Goal: Information Seeking & Learning: Learn about a topic

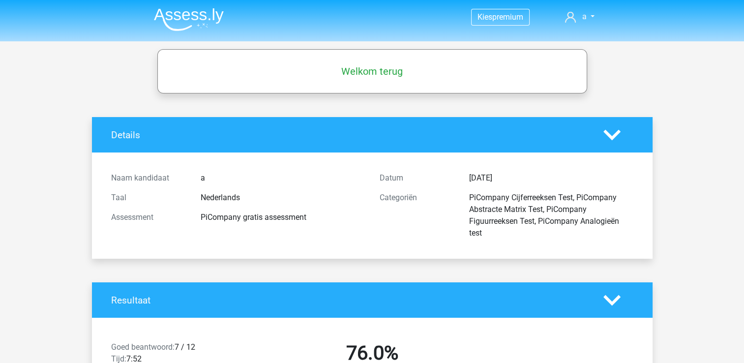
click at [191, 19] on img at bounding box center [189, 19] width 70 height 23
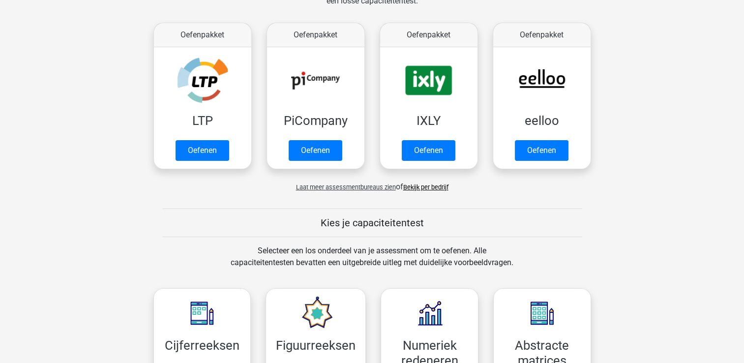
scroll to position [153, 0]
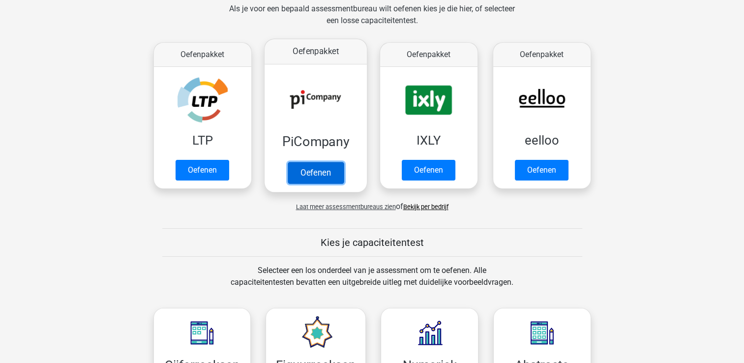
click at [304, 166] on link "Oefenen" at bounding box center [315, 173] width 56 height 22
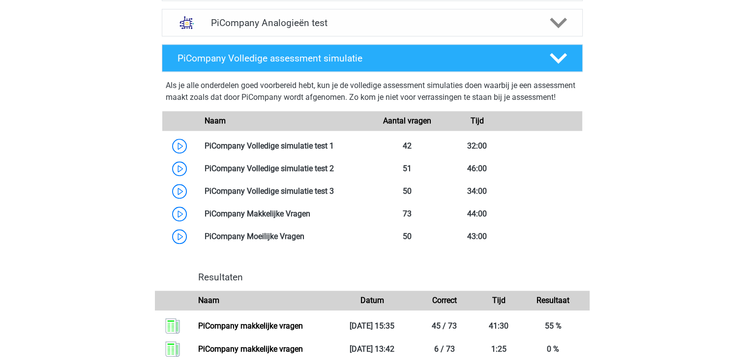
scroll to position [763, 0]
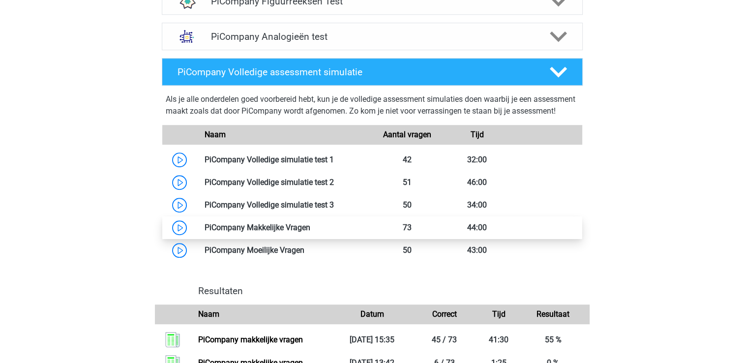
click at [310, 232] on link at bounding box center [310, 227] width 0 height 9
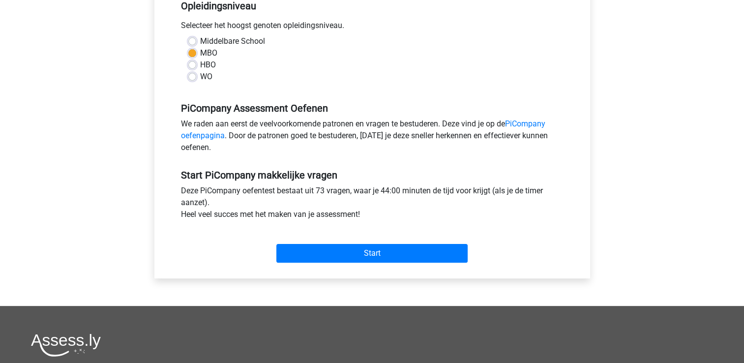
scroll to position [220, 0]
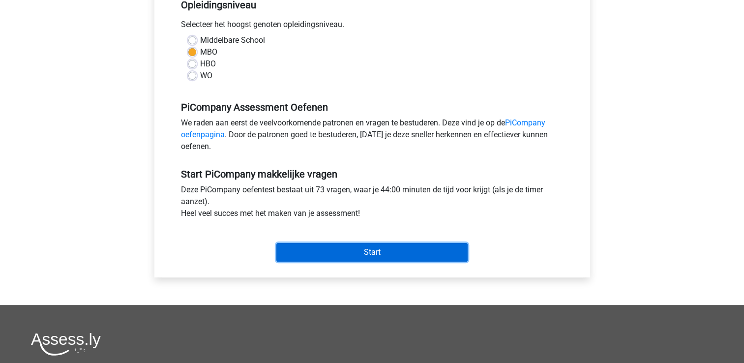
click at [357, 259] on input "Start" at bounding box center [371, 252] width 191 height 19
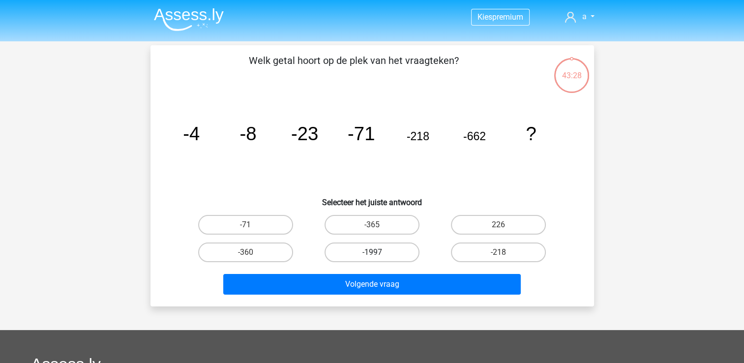
click at [352, 258] on label "-1997" at bounding box center [372, 252] width 95 height 20
click at [372, 258] on input "-1997" at bounding box center [375, 255] width 6 height 6
radio input "true"
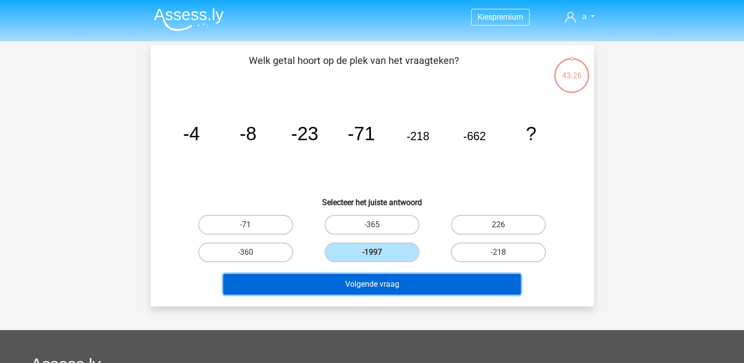
click at [355, 276] on button "Volgende vraag" at bounding box center [372, 284] width 298 height 21
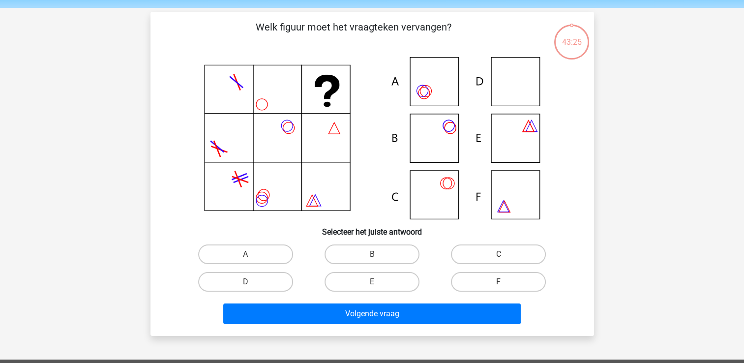
scroll to position [45, 0]
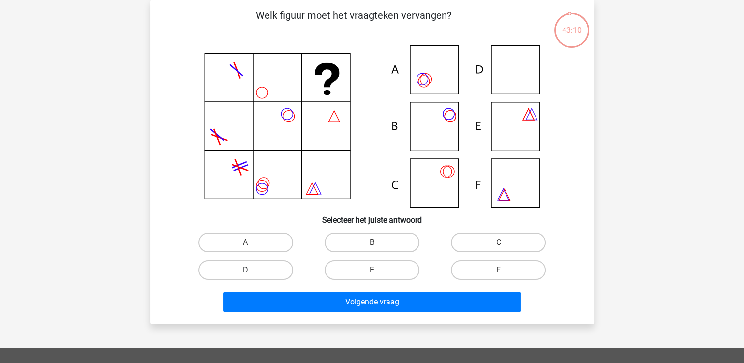
click at [236, 274] on label "D" at bounding box center [245, 270] width 95 height 20
click at [245, 274] on input "D" at bounding box center [248, 273] width 6 height 6
radio input "true"
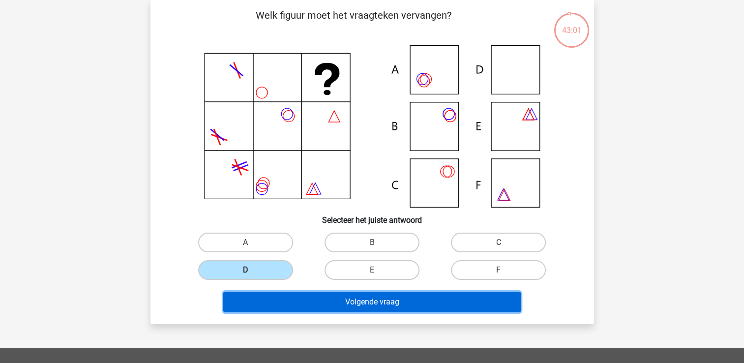
click at [293, 302] on button "Volgende vraag" at bounding box center [372, 302] width 298 height 21
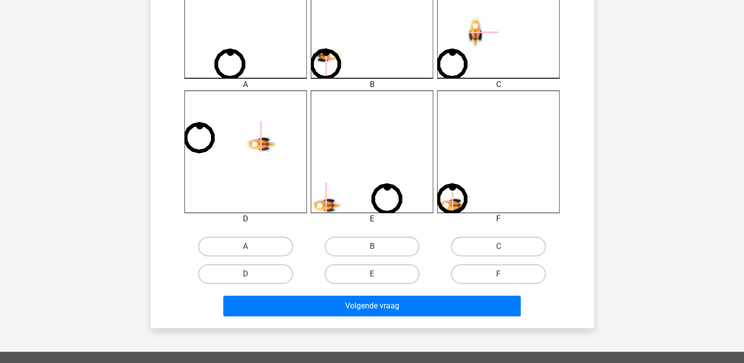
scroll to position [340, 0]
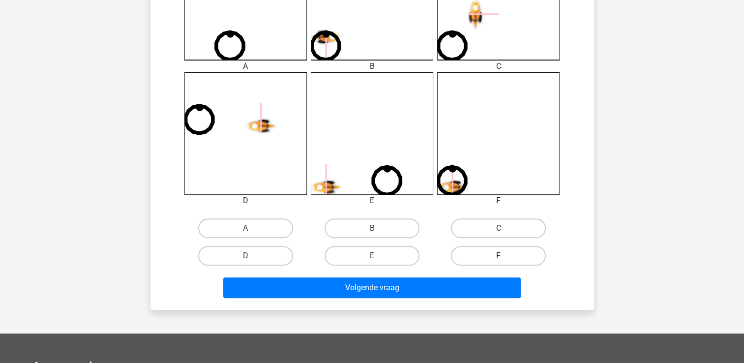
click at [468, 249] on label "F" at bounding box center [498, 256] width 95 height 20
click at [499, 256] on input "F" at bounding box center [502, 259] width 6 height 6
radio input "true"
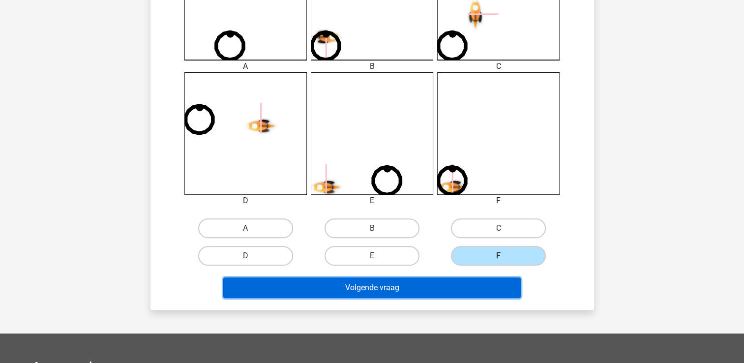
click at [456, 287] on button "Volgende vraag" at bounding box center [372, 287] width 298 height 21
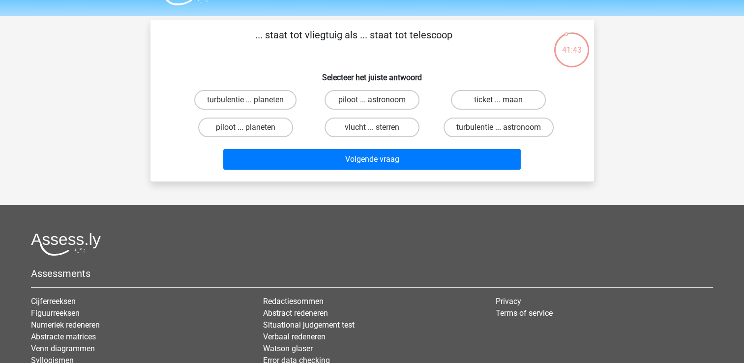
scroll to position [6, 0]
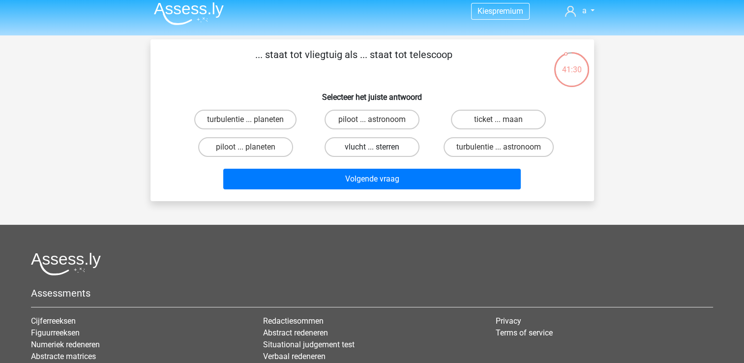
click at [365, 148] on label "vlucht ... sterren" at bounding box center [372, 147] width 95 height 20
click at [372, 148] on input "vlucht ... sterren" at bounding box center [375, 150] width 6 height 6
radio input "true"
click at [461, 144] on label "turbulentie ... astronoom" at bounding box center [499, 147] width 110 height 20
click at [499, 147] on input "turbulentie ... astronoom" at bounding box center [502, 150] width 6 height 6
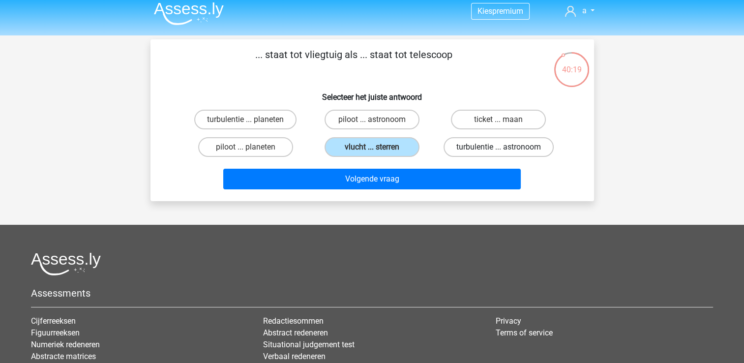
radio input "true"
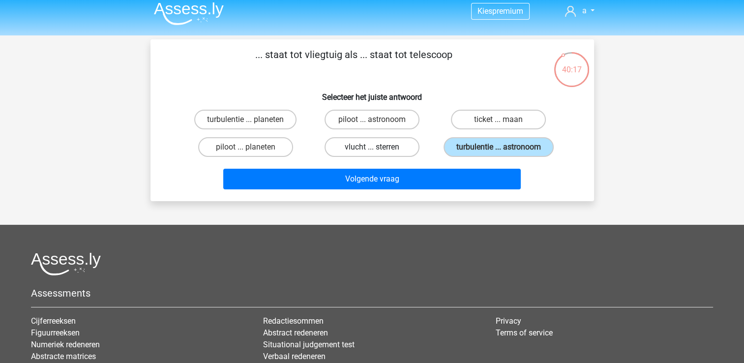
click at [391, 147] on label "vlucht ... sterren" at bounding box center [372, 147] width 95 height 20
click at [378, 147] on input "vlucht ... sterren" at bounding box center [375, 150] width 6 height 6
radio input "true"
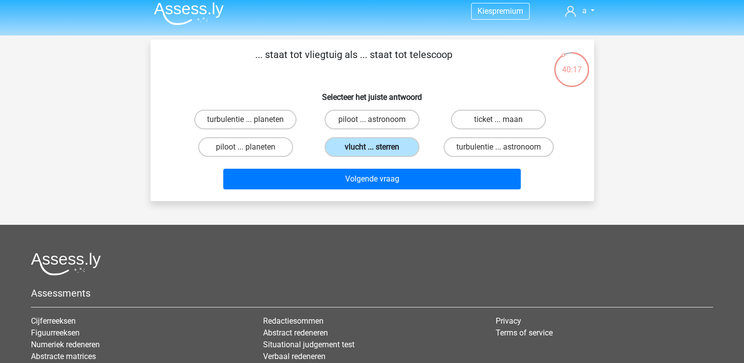
click at [245, 147] on input "piloot ... planeten" at bounding box center [248, 150] width 6 height 6
radio input "true"
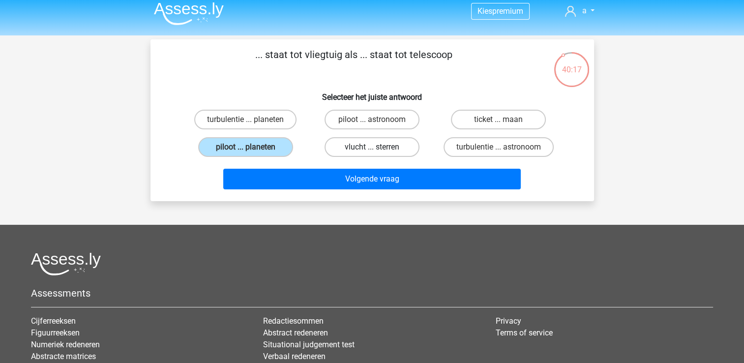
click at [499, 120] on input "ticket ... maan" at bounding box center [502, 123] width 6 height 6
radio input "true"
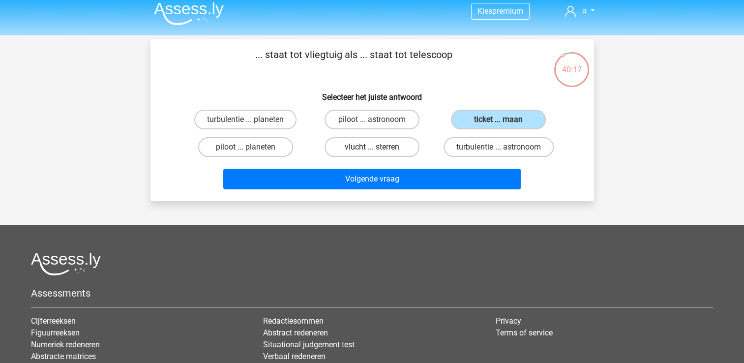
click at [372, 120] on input "piloot ... astronoom" at bounding box center [375, 123] width 6 height 6
radio input "true"
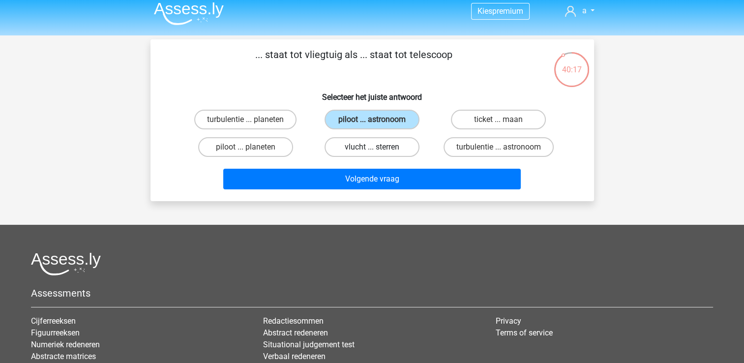
click at [245, 120] on input "turbulentie ... planeten" at bounding box center [248, 123] width 6 height 6
radio input "true"
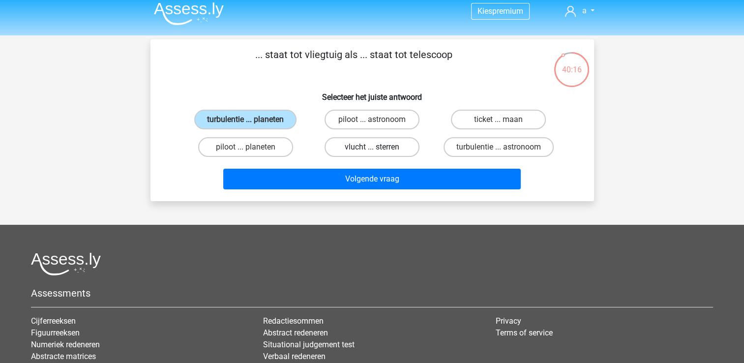
click at [372, 120] on input "piloot ... astronoom" at bounding box center [375, 123] width 6 height 6
radio input "true"
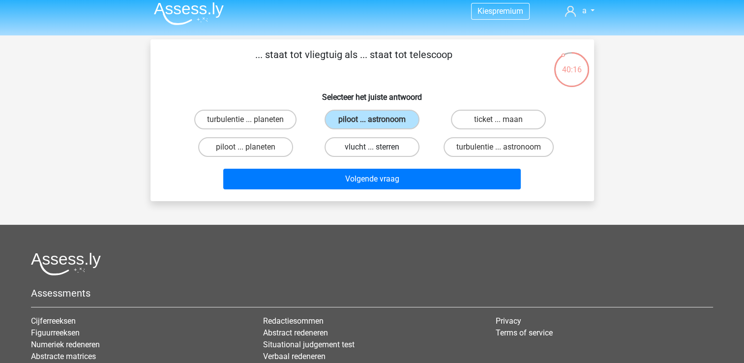
click at [499, 120] on input "ticket ... maan" at bounding box center [502, 123] width 6 height 6
radio input "true"
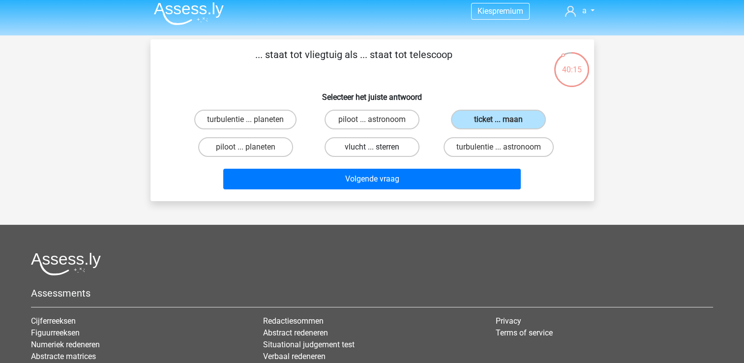
click at [245, 147] on input "piloot ... planeten" at bounding box center [248, 150] width 6 height 6
radio input "true"
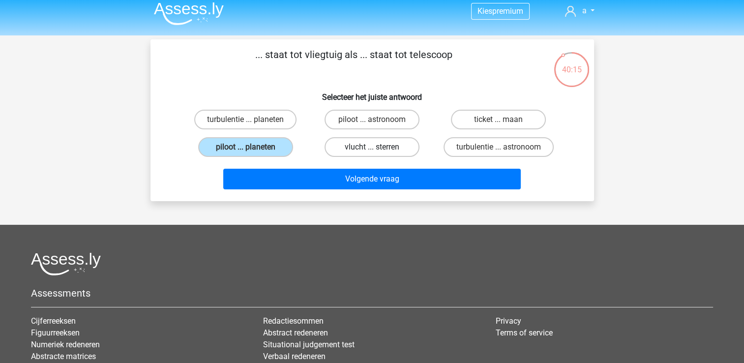
click at [372, 147] on input "vlucht ... sterren" at bounding box center [375, 150] width 6 height 6
radio input "true"
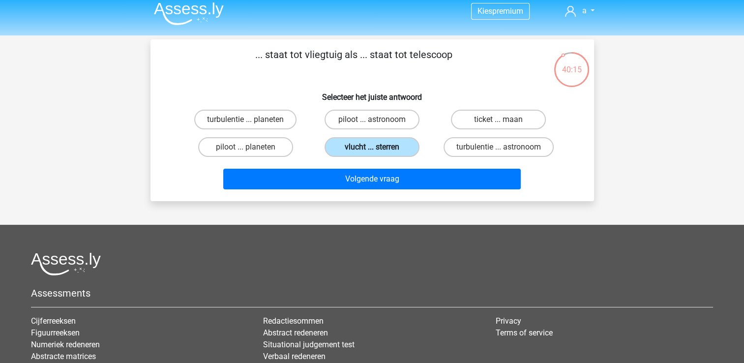
click at [499, 147] on input "turbulentie ... astronoom" at bounding box center [502, 150] width 6 height 6
radio input "true"
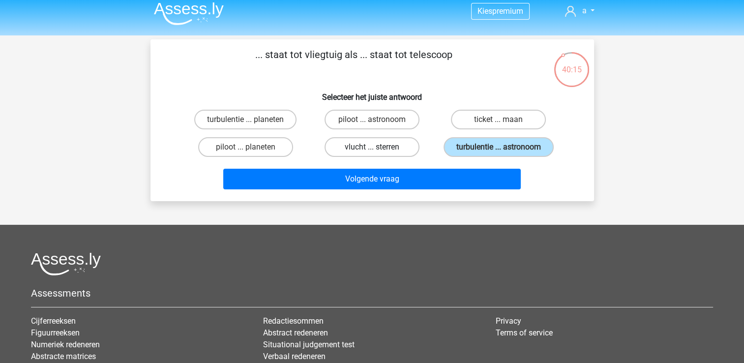
click at [245, 120] on input "turbulentie ... planeten" at bounding box center [248, 123] width 6 height 6
radio input "true"
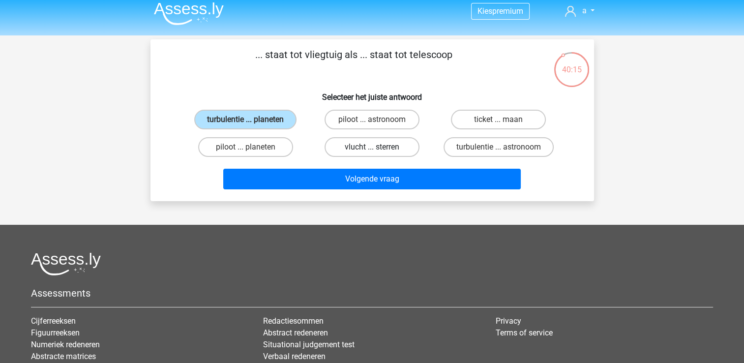
click at [372, 120] on input "piloot ... astronoom" at bounding box center [375, 123] width 6 height 6
radio input "true"
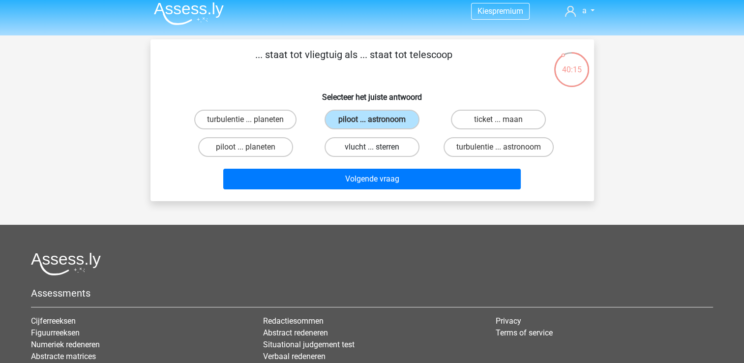
click at [499, 120] on input "ticket ... maan" at bounding box center [502, 123] width 6 height 6
radio input "true"
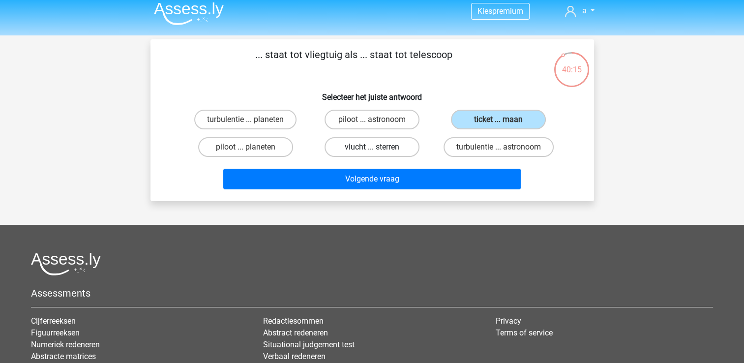
click at [245, 147] on input "piloot ... planeten" at bounding box center [248, 150] width 6 height 6
radio input "true"
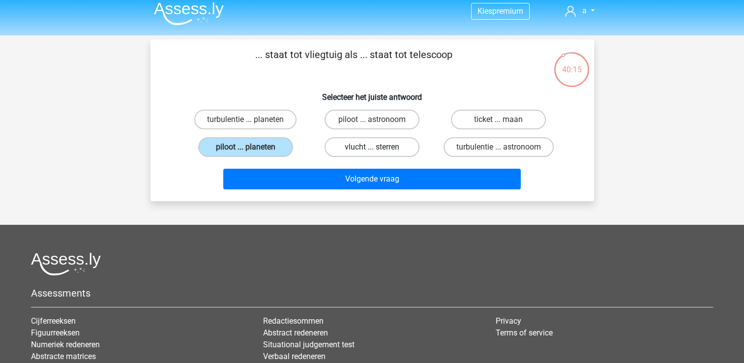
click at [372, 147] on input "vlucht ... sterren" at bounding box center [375, 150] width 6 height 6
radio input "true"
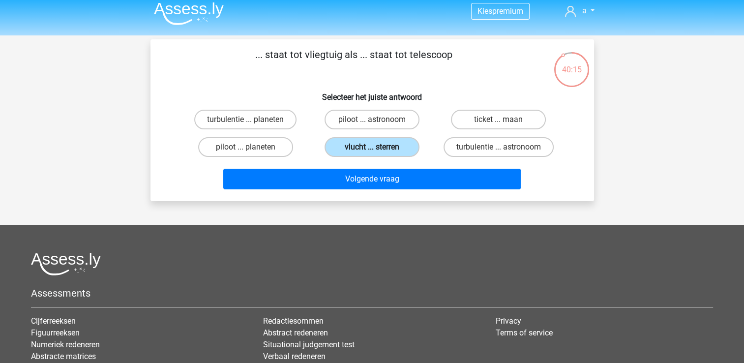
click at [499, 147] on input "turbulentie ... astronoom" at bounding box center [502, 150] width 6 height 6
radio input "true"
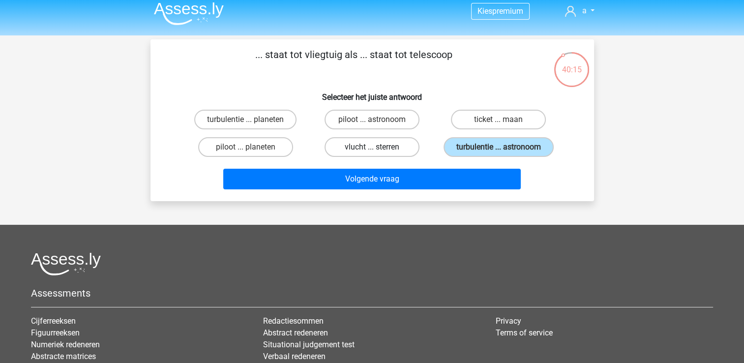
click at [245, 120] on input "turbulentie ... planeten" at bounding box center [248, 123] width 6 height 6
radio input "true"
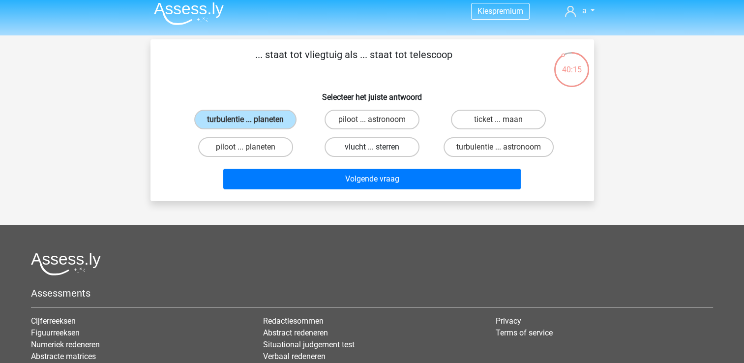
click at [372, 120] on input "piloot ... astronoom" at bounding box center [375, 123] width 6 height 6
radio input "true"
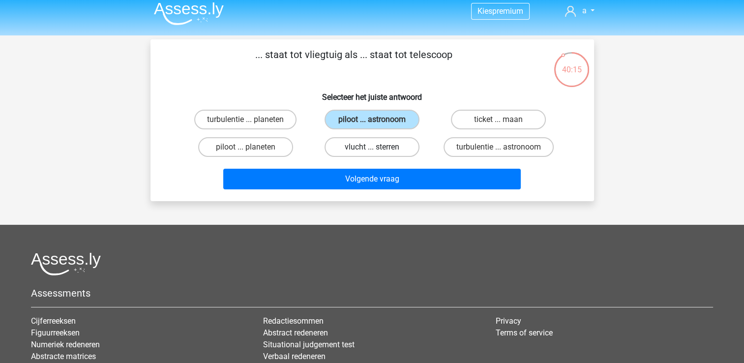
click at [499, 120] on input "ticket ... maan" at bounding box center [502, 123] width 6 height 6
radio input "true"
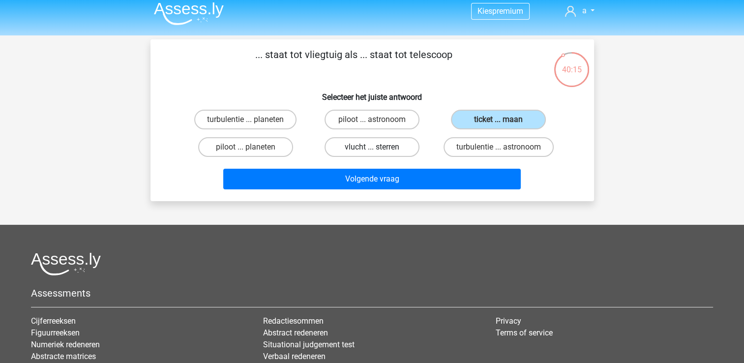
click at [245, 147] on input "piloot ... planeten" at bounding box center [248, 150] width 6 height 6
radio input "true"
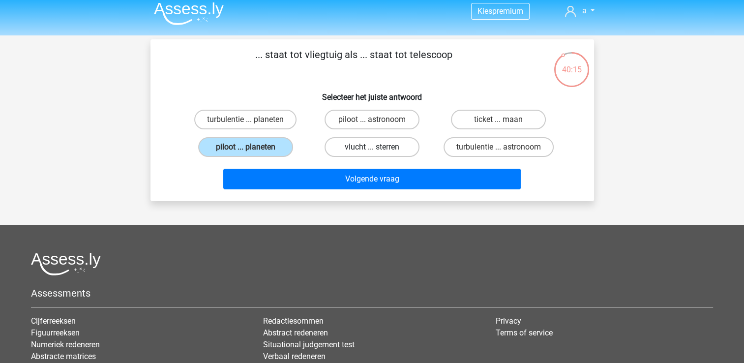
click at [372, 147] on input "vlucht ... sterren" at bounding box center [375, 150] width 6 height 6
radio input "true"
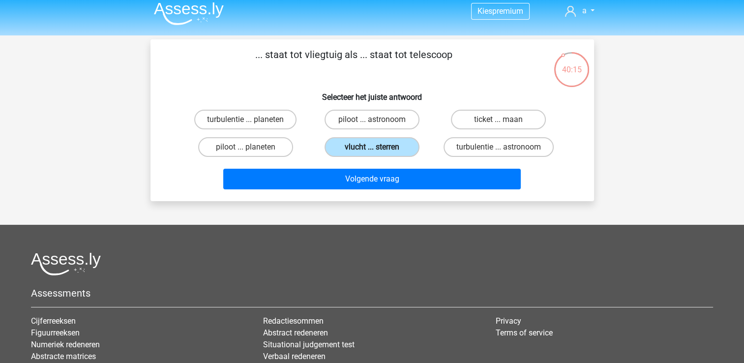
click at [499, 147] on input "turbulentie ... astronoom" at bounding box center [502, 150] width 6 height 6
radio input "true"
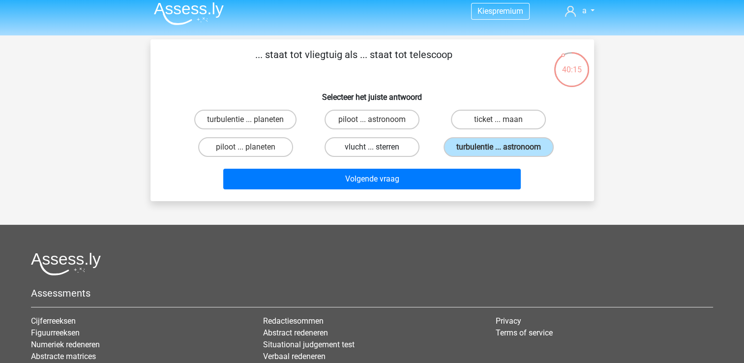
click at [245, 120] on input "turbulentie ... planeten" at bounding box center [248, 123] width 6 height 6
radio input "true"
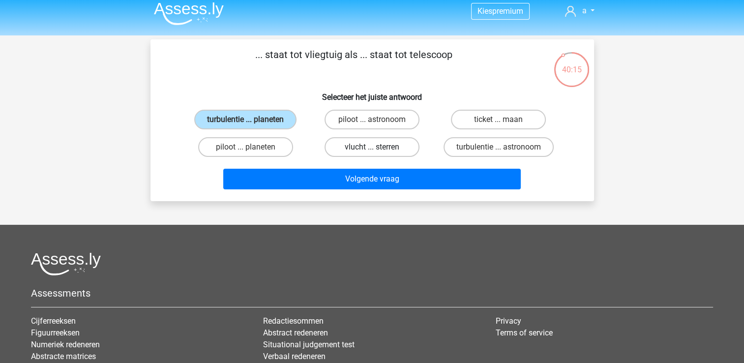
click at [372, 120] on input "piloot ... astronoom" at bounding box center [375, 123] width 6 height 6
radio input "true"
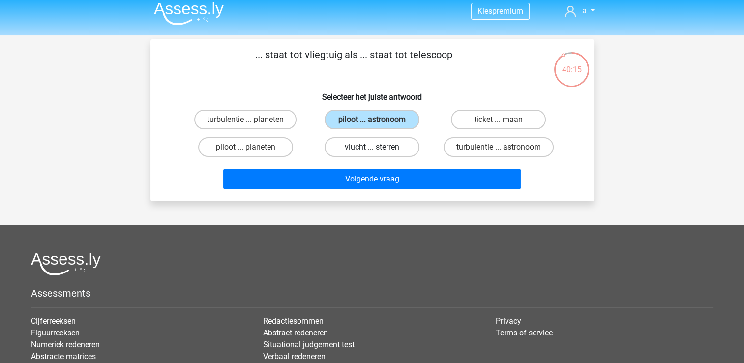
click at [499, 120] on input "ticket ... maan" at bounding box center [502, 123] width 6 height 6
radio input "true"
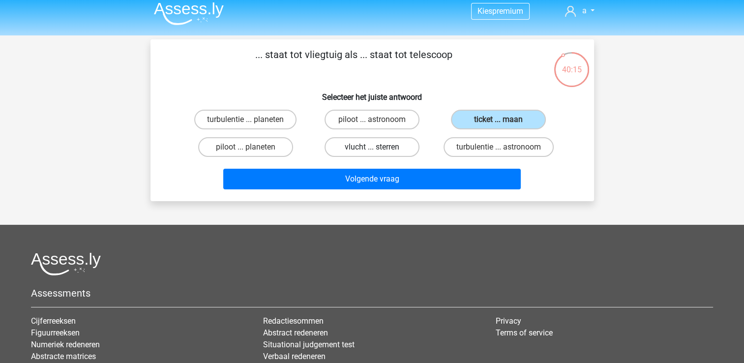
click at [245, 147] on input "piloot ... planeten" at bounding box center [248, 150] width 6 height 6
radio input "true"
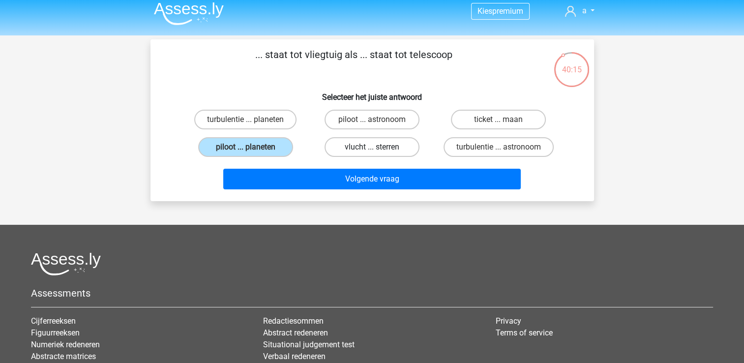
click at [372, 147] on input "vlucht ... sterren" at bounding box center [375, 150] width 6 height 6
radio input "true"
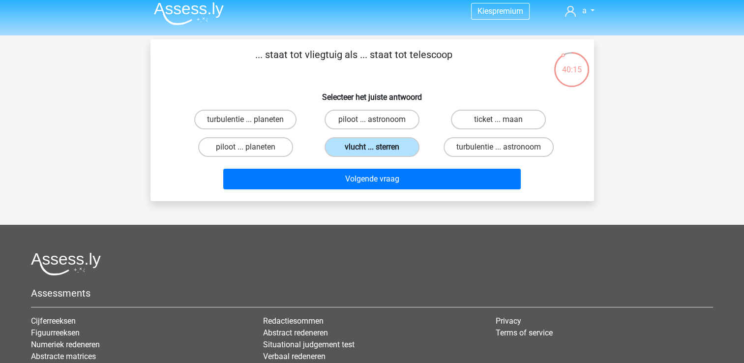
click at [499, 147] on input "turbulentie ... astronoom" at bounding box center [502, 150] width 6 height 6
radio input "true"
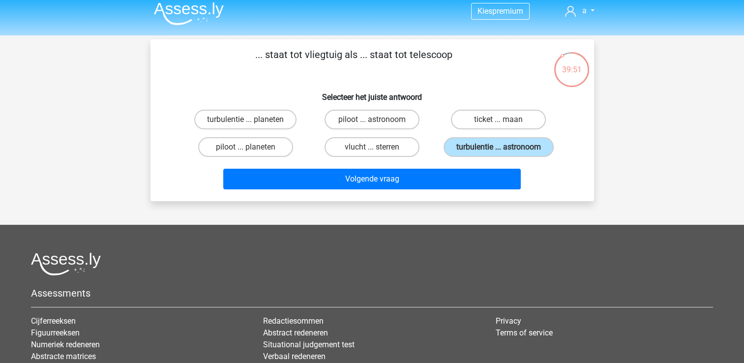
click at [374, 151] on input "vlucht ... sterren" at bounding box center [375, 150] width 6 height 6
radio input "true"
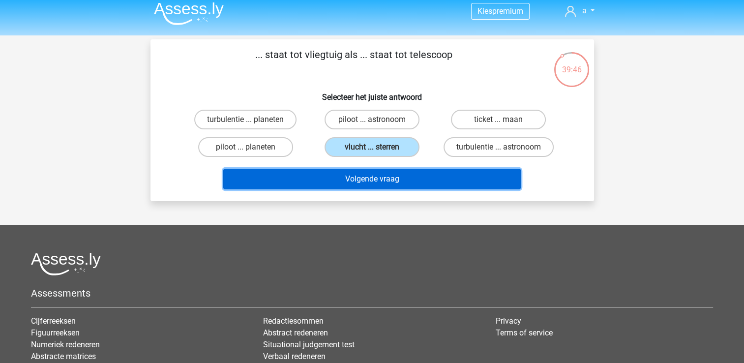
click at [387, 178] on button "Volgende vraag" at bounding box center [372, 179] width 298 height 21
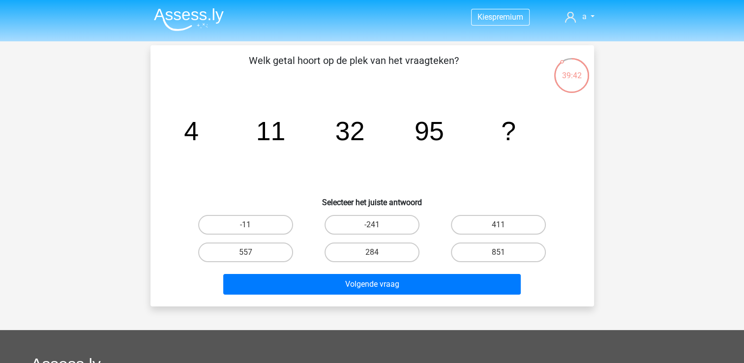
scroll to position [0, 0]
click at [342, 253] on label "284" at bounding box center [372, 252] width 95 height 20
click at [372, 253] on input "284" at bounding box center [375, 255] width 6 height 6
radio input "true"
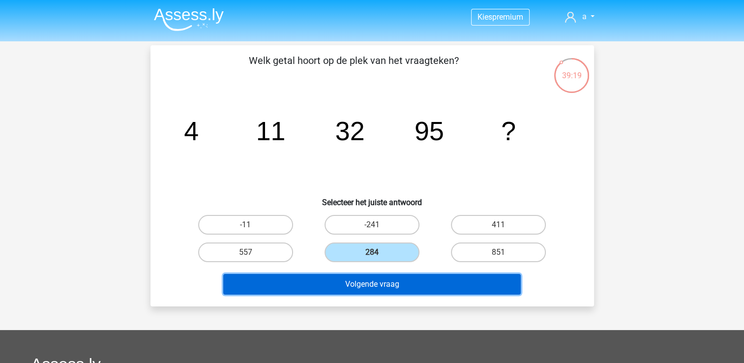
click at [359, 278] on button "Volgende vraag" at bounding box center [372, 284] width 298 height 21
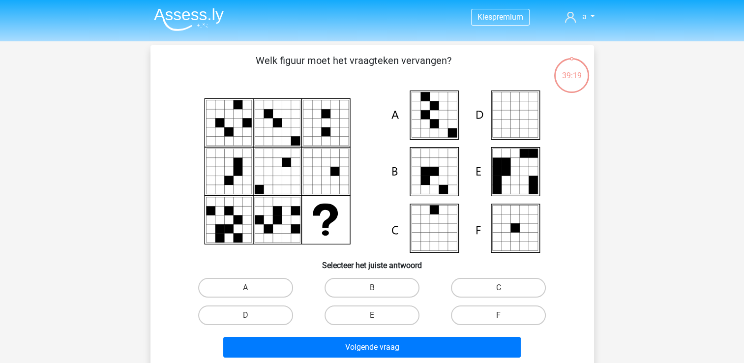
scroll to position [45, 0]
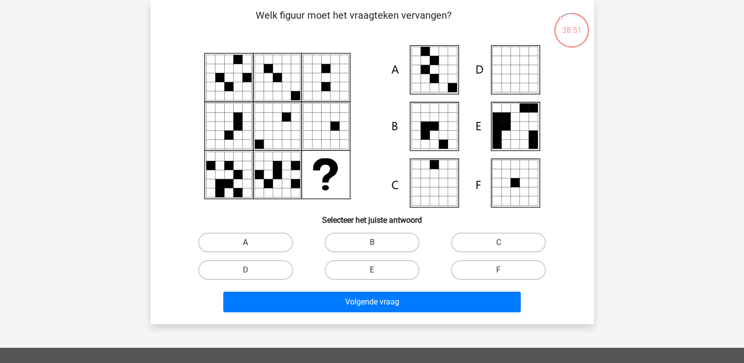
click at [248, 237] on label "A" at bounding box center [245, 243] width 95 height 20
click at [248, 242] on input "A" at bounding box center [248, 245] width 6 height 6
radio input "true"
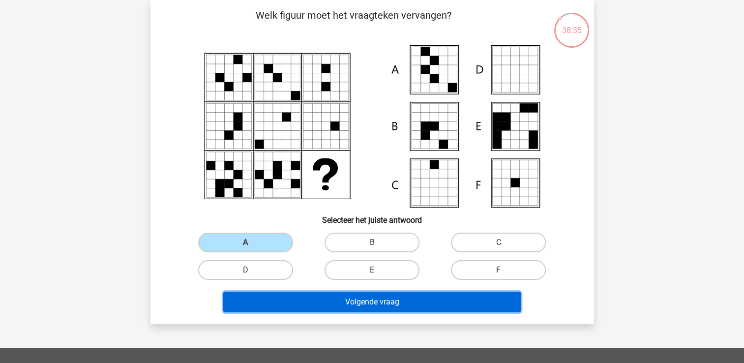
click at [259, 301] on button "Volgende vraag" at bounding box center [372, 302] width 298 height 21
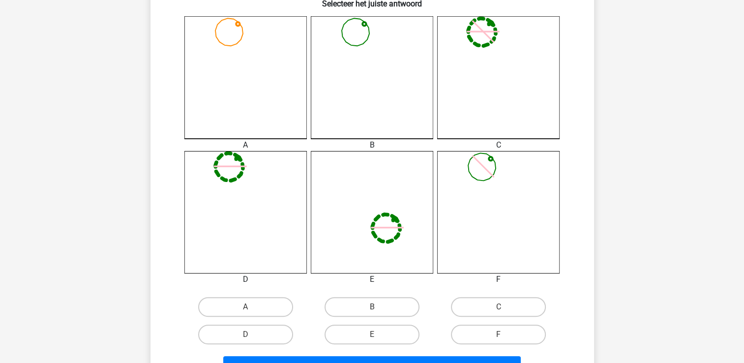
scroll to position [281, 0]
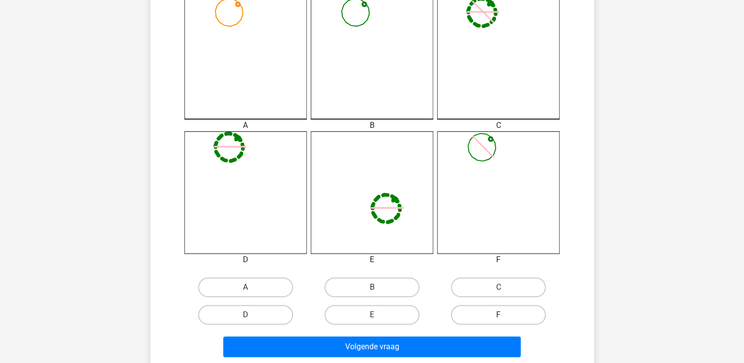
click at [484, 314] on label "F" at bounding box center [498, 315] width 95 height 20
click at [499, 315] on input "F" at bounding box center [502, 318] width 6 height 6
radio input "true"
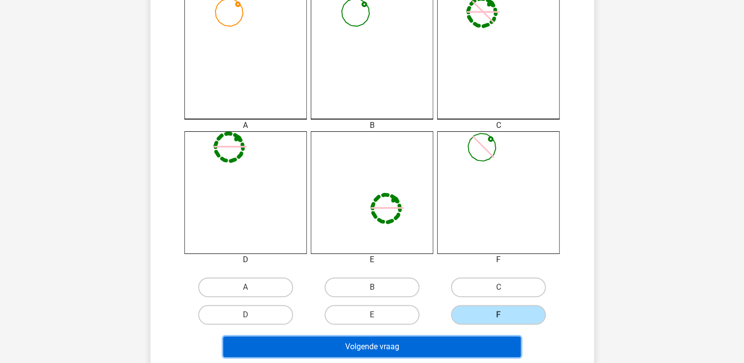
click at [459, 354] on button "Volgende vraag" at bounding box center [372, 346] width 298 height 21
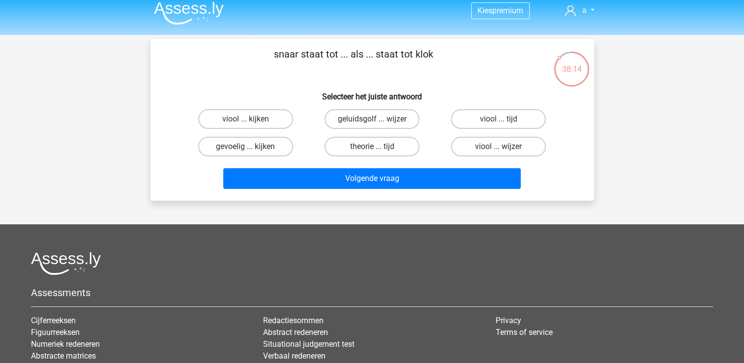
scroll to position [6, 0]
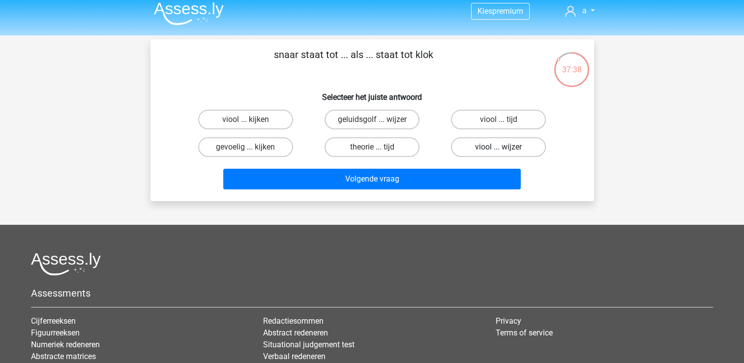
click at [498, 148] on label "viool ... wijzer" at bounding box center [498, 147] width 95 height 20
click at [499, 148] on input "viool ... wijzer" at bounding box center [502, 150] width 6 height 6
radio input "true"
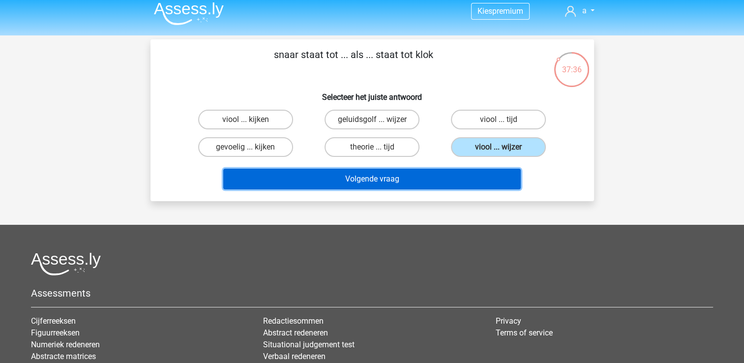
click at [451, 172] on button "Volgende vraag" at bounding box center [372, 179] width 298 height 21
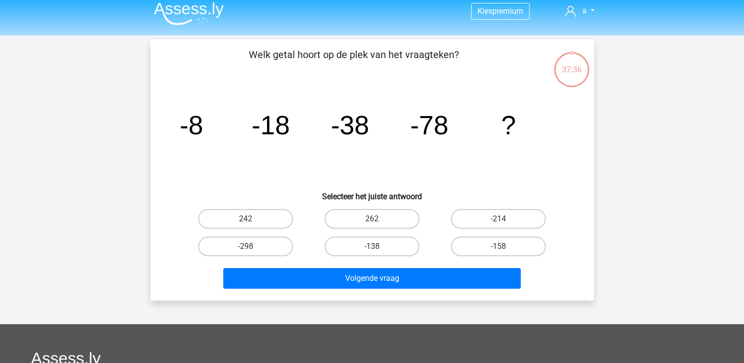
scroll to position [45, 0]
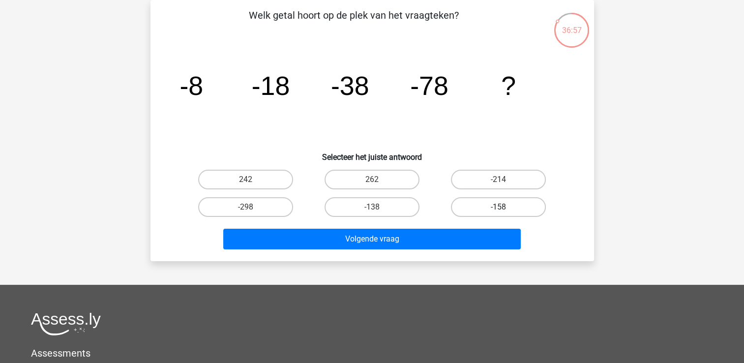
click at [467, 201] on label "-158" at bounding box center [498, 207] width 95 height 20
click at [499, 207] on input "-158" at bounding box center [502, 210] width 6 height 6
radio input "true"
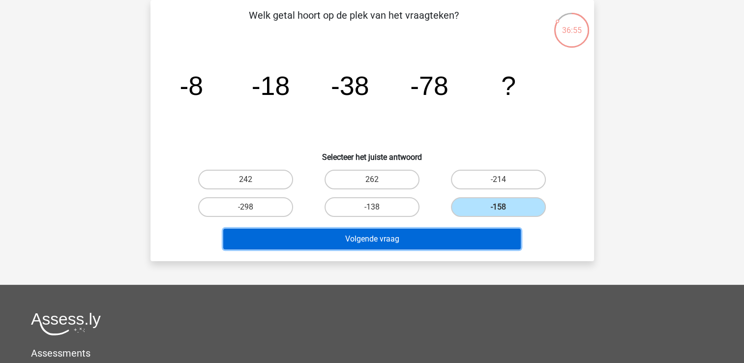
click at [454, 243] on button "Volgende vraag" at bounding box center [372, 239] width 298 height 21
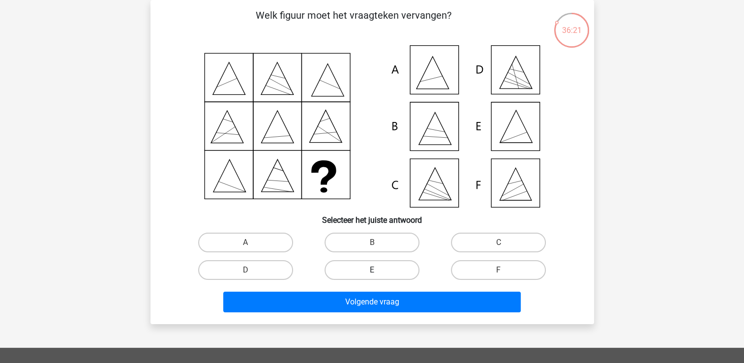
click at [354, 277] on label "E" at bounding box center [372, 270] width 95 height 20
click at [372, 276] on input "E" at bounding box center [375, 273] width 6 height 6
radio input "true"
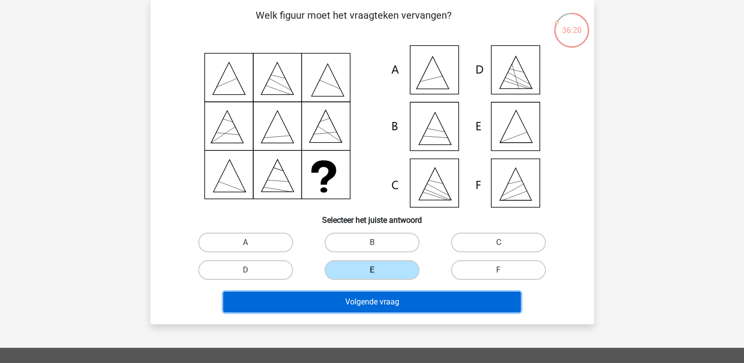
click at [372, 305] on button "Volgende vraag" at bounding box center [372, 302] width 298 height 21
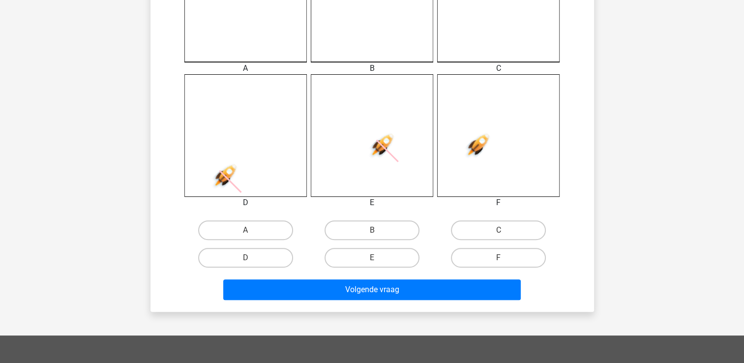
scroll to position [360, 0]
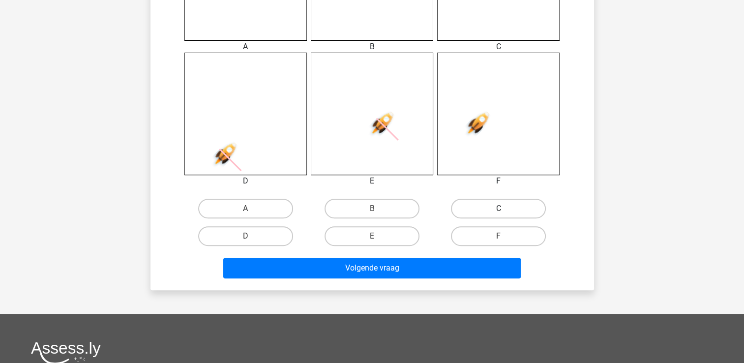
click at [480, 214] on label "C" at bounding box center [498, 209] width 95 height 20
click at [499, 214] on input "C" at bounding box center [502, 212] width 6 height 6
radio input "true"
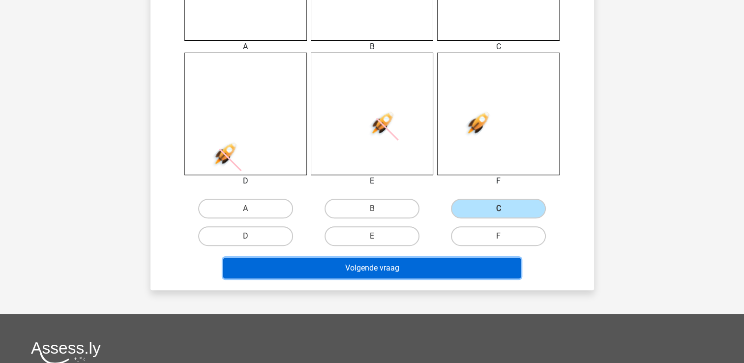
click at [407, 268] on button "Volgende vraag" at bounding box center [372, 268] width 298 height 21
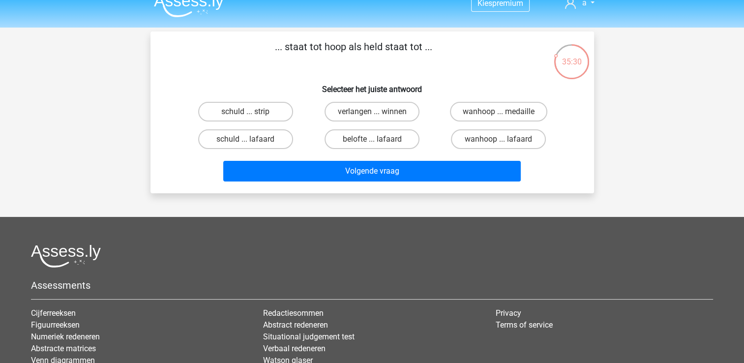
scroll to position [0, 0]
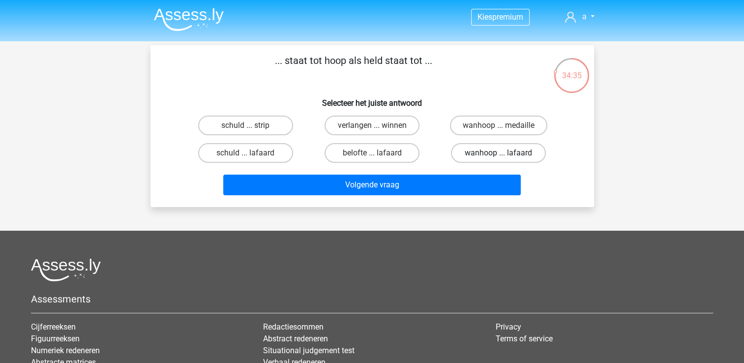
click at [476, 157] on label "wanhoop ... lafaard" at bounding box center [498, 153] width 95 height 20
click at [499, 157] on input "wanhoop ... lafaard" at bounding box center [502, 156] width 6 height 6
radio input "true"
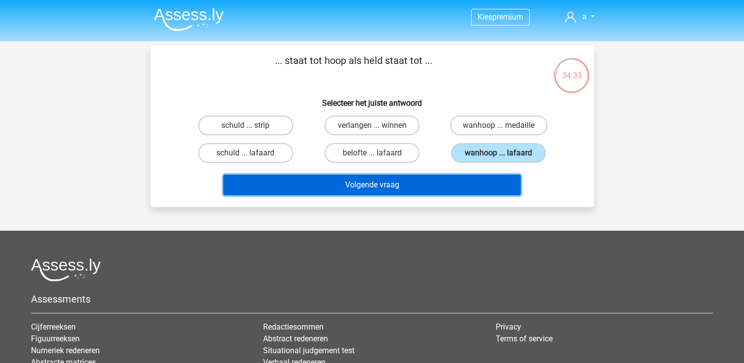
click at [455, 176] on button "Volgende vraag" at bounding box center [372, 185] width 298 height 21
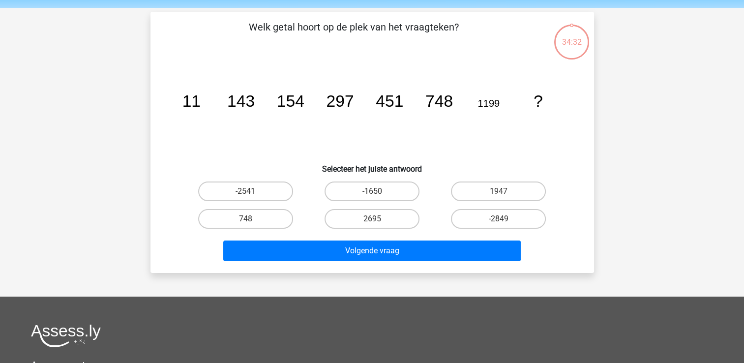
scroll to position [45, 0]
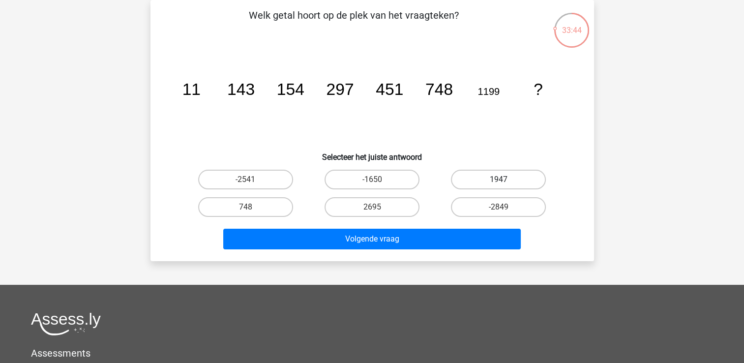
click at [472, 182] on label "1947" at bounding box center [498, 180] width 95 height 20
click at [499, 182] on input "1947" at bounding box center [502, 183] width 6 height 6
radio input "true"
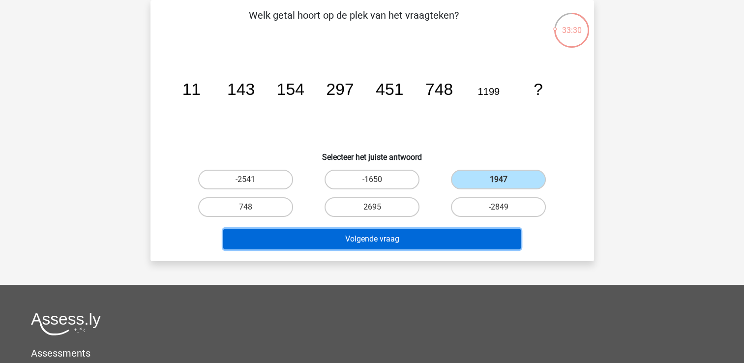
click at [433, 233] on button "Volgende vraag" at bounding box center [372, 239] width 298 height 21
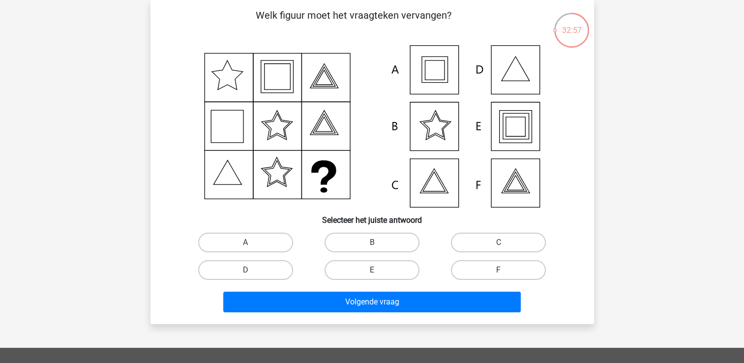
click at [273, 92] on icon at bounding box center [372, 126] width 396 height 162
click at [255, 237] on label "A" at bounding box center [245, 243] width 95 height 20
click at [252, 242] on input "A" at bounding box center [248, 245] width 6 height 6
radio input "true"
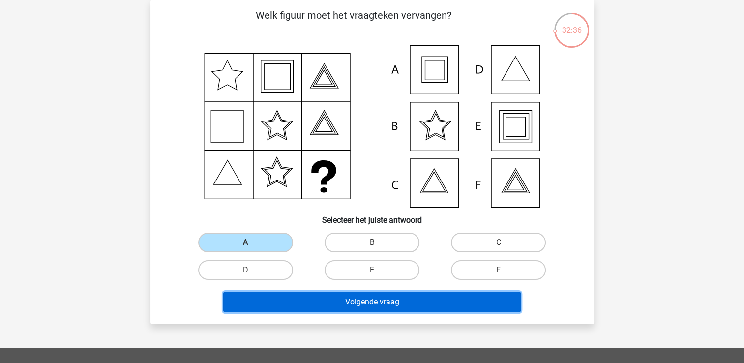
click at [300, 299] on button "Volgende vraag" at bounding box center [372, 302] width 298 height 21
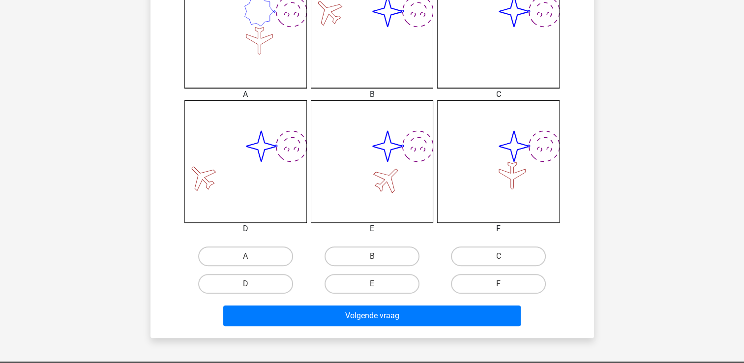
scroll to position [321, 0]
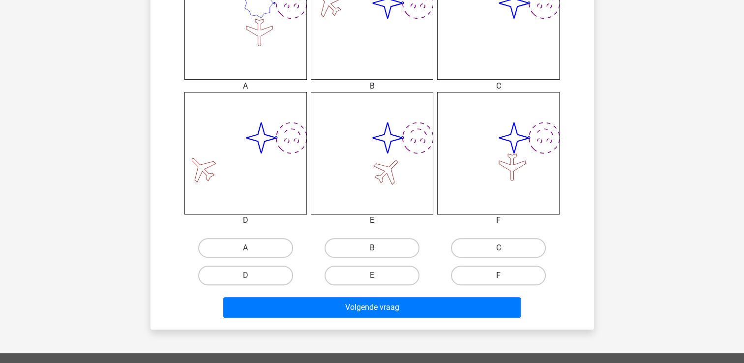
click at [485, 272] on label "F" at bounding box center [498, 276] width 95 height 20
click at [499, 275] on input "F" at bounding box center [502, 278] width 6 height 6
radio input "true"
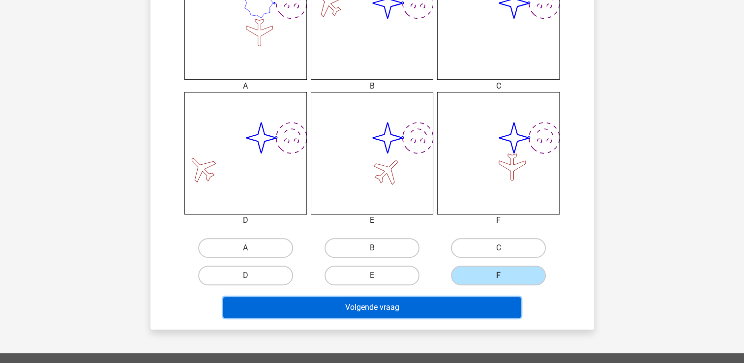
click at [450, 303] on button "Volgende vraag" at bounding box center [372, 307] width 298 height 21
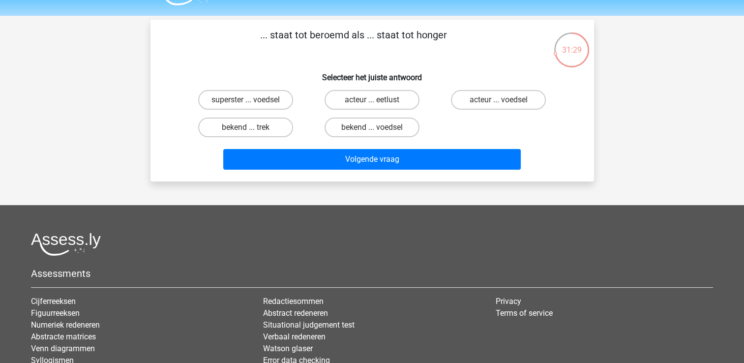
scroll to position [6, 0]
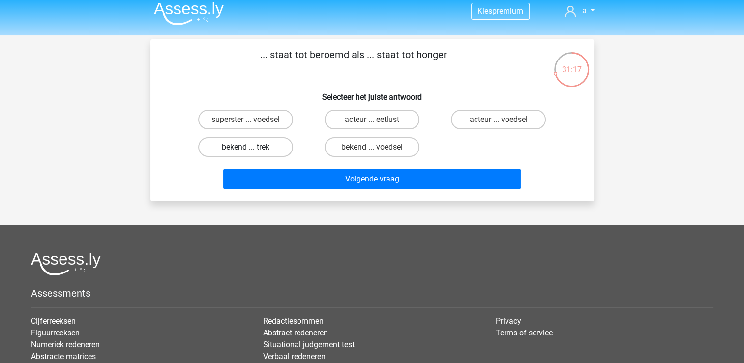
click at [251, 146] on label "bekend ... trek" at bounding box center [245, 147] width 95 height 20
click at [251, 147] on input "bekend ... trek" at bounding box center [248, 150] width 6 height 6
radio input "true"
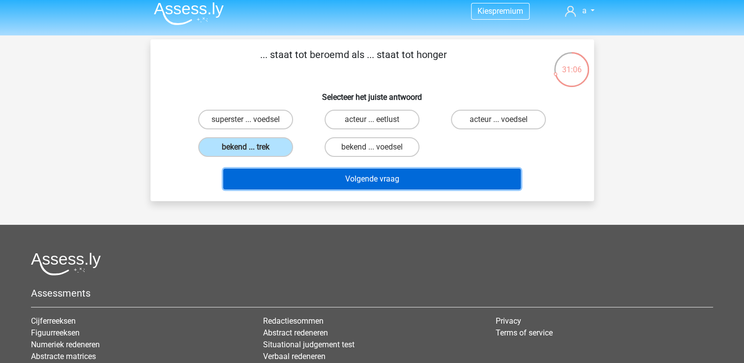
click at [348, 181] on button "Volgende vraag" at bounding box center [372, 179] width 298 height 21
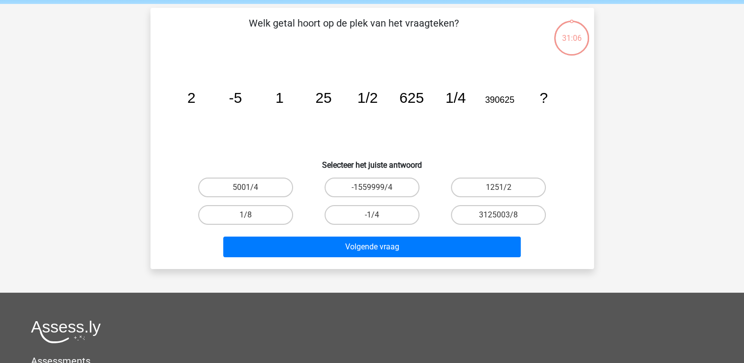
scroll to position [45, 0]
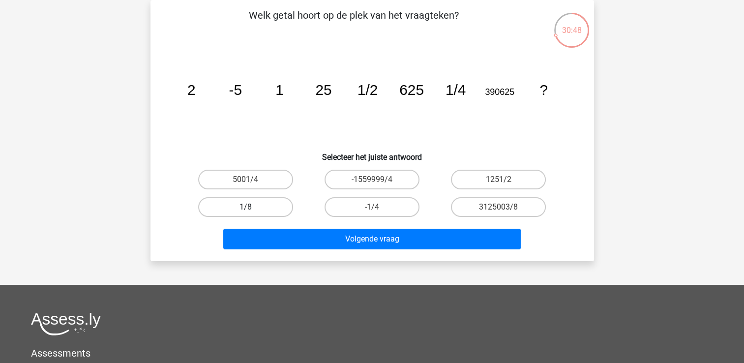
click at [273, 206] on label "1/8" at bounding box center [245, 207] width 95 height 20
click at [252, 207] on input "1/8" at bounding box center [248, 210] width 6 height 6
radio input "true"
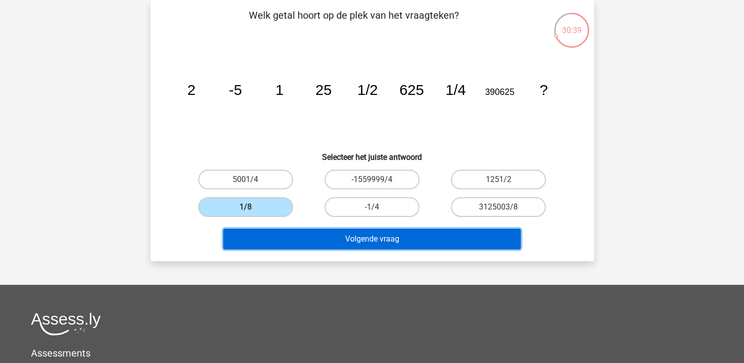
click at [284, 237] on button "Volgende vraag" at bounding box center [372, 239] width 298 height 21
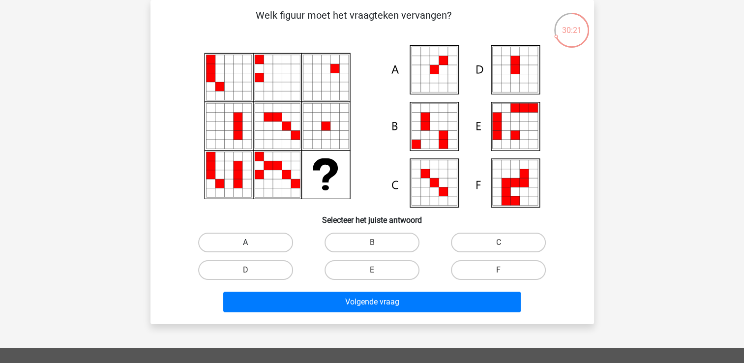
click at [259, 244] on label "A" at bounding box center [245, 243] width 95 height 20
click at [252, 244] on input "A" at bounding box center [248, 245] width 6 height 6
radio input "true"
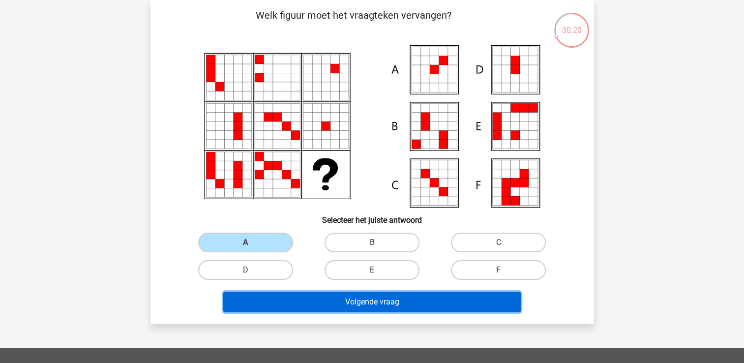
click at [279, 300] on button "Volgende vraag" at bounding box center [372, 302] width 298 height 21
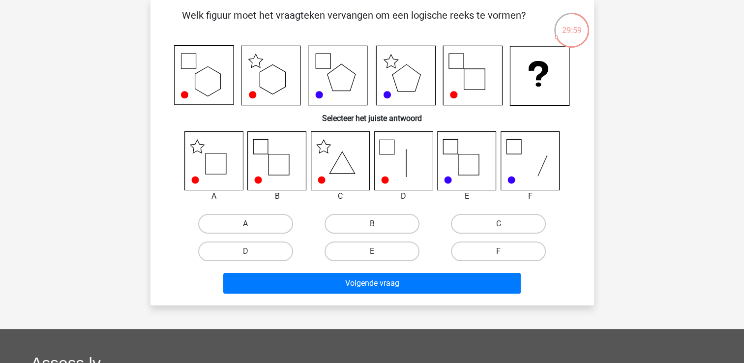
click at [227, 228] on label "A" at bounding box center [245, 224] width 95 height 20
click at [245, 228] on input "A" at bounding box center [248, 227] width 6 height 6
radio input "true"
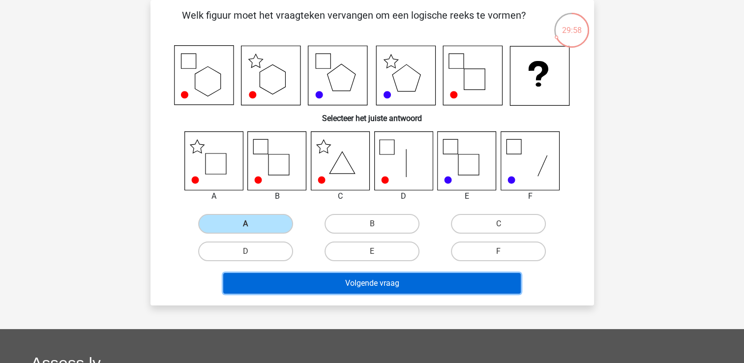
click at [297, 281] on button "Volgende vraag" at bounding box center [372, 283] width 298 height 21
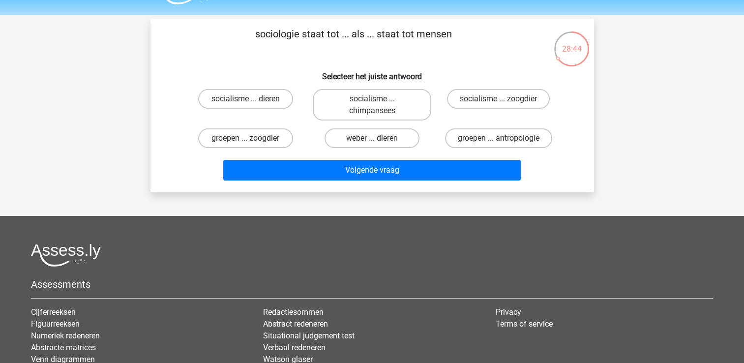
scroll to position [26, 0]
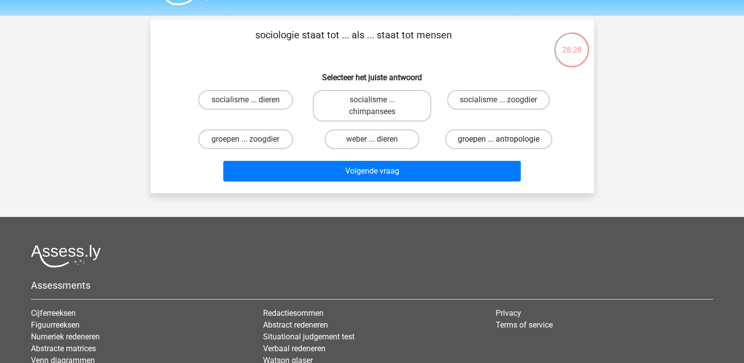
click at [472, 135] on label "groepen ... antropologie" at bounding box center [498, 139] width 107 height 20
click at [499, 139] on input "groepen ... antropologie" at bounding box center [502, 142] width 6 height 6
radio input "true"
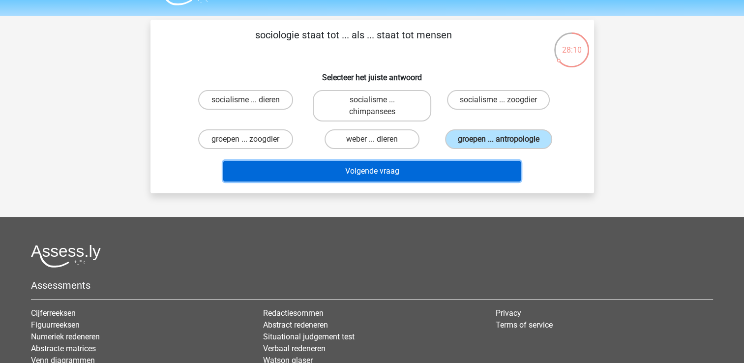
click at [443, 162] on button "Volgende vraag" at bounding box center [372, 171] width 298 height 21
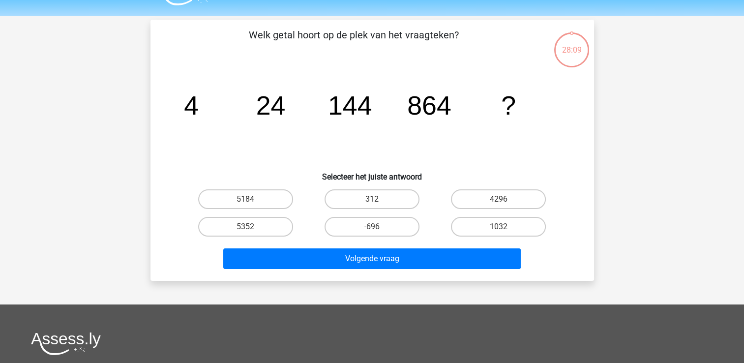
scroll to position [45, 0]
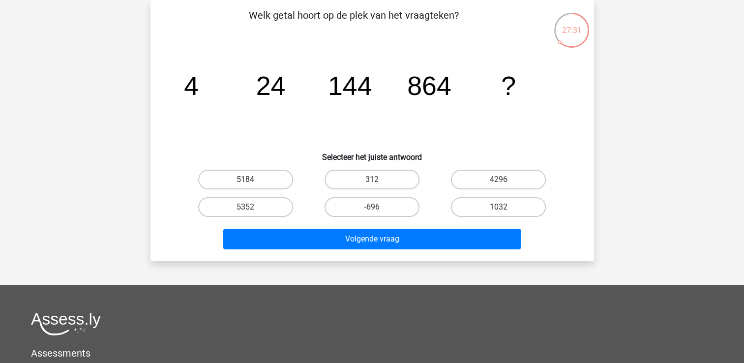
click at [252, 176] on label "5184" at bounding box center [245, 180] width 95 height 20
click at [252, 180] on input "5184" at bounding box center [248, 183] width 6 height 6
radio input "true"
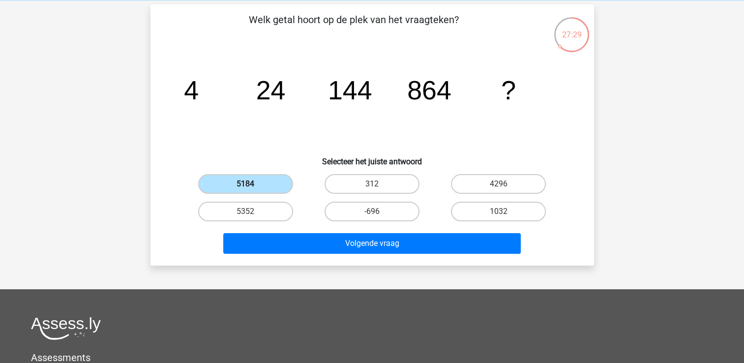
scroll to position [41, 0]
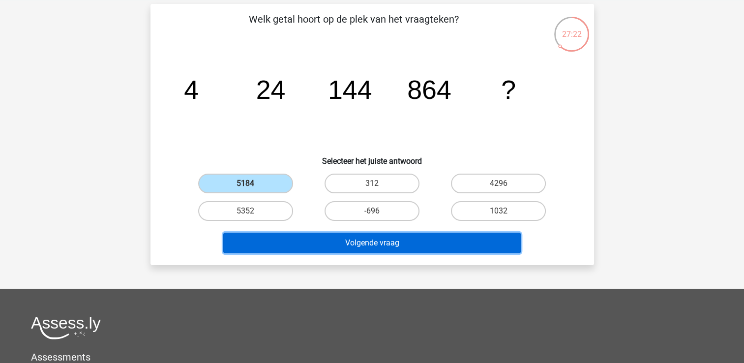
click at [338, 243] on button "Volgende vraag" at bounding box center [372, 243] width 298 height 21
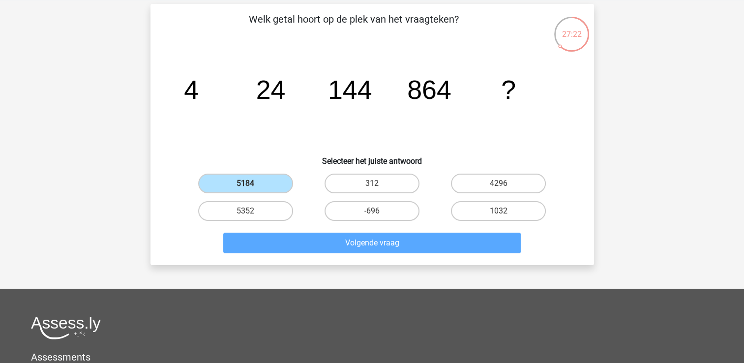
scroll to position [45, 0]
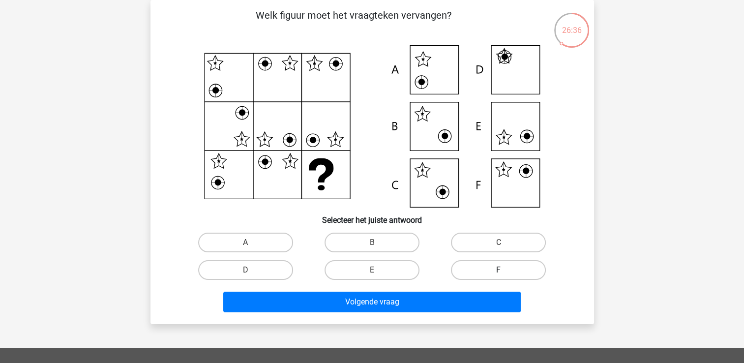
click at [474, 268] on label "F" at bounding box center [498, 270] width 95 height 20
click at [499, 270] on input "F" at bounding box center [502, 273] width 6 height 6
radio input "true"
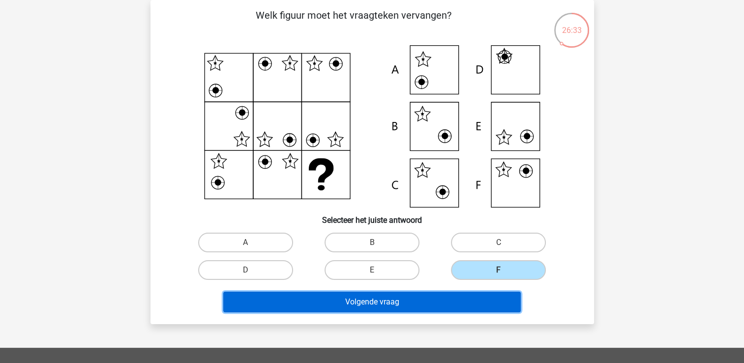
click at [469, 310] on button "Volgende vraag" at bounding box center [372, 302] width 298 height 21
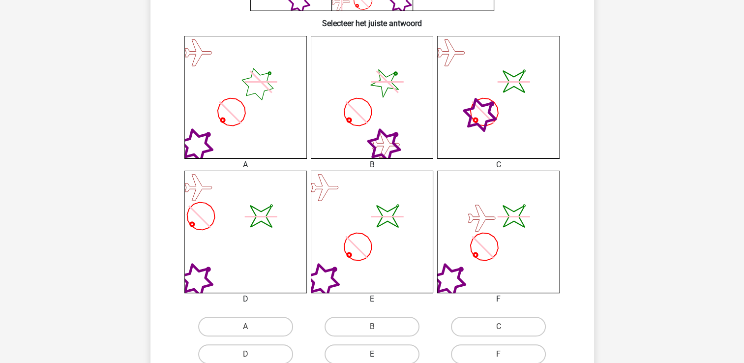
scroll to position [262, 0]
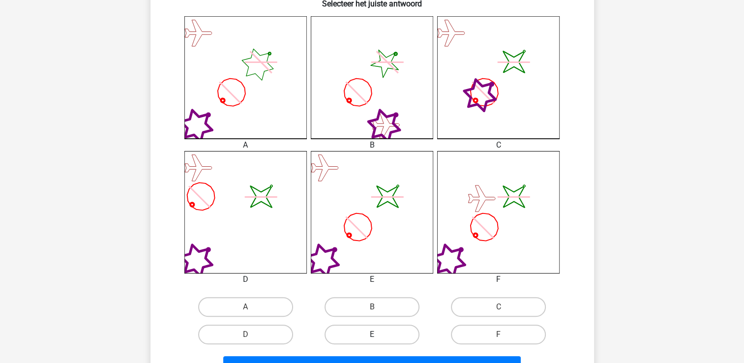
click at [385, 330] on label "E" at bounding box center [372, 335] width 95 height 20
click at [378, 334] on input "E" at bounding box center [375, 337] width 6 height 6
radio input "true"
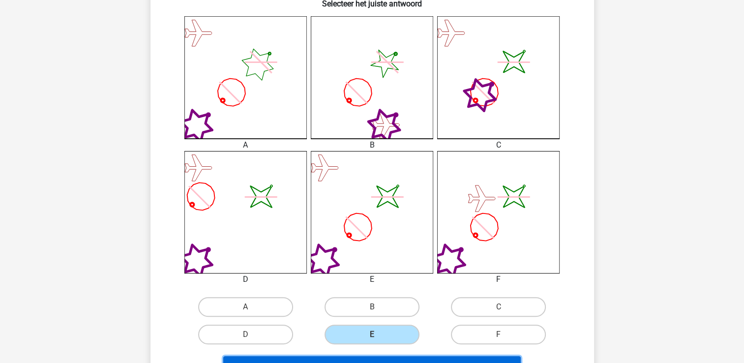
click at [395, 358] on button "Volgende vraag" at bounding box center [372, 366] width 298 height 21
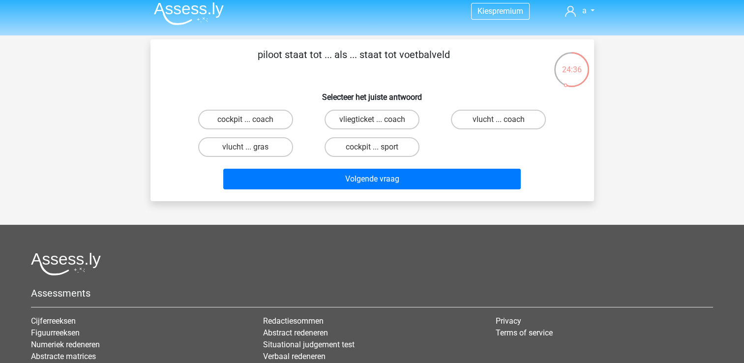
scroll to position [0, 0]
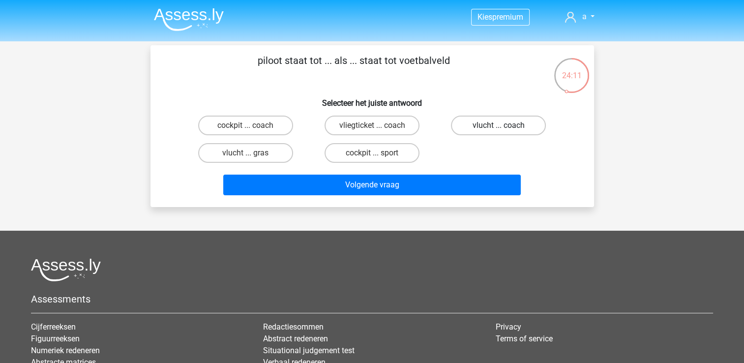
click at [462, 125] on label "vlucht ... coach" at bounding box center [498, 126] width 95 height 20
click at [499, 125] on input "vlucht ... coach" at bounding box center [502, 128] width 6 height 6
radio input "true"
click at [391, 155] on label "cockpit ... sport" at bounding box center [372, 153] width 95 height 20
click at [378, 155] on input "cockpit ... sport" at bounding box center [375, 156] width 6 height 6
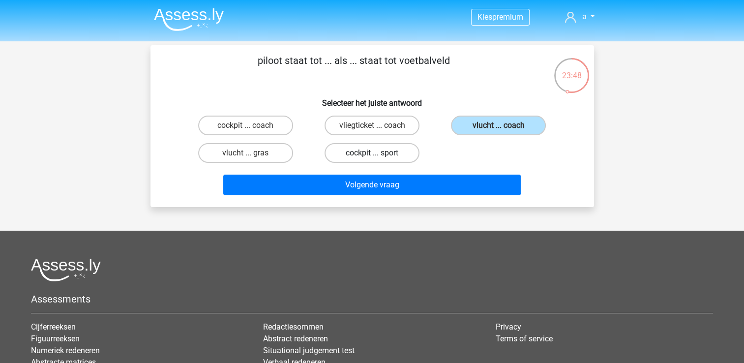
radio input "true"
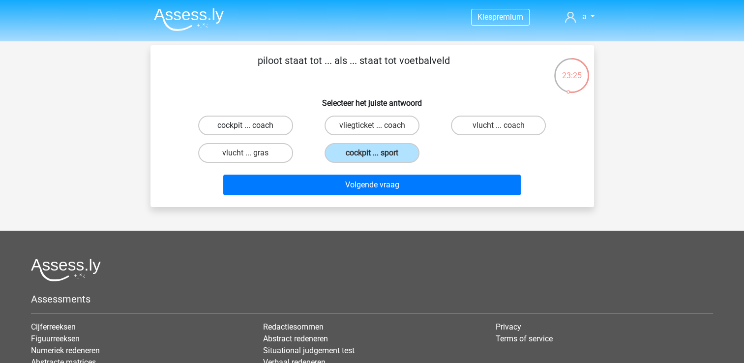
click at [256, 129] on label "cockpit ... coach" at bounding box center [245, 126] width 95 height 20
click at [252, 129] on input "cockpit ... coach" at bounding box center [248, 128] width 6 height 6
radio input "true"
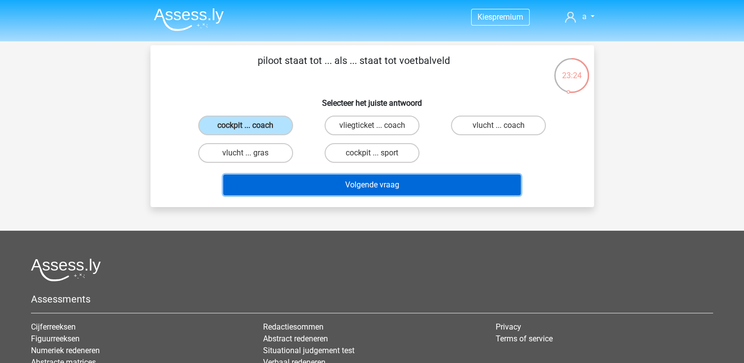
click at [286, 179] on button "Volgende vraag" at bounding box center [372, 185] width 298 height 21
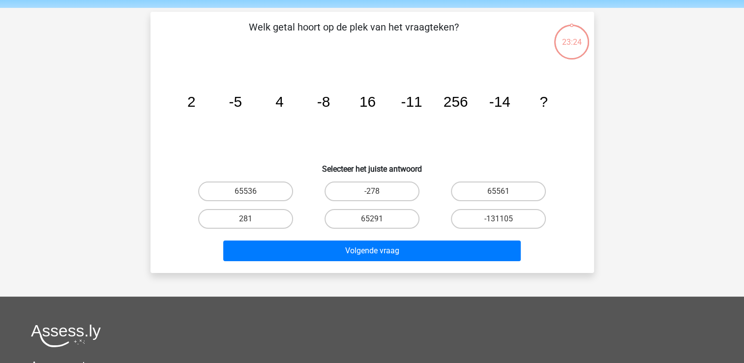
scroll to position [45, 0]
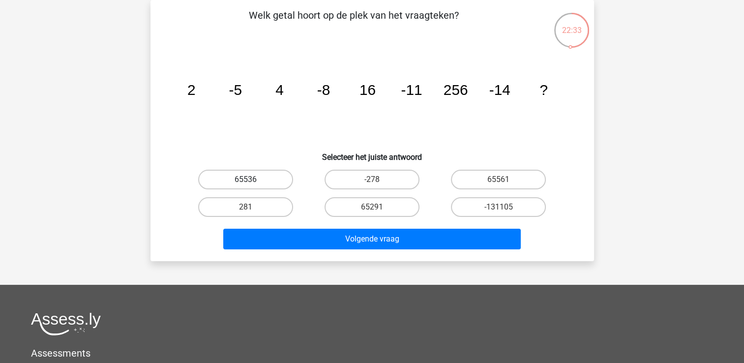
click at [236, 177] on label "65536" at bounding box center [245, 180] width 95 height 20
click at [245, 180] on input "65536" at bounding box center [248, 183] width 6 height 6
radio input "true"
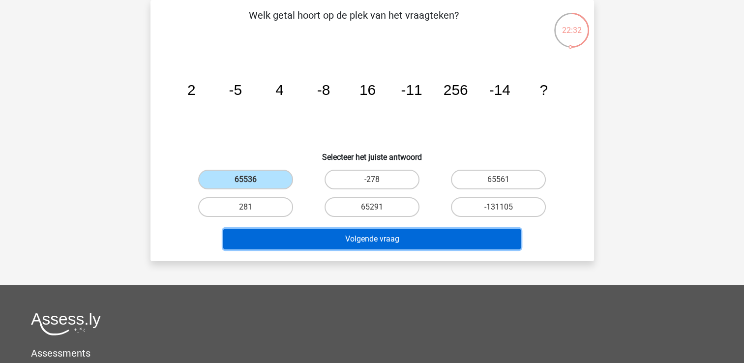
click at [283, 237] on button "Volgende vraag" at bounding box center [372, 239] width 298 height 21
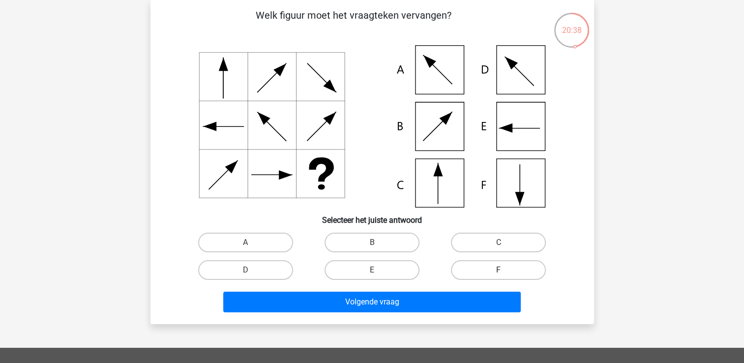
click at [461, 265] on label "F" at bounding box center [498, 270] width 95 height 20
click at [499, 270] on input "F" at bounding box center [502, 273] width 6 height 6
radio input "true"
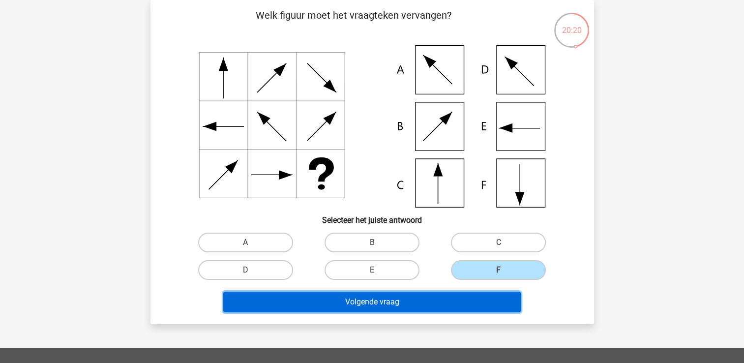
click at [324, 304] on button "Volgende vraag" at bounding box center [372, 302] width 298 height 21
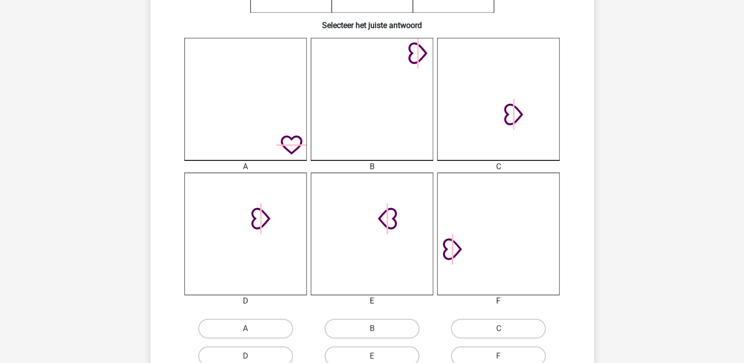
scroll to position [281, 0]
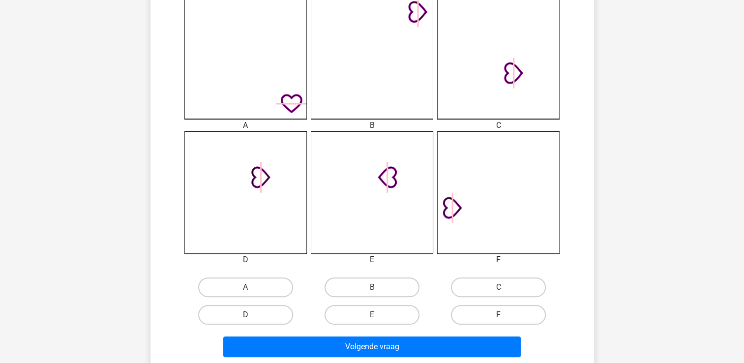
click at [229, 318] on label "D" at bounding box center [245, 315] width 95 height 20
click at [245, 318] on input "D" at bounding box center [248, 318] width 6 height 6
radio input "true"
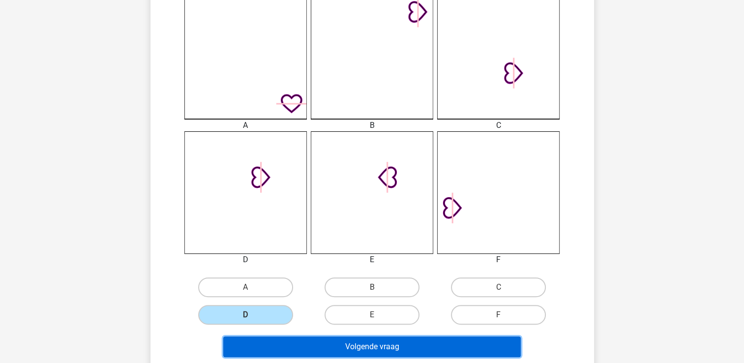
click at [273, 343] on button "Volgende vraag" at bounding box center [372, 346] width 298 height 21
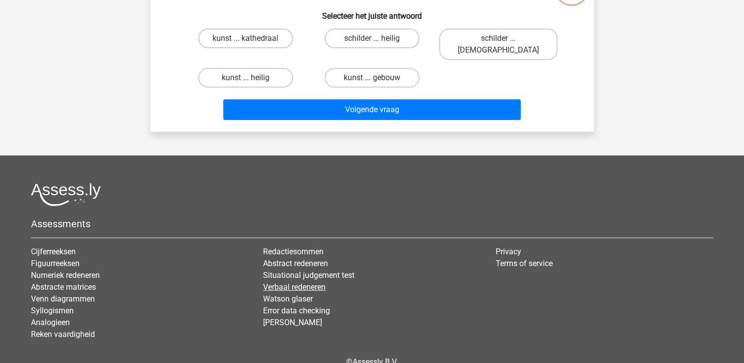
scroll to position [45, 0]
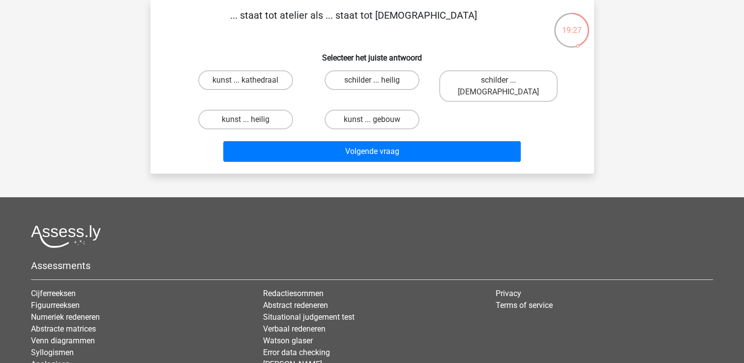
click at [201, 158] on div "... staat tot atelier als ... staat tot kerk Selecteer het juiste antwoord kuns…" at bounding box center [372, 87] width 444 height 174
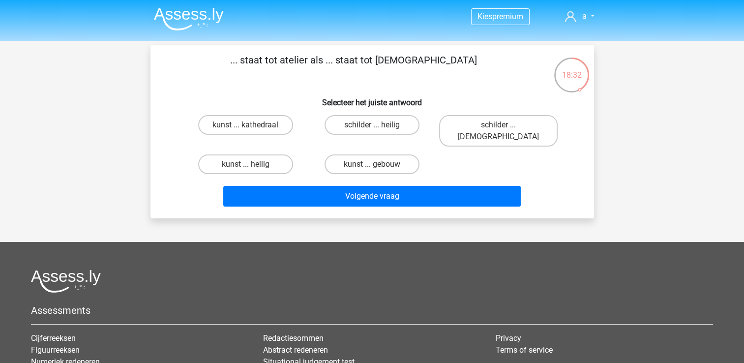
scroll to position [0, 0]
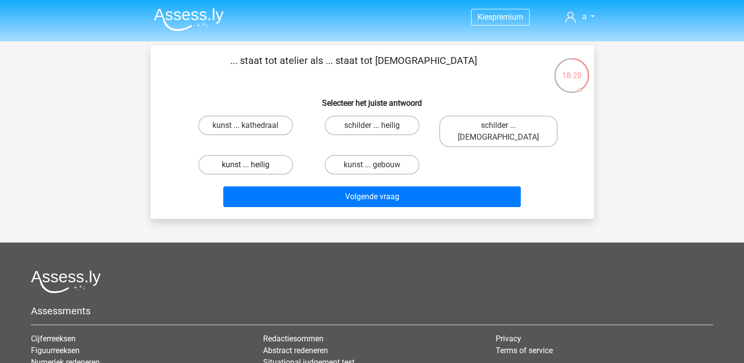
click at [280, 155] on label "kunst ... heilig" at bounding box center [245, 165] width 95 height 20
click at [252, 165] on input "kunst ... heilig" at bounding box center [248, 168] width 6 height 6
radio input "true"
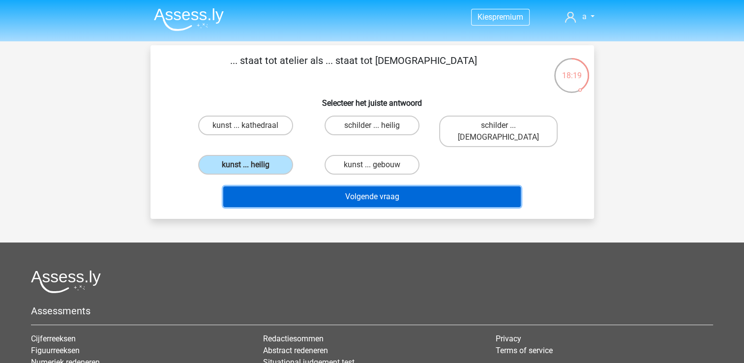
click at [282, 186] on button "Volgende vraag" at bounding box center [372, 196] width 298 height 21
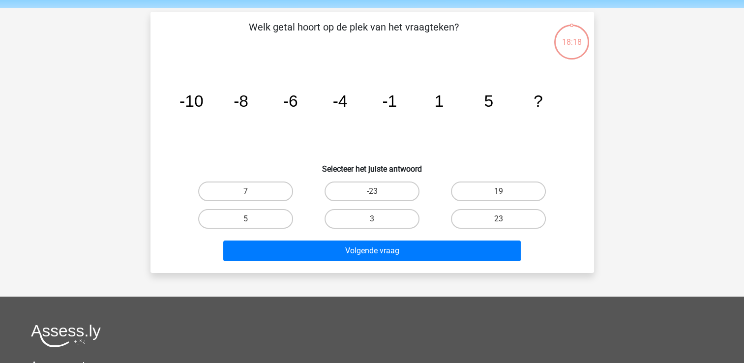
scroll to position [45, 0]
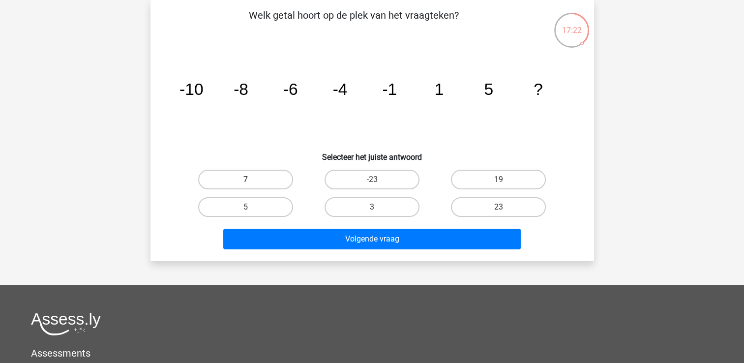
click at [238, 172] on label "7" at bounding box center [245, 180] width 95 height 20
click at [245, 180] on input "7" at bounding box center [248, 183] width 6 height 6
radio input "true"
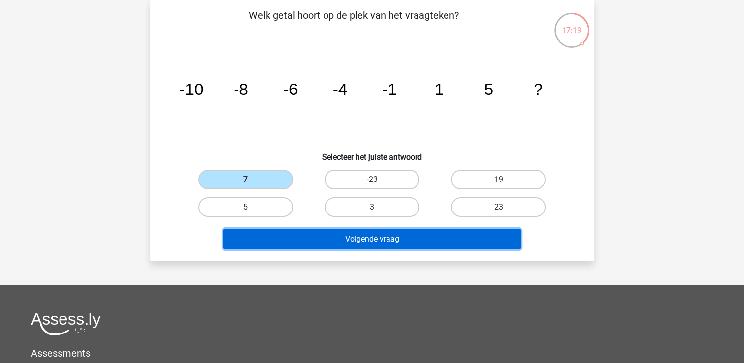
click at [319, 239] on button "Volgende vraag" at bounding box center [372, 239] width 298 height 21
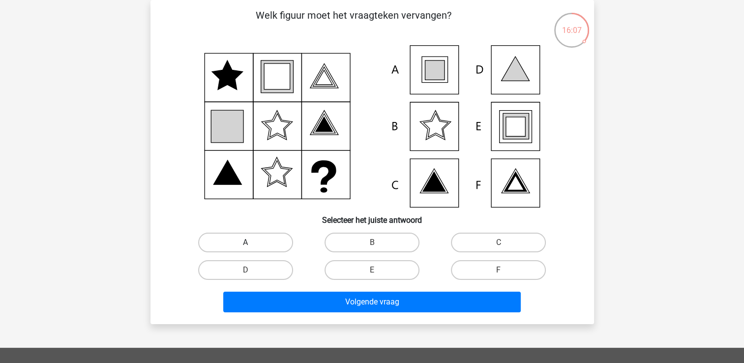
click at [244, 242] on label "A" at bounding box center [245, 243] width 95 height 20
click at [245, 242] on input "A" at bounding box center [248, 245] width 6 height 6
radio input "true"
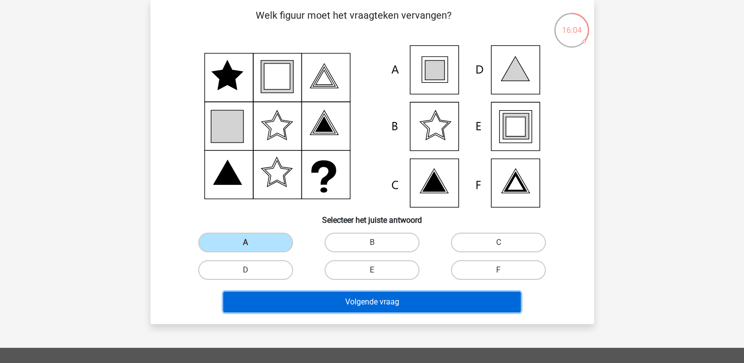
click at [291, 299] on button "Volgende vraag" at bounding box center [372, 302] width 298 height 21
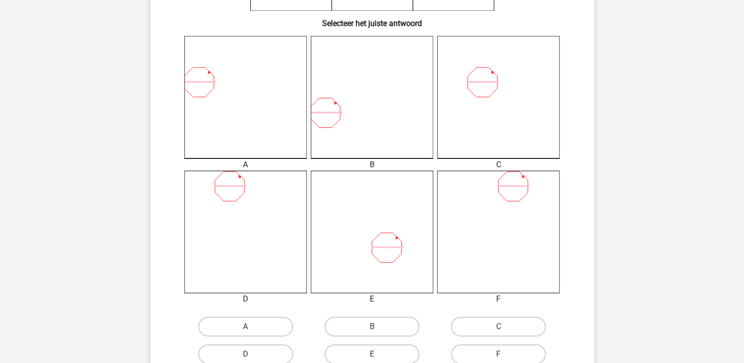
scroll to position [262, 0]
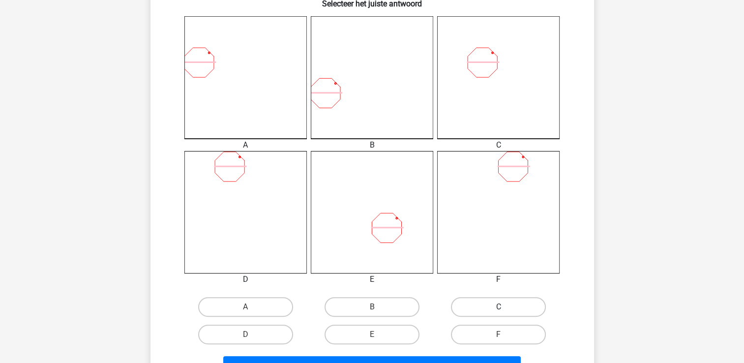
click at [470, 297] on label "C" at bounding box center [498, 307] width 95 height 20
click at [499, 307] on input "C" at bounding box center [502, 310] width 6 height 6
radio input "true"
click at [245, 334] on input "D" at bounding box center [248, 337] width 6 height 6
radio input "true"
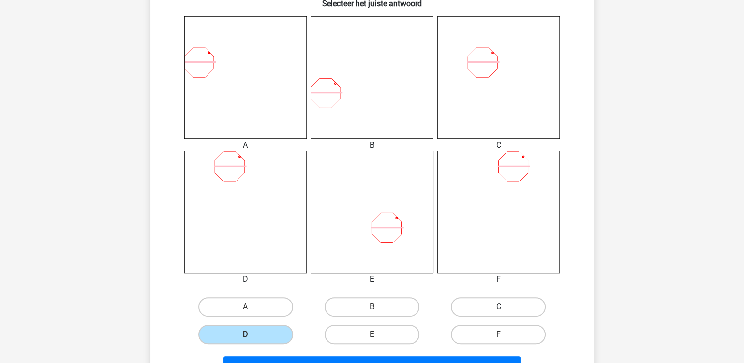
click at [499, 307] on input "C" at bounding box center [502, 310] width 6 height 6
radio input "true"
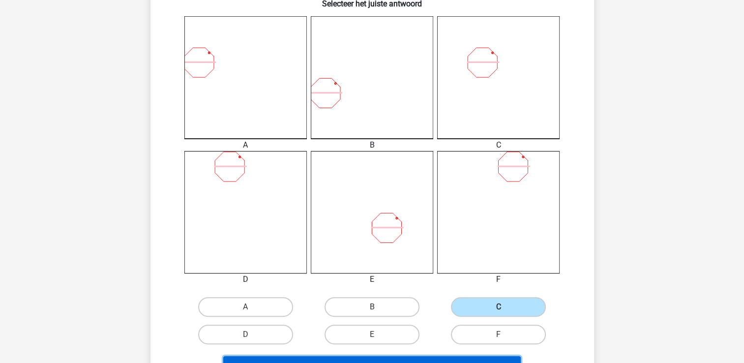
click at [425, 359] on button "Volgende vraag" at bounding box center [372, 366] width 298 height 21
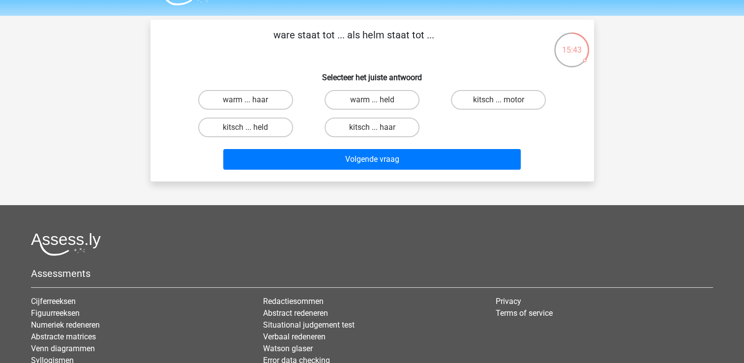
scroll to position [6, 0]
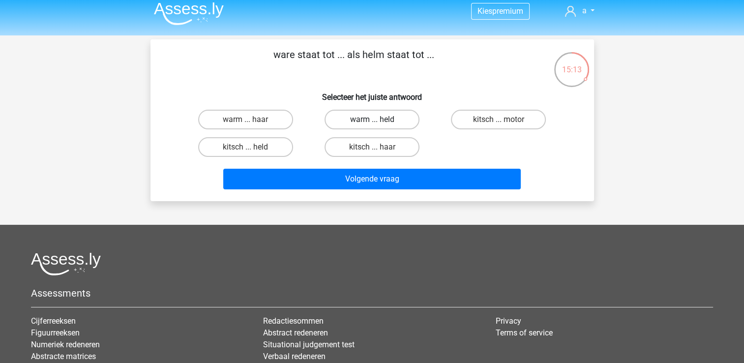
click at [345, 119] on label "warm ... held" at bounding box center [372, 120] width 95 height 20
click at [372, 120] on input "warm ... held" at bounding box center [375, 123] width 6 height 6
radio input "true"
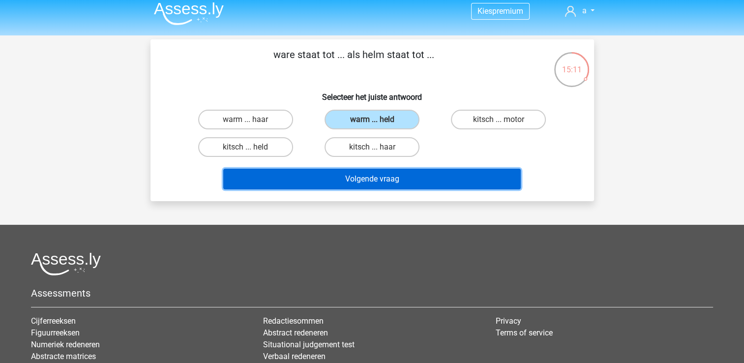
click at [322, 172] on button "Volgende vraag" at bounding box center [372, 179] width 298 height 21
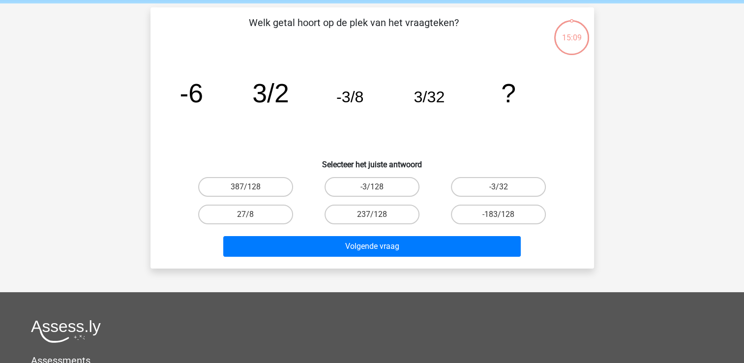
scroll to position [45, 0]
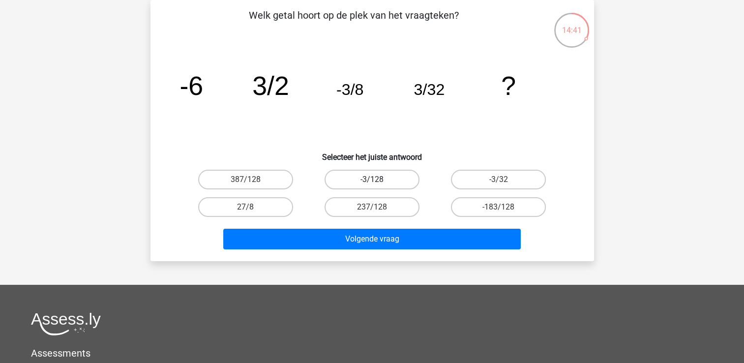
click at [346, 181] on label "-3/128" at bounding box center [372, 180] width 95 height 20
click at [372, 181] on input "-3/128" at bounding box center [375, 183] width 6 height 6
radio input "true"
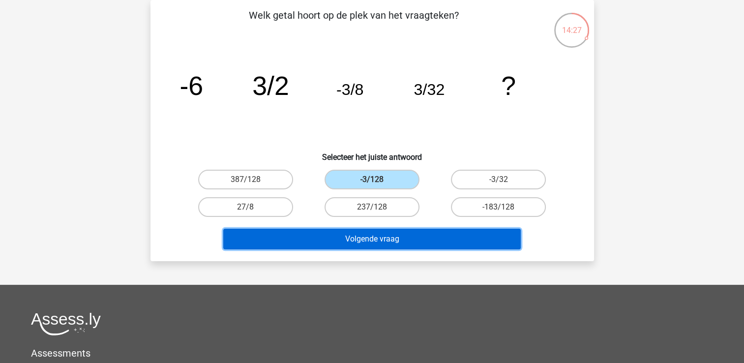
click at [439, 243] on button "Volgende vraag" at bounding box center [372, 239] width 298 height 21
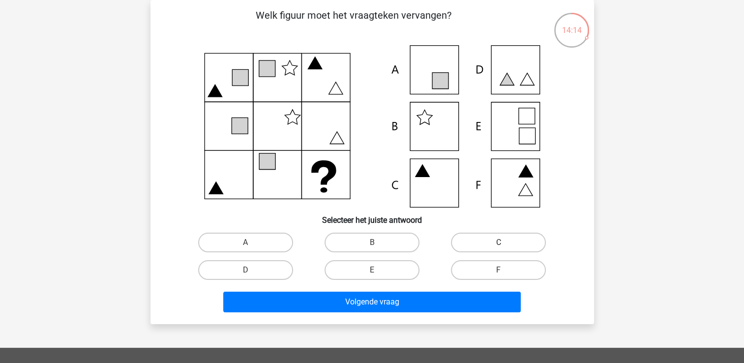
click at [456, 247] on label "C" at bounding box center [498, 243] width 95 height 20
click at [499, 247] on input "C" at bounding box center [502, 245] width 6 height 6
radio input "true"
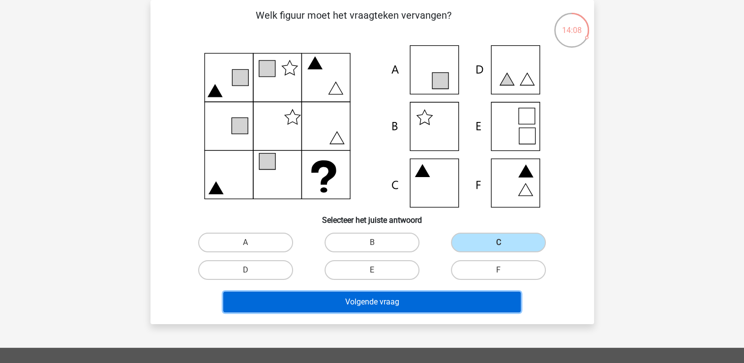
click at [415, 304] on button "Volgende vraag" at bounding box center [372, 302] width 298 height 21
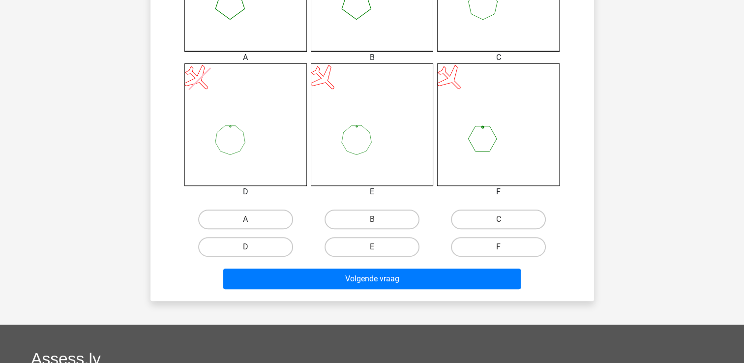
scroll to position [360, 0]
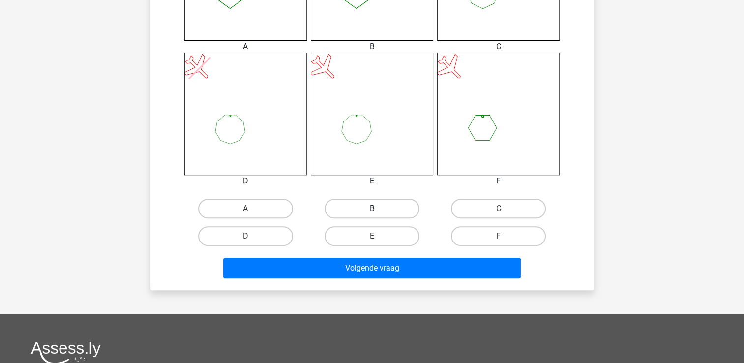
click at [359, 200] on label "B" at bounding box center [372, 209] width 95 height 20
click at [372, 209] on input "B" at bounding box center [375, 212] width 6 height 6
radio input "true"
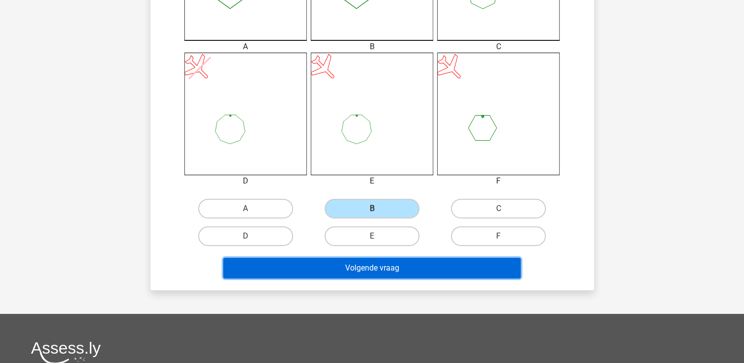
click at [347, 269] on button "Volgende vraag" at bounding box center [372, 268] width 298 height 21
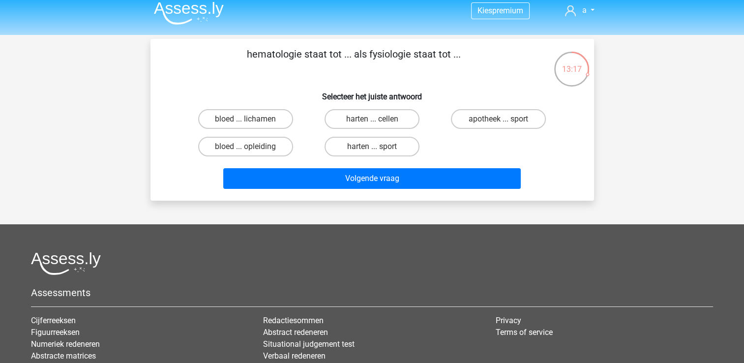
scroll to position [6, 0]
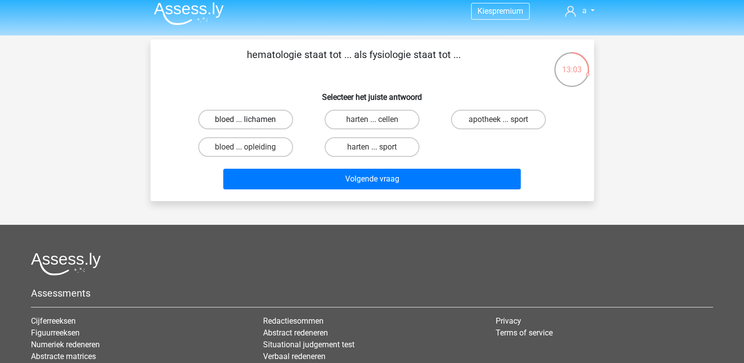
click at [257, 120] on label "bloed ... lichamen" at bounding box center [245, 120] width 95 height 20
click at [252, 120] on input "bloed ... lichamen" at bounding box center [248, 123] width 6 height 6
radio input "true"
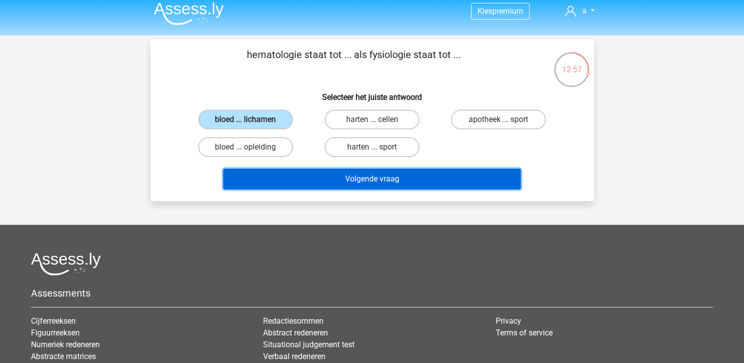
click at [277, 173] on button "Volgende vraag" at bounding box center [372, 179] width 298 height 21
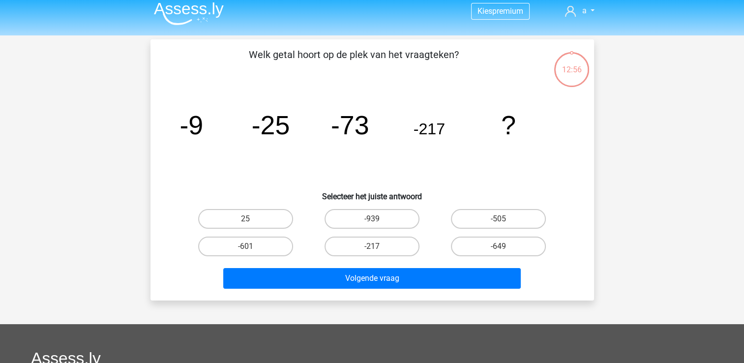
scroll to position [45, 0]
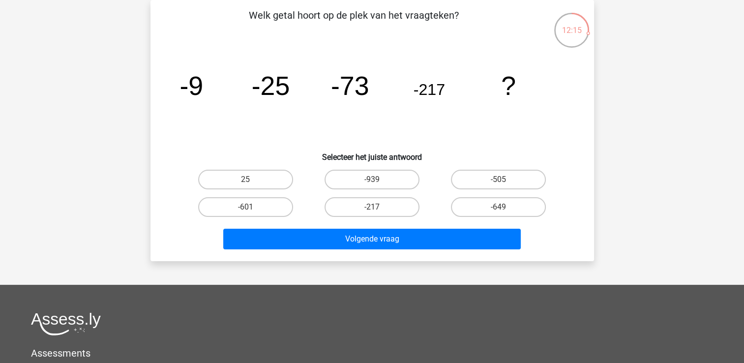
click at [185, 82] on tspan "-9" at bounding box center [192, 86] width 24 height 30
click at [479, 171] on label "-505" at bounding box center [498, 180] width 95 height 20
click at [499, 180] on input "-505" at bounding box center [502, 183] width 6 height 6
radio input "true"
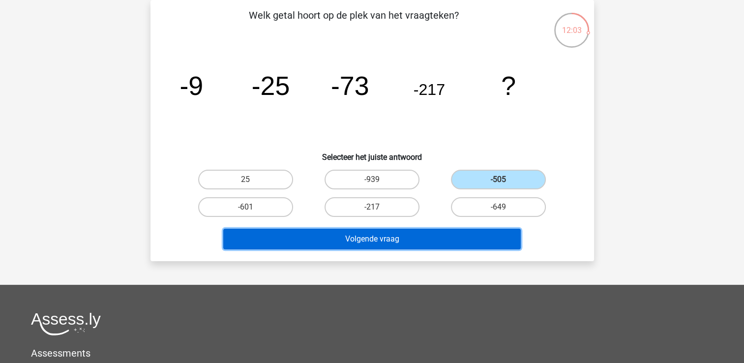
click at [416, 241] on button "Volgende vraag" at bounding box center [372, 239] width 298 height 21
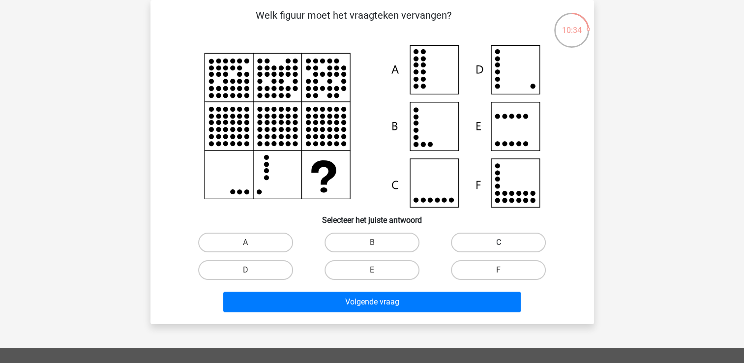
click at [500, 236] on label "C" at bounding box center [498, 243] width 95 height 20
click at [500, 242] on input "C" at bounding box center [502, 245] width 6 height 6
radio input "true"
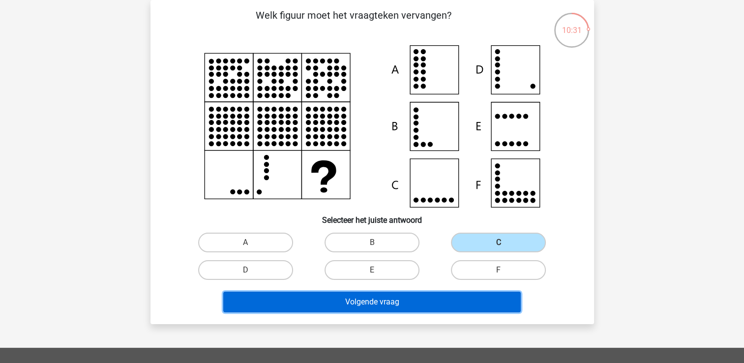
click at [378, 303] on button "Volgende vraag" at bounding box center [372, 302] width 298 height 21
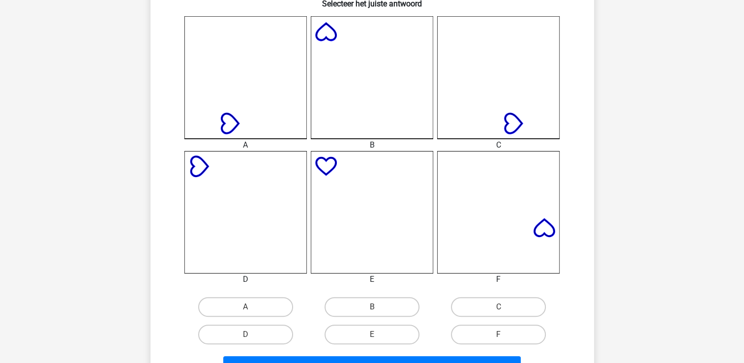
scroll to position [265, 0]
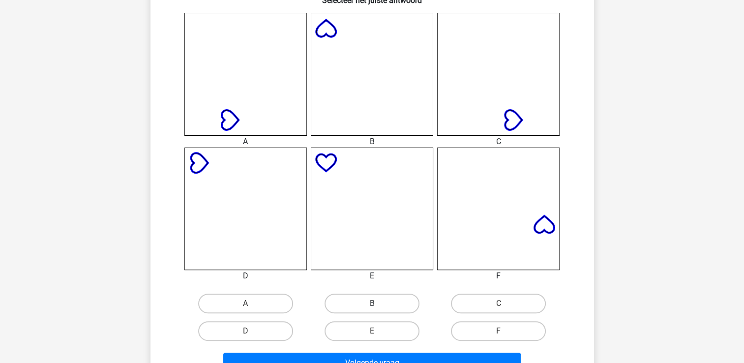
click at [364, 294] on label "B" at bounding box center [372, 304] width 95 height 20
click at [372, 303] on input "B" at bounding box center [375, 306] width 6 height 6
radio input "true"
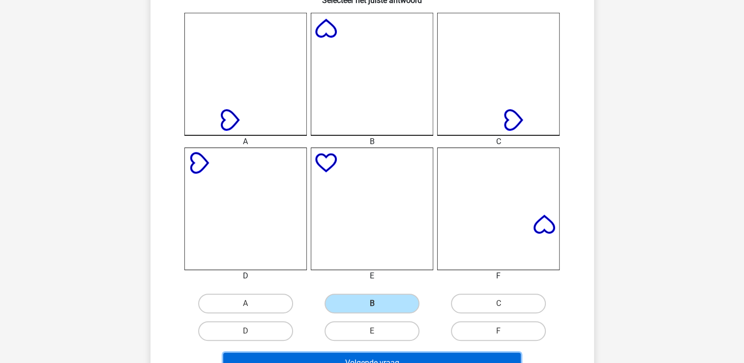
click at [379, 359] on button "Volgende vraag" at bounding box center [372, 363] width 298 height 21
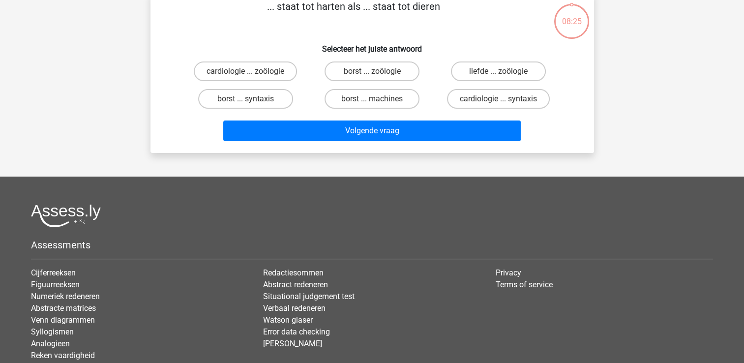
scroll to position [45, 0]
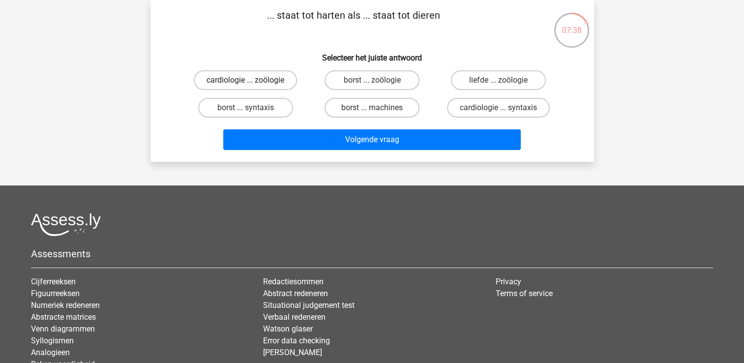
click at [274, 86] on label "cardiologie ... zoölogie" at bounding box center [245, 80] width 103 height 20
click at [252, 86] on input "cardiologie ... zoölogie" at bounding box center [248, 83] width 6 height 6
radio input "true"
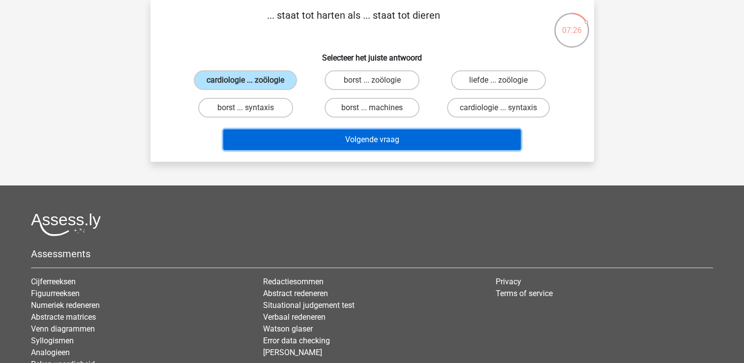
click at [379, 141] on button "Volgende vraag" at bounding box center [372, 139] width 298 height 21
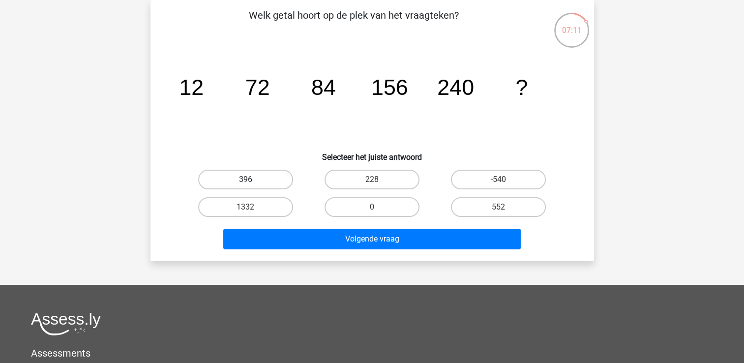
drag, startPoint x: 241, startPoint y: 182, endPoint x: 211, endPoint y: 182, distance: 30.0
click at [211, 182] on label "396" at bounding box center [245, 180] width 95 height 20
click at [245, 182] on input "396" at bounding box center [248, 183] width 6 height 6
radio input "true"
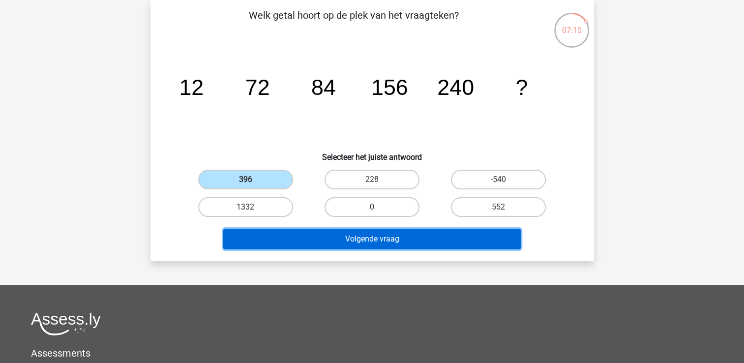
click at [323, 235] on button "Volgende vraag" at bounding box center [372, 239] width 298 height 21
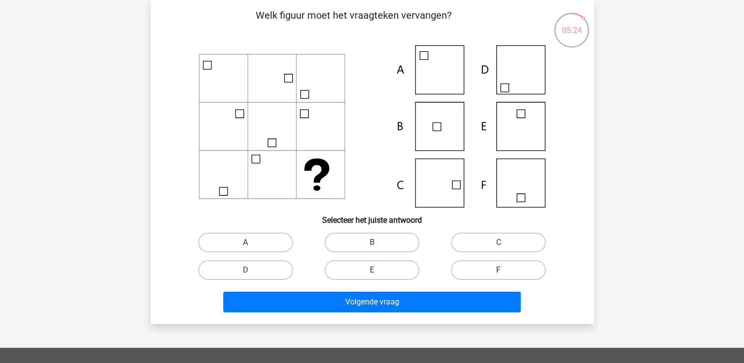
click at [462, 270] on label "F" at bounding box center [498, 270] width 95 height 20
click at [499, 270] on input "F" at bounding box center [502, 273] width 6 height 6
radio input "true"
click at [372, 267] on label "E" at bounding box center [372, 270] width 95 height 20
click at [372, 270] on input "E" at bounding box center [375, 273] width 6 height 6
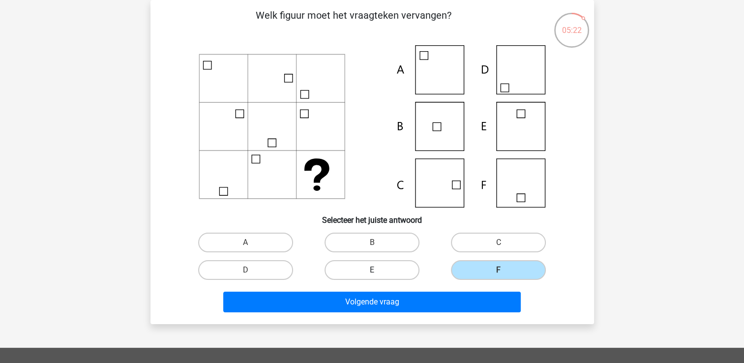
radio input "true"
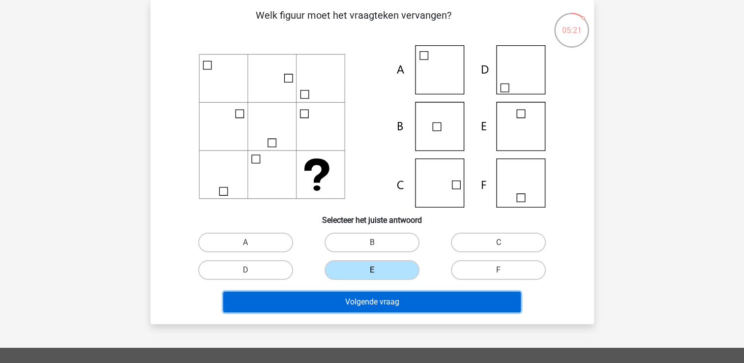
click at [392, 305] on button "Volgende vraag" at bounding box center [372, 302] width 298 height 21
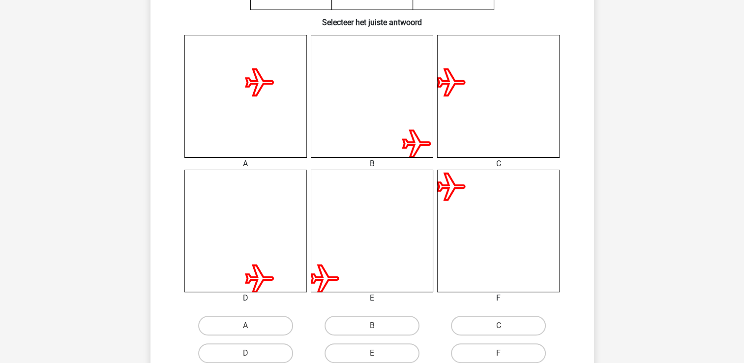
scroll to position [262, 0]
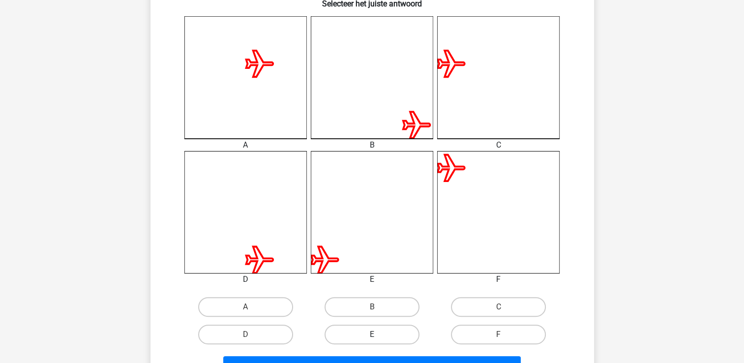
click at [362, 329] on label "E" at bounding box center [372, 335] width 95 height 20
click at [372, 334] on input "E" at bounding box center [375, 337] width 6 height 6
radio input "true"
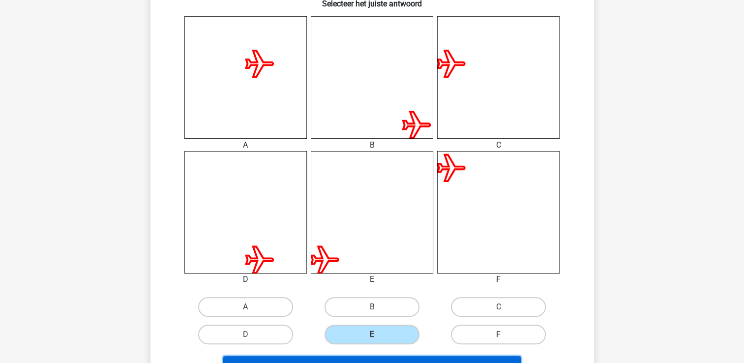
click at [362, 361] on button "Volgende vraag" at bounding box center [372, 366] width 298 height 21
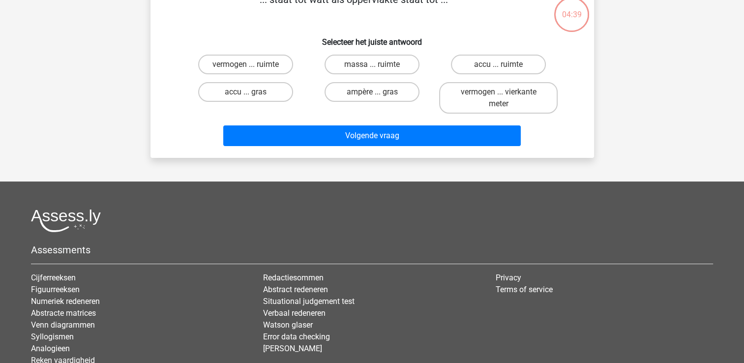
scroll to position [45, 0]
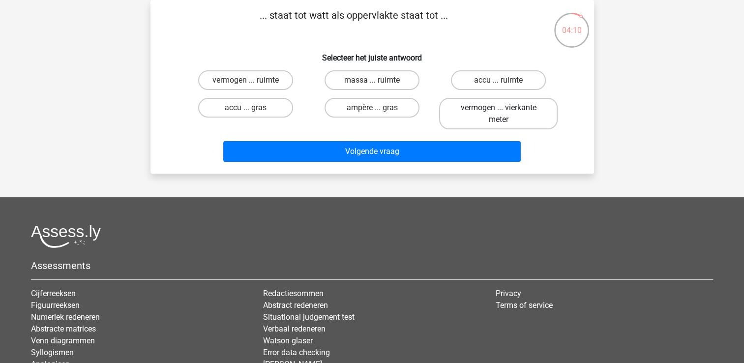
click at [498, 113] on label "vermogen ... vierkante meter" at bounding box center [498, 113] width 119 height 31
click at [499, 113] on input "vermogen ... vierkante meter" at bounding box center [502, 111] width 6 height 6
radio input "true"
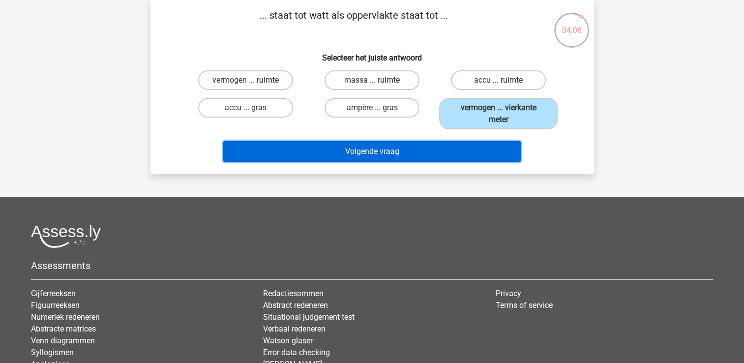
click at [479, 145] on button "Volgende vraag" at bounding box center [372, 151] width 298 height 21
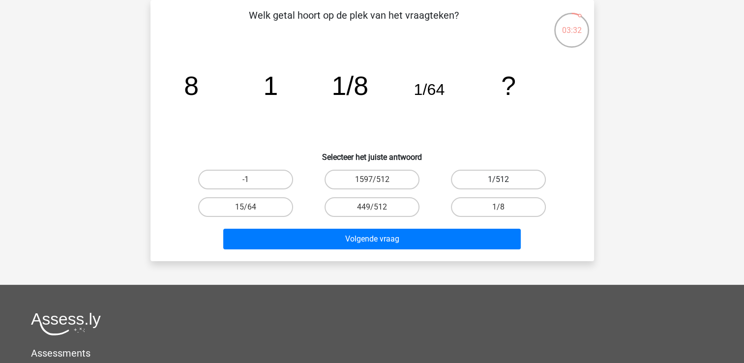
click at [474, 179] on label "1/512" at bounding box center [498, 180] width 95 height 20
click at [499, 180] on input "1/512" at bounding box center [502, 183] width 6 height 6
radio input "true"
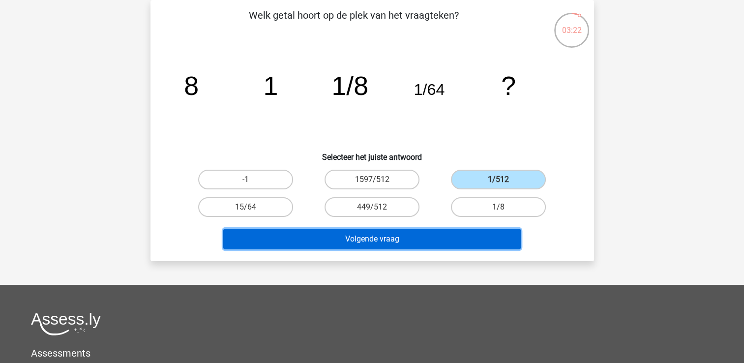
click at [449, 237] on button "Volgende vraag" at bounding box center [372, 239] width 298 height 21
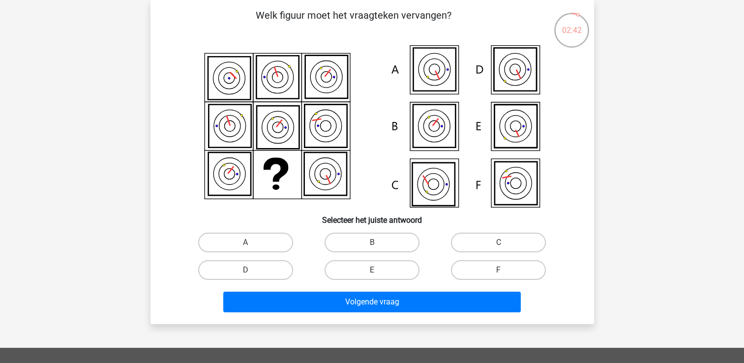
click at [348, 255] on div "B" at bounding box center [372, 243] width 126 height 28
click at [347, 244] on label "B" at bounding box center [372, 243] width 95 height 20
click at [372, 244] on input "B" at bounding box center [375, 245] width 6 height 6
radio input "true"
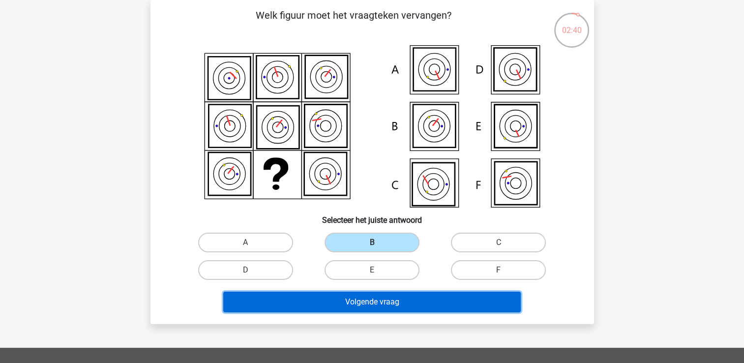
click at [329, 303] on button "Volgende vraag" at bounding box center [372, 302] width 298 height 21
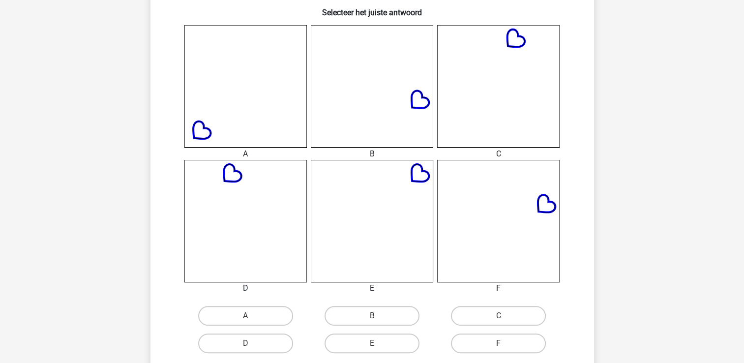
scroll to position [255, 0]
click at [346, 332] on label "E" at bounding box center [372, 341] width 95 height 20
click at [372, 341] on input "E" at bounding box center [375, 344] width 6 height 6
radio input "true"
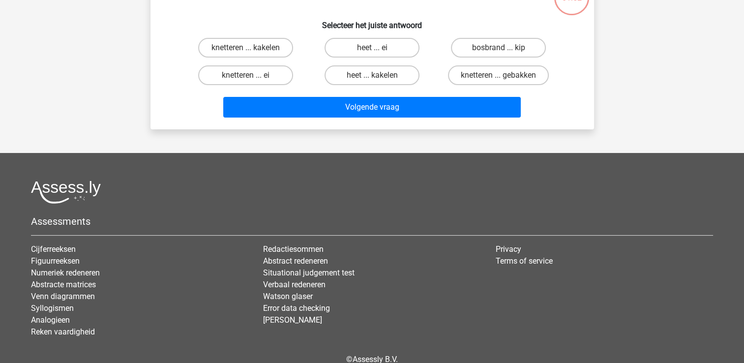
scroll to position [45, 0]
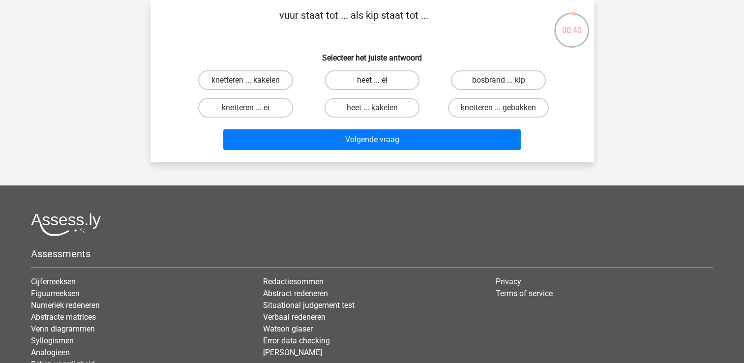
click at [348, 72] on label "heet ... ei" at bounding box center [372, 80] width 95 height 20
click at [372, 80] on input "heet ... ei" at bounding box center [375, 83] width 6 height 6
radio input "true"
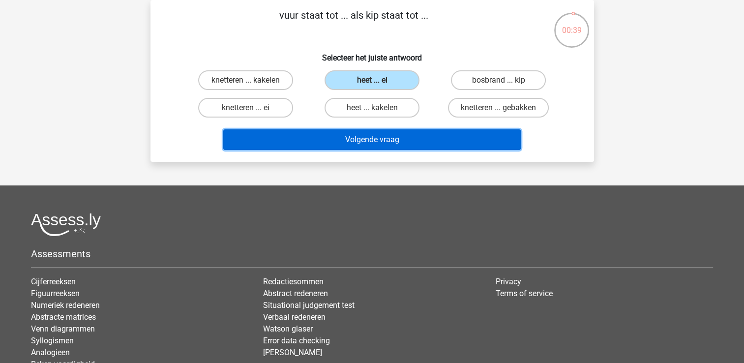
click at [365, 137] on button "Volgende vraag" at bounding box center [372, 139] width 298 height 21
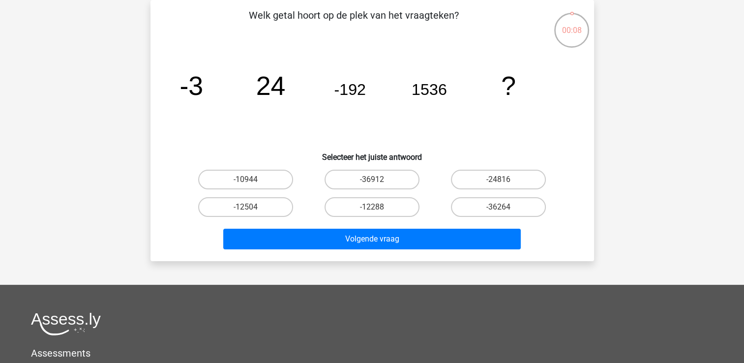
click at [377, 180] on input "-36912" at bounding box center [375, 183] width 6 height 6
radio input "true"
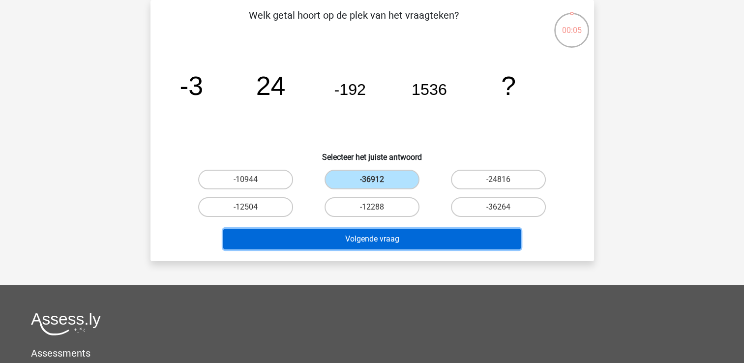
click at [397, 236] on button "Volgende vraag" at bounding box center [372, 239] width 298 height 21
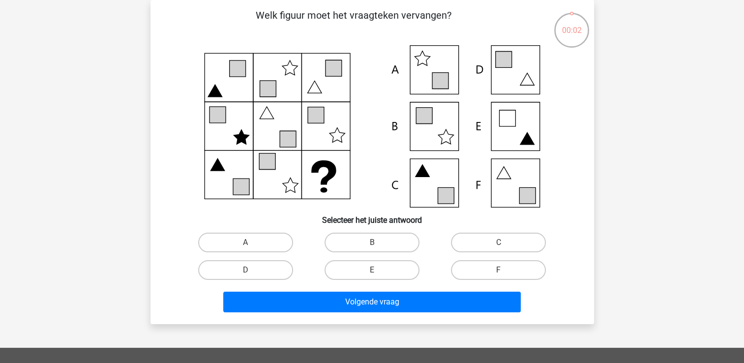
click at [397, 236] on label "B" at bounding box center [372, 243] width 95 height 20
click at [378, 242] on input "B" at bounding box center [375, 245] width 6 height 6
radio input "true"
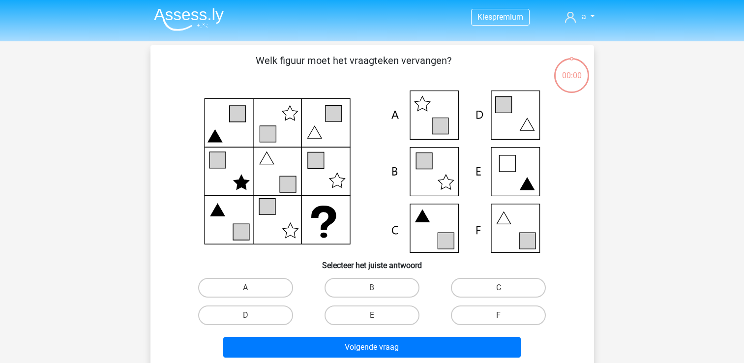
scroll to position [45, 0]
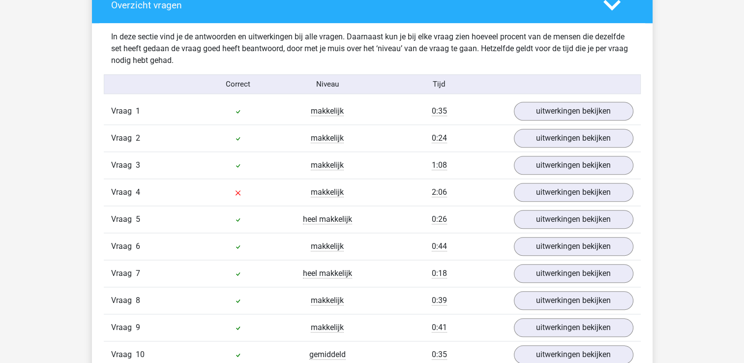
scroll to position [1043, 0]
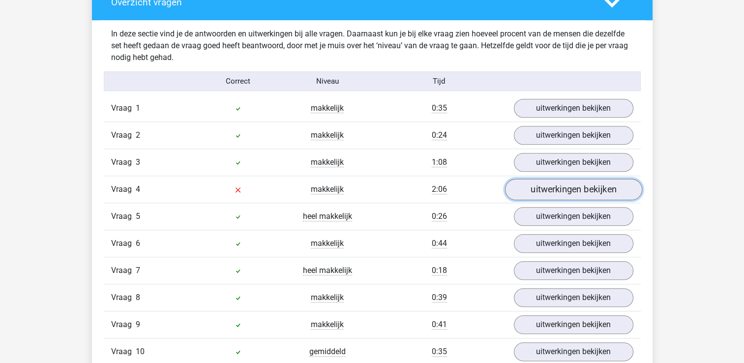
click at [617, 189] on link "uitwerkingen bekijken" at bounding box center [573, 190] width 137 height 22
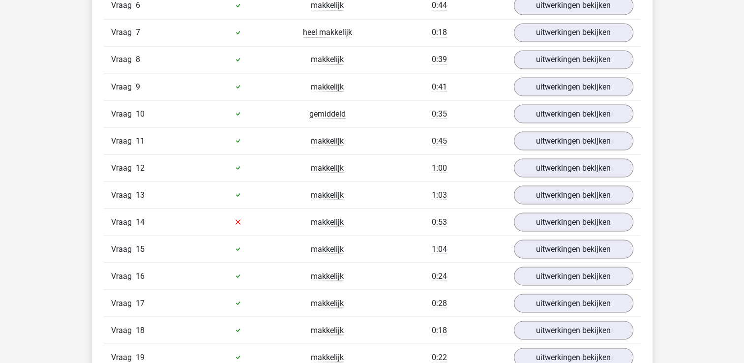
scroll to position [1790, 0]
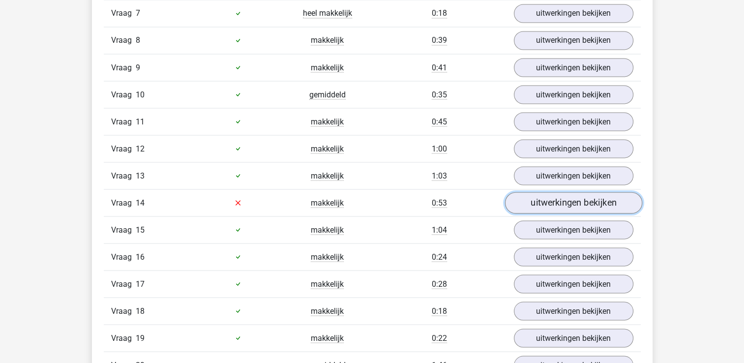
click at [549, 198] on link "uitwerkingen bekijken" at bounding box center [573, 203] width 137 height 22
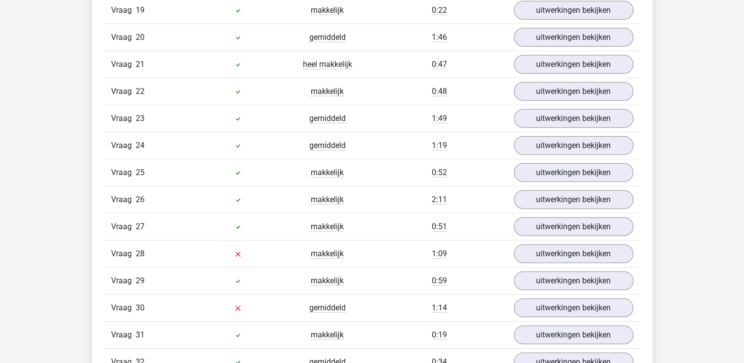
scroll to position [2813, 0]
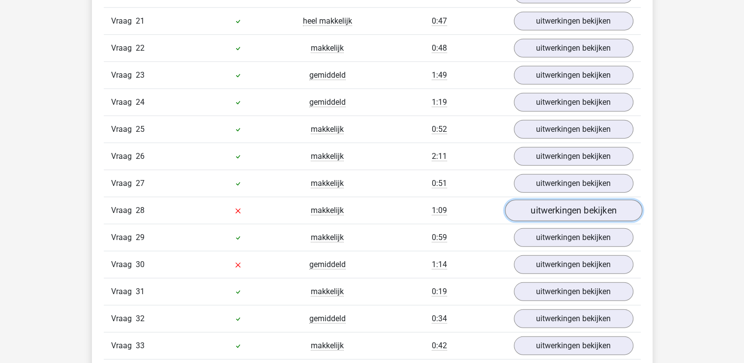
click at [585, 200] on link "uitwerkingen bekijken" at bounding box center [573, 211] width 137 height 22
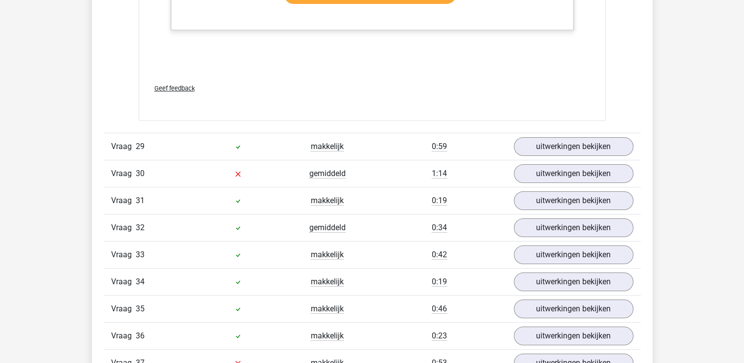
scroll to position [3384, 0]
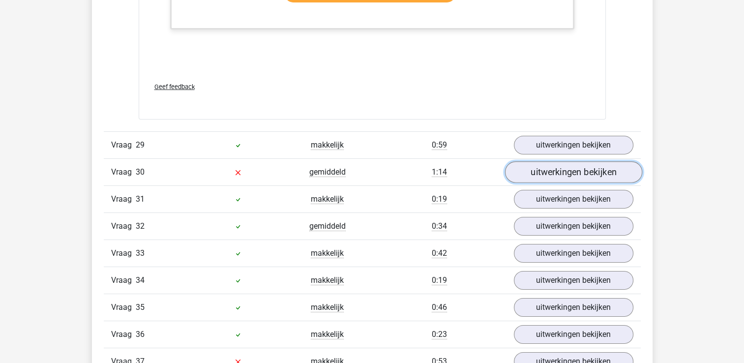
click at [618, 161] on link "uitwerkingen bekijken" at bounding box center [573, 172] width 137 height 22
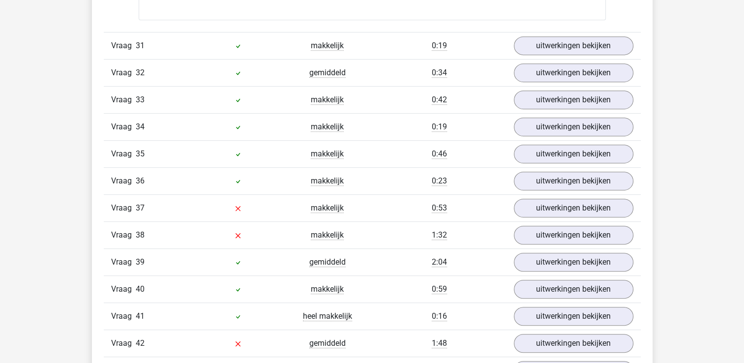
scroll to position [4190, 0]
click at [571, 196] on link "uitwerkingen bekijken" at bounding box center [573, 207] width 137 height 22
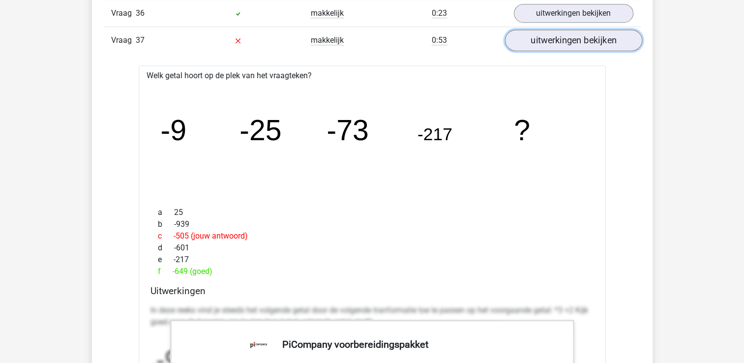
scroll to position [4308, 0]
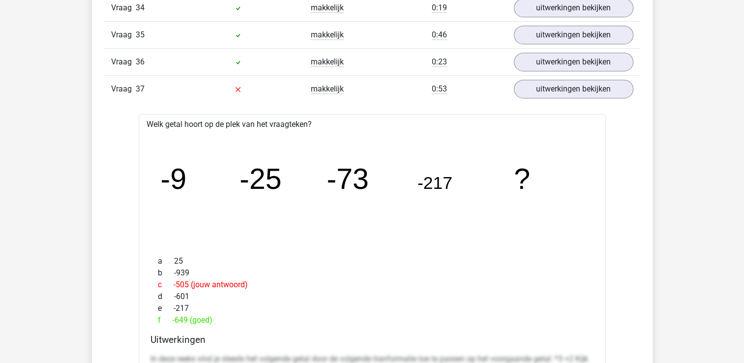
click at [155, 161] on icon "image/svg+xml -9 -25 -73 -217 ?" at bounding box center [372, 188] width 436 height 109
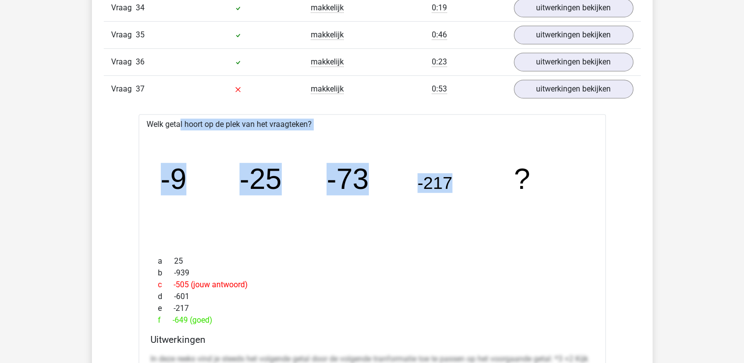
drag, startPoint x: 144, startPoint y: 110, endPoint x: 505, endPoint y: 139, distance: 362.7
copy div "Welk getal hoort op de plek van het vraagteken? image/svg+xml -9 -25 -73 -217"
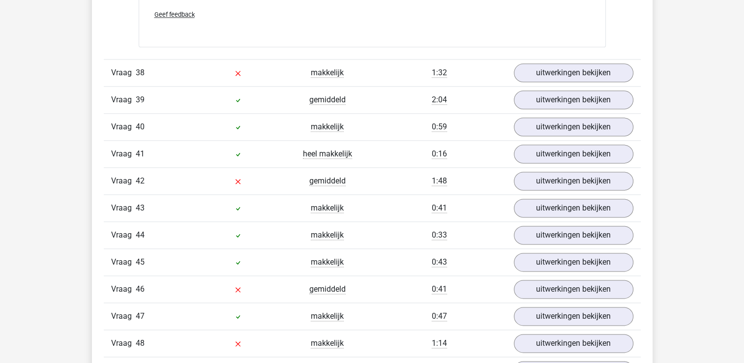
scroll to position [4957, 0]
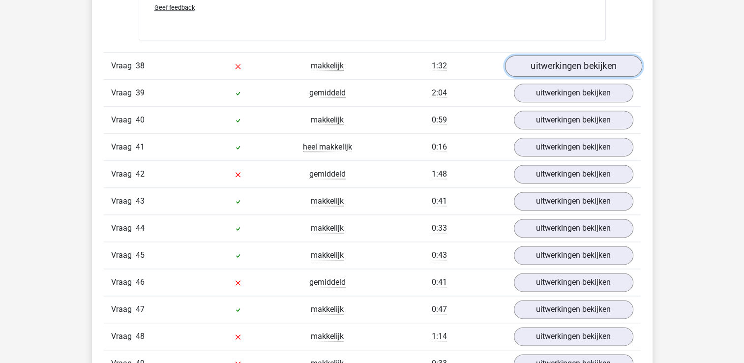
click at [569, 55] on link "uitwerkingen bekijken" at bounding box center [573, 66] width 137 height 22
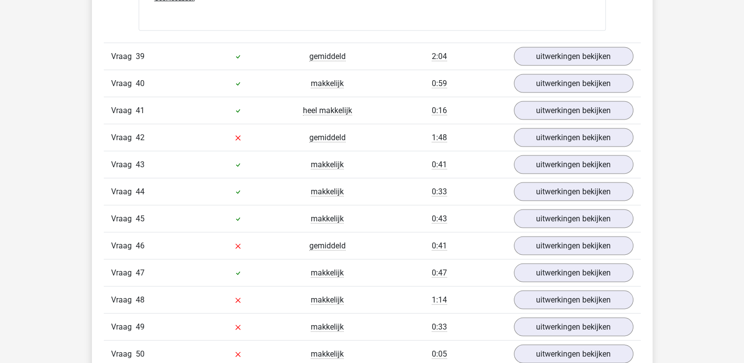
scroll to position [5705, 0]
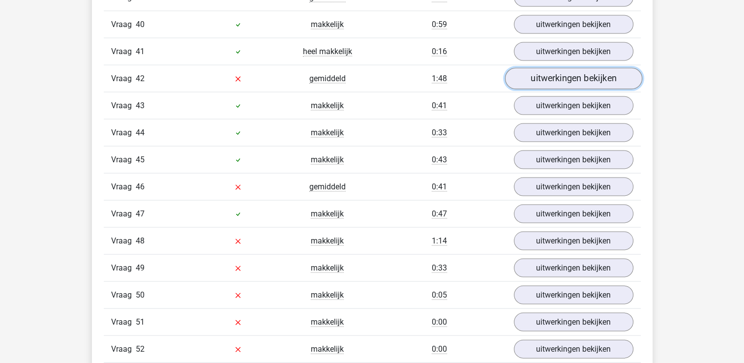
click at [560, 68] on link "uitwerkingen bekijken" at bounding box center [573, 79] width 137 height 22
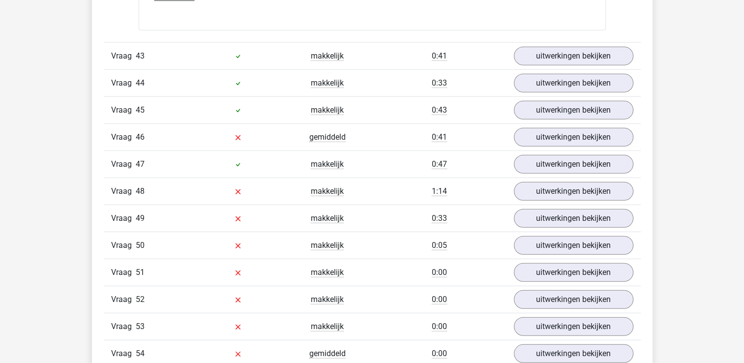
scroll to position [6413, 0]
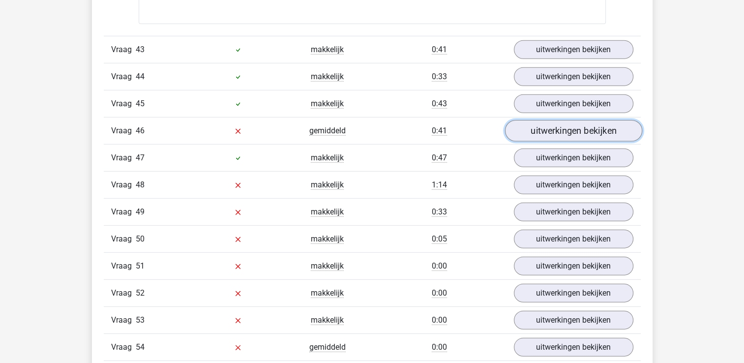
click at [537, 120] on link "uitwerkingen bekijken" at bounding box center [573, 131] width 137 height 22
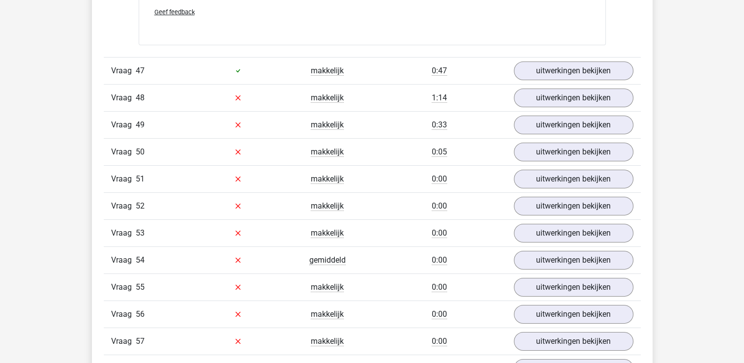
scroll to position [7160, 0]
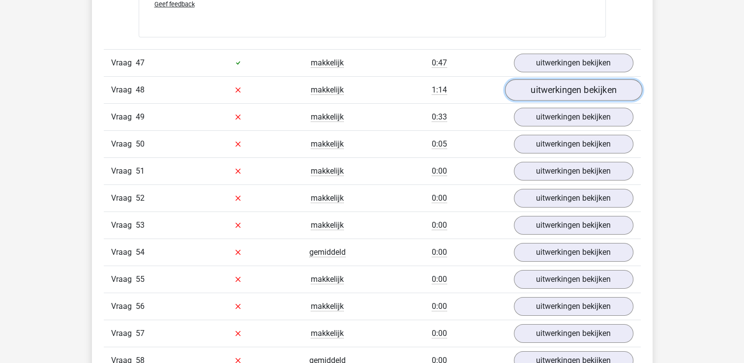
click at [534, 79] on link "uitwerkingen bekijken" at bounding box center [573, 90] width 137 height 22
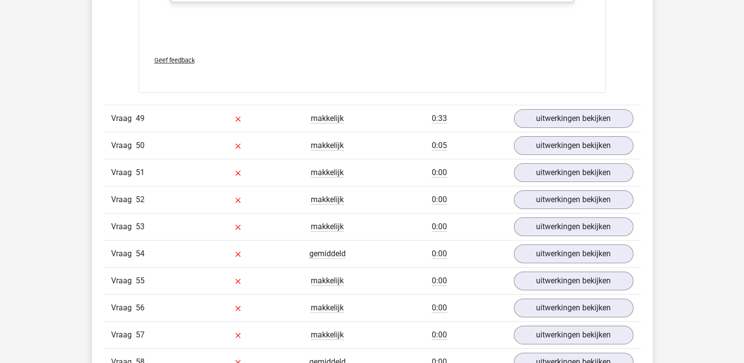
scroll to position [7672, 0]
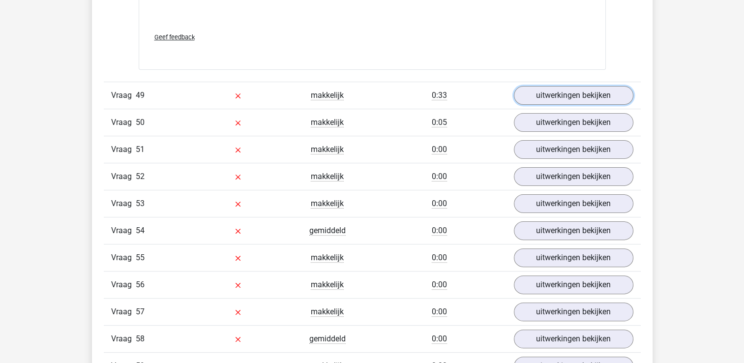
click at [534, 86] on link "uitwerkingen bekijken" at bounding box center [574, 95] width 120 height 19
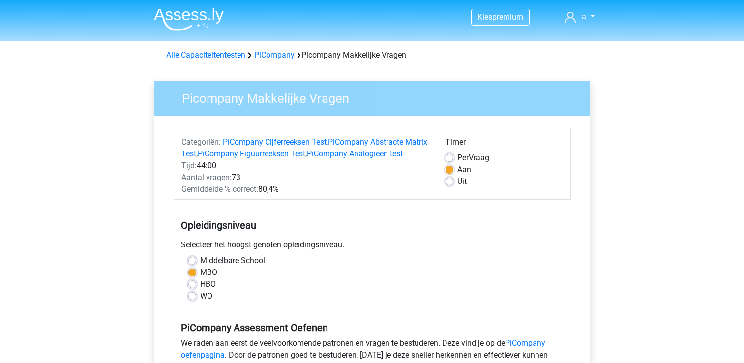
scroll to position [220, 0]
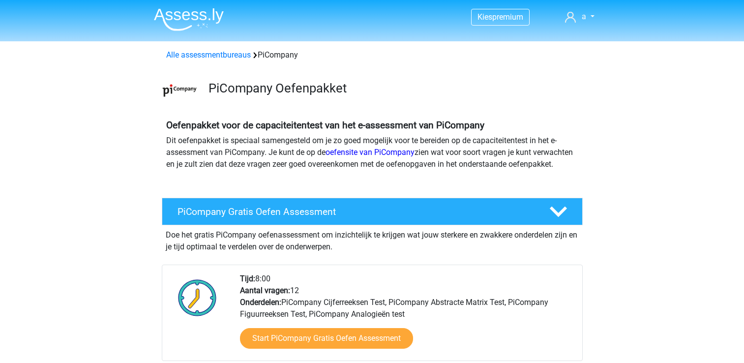
scroll to position [763, 0]
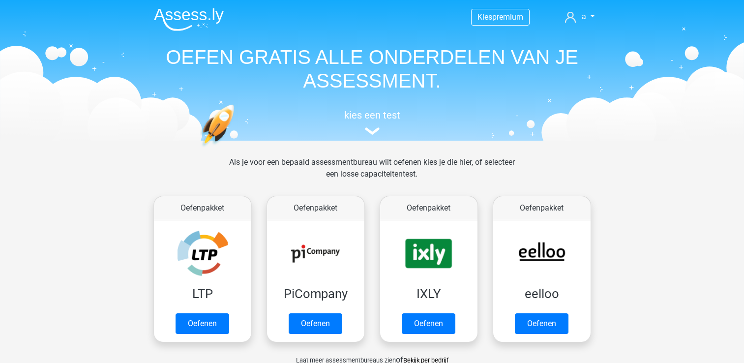
scroll to position [153, 0]
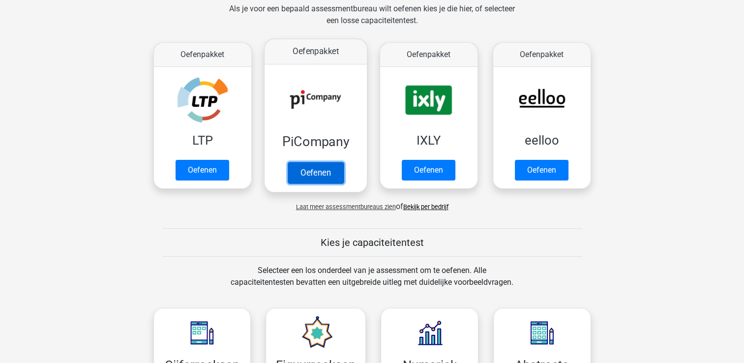
click at [309, 178] on link "Oefenen" at bounding box center [315, 173] width 56 height 22
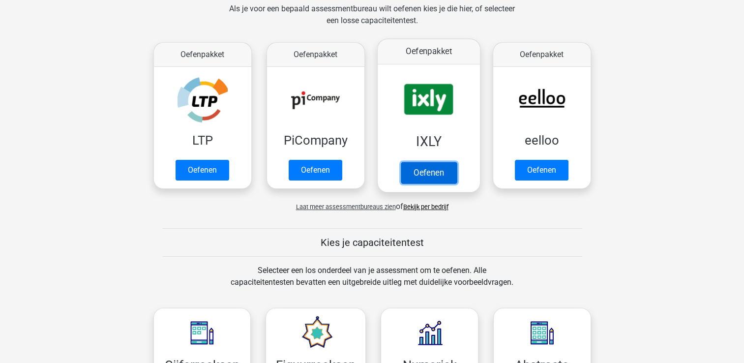
click at [444, 180] on link "Oefenen" at bounding box center [428, 173] width 56 height 22
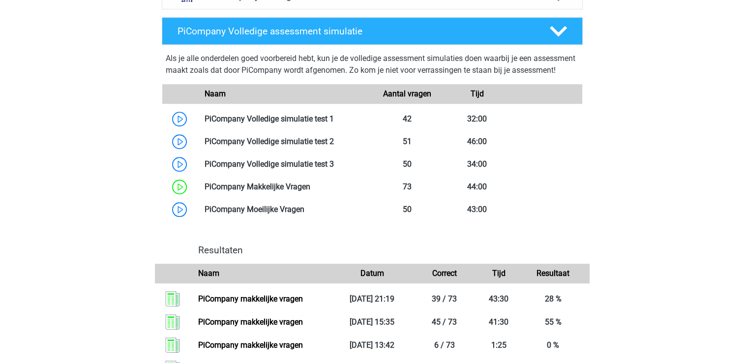
scroll to position [807, 0]
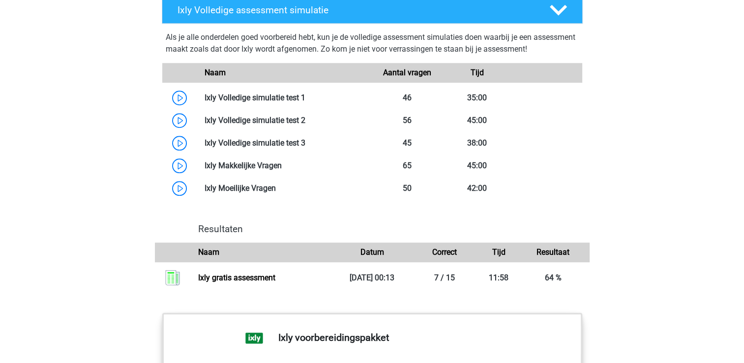
scroll to position [846, 0]
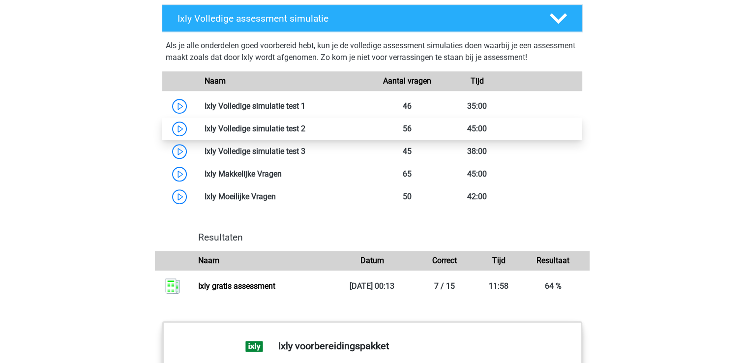
click at [305, 129] on link at bounding box center [305, 128] width 0 height 9
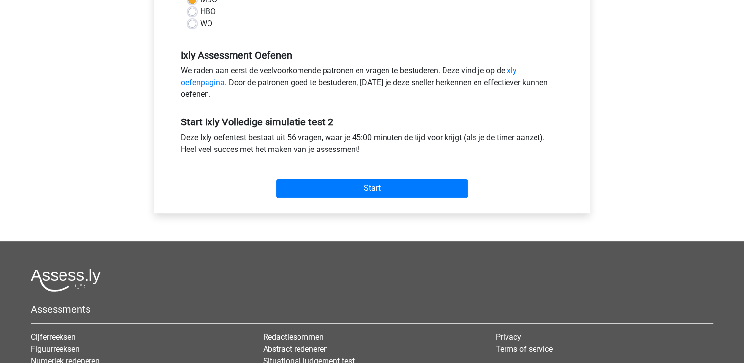
scroll to position [275, 0]
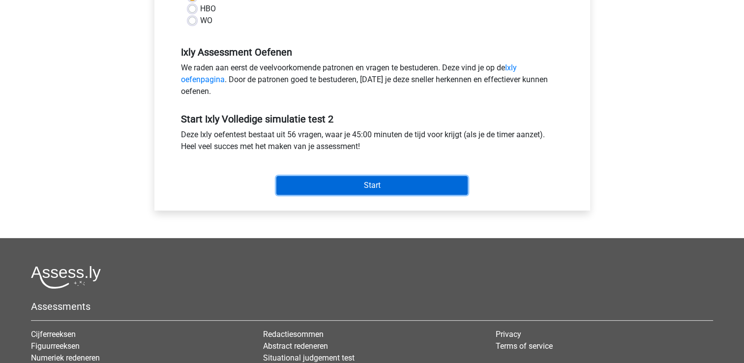
click at [324, 186] on input "Start" at bounding box center [371, 185] width 191 height 19
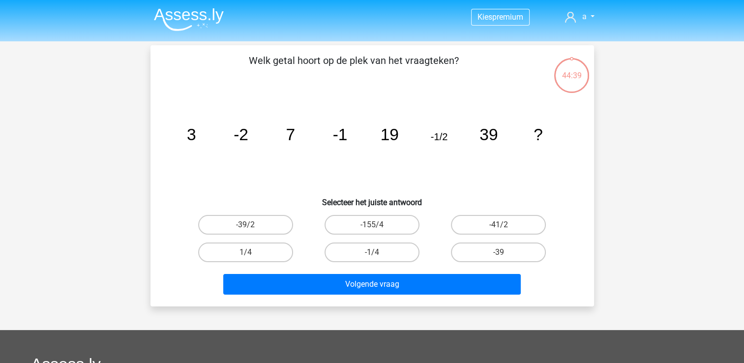
click at [374, 252] on input "-1/4" at bounding box center [375, 255] width 6 height 6
radio input "true"
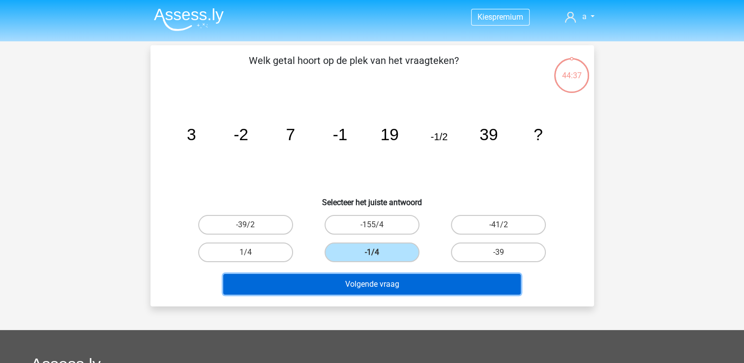
click at [374, 282] on button "Volgende vraag" at bounding box center [372, 284] width 298 height 21
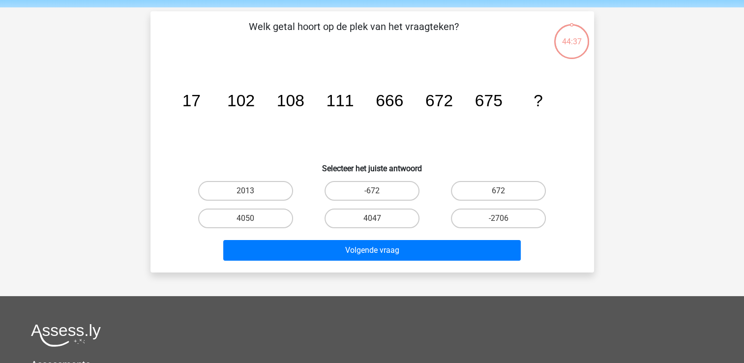
scroll to position [45, 0]
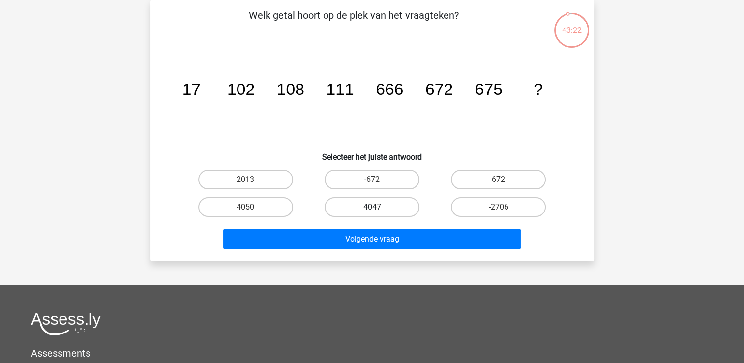
click at [350, 212] on label "4047" at bounding box center [372, 207] width 95 height 20
click at [372, 212] on input "4047" at bounding box center [375, 210] width 6 height 6
radio input "true"
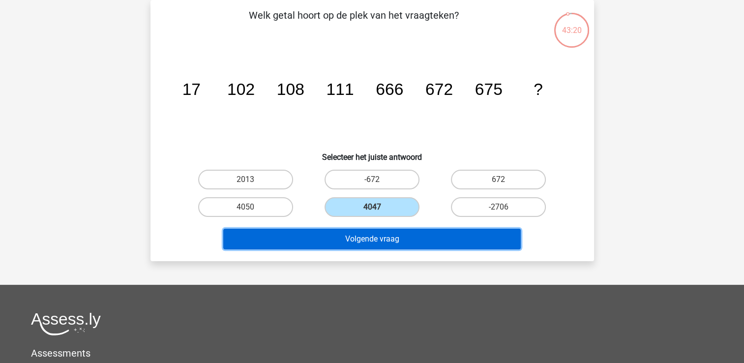
click at [351, 245] on button "Volgende vraag" at bounding box center [372, 239] width 298 height 21
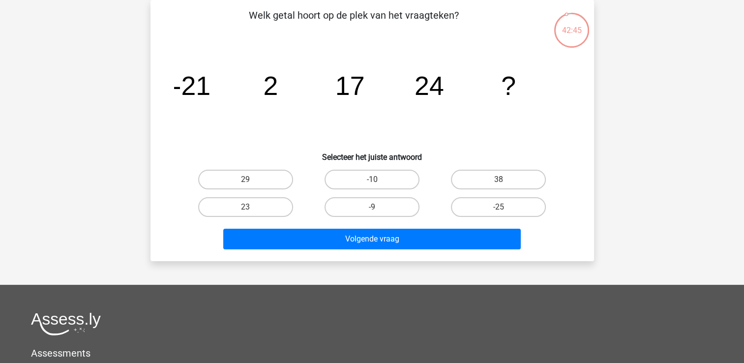
click at [245, 180] on input "29" at bounding box center [248, 183] width 6 height 6
radio input "true"
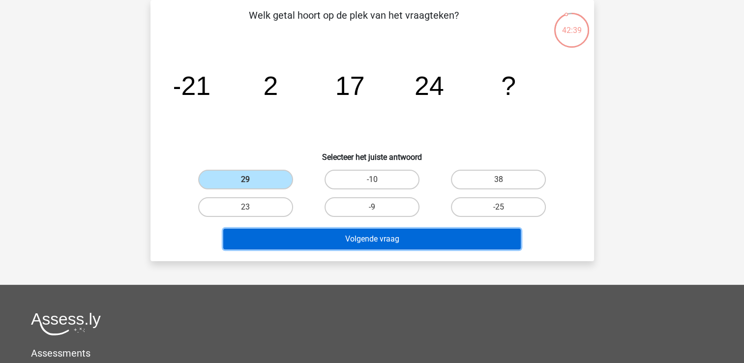
drag, startPoint x: 374, startPoint y: 241, endPoint x: 391, endPoint y: 81, distance: 161.2
click at [391, 81] on div "Welk getal hoort op de plek van het vraagteken? image/svg+xml -21 2 17 24 ? Sel…" at bounding box center [372, 130] width 436 height 245
click at [340, 230] on button "Volgende vraag" at bounding box center [372, 239] width 298 height 21
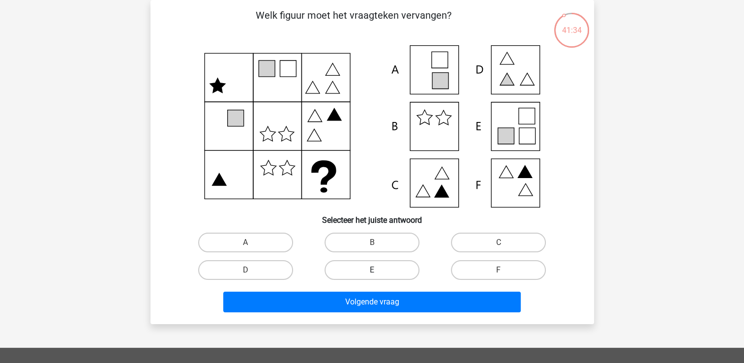
click at [367, 268] on label "E" at bounding box center [372, 270] width 95 height 20
click at [372, 270] on input "E" at bounding box center [375, 273] width 6 height 6
radio input "true"
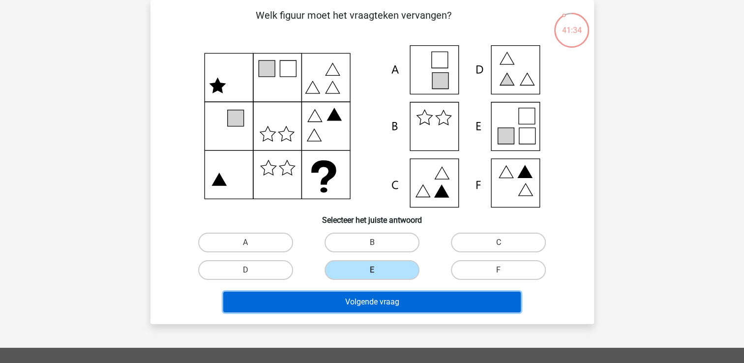
click at [379, 298] on button "Volgende vraag" at bounding box center [372, 302] width 298 height 21
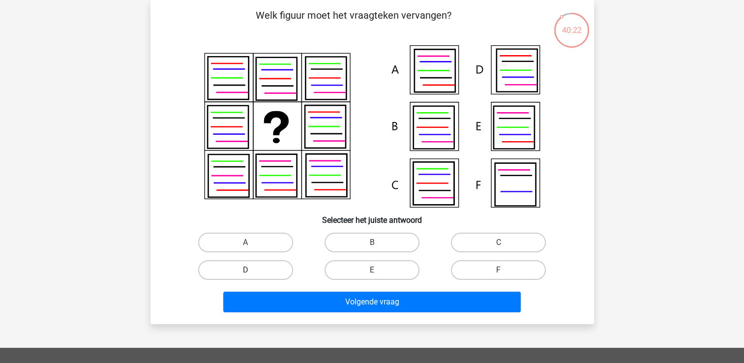
click at [268, 270] on label "D" at bounding box center [245, 270] width 95 height 20
click at [252, 270] on input "D" at bounding box center [248, 273] width 6 height 6
radio input "true"
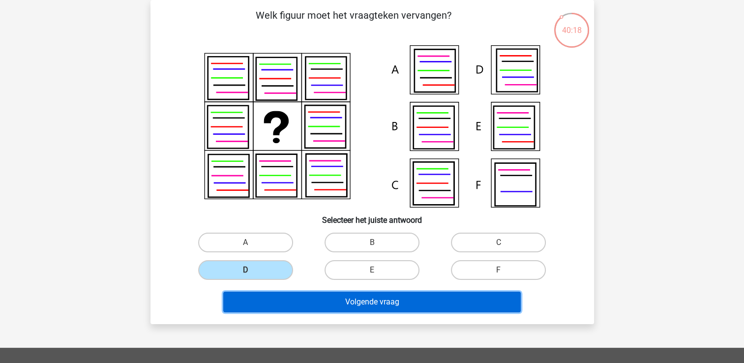
click at [283, 298] on button "Volgende vraag" at bounding box center [372, 302] width 298 height 21
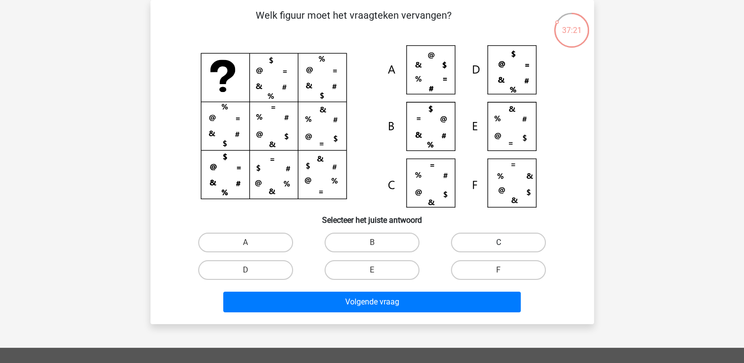
click at [479, 248] on label "C" at bounding box center [498, 243] width 95 height 20
click at [499, 248] on input "C" at bounding box center [502, 245] width 6 height 6
radio input "true"
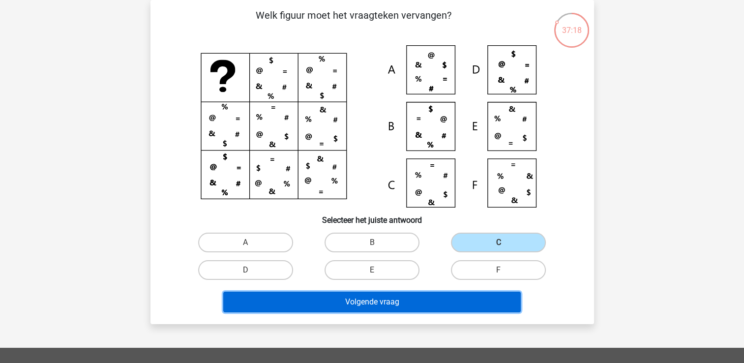
click at [421, 296] on button "Volgende vraag" at bounding box center [372, 302] width 298 height 21
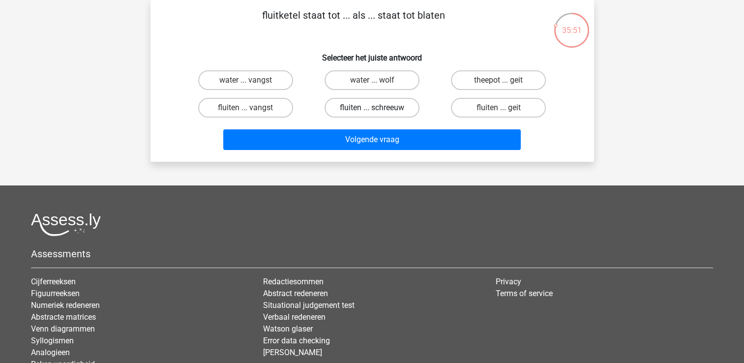
click at [350, 114] on label "fluiten ... schreeuw" at bounding box center [372, 108] width 95 height 20
click at [372, 114] on input "fluiten ... schreeuw" at bounding box center [375, 111] width 6 height 6
radio input "true"
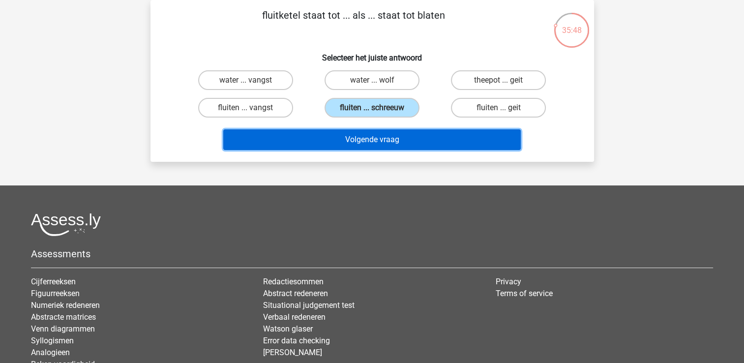
click at [356, 145] on button "Volgende vraag" at bounding box center [372, 139] width 298 height 21
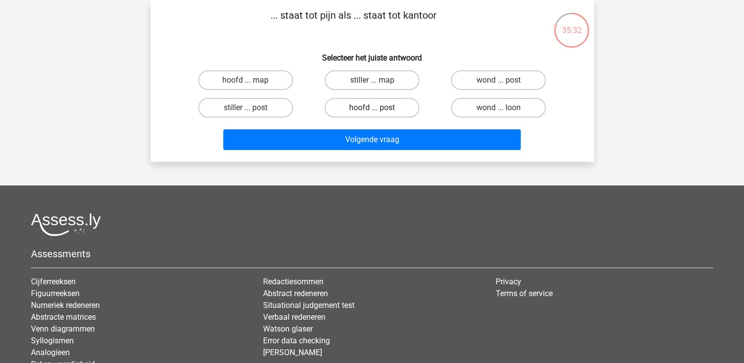
click at [391, 115] on label "hoofd ... post" at bounding box center [372, 108] width 95 height 20
click at [378, 114] on input "hoofd ... post" at bounding box center [375, 111] width 6 height 6
radio input "true"
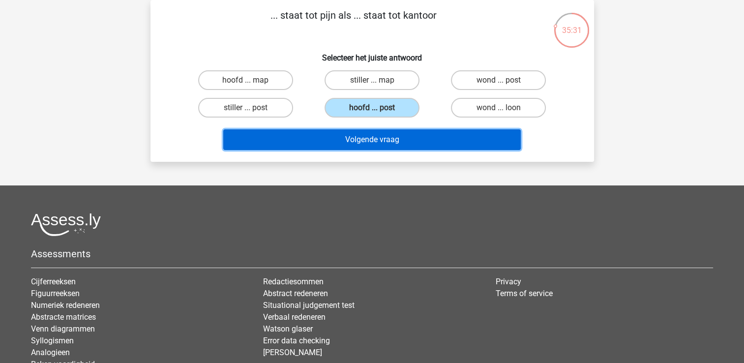
click at [384, 145] on button "Volgende vraag" at bounding box center [372, 139] width 298 height 21
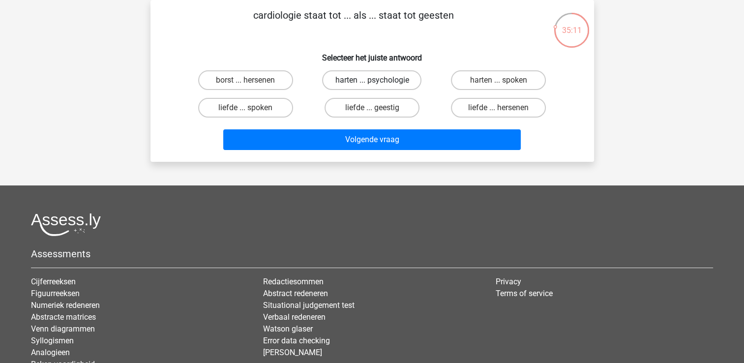
click at [332, 82] on label "harten ... psychologie" at bounding box center [371, 80] width 99 height 20
click at [372, 82] on input "harten ... psychologie" at bounding box center [375, 83] width 6 height 6
radio input "true"
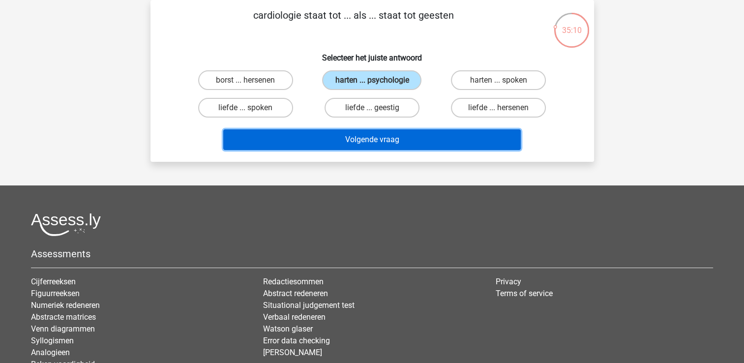
click at [327, 137] on button "Volgende vraag" at bounding box center [372, 139] width 298 height 21
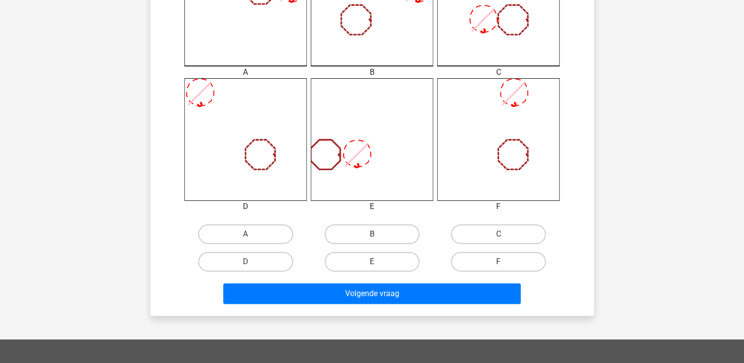
scroll to position [380, 0]
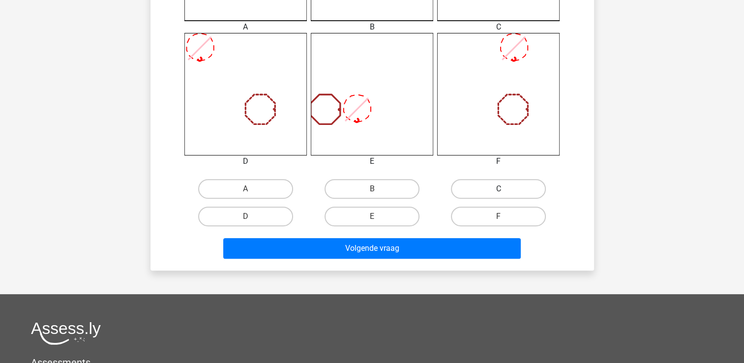
click at [477, 185] on label "C" at bounding box center [498, 189] width 95 height 20
click at [499, 189] on input "C" at bounding box center [502, 192] width 6 height 6
radio input "true"
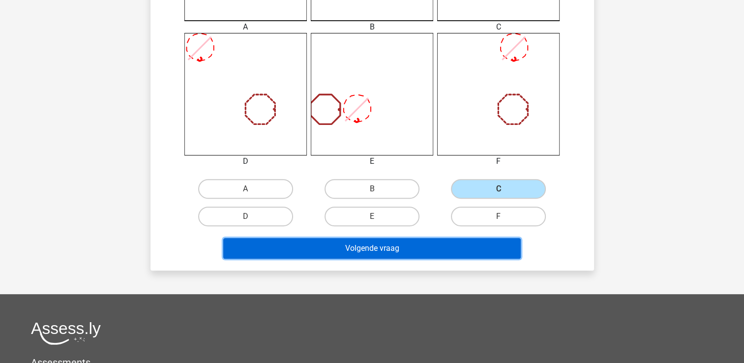
click at [407, 247] on button "Volgende vraag" at bounding box center [372, 248] width 298 height 21
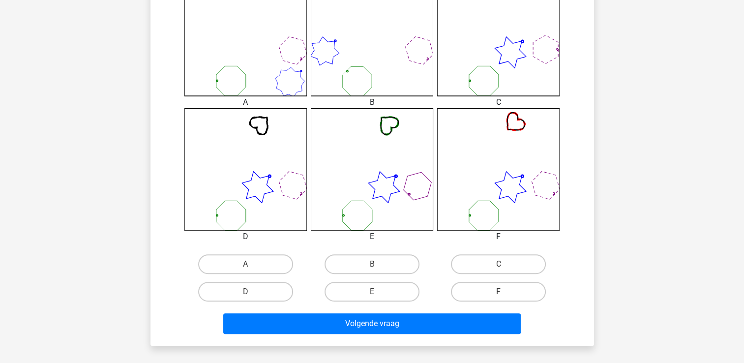
scroll to position [324, 0]
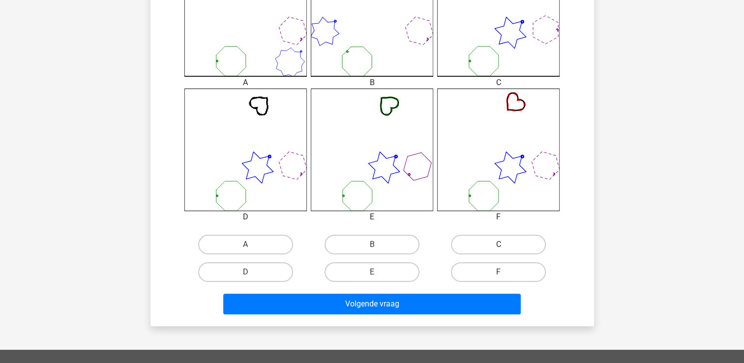
click at [492, 240] on label "C" at bounding box center [498, 245] width 95 height 20
click at [499, 244] on input "C" at bounding box center [502, 247] width 6 height 6
radio input "true"
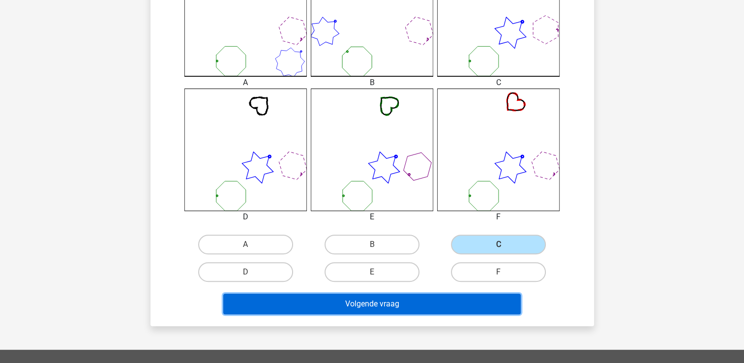
click at [469, 297] on button "Volgende vraag" at bounding box center [372, 304] width 298 height 21
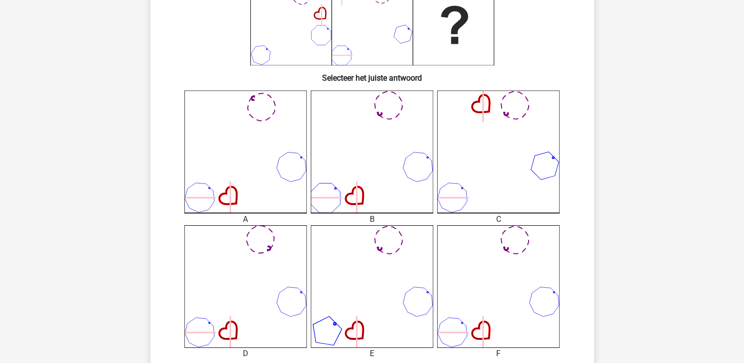
scroll to position [203, 0]
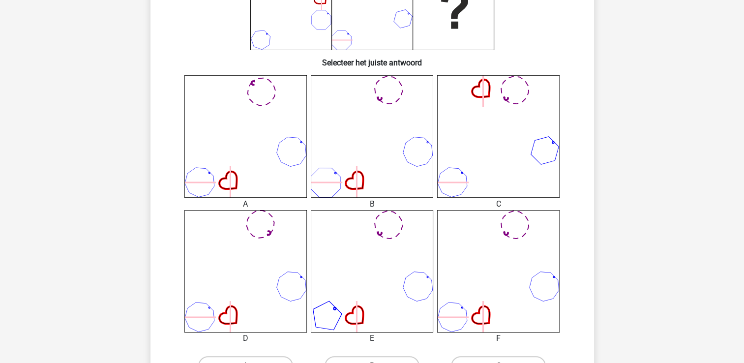
click at [348, 171] on icon at bounding box center [372, 136] width 122 height 122
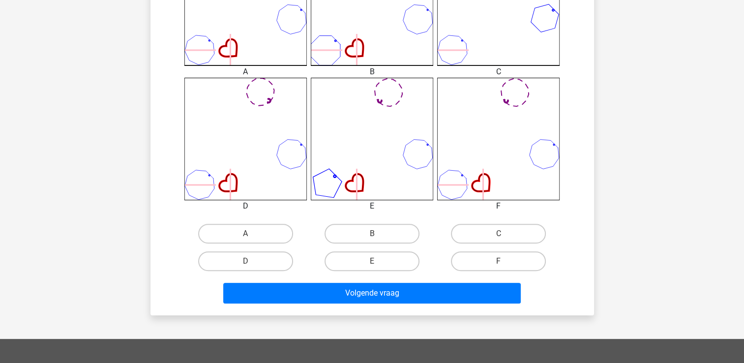
scroll to position [340, 0]
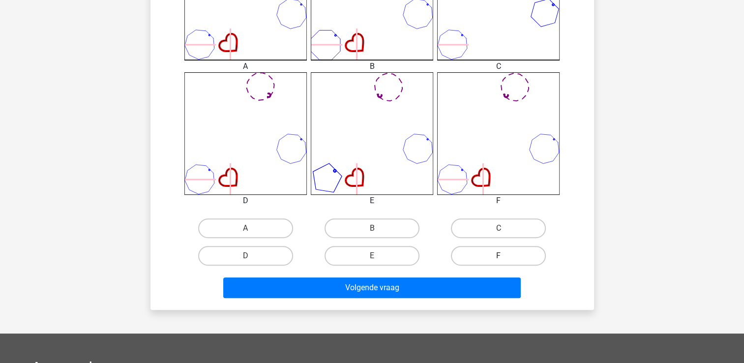
click at [513, 253] on label "F" at bounding box center [498, 256] width 95 height 20
click at [505, 256] on input "F" at bounding box center [502, 259] width 6 height 6
radio input "true"
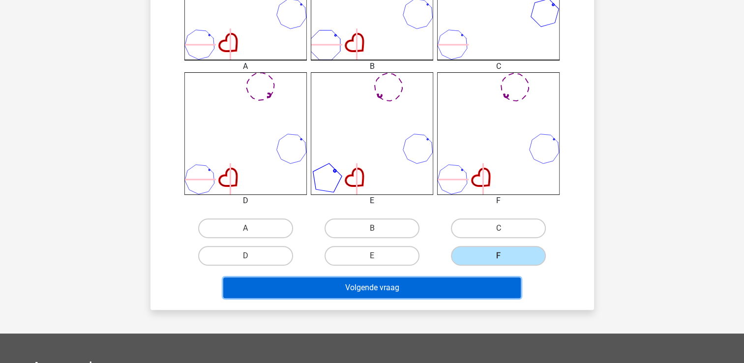
click at [470, 286] on button "Volgende vraag" at bounding box center [372, 287] width 298 height 21
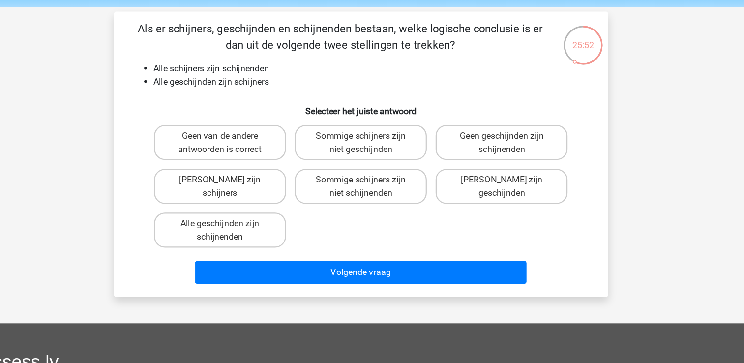
scroll to position [15, 0]
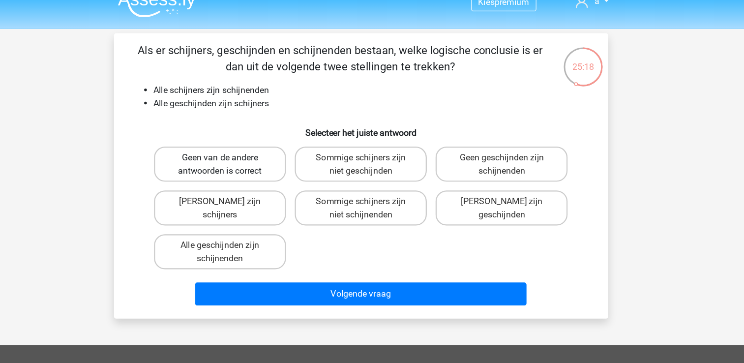
click at [248, 151] on label "Geen van de andere antwoorden is correct" at bounding box center [245, 147] width 119 height 31
click at [248, 148] on input "Geen van de andere antwoorden is correct" at bounding box center [248, 145] width 6 height 6
radio input "true"
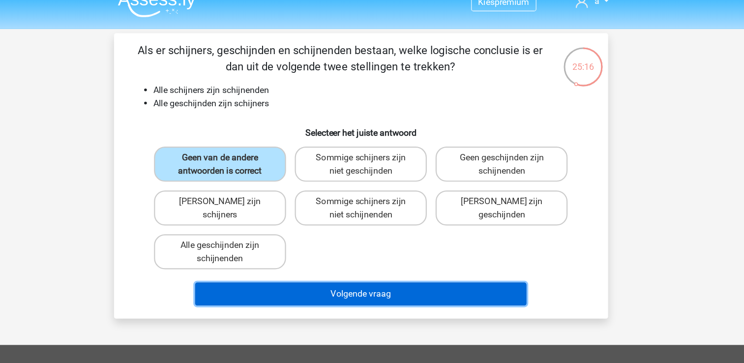
click at [288, 254] on button "Volgende vraag" at bounding box center [372, 264] width 298 height 21
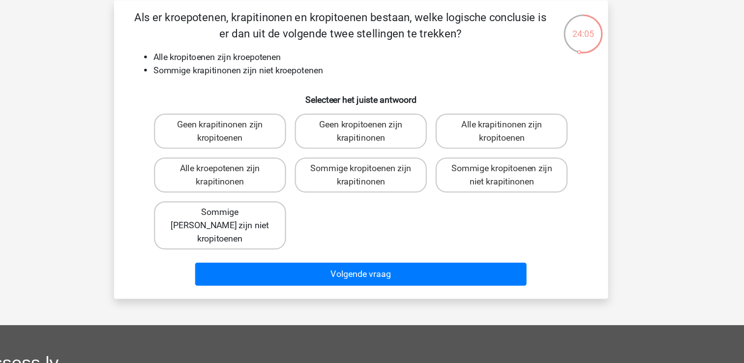
click at [238, 212] on label "Sommige krapitinonen zijn niet kropitoenen" at bounding box center [245, 231] width 119 height 43
click at [245, 220] on input "Sommige krapitinonen zijn niet kropitoenen" at bounding box center [248, 223] width 6 height 6
radio input "true"
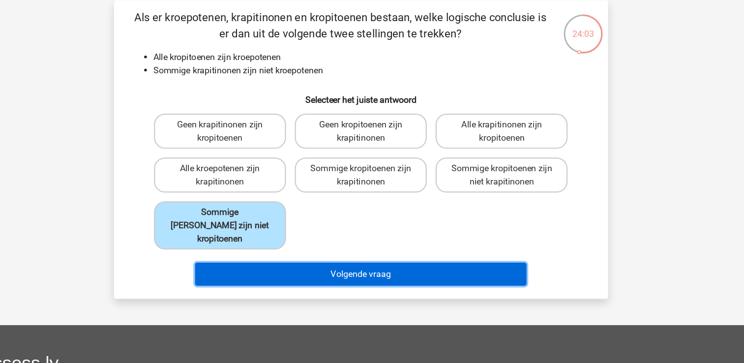
click at [248, 266] on button "Volgende vraag" at bounding box center [372, 276] width 298 height 21
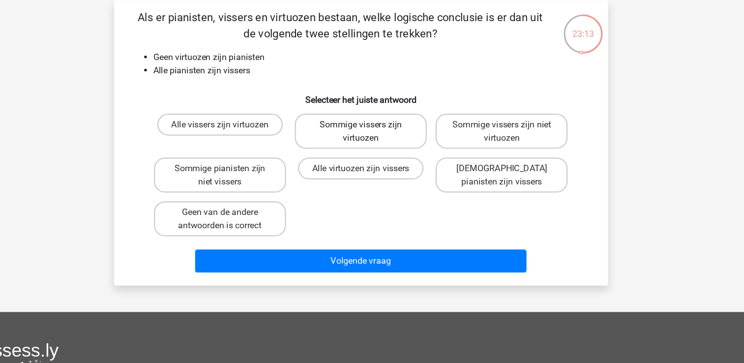
click at [322, 142] on label "Sommige vissers zijn virtuozen" at bounding box center [372, 147] width 119 height 31
click at [372, 142] on input "Sommige vissers zijn virtuozen" at bounding box center [375, 145] width 6 height 6
radio input "true"
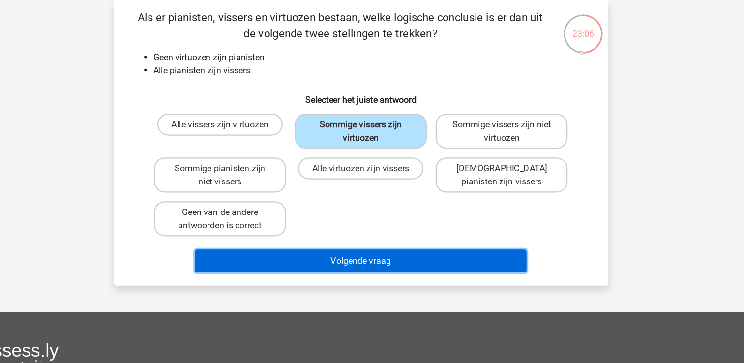
click at [295, 254] on button "Volgende vraag" at bounding box center [372, 264] width 298 height 21
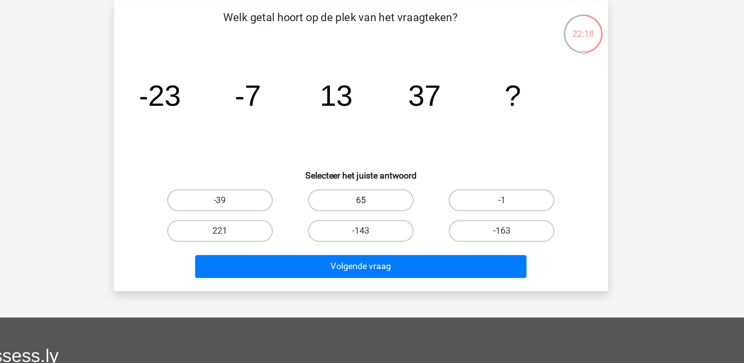
click at [356, 203] on label "65" at bounding box center [372, 210] width 95 height 20
click at [372, 210] on input "65" at bounding box center [375, 213] width 6 height 6
radio input "true"
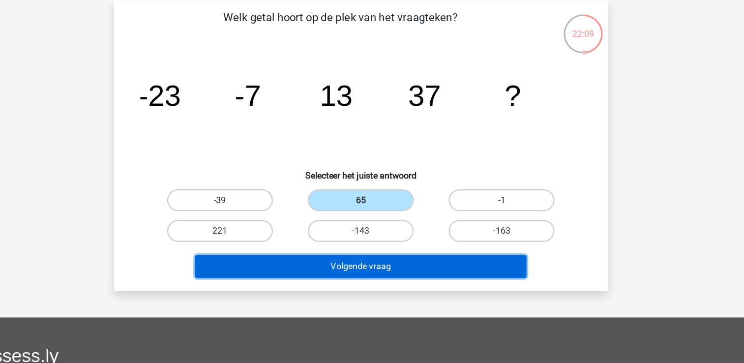
click at [362, 273] on button "Volgende vraag" at bounding box center [372, 269] width 298 height 21
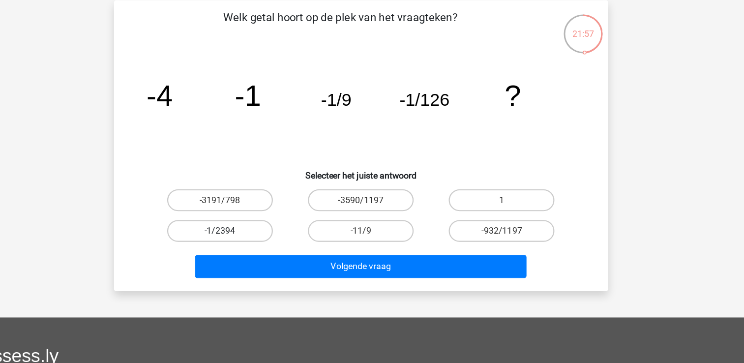
click at [268, 243] on label "-1/2394" at bounding box center [245, 237] width 95 height 20
click at [252, 243] on input "-1/2394" at bounding box center [248, 240] width 6 height 6
radio input "true"
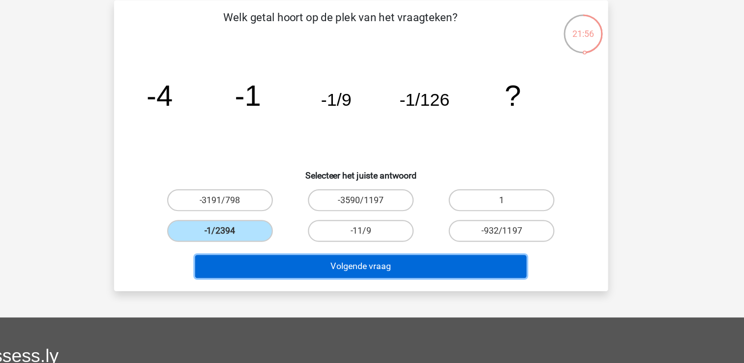
click at [283, 263] on button "Volgende vraag" at bounding box center [372, 269] width 298 height 21
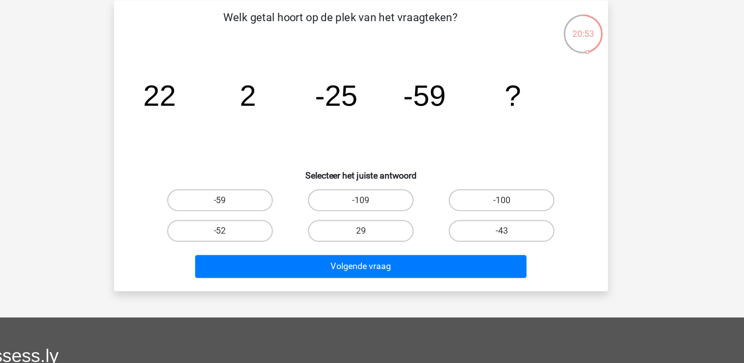
click at [373, 211] on input "-109" at bounding box center [375, 213] width 6 height 6
radio input "true"
click at [373, 211] on input "-109" at bounding box center [375, 213] width 6 height 6
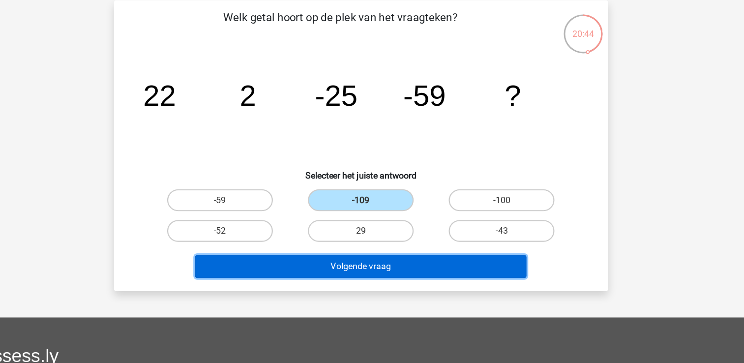
click at [375, 268] on button "Volgende vraag" at bounding box center [372, 269] width 298 height 21
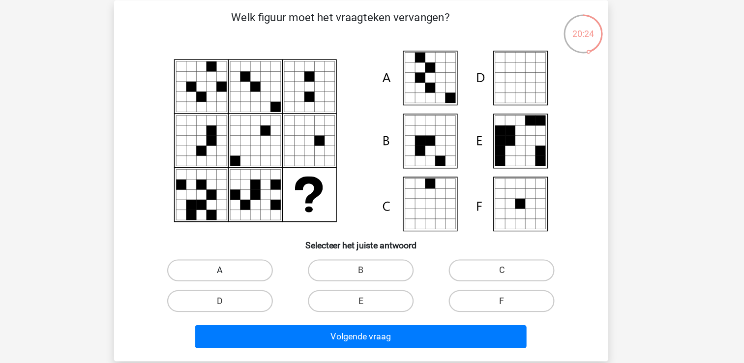
click at [262, 266] on label "A" at bounding box center [245, 273] width 95 height 20
click at [252, 272] on input "A" at bounding box center [248, 275] width 6 height 6
radio input "true"
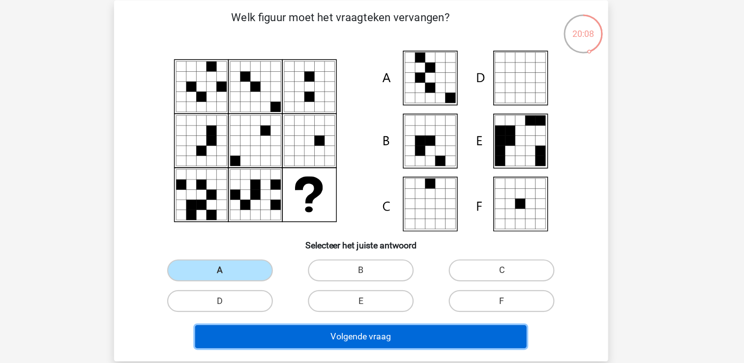
click at [330, 337] on button "Volgende vraag" at bounding box center [372, 332] width 298 height 21
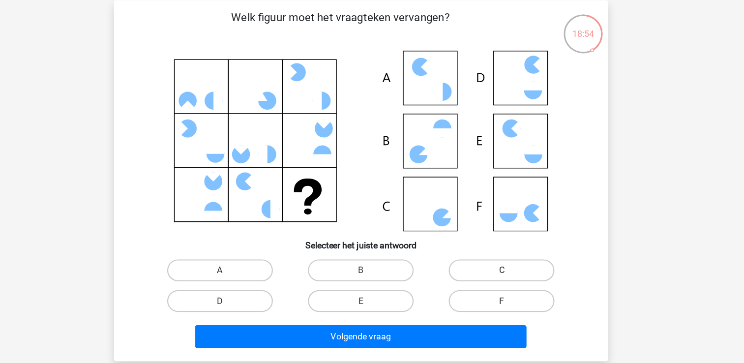
click at [467, 277] on label "C" at bounding box center [498, 273] width 95 height 20
click at [499, 277] on input "C" at bounding box center [502, 275] width 6 height 6
radio input "true"
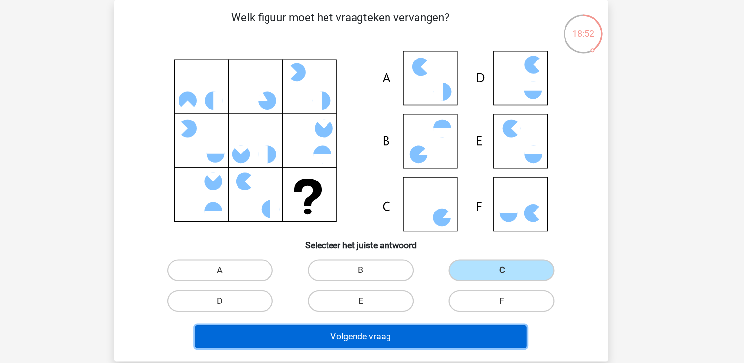
click at [393, 338] on button "Volgende vraag" at bounding box center [372, 332] width 298 height 21
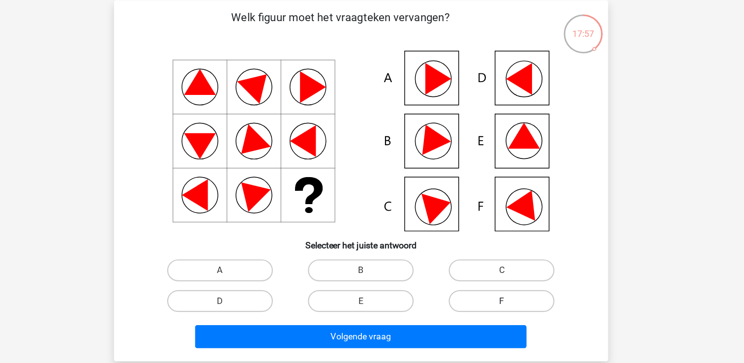
click at [474, 295] on label "F" at bounding box center [498, 300] width 95 height 20
click at [499, 300] on input "F" at bounding box center [502, 303] width 6 height 6
radio input "true"
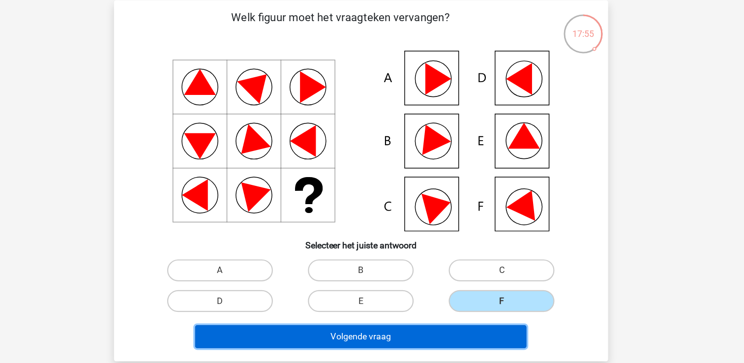
click at [415, 327] on button "Volgende vraag" at bounding box center [372, 332] width 298 height 21
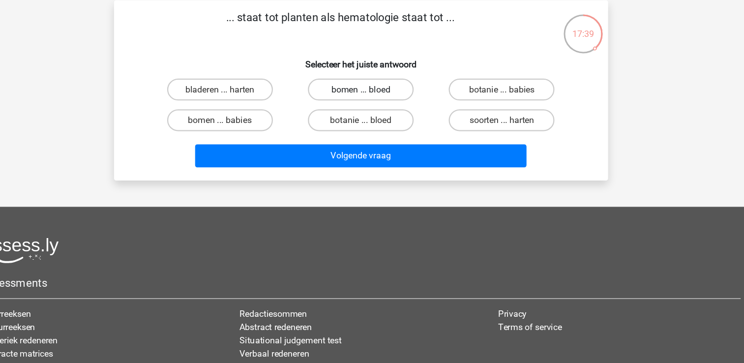
click at [368, 115] on label "bomen ... bloed" at bounding box center [372, 110] width 95 height 20
click at [372, 115] on input "bomen ... bloed" at bounding box center [375, 113] width 6 height 6
radio input "true"
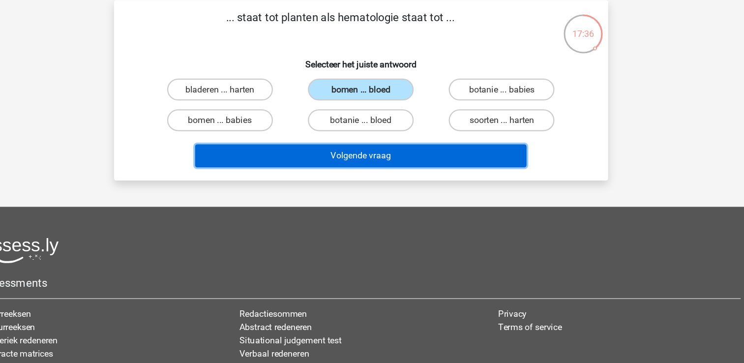
click at [334, 172] on button "Volgende vraag" at bounding box center [372, 169] width 298 height 21
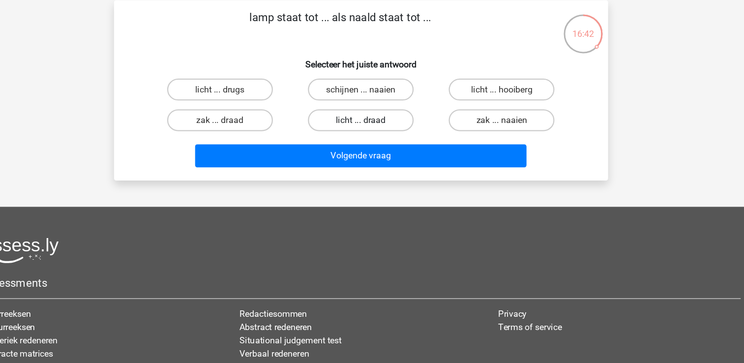
click at [397, 139] on label "licht ... draad" at bounding box center [372, 138] width 95 height 20
click at [378, 139] on input "licht ... draad" at bounding box center [375, 141] width 6 height 6
radio input "true"
click at [372, 106] on label "schijnen ... naaien" at bounding box center [372, 110] width 95 height 20
click at [372, 110] on input "schijnen ... naaien" at bounding box center [375, 113] width 6 height 6
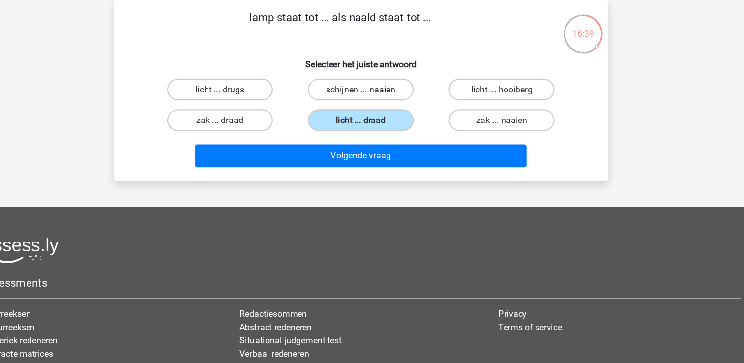
radio input "true"
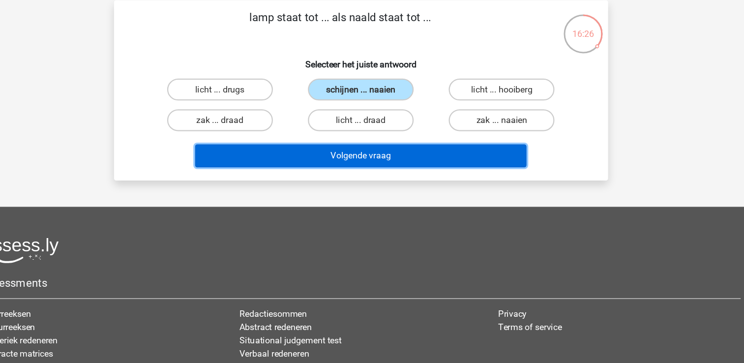
click at [387, 176] on button "Volgende vraag" at bounding box center [372, 169] width 298 height 21
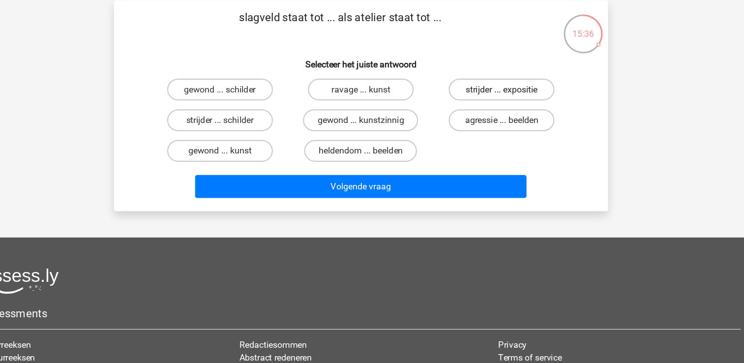
click at [517, 106] on label "strijder ... expositie" at bounding box center [498, 110] width 95 height 20
click at [505, 110] on input "strijder ... expositie" at bounding box center [502, 113] width 6 height 6
radio input "true"
click at [272, 142] on label "strijder ... schilder" at bounding box center [245, 138] width 95 height 20
click at [252, 142] on input "strijder ... schilder" at bounding box center [248, 141] width 6 height 6
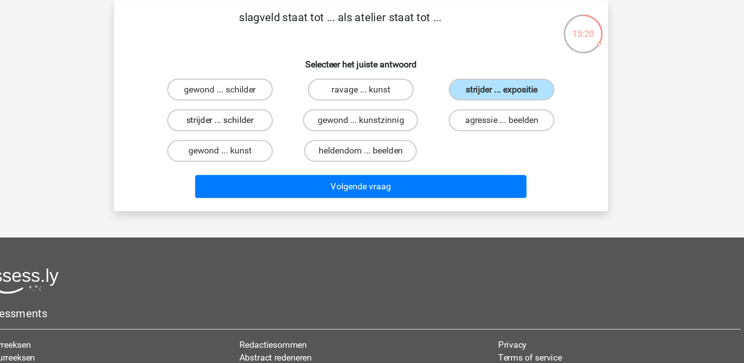
radio input "true"
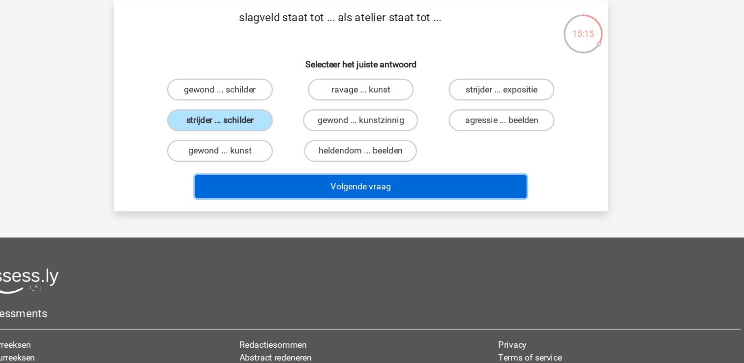
click at [285, 194] on button "Volgende vraag" at bounding box center [372, 197] width 298 height 21
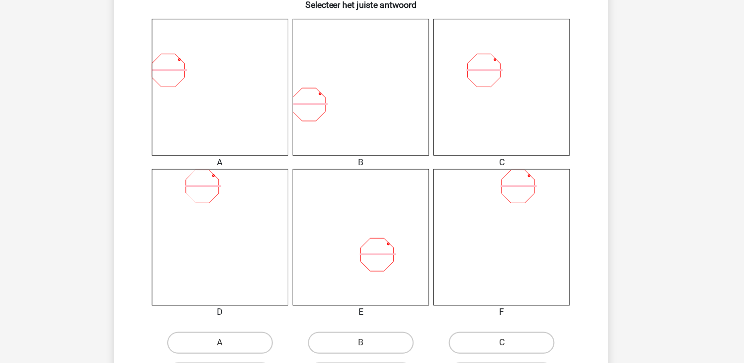
scroll to position [224, 0]
click at [474, 341] on label "C" at bounding box center [498, 344] width 95 height 20
click at [499, 344] on input "C" at bounding box center [502, 347] width 6 height 6
radio input "true"
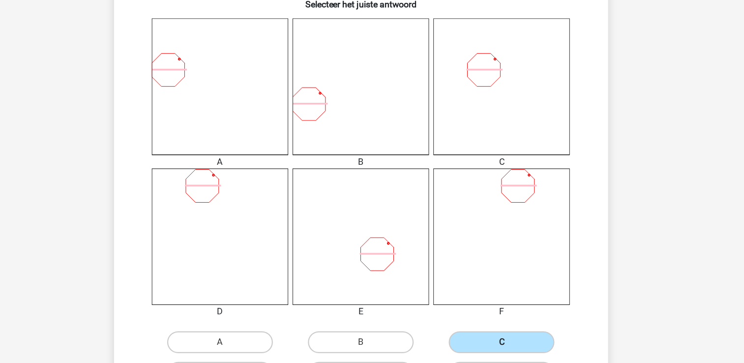
radio input "true"
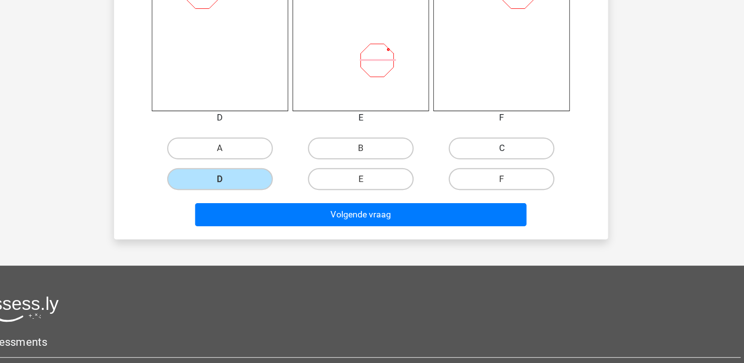
click at [499, 170] on input "C" at bounding box center [502, 173] width 6 height 6
radio input "true"
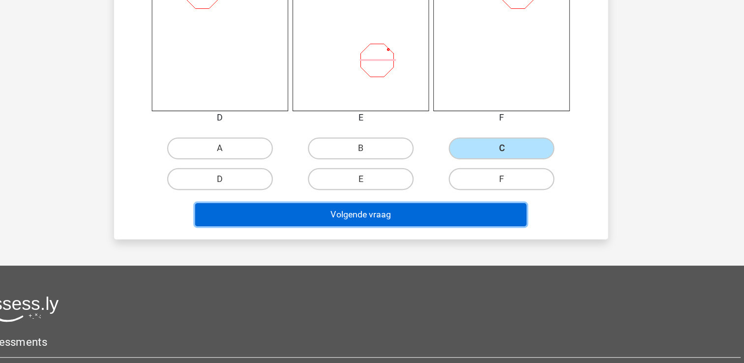
click at [423, 234] on button "Volgende vraag" at bounding box center [372, 229] width 298 height 21
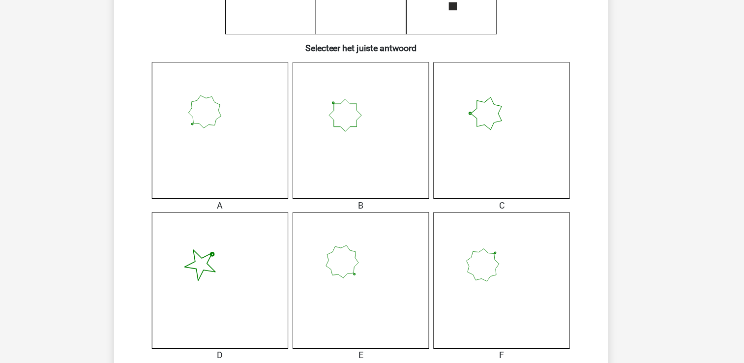
scroll to position [244, 0]
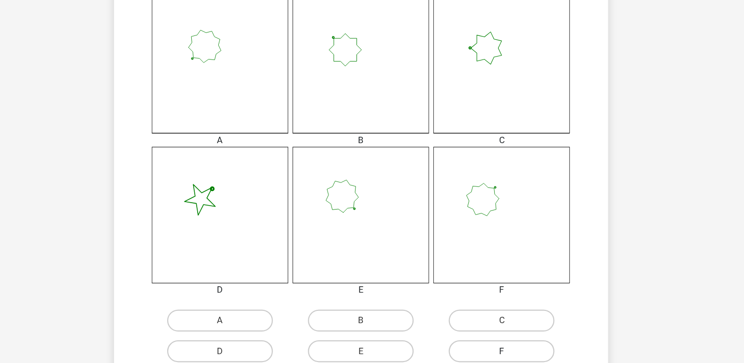
click at [488, 359] on label "F" at bounding box center [498, 352] width 95 height 20
click at [499, 359] on input "F" at bounding box center [502, 355] width 6 height 6
radio input "true"
click at [558, 313] on div "C" at bounding box center [498, 325] width 126 height 28
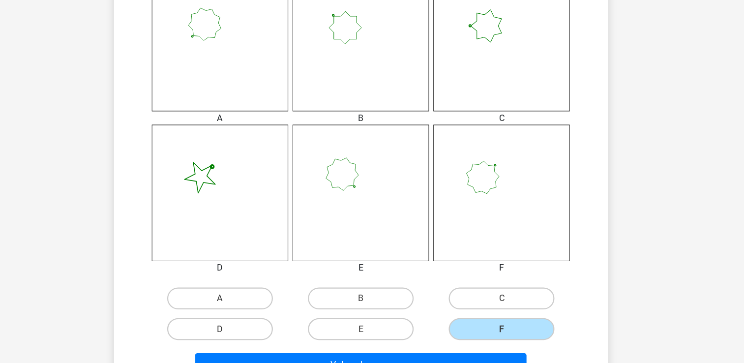
scroll to position [342, 0]
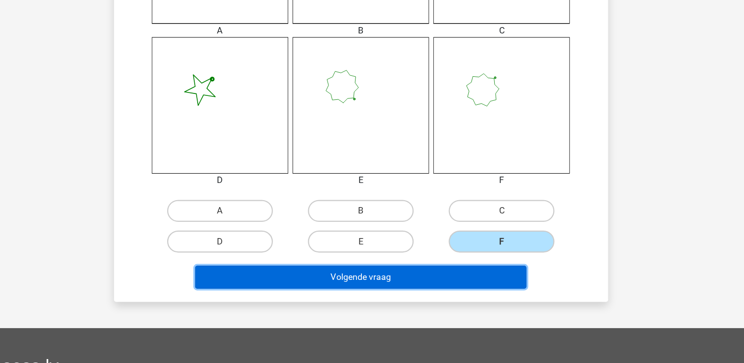
click at [492, 283] on button "Volgende vraag" at bounding box center [372, 285] width 298 height 21
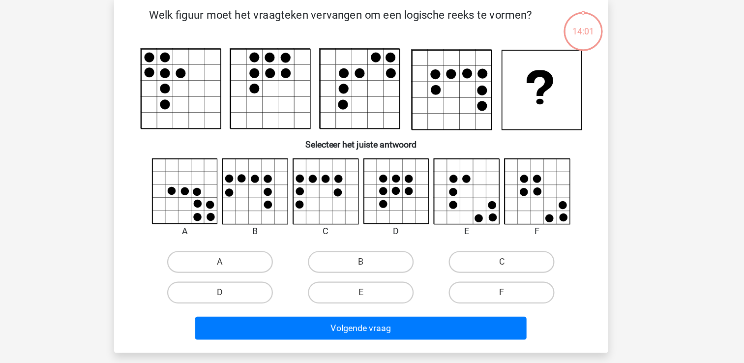
scroll to position [45, 0]
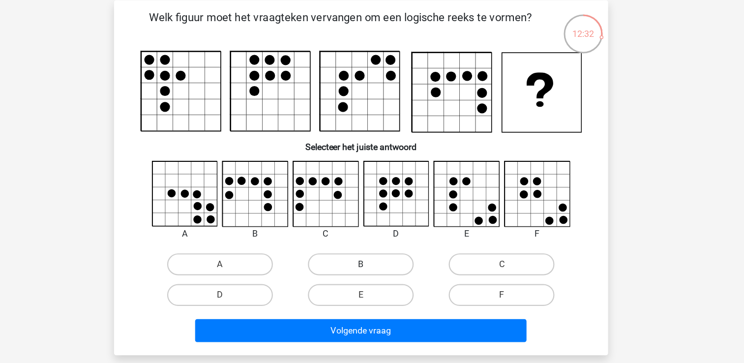
click at [353, 234] on label "B" at bounding box center [372, 237] width 95 height 20
click at [372, 237] on input "B" at bounding box center [375, 240] width 6 height 6
radio input "true"
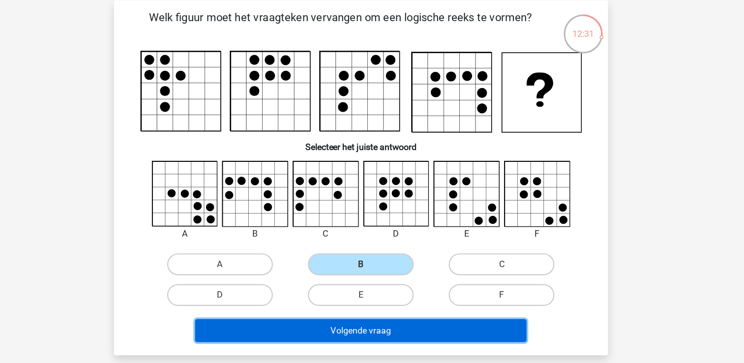
click at [351, 292] on button "Volgende vraag" at bounding box center [372, 296] width 298 height 21
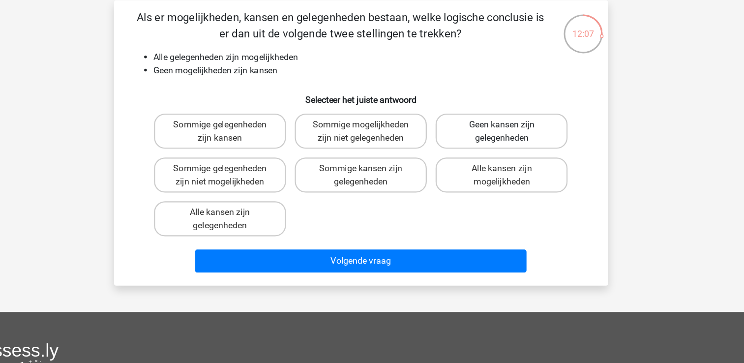
click at [461, 122] on label "Geen kansen zijn gelegenheden" at bounding box center [498, 117] width 119 height 31
click at [499, 118] on input "Geen kansen zijn gelegenheden" at bounding box center [502, 115] width 6 height 6
radio input "true"
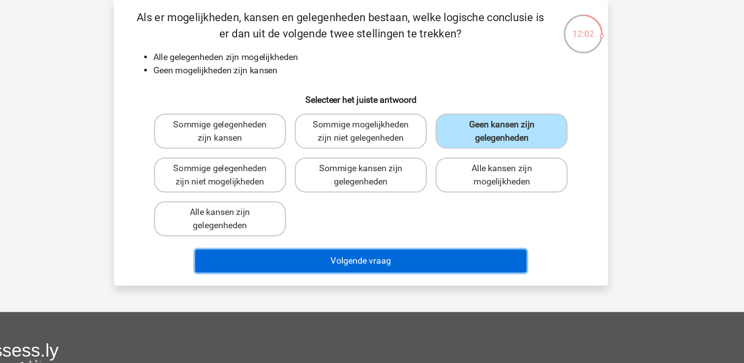
click at [372, 229] on button "Volgende vraag" at bounding box center [372, 234] width 298 height 21
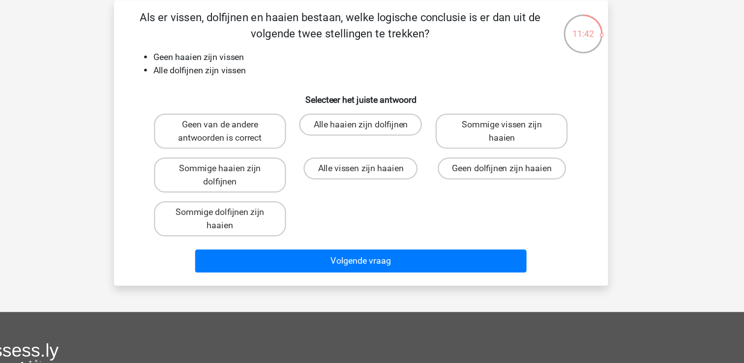
click at [377, 114] on input "Alle haaien zijn dolfijnen" at bounding box center [375, 115] width 6 height 6
radio input "true"
click at [450, 155] on label "Geen dolfijnen zijn haaien" at bounding box center [498, 151] width 115 height 20
click at [499, 155] on input "Geen dolfijnen zijn haaien" at bounding box center [502, 154] width 6 height 6
radio input "true"
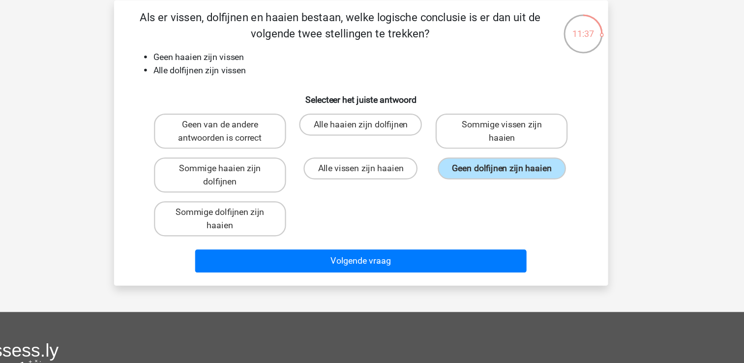
click at [341, 243] on div "Volgende vraag" at bounding box center [372, 236] width 380 height 25
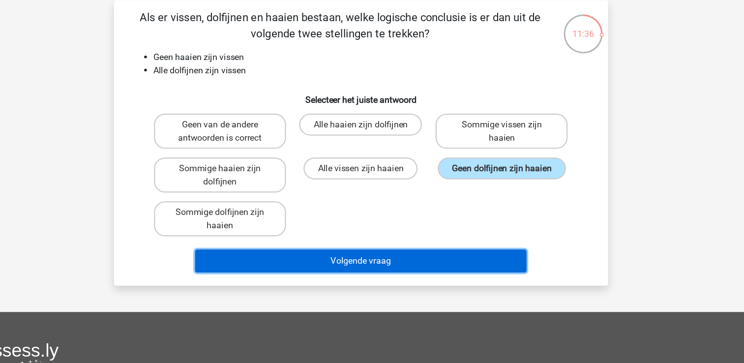
click at [341, 227] on button "Volgende vraag" at bounding box center [372, 234] width 298 height 21
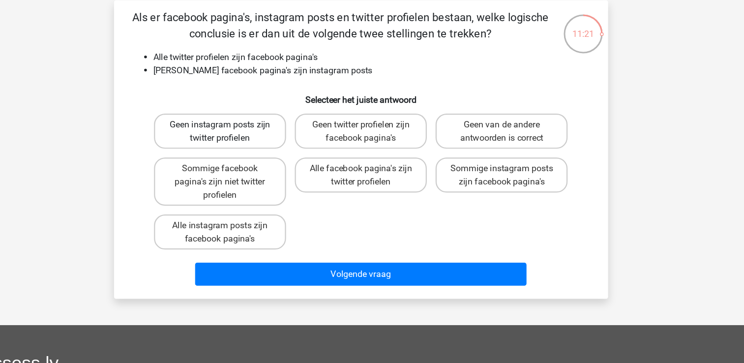
click at [224, 127] on label "Geen instagram posts zijn twitter profielen" at bounding box center [245, 117] width 119 height 31
click at [245, 118] on input "Geen instagram posts zijn twitter profielen" at bounding box center [248, 115] width 6 height 6
radio input "true"
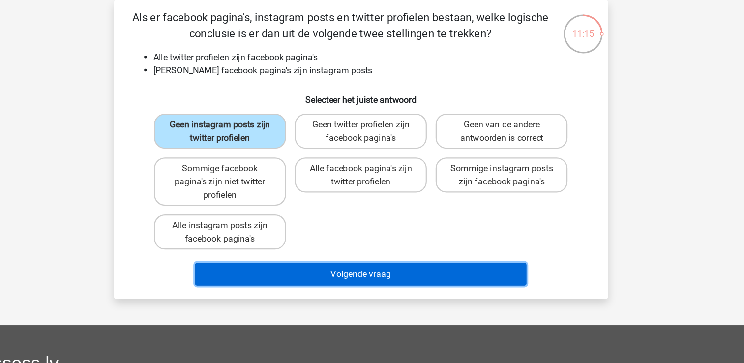
click at [287, 236] on button "Volgende vraag" at bounding box center [372, 246] width 298 height 21
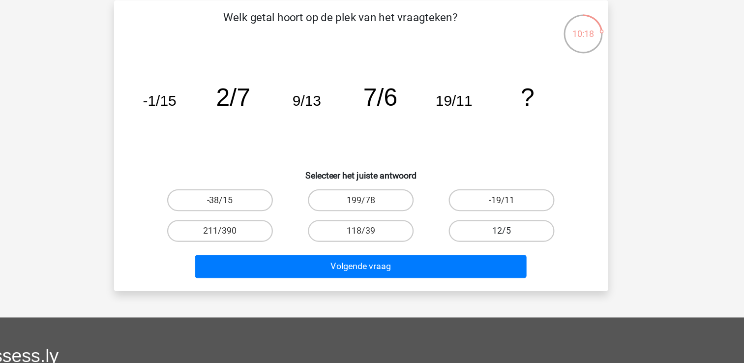
click at [471, 206] on label "12/5" at bounding box center [498, 207] width 95 height 20
click at [499, 207] on input "12/5" at bounding box center [502, 210] width 6 height 6
radio input "true"
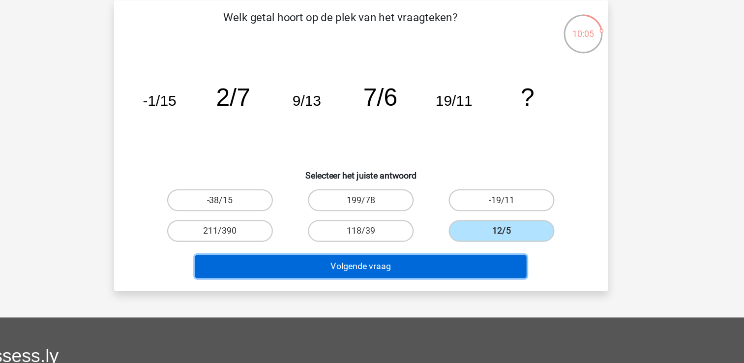
click at [370, 236] on button "Volgende vraag" at bounding box center [372, 239] width 298 height 21
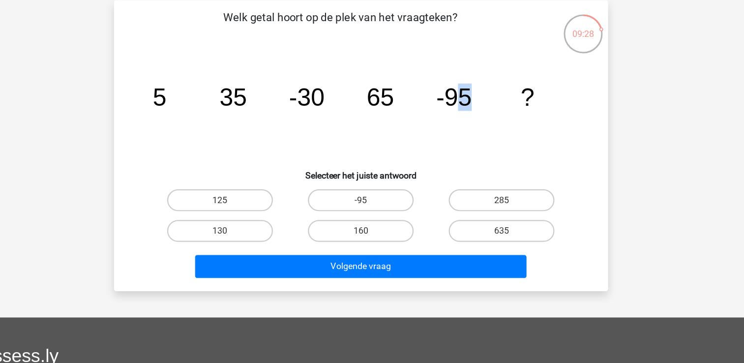
drag, startPoint x: 453, startPoint y: 94, endPoint x: 481, endPoint y: 83, distance: 29.6
click at [481, 83] on icon "image/svg+xml 5 35 -30 65 -95 ?" at bounding box center [372, 94] width 396 height 99
drag, startPoint x: 481, startPoint y: 83, endPoint x: 412, endPoint y: 88, distance: 69.0
click at [412, 88] on icon "image/svg+xml 5 35 -30 65 -95 ?" at bounding box center [372, 94] width 396 height 99
drag, startPoint x: 408, startPoint y: 94, endPoint x: 352, endPoint y: 69, distance: 61.9
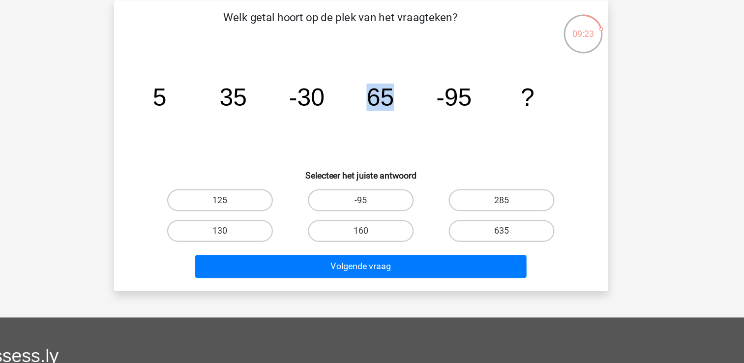
click at [352, 69] on icon "image/svg+xml 5 35 -30 65 -95 ?" at bounding box center [372, 94] width 396 height 99
drag, startPoint x: 352, startPoint y: 69, endPoint x: 345, endPoint y: 87, distance: 19.3
click at [345, 87] on icon "image/svg+xml 5 35 -30 65 -95 ?" at bounding box center [372, 94] width 396 height 99
drag, startPoint x: 345, startPoint y: 87, endPoint x: 289, endPoint y: 85, distance: 56.1
click at [289, 85] on icon "image/svg+xml 5 35 -30 65 -95 ?" at bounding box center [372, 94] width 396 height 99
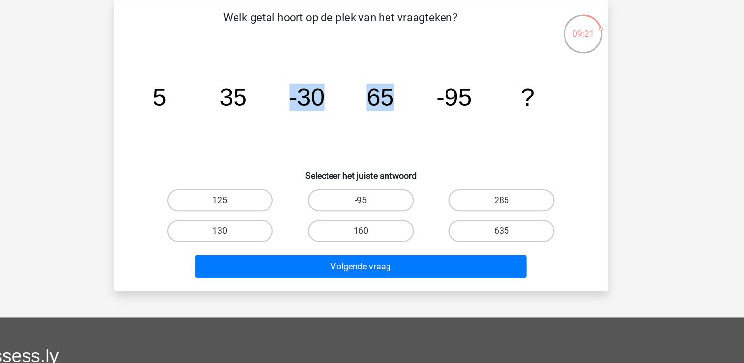
drag, startPoint x: 289, startPoint y: 85, endPoint x: 307, endPoint y: 125, distance: 44.5
click at [307, 125] on icon "image/svg+xml 5 35 -30 65 -95 ?" at bounding box center [372, 94] width 396 height 99
drag, startPoint x: 338, startPoint y: 90, endPoint x: 310, endPoint y: 86, distance: 28.2
click at [310, 86] on tspan "-30" at bounding box center [323, 87] width 32 height 25
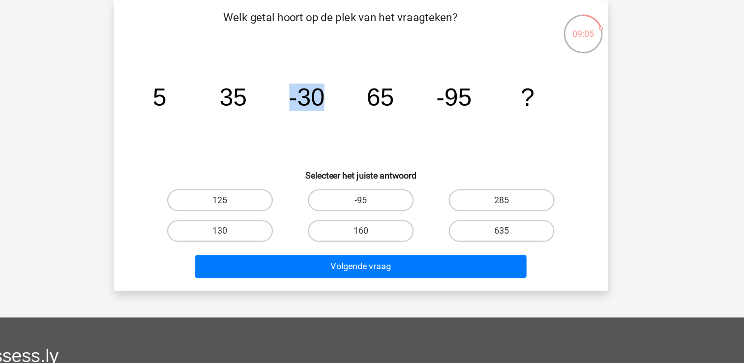
drag, startPoint x: 310, startPoint y: 86, endPoint x: 300, endPoint y: 88, distance: 10.0
click at [300, 88] on icon "image/svg+xml 5 35 -30 65 -95 ?" at bounding box center [372, 94] width 396 height 99
click at [328, 90] on tspan "-30" at bounding box center [323, 87] width 32 height 25
drag, startPoint x: 344, startPoint y: 92, endPoint x: 299, endPoint y: 88, distance: 45.9
click at [299, 88] on icon "image/svg+xml 5 35 -30 65 -95 ?" at bounding box center [372, 94] width 396 height 99
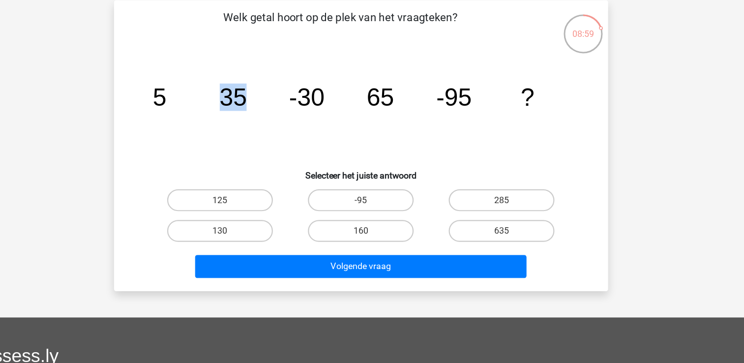
drag, startPoint x: 299, startPoint y: 88, endPoint x: 216, endPoint y: 81, distance: 82.4
click at [216, 81] on icon "image/svg+xml 5 35 -30 65 -95 ?" at bounding box center [372, 94] width 396 height 99
click at [380, 90] on tspan "65" at bounding box center [389, 87] width 25 height 25
drag, startPoint x: 243, startPoint y: 85, endPoint x: 300, endPoint y: 84, distance: 57.5
click at [300, 84] on icon "image/svg+xml 5 35 -30 65 -95 ?" at bounding box center [372, 94] width 396 height 99
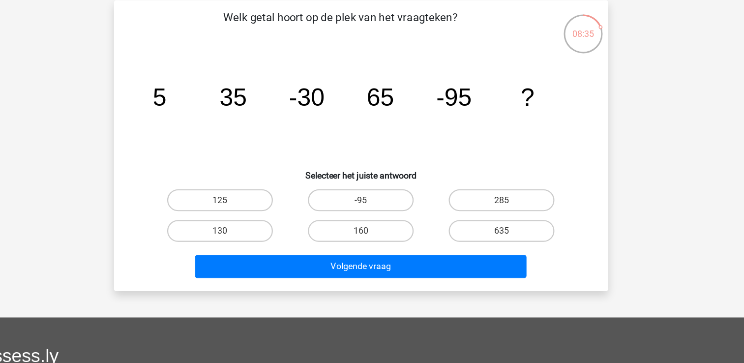
click at [344, 89] on icon "image/svg+xml 5 35 -30 65 -95 ?" at bounding box center [372, 94] width 396 height 99
drag, startPoint x: 303, startPoint y: 90, endPoint x: 354, endPoint y: 88, distance: 51.2
click at [354, 88] on icon "image/svg+xml 5 35 -30 65 -95 ?" at bounding box center [372, 94] width 396 height 99
drag, startPoint x: 354, startPoint y: 88, endPoint x: 348, endPoint y: 103, distance: 16.8
click at [348, 103] on icon "image/svg+xml 5 35 -30 65 -95 ?" at bounding box center [372, 94] width 396 height 99
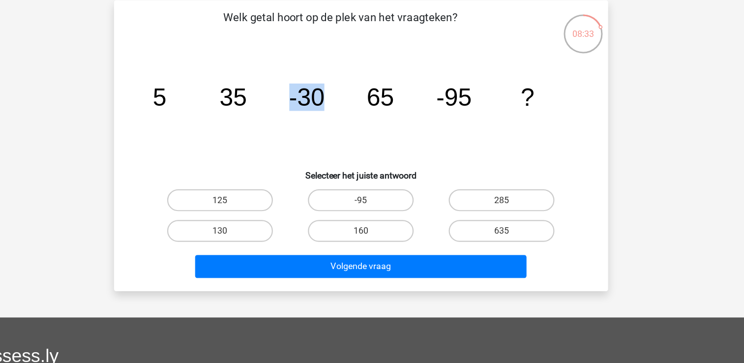
click at [348, 103] on icon "image/svg+xml 5 35 -30 65 -95 ?" at bounding box center [372, 94] width 396 height 99
click at [354, 204] on label "160" at bounding box center [372, 207] width 95 height 20
click at [372, 207] on input "160" at bounding box center [375, 210] width 6 height 6
radio input "true"
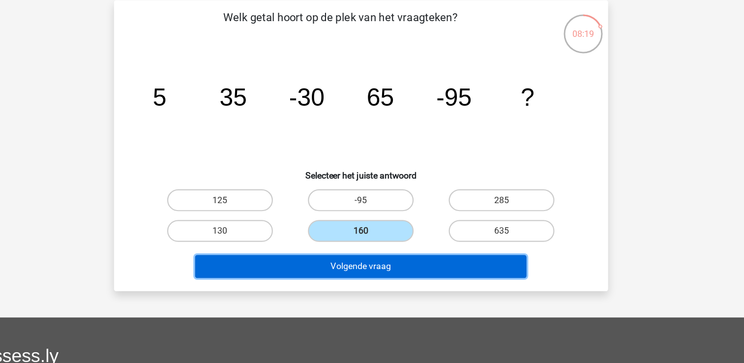
click at [349, 242] on button "Volgende vraag" at bounding box center [372, 239] width 298 height 21
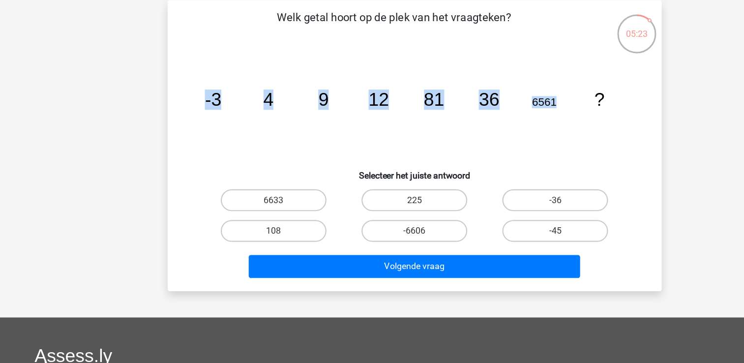
drag, startPoint x: 501, startPoint y: 90, endPoint x: 165, endPoint y: 79, distance: 336.1
click at [165, 79] on div "Welk getal hoort op de plek van het vraagteken? image/svg+xml -3 4 9 12 81 36 6…" at bounding box center [372, 130] width 436 height 245
click at [254, 131] on icon "image/svg+xml -3 4 9 12 81 36 6561 ?" at bounding box center [372, 94] width 396 height 99
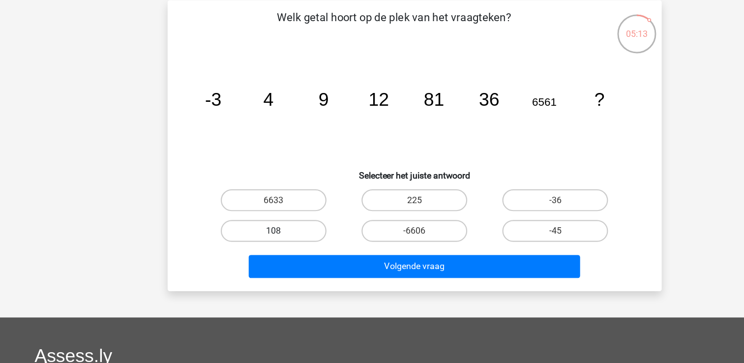
click at [265, 202] on label "108" at bounding box center [245, 207] width 95 height 20
click at [252, 207] on input "108" at bounding box center [248, 210] width 6 height 6
radio input "true"
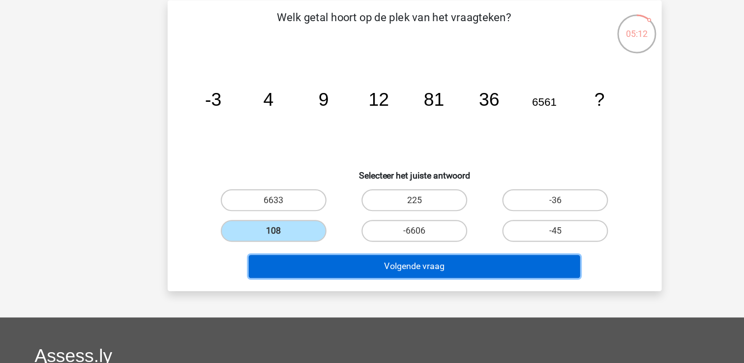
click at [277, 234] on button "Volgende vraag" at bounding box center [372, 239] width 298 height 21
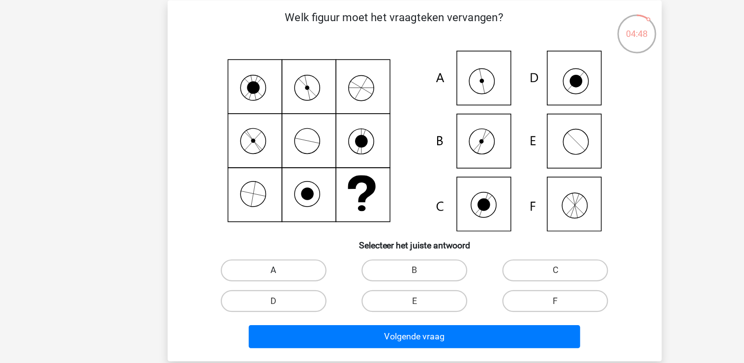
click at [261, 245] on label "A" at bounding box center [245, 243] width 95 height 20
click at [252, 245] on input "A" at bounding box center [248, 245] width 6 height 6
radio input "true"
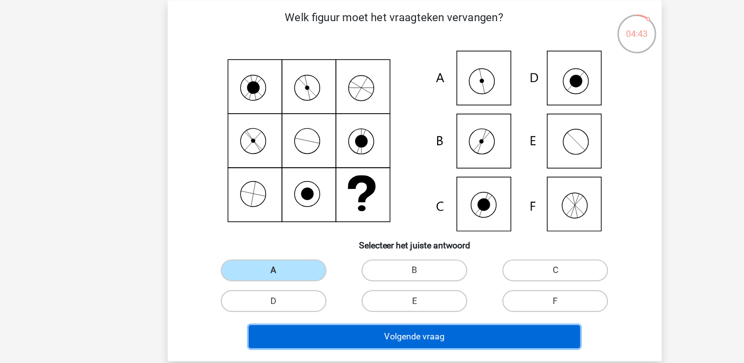
click at [275, 294] on button "Volgende vraag" at bounding box center [372, 302] width 298 height 21
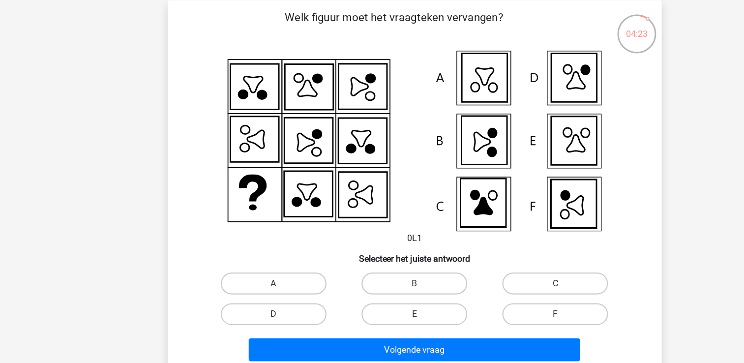
click at [271, 283] on label "D" at bounding box center [245, 282] width 95 height 20
click at [252, 283] on input "D" at bounding box center [248, 285] width 6 height 6
radio input "true"
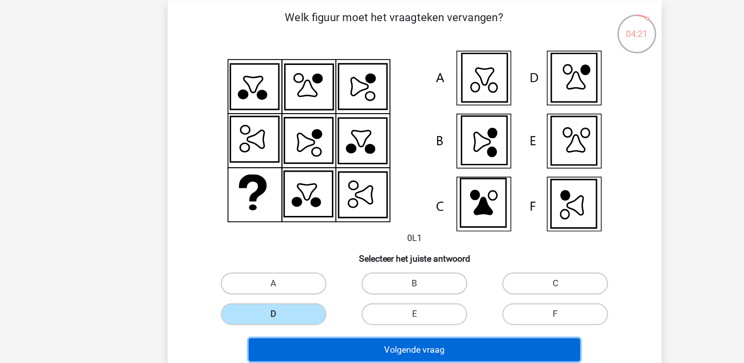
click at [309, 306] on button "Volgende vraag" at bounding box center [372, 313] width 298 height 21
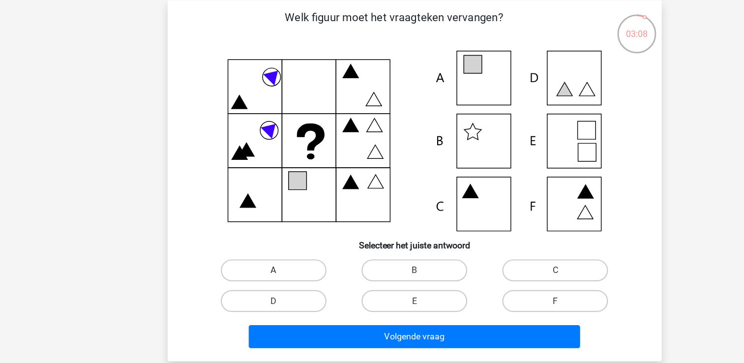
click at [256, 240] on label "A" at bounding box center [245, 243] width 95 height 20
click at [252, 242] on input "A" at bounding box center [248, 245] width 6 height 6
radio input "true"
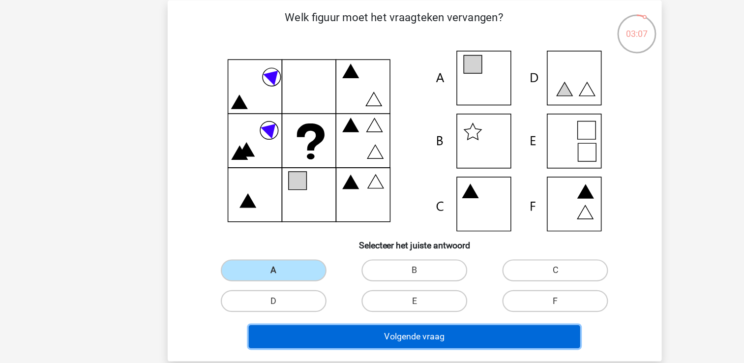
click at [274, 298] on button "Volgende vraag" at bounding box center [372, 302] width 298 height 21
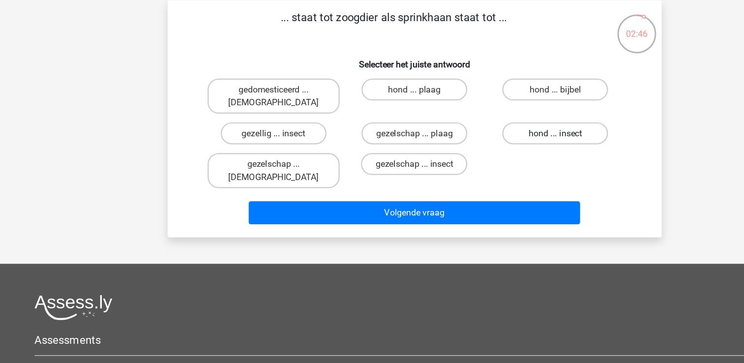
click at [472, 112] on label "hond ... insect" at bounding box center [498, 120] width 95 height 20
click at [499, 120] on input "hond ... insect" at bounding box center [502, 123] width 6 height 6
radio input "true"
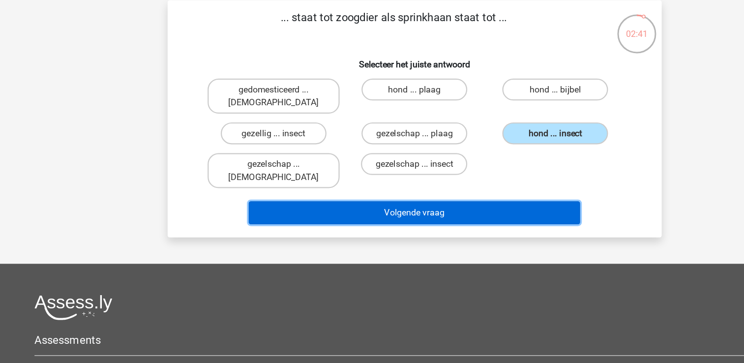
click at [426, 180] on button "Volgende vraag" at bounding box center [372, 190] width 298 height 21
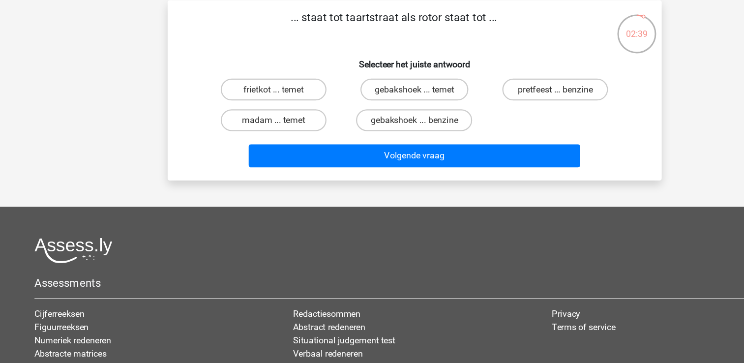
scroll to position [0, 0]
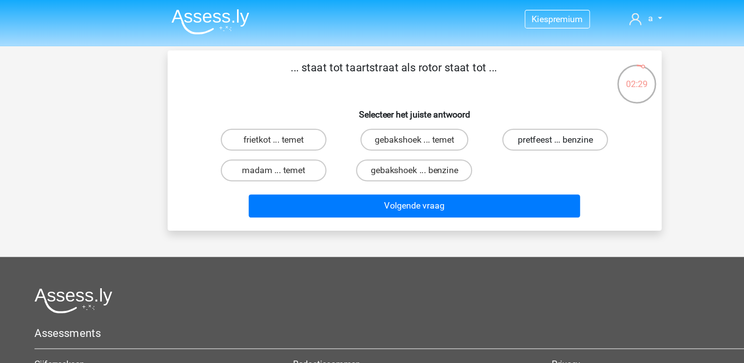
click at [472, 119] on label "pretfeest ... benzine" at bounding box center [498, 126] width 95 height 20
click at [499, 125] on input "pretfeest ... benzine" at bounding box center [502, 128] width 6 height 6
radio input "true"
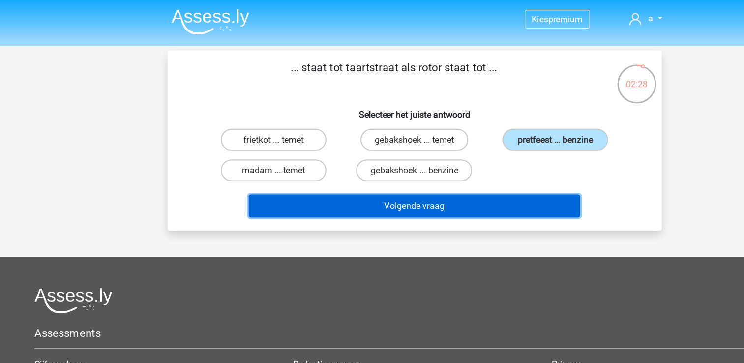
click at [405, 175] on button "Volgende vraag" at bounding box center [372, 185] width 298 height 21
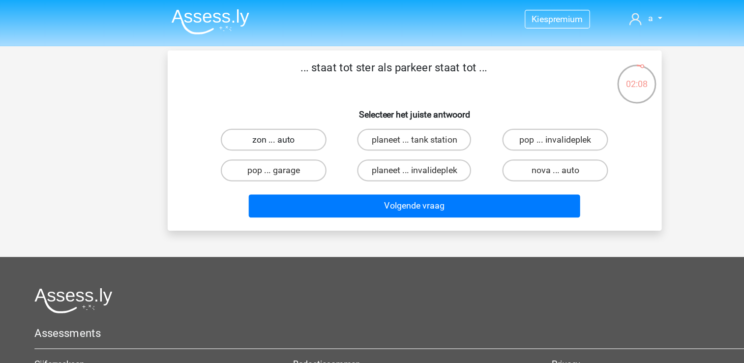
click at [287, 129] on label "zon ... auto" at bounding box center [245, 126] width 95 height 20
click at [252, 129] on input "zon ... auto" at bounding box center [248, 128] width 6 height 6
radio input "true"
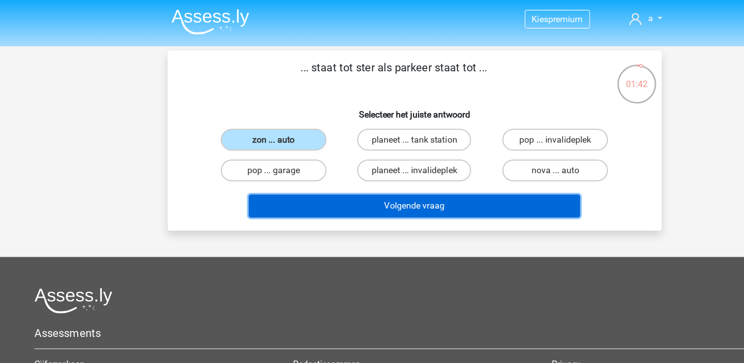
click at [303, 184] on button "Volgende vraag" at bounding box center [372, 185] width 298 height 21
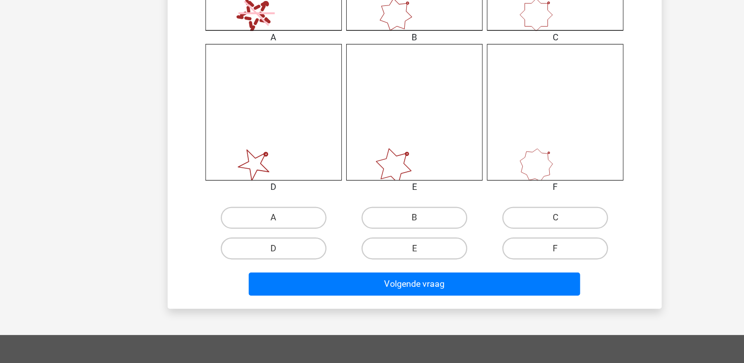
scroll to position [381, 0]
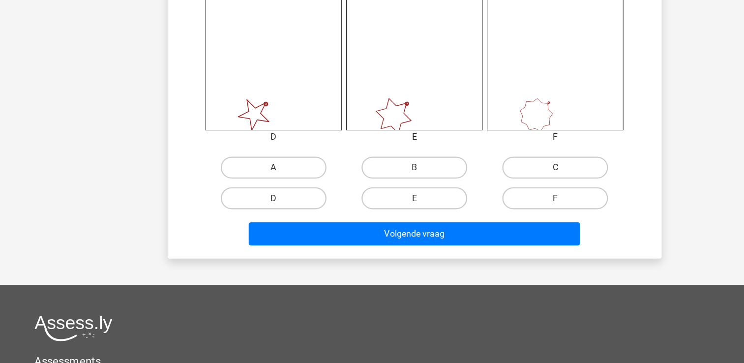
click at [479, 210] on label "F" at bounding box center [498, 215] width 95 height 20
click at [499, 215] on input "F" at bounding box center [502, 218] width 6 height 6
radio input "true"
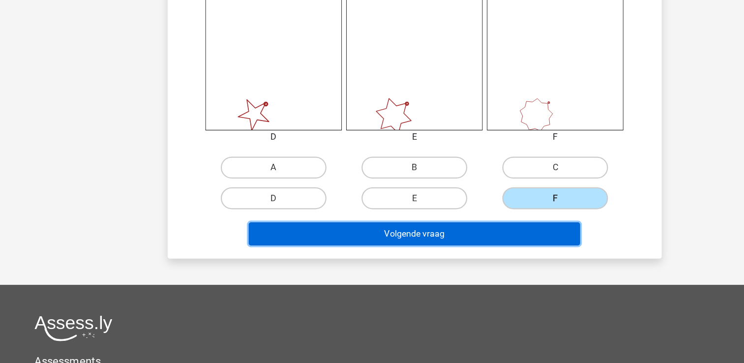
click at [450, 242] on button "Volgende vraag" at bounding box center [372, 247] width 298 height 21
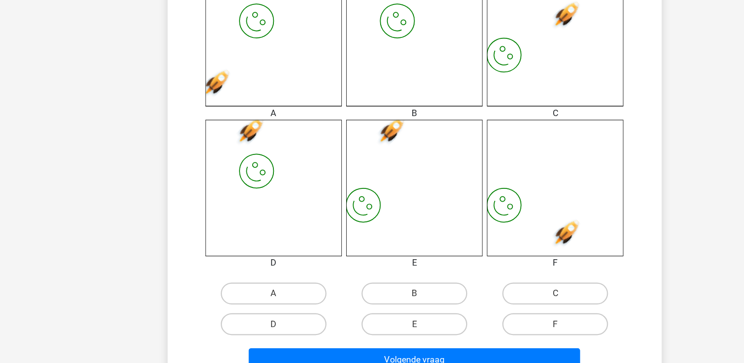
scroll to position [297, 0]
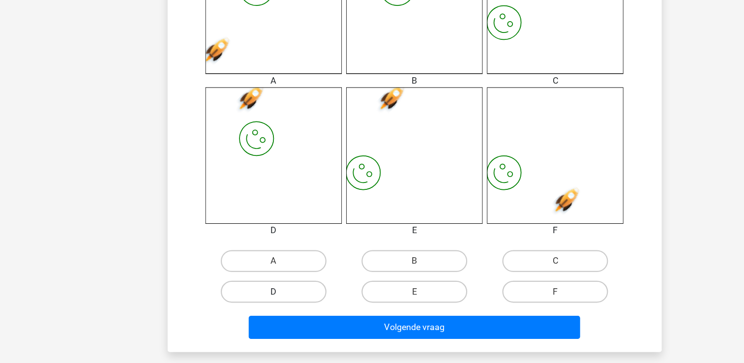
click at [249, 290] on label "D" at bounding box center [245, 299] width 95 height 20
click at [249, 299] on input "D" at bounding box center [248, 302] width 6 height 6
radio input "true"
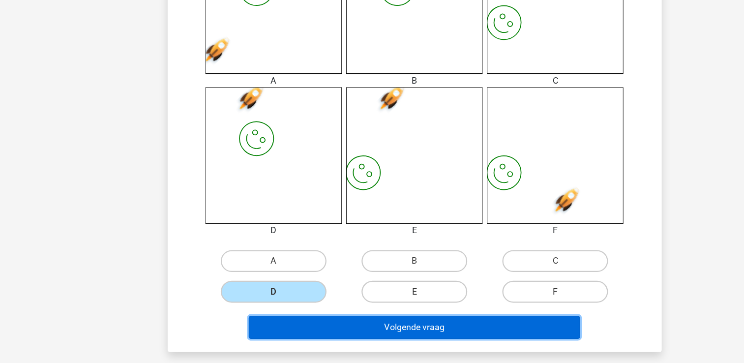
click at [286, 321] on button "Volgende vraag" at bounding box center [372, 331] width 298 height 21
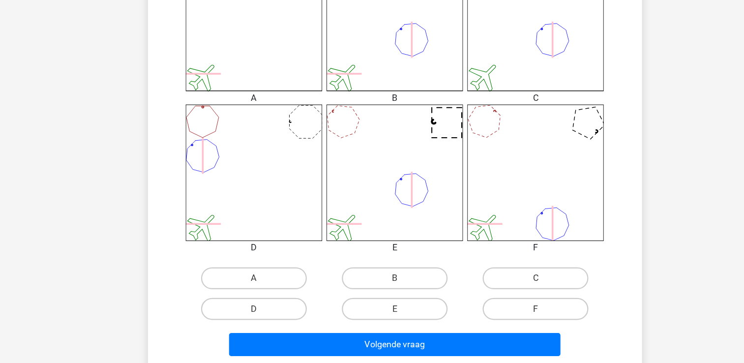
scroll to position [283, 0]
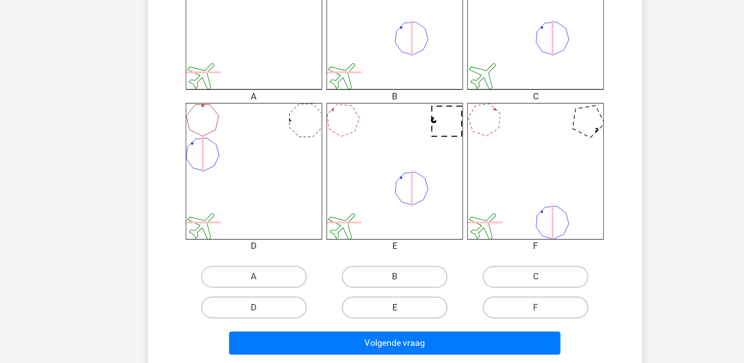
click at [340, 303] on label "E" at bounding box center [372, 313] width 95 height 20
click at [372, 313] on input "E" at bounding box center [375, 316] width 6 height 6
radio input "true"
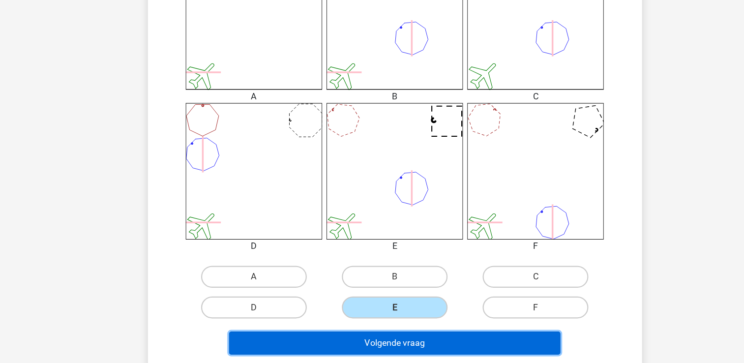
click at [341, 339] on button "Volgende vraag" at bounding box center [372, 344] width 298 height 21
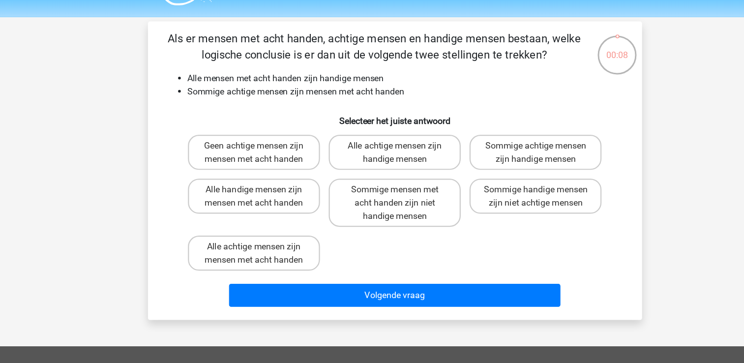
scroll to position [26, 0]
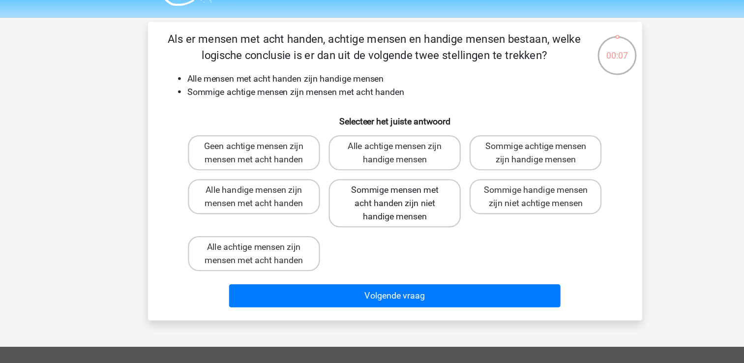
click at [419, 195] on label "Sommige mensen met acht handen zijn niet handige mensen" at bounding box center [372, 182] width 119 height 43
click at [378, 177] on input "Sommige mensen met acht handen zijn niet handige mensen" at bounding box center [375, 174] width 6 height 6
radio input "true"
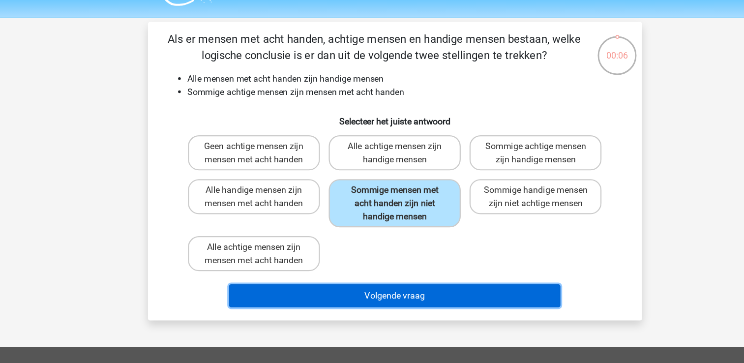
click at [413, 261] on button "Volgende vraag" at bounding box center [372, 265] width 298 height 21
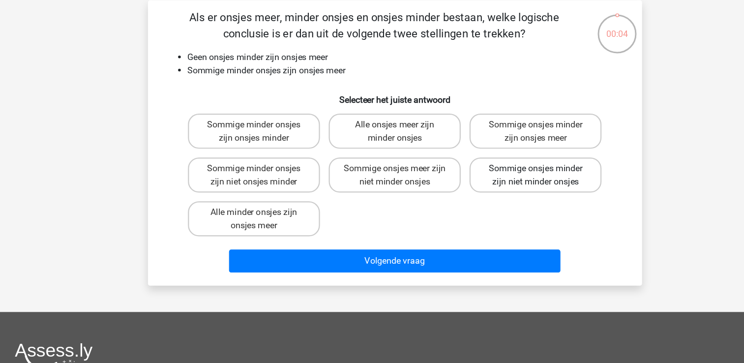
click at [464, 181] on label "Sommige onsjes minder zijn niet minder onsjes" at bounding box center [498, 176] width 119 height 31
click at [499, 177] on input "Sommige onsjes minder zijn niet minder onsjes" at bounding box center [502, 174] width 6 height 6
radio input "true"
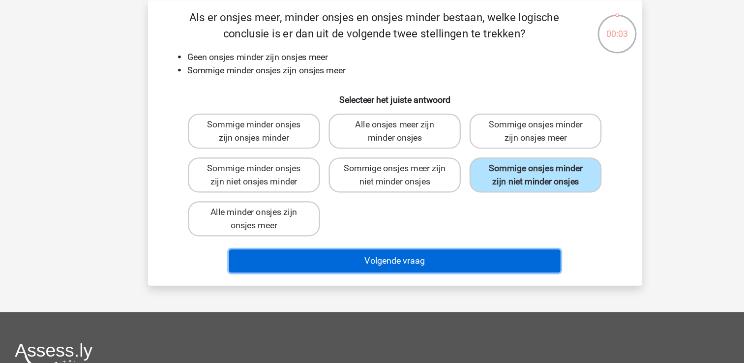
click at [428, 249] on button "Volgende vraag" at bounding box center [372, 253] width 298 height 21
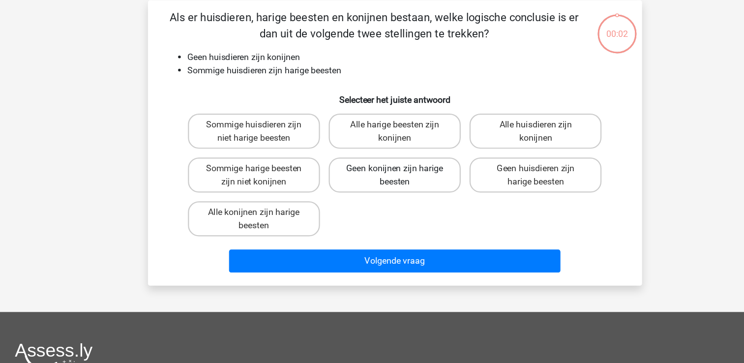
click at [384, 175] on label "Geen konijnen zijn harige beesten" at bounding box center [372, 176] width 119 height 31
click at [378, 175] on input "Geen konijnen zijn harige beesten" at bounding box center [375, 174] width 6 height 6
radio input "true"
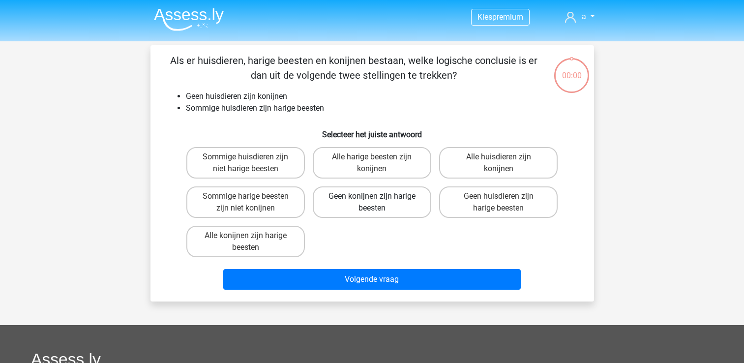
scroll to position [45, 0]
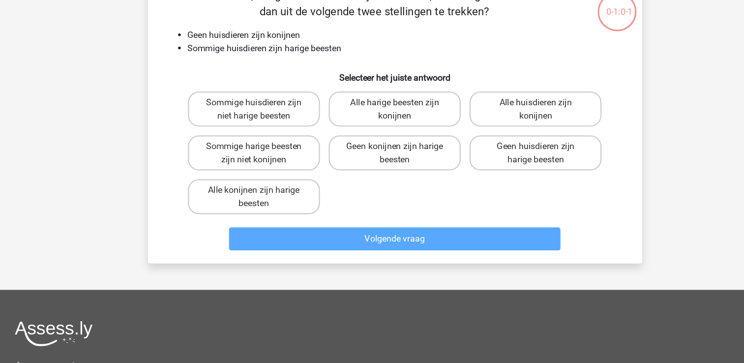
click at [362, 139] on div "Geen konijnen zijn harige beesten" at bounding box center [372, 156] width 126 height 39
click at [361, 116] on label "Alle harige beesten zijn konijnen" at bounding box center [372, 117] width 119 height 31
click at [372, 116] on input "Alle harige beesten zijn konijnen" at bounding box center [375, 115] width 6 height 6
radio input "true"
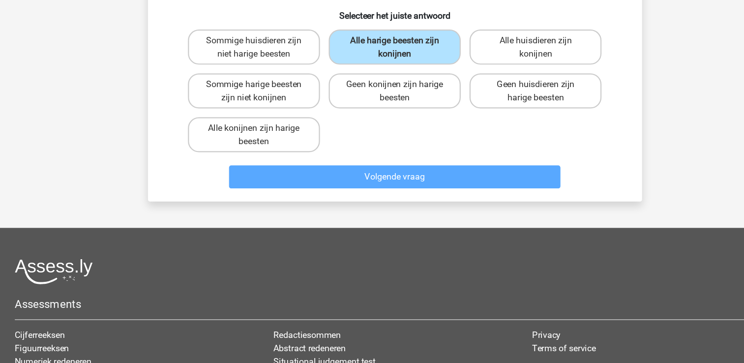
scroll to position [100, 0]
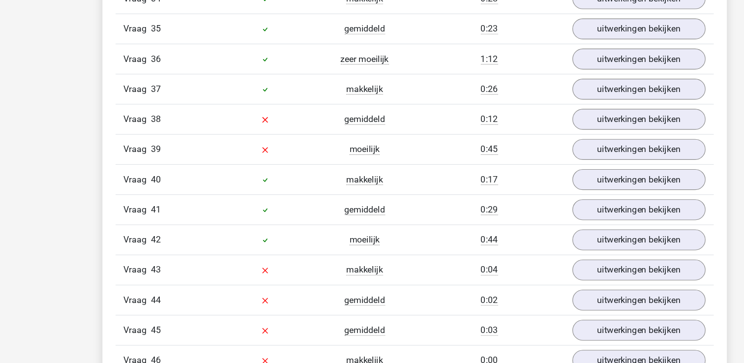
scroll to position [2044, 0]
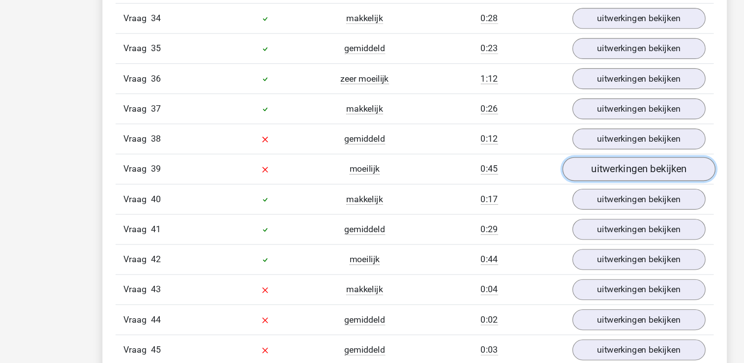
click at [567, 142] on link "uitwerkingen bekijken" at bounding box center [573, 153] width 137 height 22
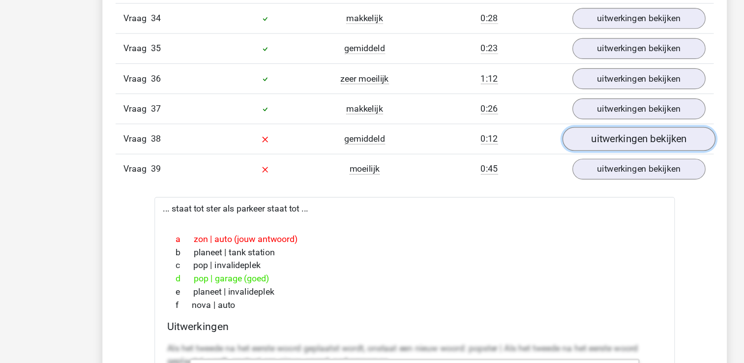
click at [554, 116] on link "uitwerkingen bekijken" at bounding box center [573, 126] width 137 height 22
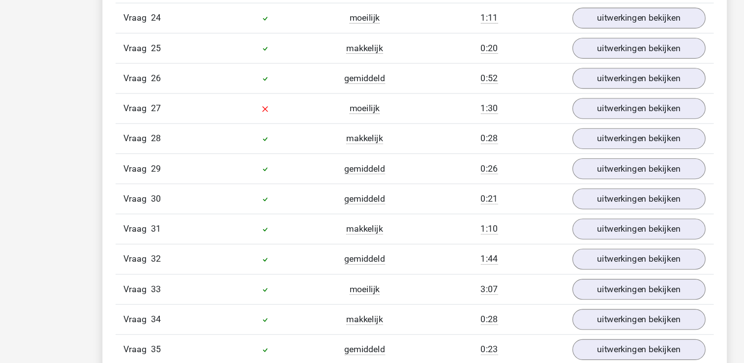
scroll to position [1729, 0]
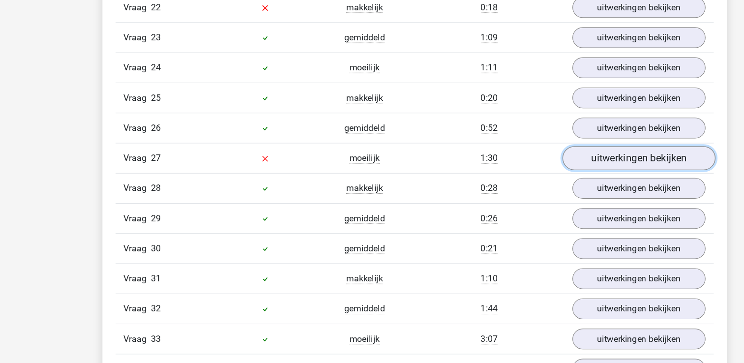
click at [560, 132] on link "uitwerkingen bekijken" at bounding box center [573, 143] width 137 height 22
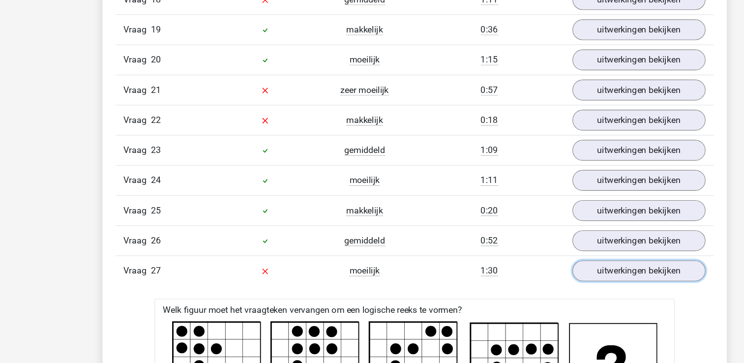
scroll to position [1609, 0]
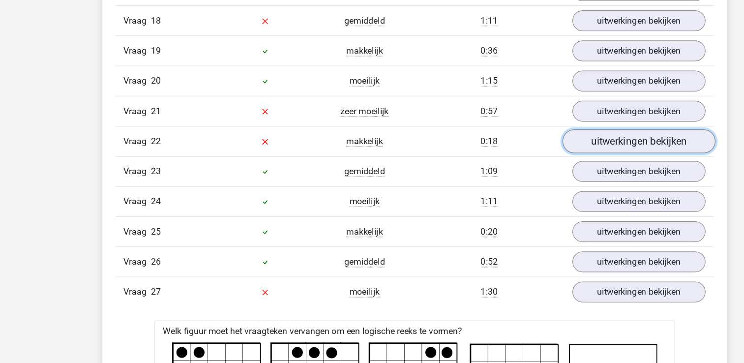
click at [530, 117] on link "uitwerkingen bekijken" at bounding box center [573, 128] width 137 height 22
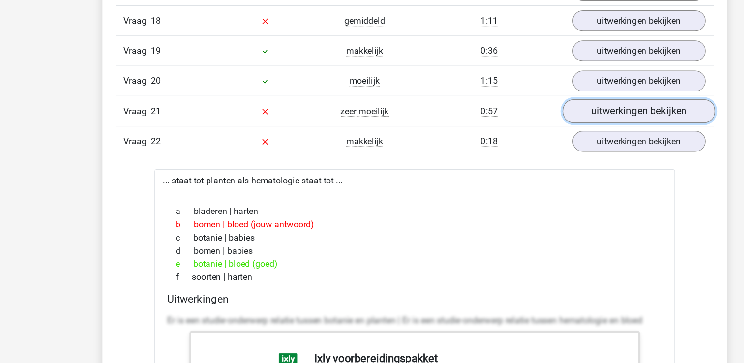
click at [549, 90] on link "uitwerkingen bekijken" at bounding box center [573, 101] width 137 height 22
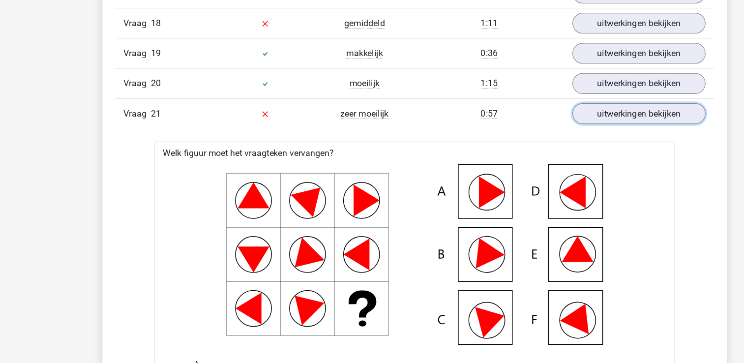
scroll to position [1511, 0]
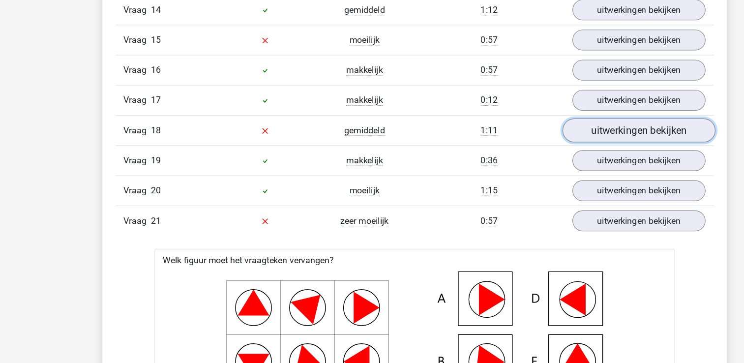
click at [531, 107] on link "uitwerkingen bekijken" at bounding box center [573, 118] width 137 height 22
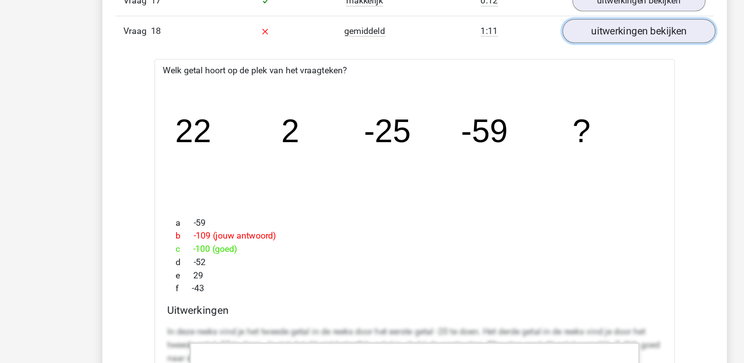
scroll to position [1589, 0]
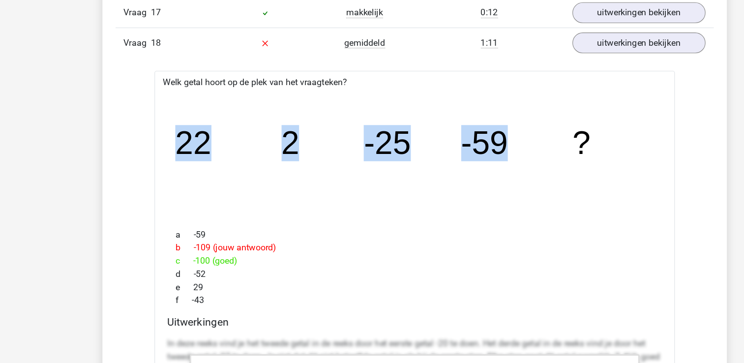
drag, startPoint x: 477, startPoint y: 116, endPoint x: 151, endPoint y: 117, distance: 326.1
click at [151, 117] on div "image/svg+xml 22 2 -25 -59 ?" at bounding box center [372, 138] width 451 height 117
copy g "22 2 -25 -59"
drag, startPoint x: 313, startPoint y: 63, endPoint x: 135, endPoint y: 57, distance: 178.1
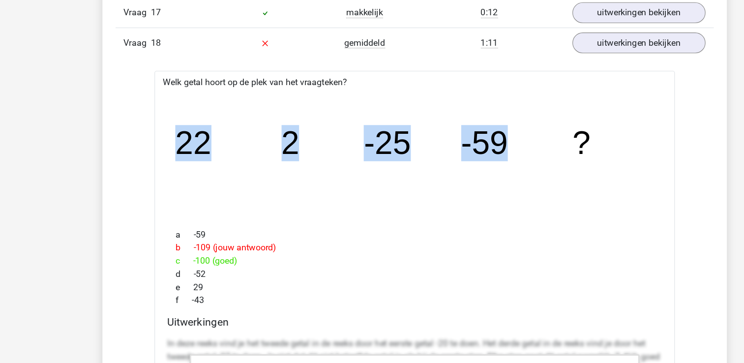
copy div "Welk getal hoort op de plek van het vraagteken?"
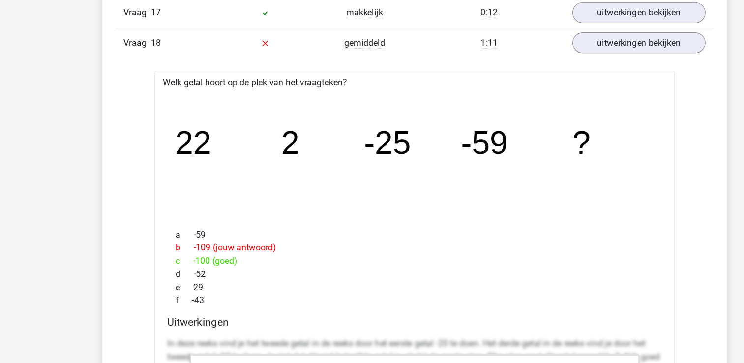
click at [305, 90] on icon "image/svg+xml 22 2 -25 -59 ?" at bounding box center [372, 138] width 436 height 109
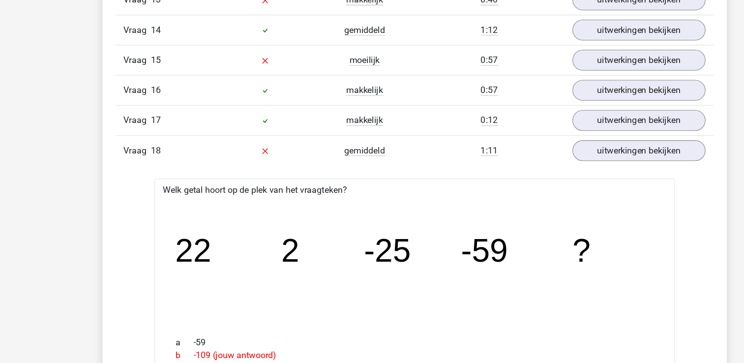
scroll to position [1491, 0]
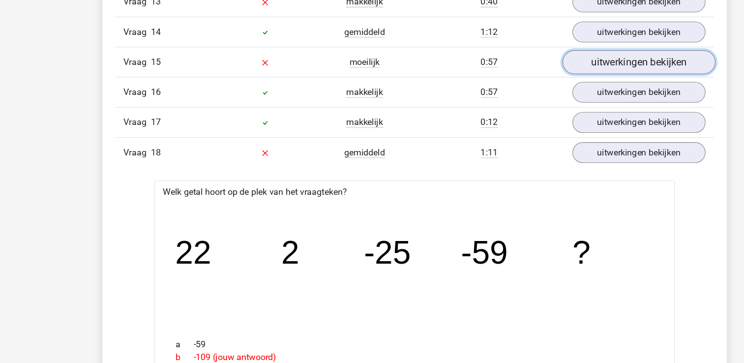
click at [569, 45] on link "uitwerkingen bekijken" at bounding box center [573, 56] width 137 height 22
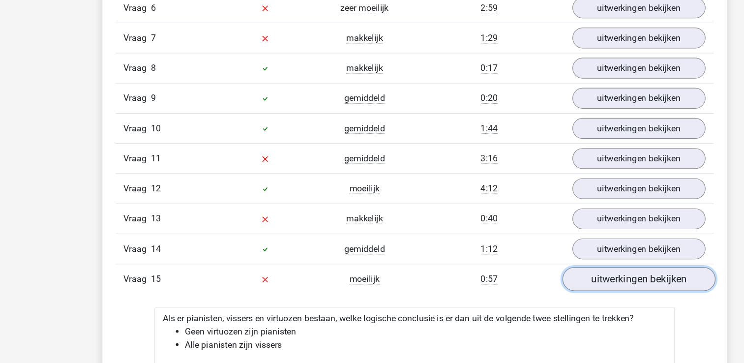
scroll to position [1294, 0]
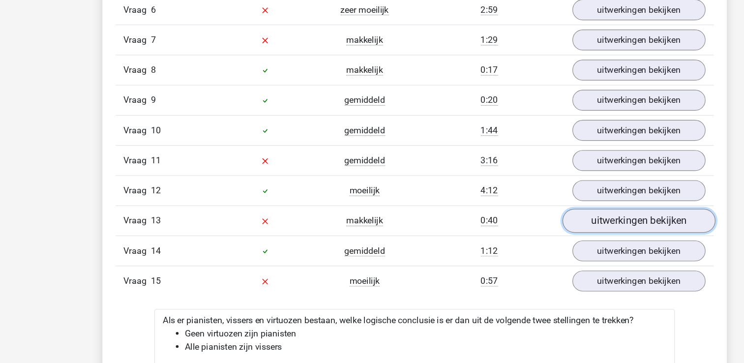
click at [517, 191] on link "uitwerkingen bekijken" at bounding box center [573, 199] width 137 height 22
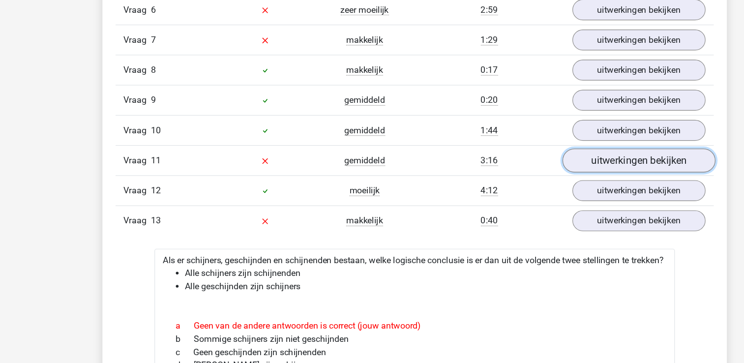
click at [555, 136] on link "uitwerkingen bekijken" at bounding box center [573, 145] width 137 height 22
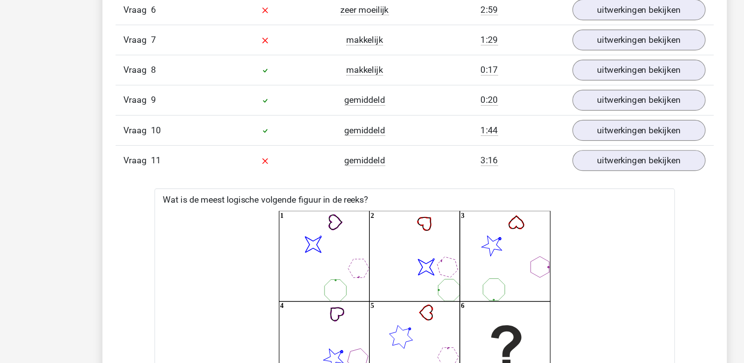
click at [549, 223] on icon "image/svg+xml 1 image/svg+xml 2 3 4 5 6" at bounding box center [372, 270] width 436 height 162
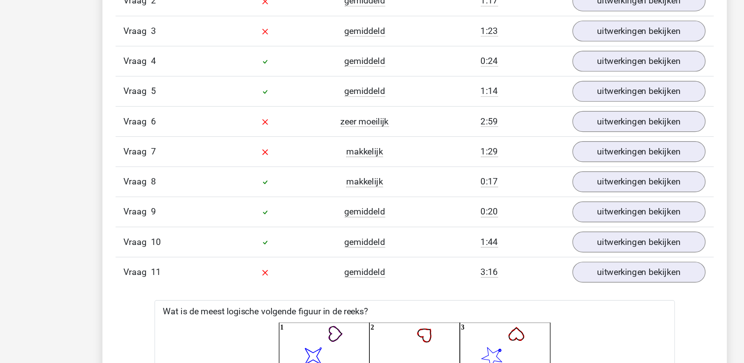
scroll to position [1157, 0]
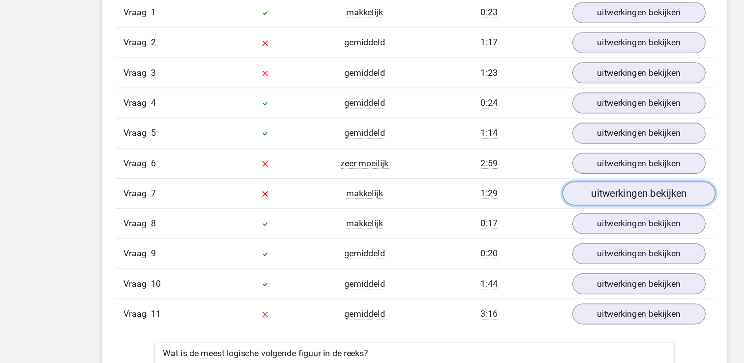
click at [565, 166] on link "uitwerkingen bekijken" at bounding box center [573, 174] width 137 height 22
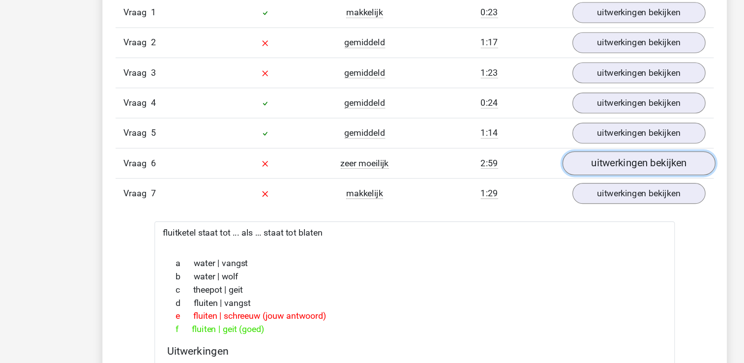
click at [569, 149] on link "uitwerkingen bekijken" at bounding box center [573, 147] width 137 height 22
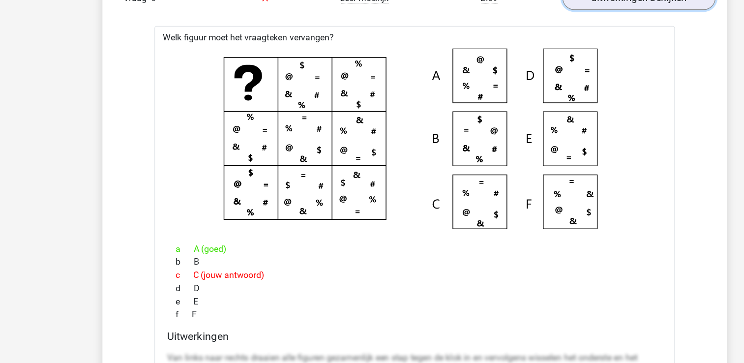
scroll to position [1294, 0]
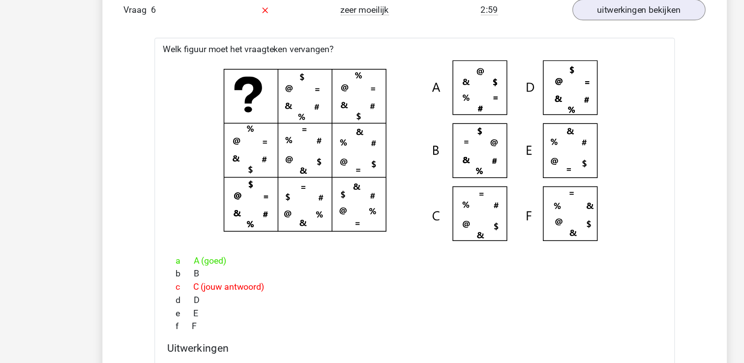
click at [424, 50] on div at bounding box center [372, 135] width 451 height 170
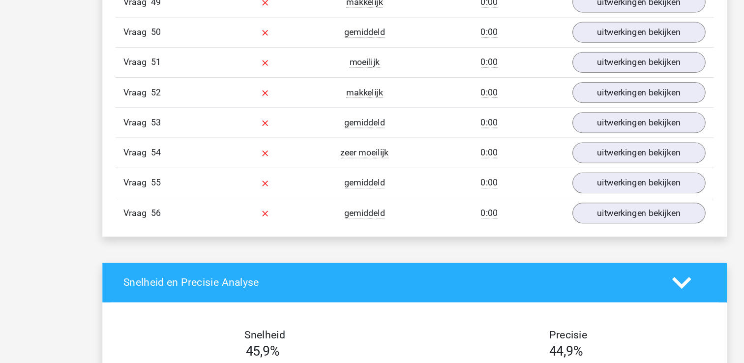
scroll to position [9056, 0]
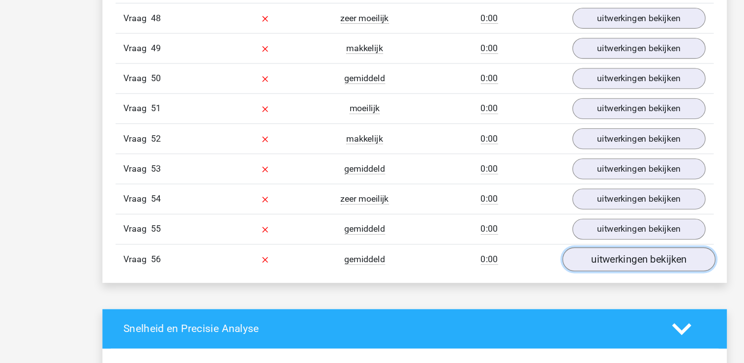
click at [529, 222] on link "uitwerkingen bekijken" at bounding box center [573, 233] width 137 height 22
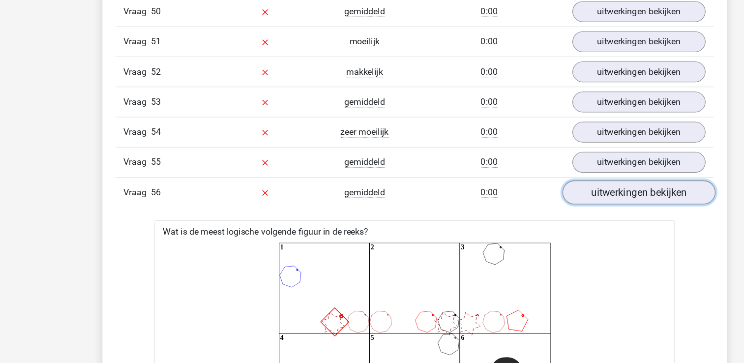
scroll to position [9114, 0]
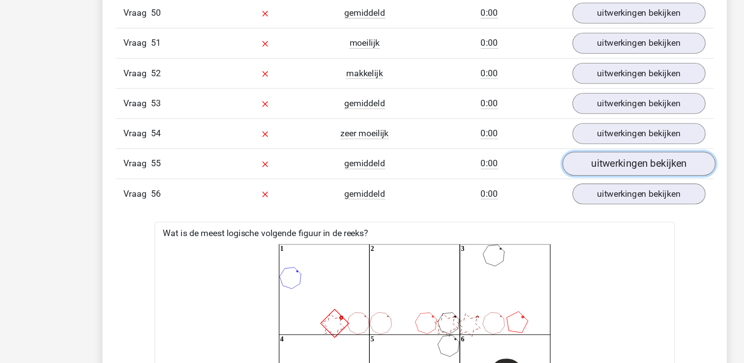
click at [577, 141] on link "uitwerkingen bekijken" at bounding box center [573, 147] width 137 height 22
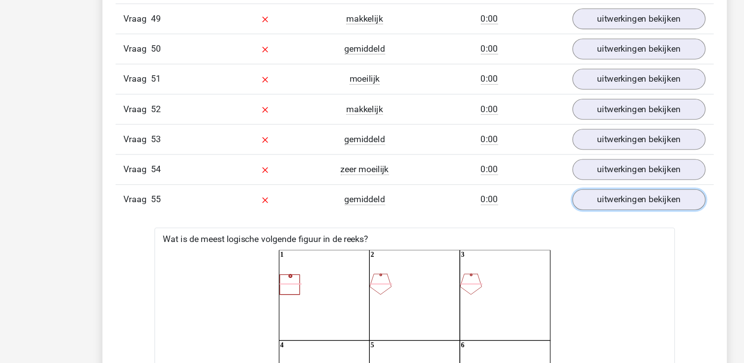
scroll to position [9075, 0]
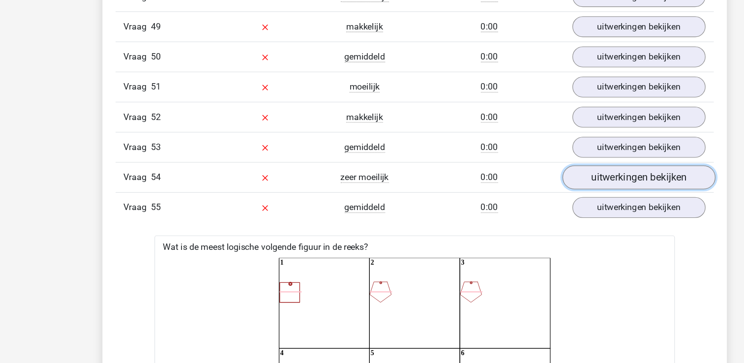
click at [544, 151] on link "uitwerkingen bekijken" at bounding box center [573, 160] width 137 height 22
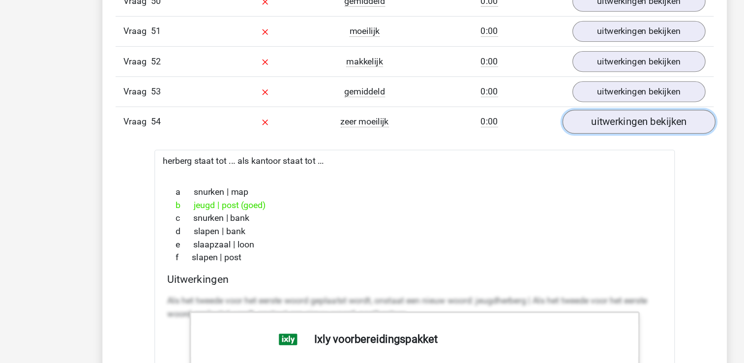
scroll to position [9114, 0]
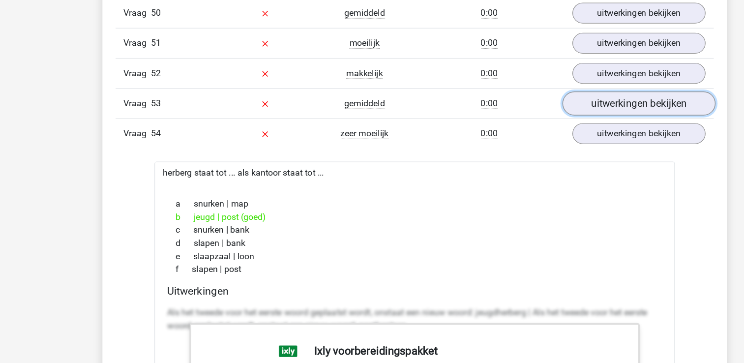
click at [567, 92] on link "uitwerkingen bekijken" at bounding box center [573, 93] width 137 height 22
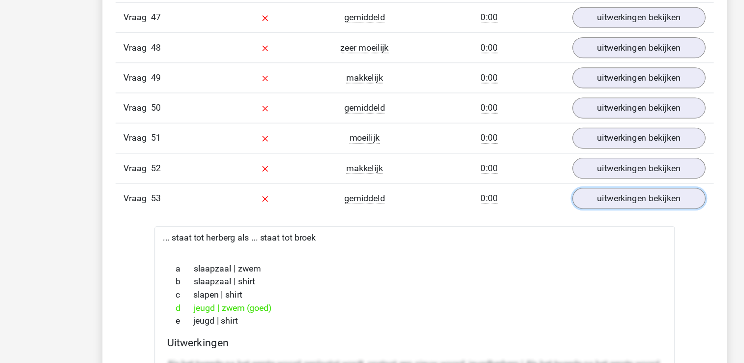
scroll to position [8996, 0]
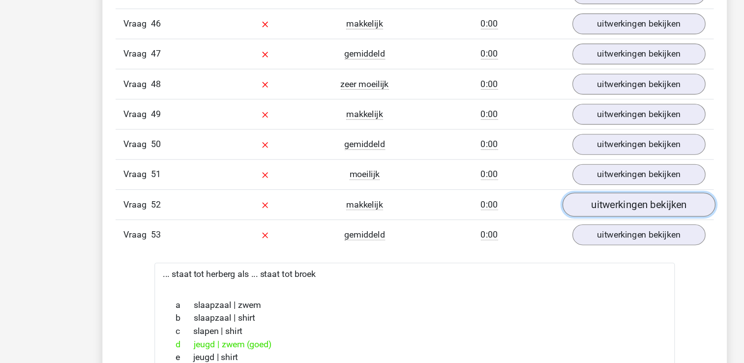
click at [547, 182] on link "uitwerkingen bekijken" at bounding box center [573, 184] width 137 height 22
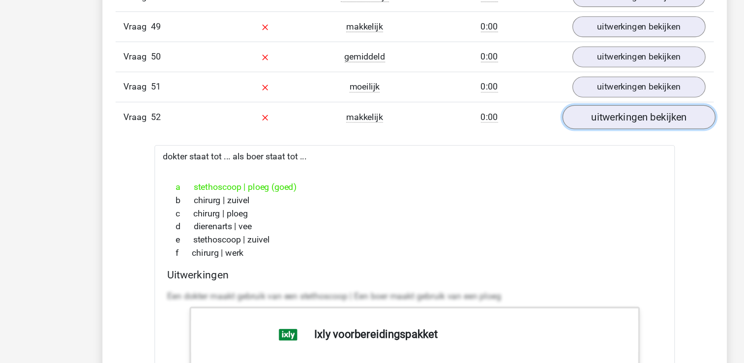
scroll to position [9038, 0]
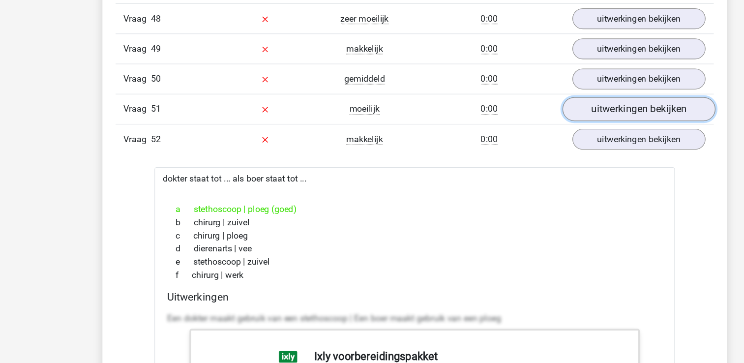
click at [534, 115] on link "uitwerkingen bekijken" at bounding box center [573, 115] width 137 height 22
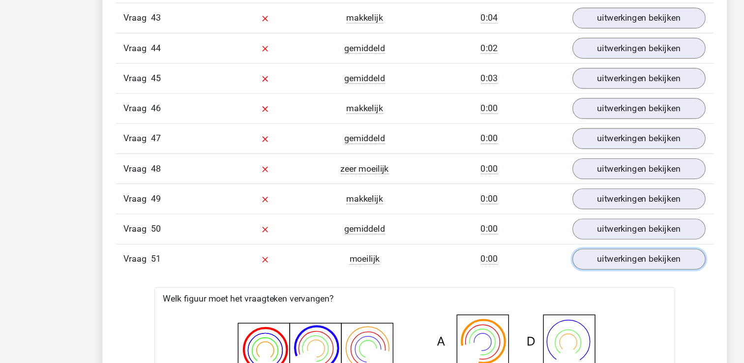
scroll to position [8917, 0]
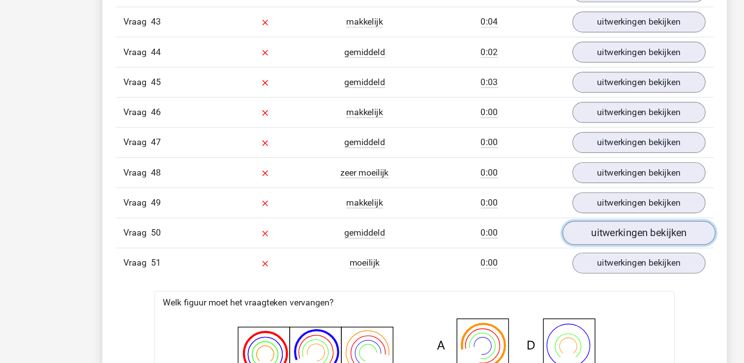
click at [563, 198] on link "uitwerkingen bekijken" at bounding box center [573, 209] width 137 height 22
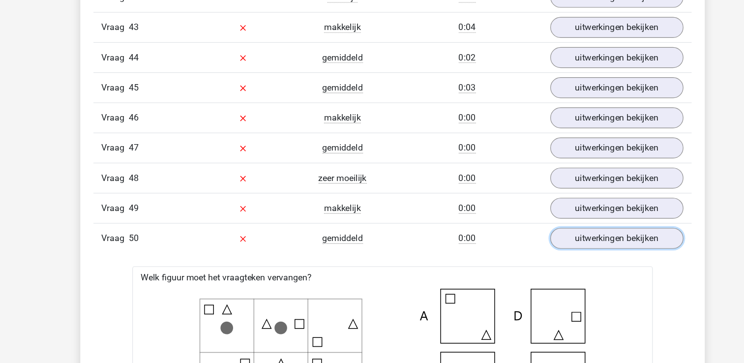
scroll to position [8878, 0]
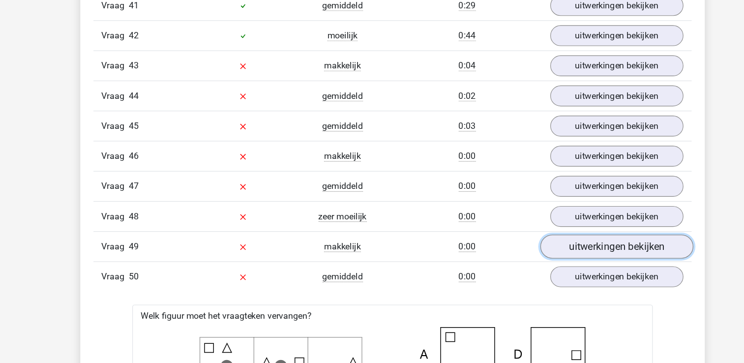
click at [541, 210] on link "uitwerkingen bekijken" at bounding box center [573, 221] width 137 height 22
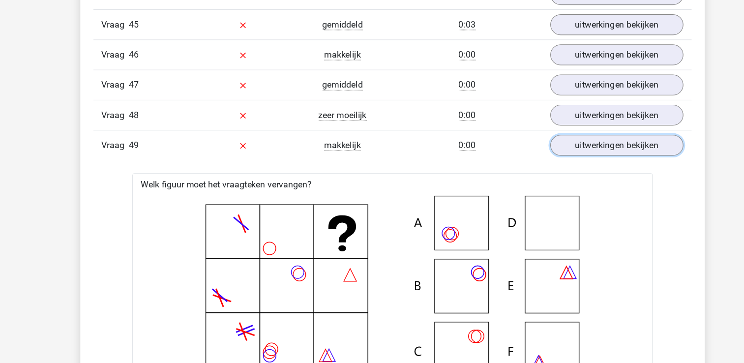
scroll to position [8956, 0]
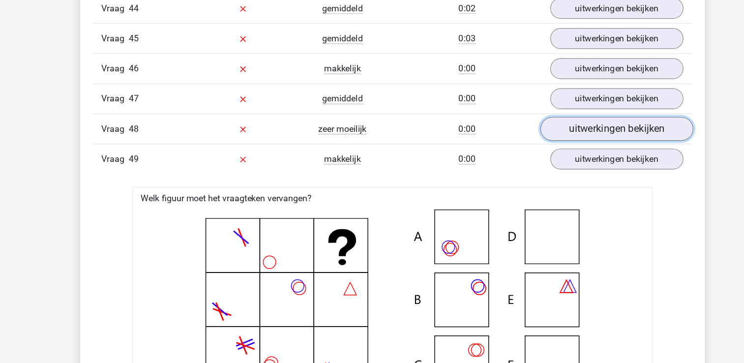
click at [613, 112] on link "uitwerkingen bekijken" at bounding box center [573, 116] width 137 height 22
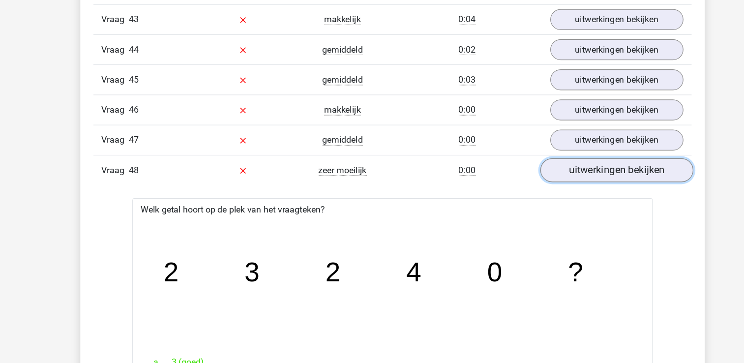
scroll to position [8917, 0]
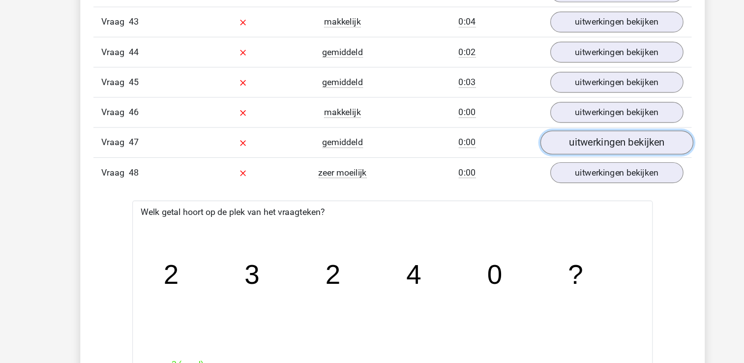
click at [543, 122] on link "uitwerkingen bekijken" at bounding box center [573, 128] width 137 height 22
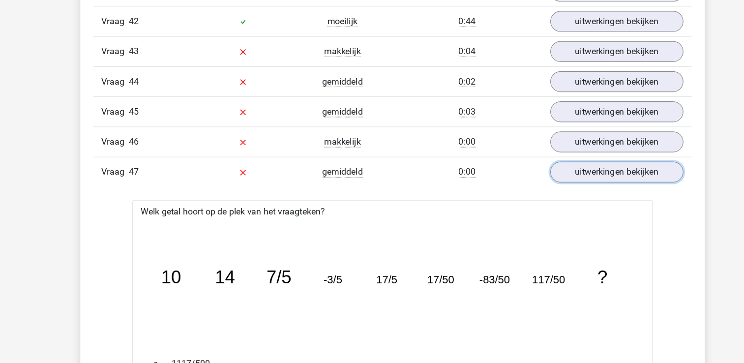
scroll to position [8857, 0]
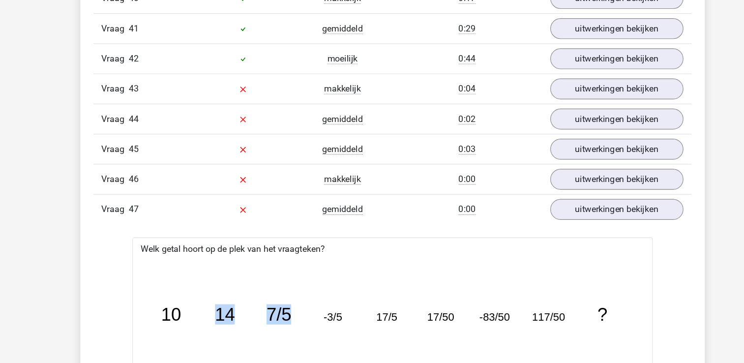
drag, startPoint x: 216, startPoint y: 282, endPoint x: 287, endPoint y: 301, distance: 72.9
click at [287, 301] on icon "image/svg+xml 10 14 7/5 -3/5 17/5 17/50 -83/50 117/50 ?" at bounding box center [372, 287] width 436 height 109
click at [220, 308] on icon "image/svg+xml 10 14 7/5 -3/5 17/5 17/50 -83/50 117/50 ?" at bounding box center [372, 287] width 436 height 109
click at [419, 296] on icon "image/svg+xml 10 14 7/5 -3/5 17/5 17/50 -83/50 117/50 ?" at bounding box center [372, 287] width 436 height 109
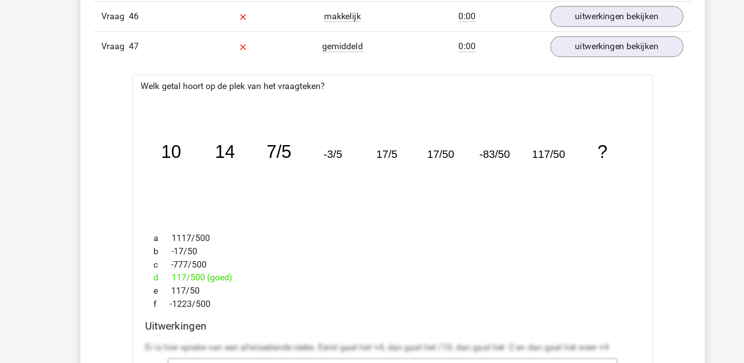
scroll to position [8964, 0]
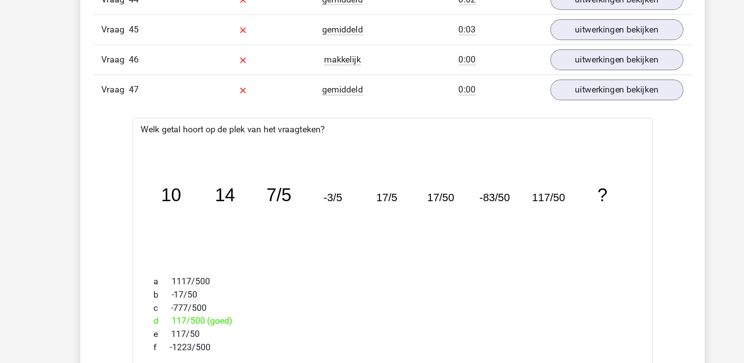
click at [480, 187] on icon "image/svg+xml 10 14 7/5 -3/5 17/5 17/50 -83/50 117/50 ?" at bounding box center [372, 180] width 436 height 109
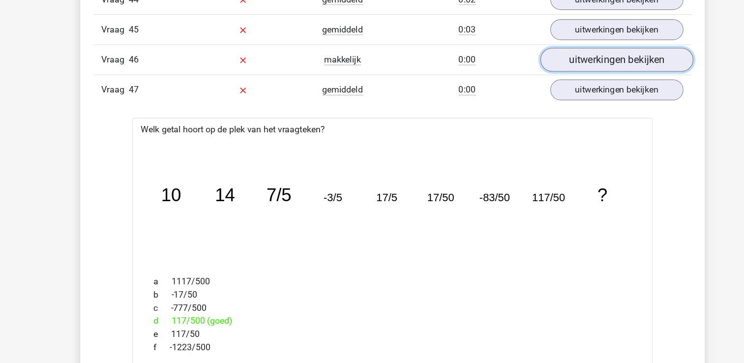
click at [585, 47] on link "uitwerkingen bekijken" at bounding box center [573, 54] width 137 height 22
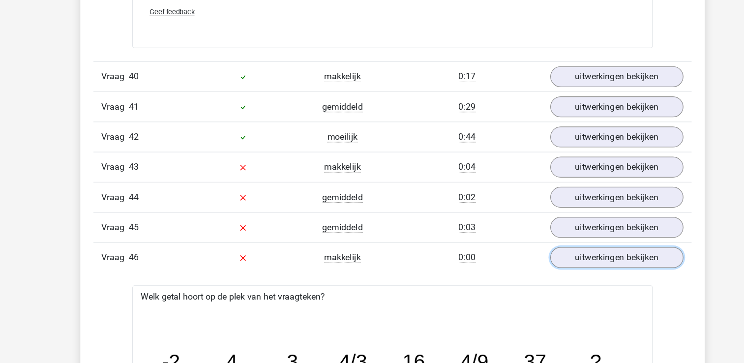
scroll to position [8770, 0]
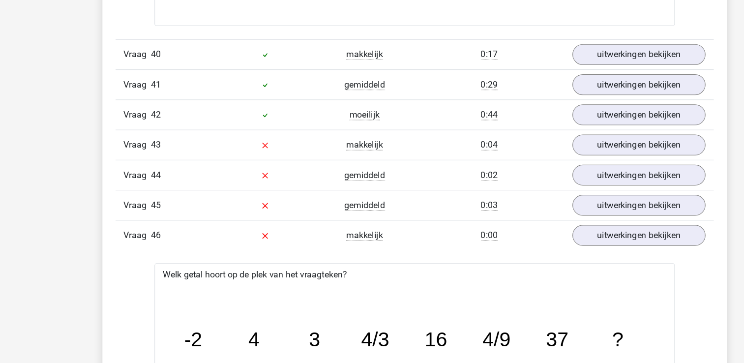
click at [352, 340] on icon "image/svg+xml -2 4 3 4/3 16 4/9 37 ?" at bounding box center [372, 348] width 436 height 109
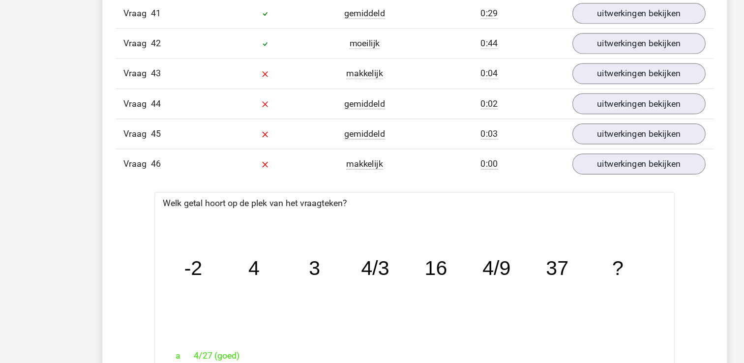
scroll to position [8846, 0]
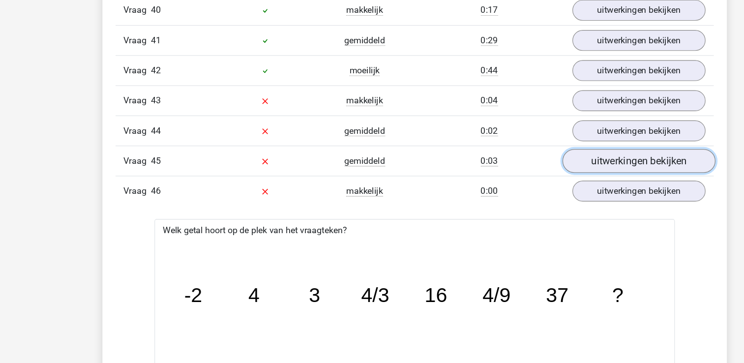
click at [581, 138] on link "uitwerkingen bekijken" at bounding box center [573, 145] width 137 height 22
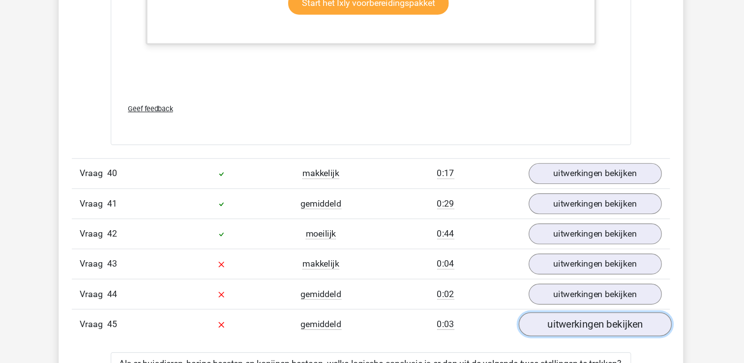
scroll to position [8691, 0]
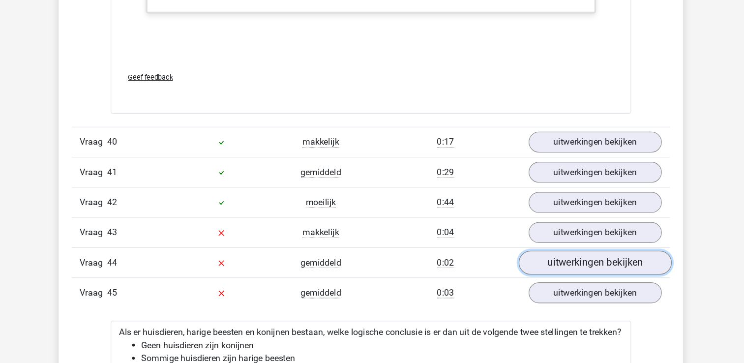
click at [548, 270] on link "uitwerkingen bekijken" at bounding box center [573, 273] width 137 height 22
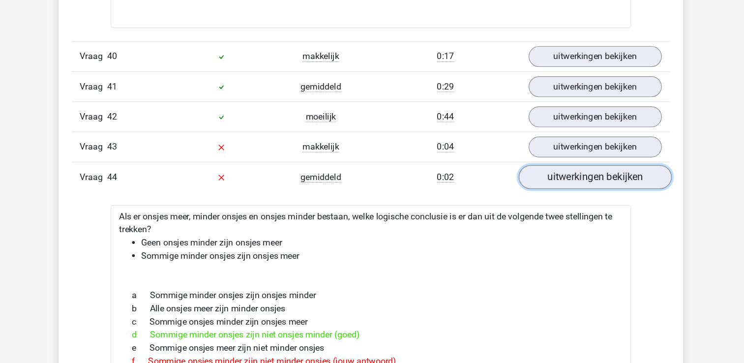
scroll to position [8770, 0]
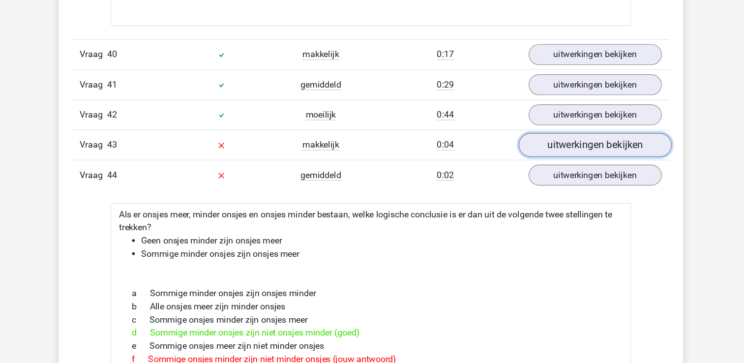
click at [573, 167] on link "uitwerkingen bekijken" at bounding box center [573, 167] width 137 height 22
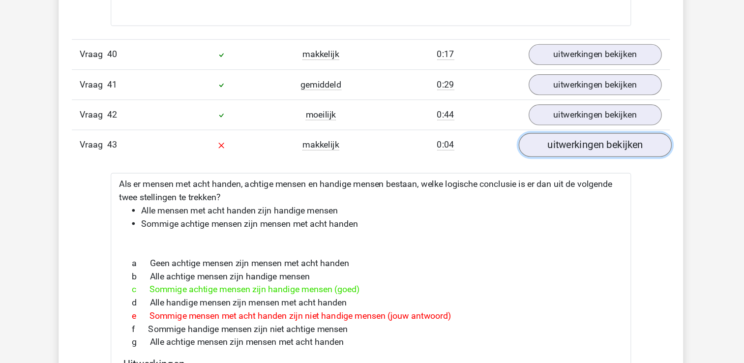
scroll to position [8789, 0]
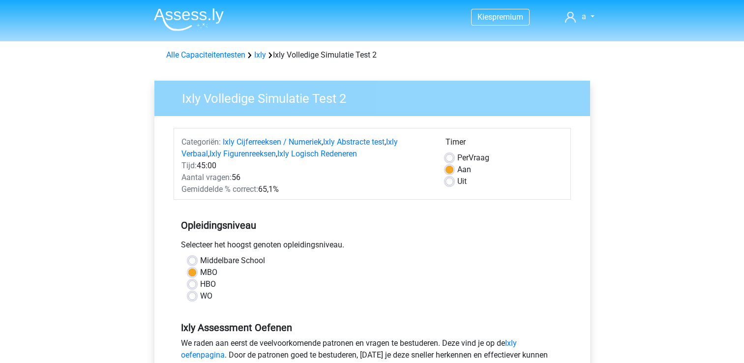
scroll to position [275, 0]
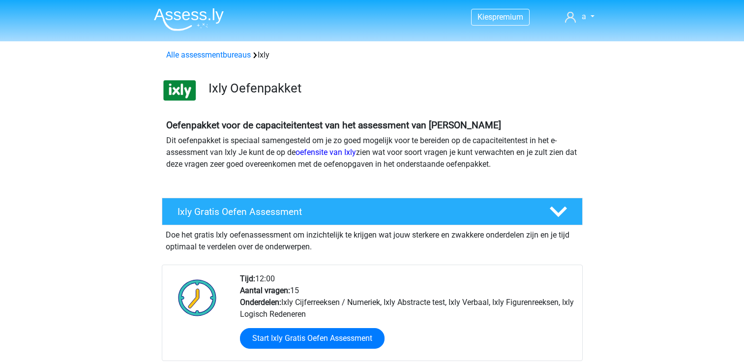
scroll to position [846, 0]
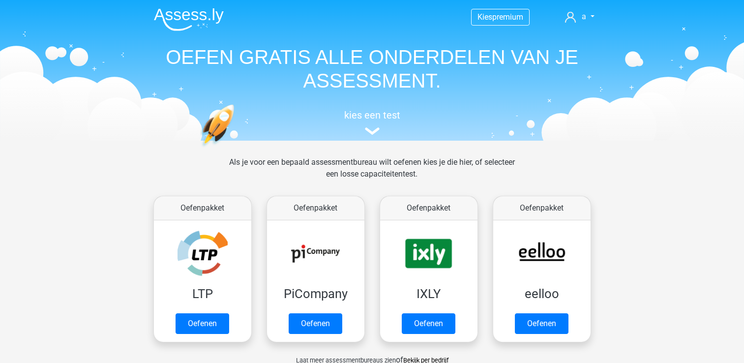
scroll to position [153, 0]
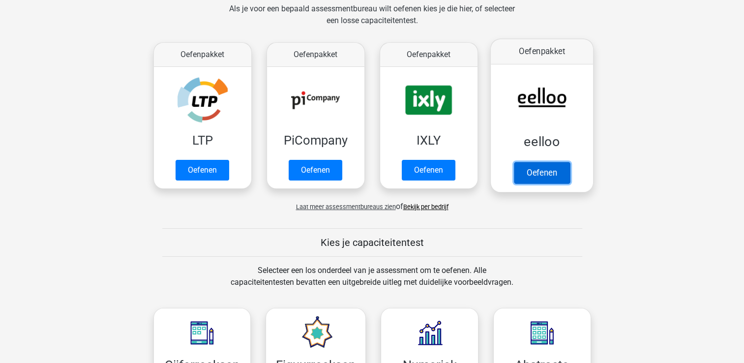
click at [543, 165] on link "Oefenen" at bounding box center [541, 173] width 56 height 22
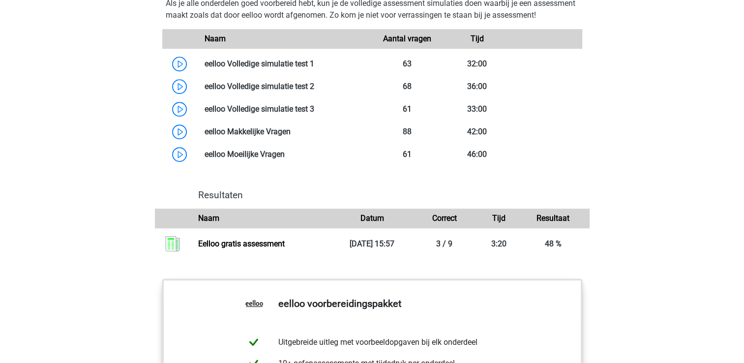
scroll to position [846, 0]
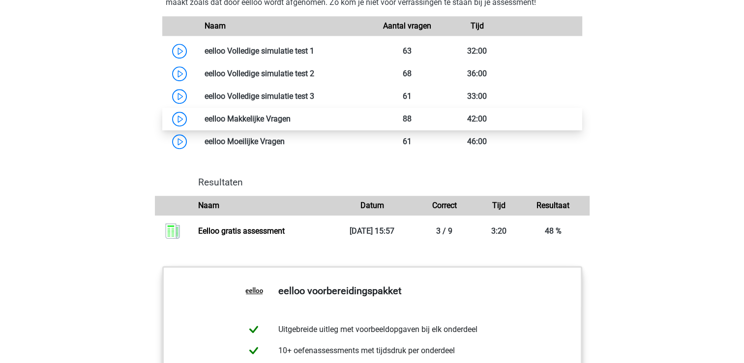
click at [291, 123] on link at bounding box center [291, 118] width 0 height 9
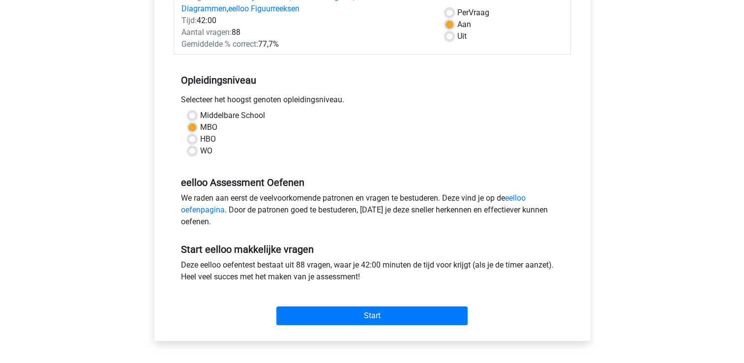
scroll to position [147, 0]
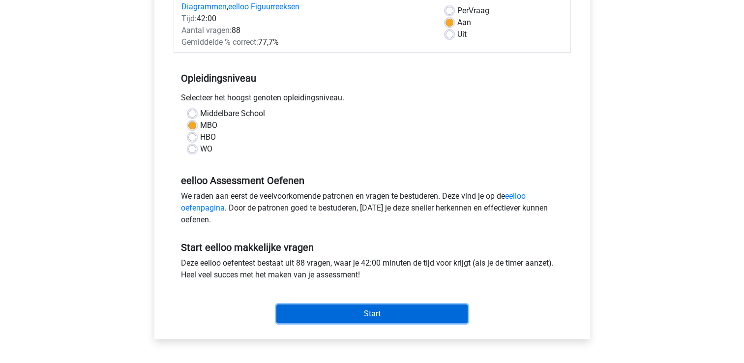
click at [330, 312] on input "Start" at bounding box center [371, 313] width 191 height 19
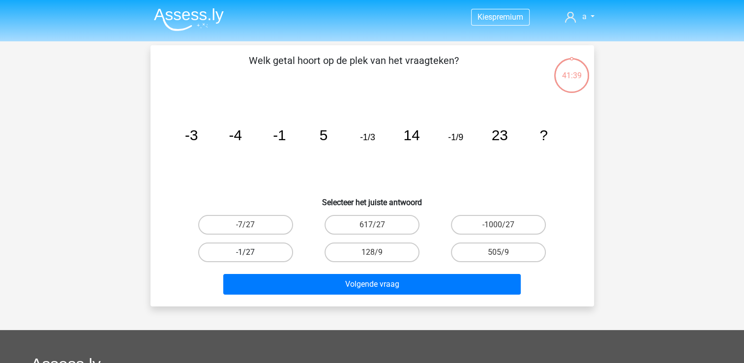
click at [264, 247] on label "-1/27" at bounding box center [245, 252] width 95 height 20
click at [252, 252] on input "-1/27" at bounding box center [248, 255] width 6 height 6
radio input "true"
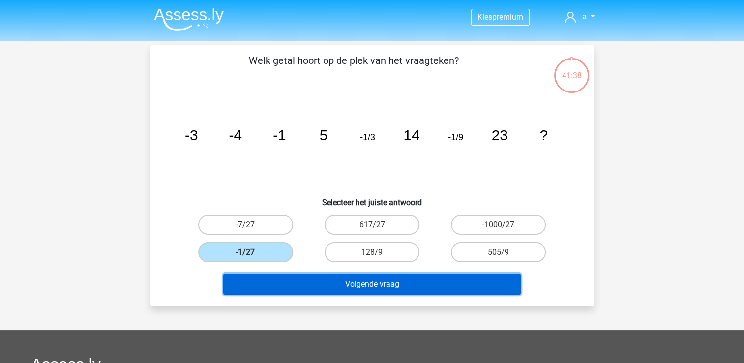
click at [313, 282] on button "Volgende vraag" at bounding box center [372, 284] width 298 height 21
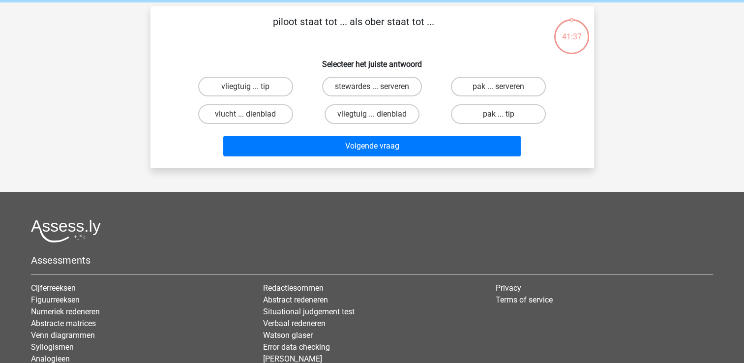
scroll to position [45, 0]
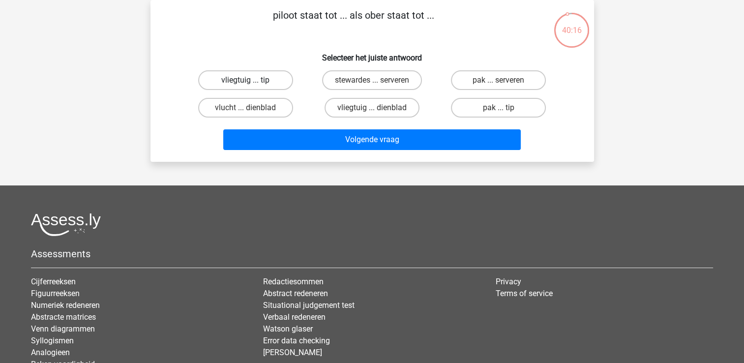
click at [270, 79] on label "vliegtuig ... tip" at bounding box center [245, 80] width 95 height 20
click at [252, 80] on input "vliegtuig ... tip" at bounding box center [248, 83] width 6 height 6
radio input "true"
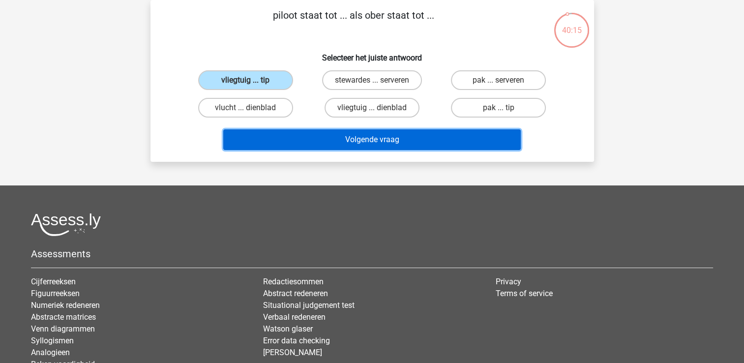
click at [315, 136] on button "Volgende vraag" at bounding box center [372, 139] width 298 height 21
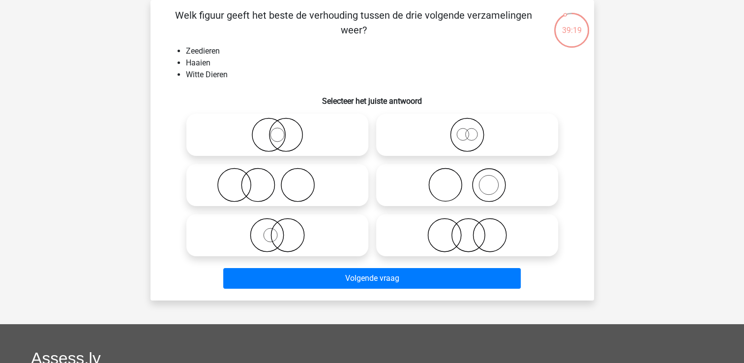
click at [427, 253] on label at bounding box center [467, 235] width 182 height 42
click at [467, 230] on input "radio" at bounding box center [470, 227] width 6 height 6
radio input "true"
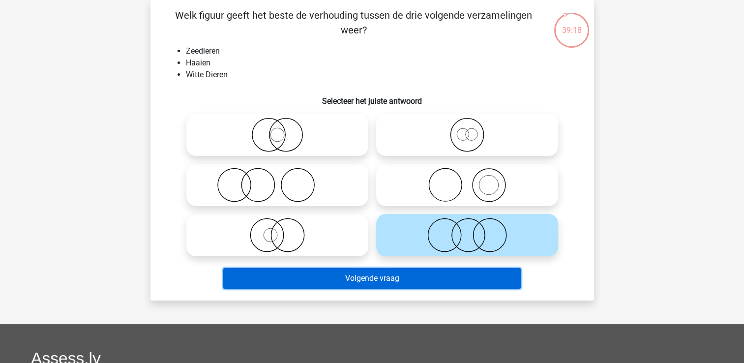
click at [400, 284] on button "Volgende vraag" at bounding box center [372, 278] width 298 height 21
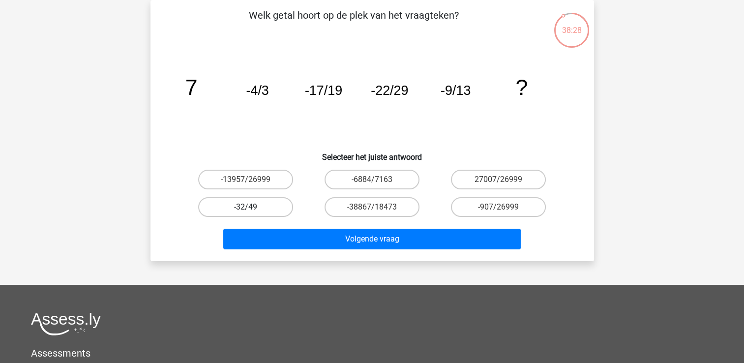
click at [268, 210] on label "-32/49" at bounding box center [245, 207] width 95 height 20
click at [252, 210] on input "-32/49" at bounding box center [248, 210] width 6 height 6
radio input "true"
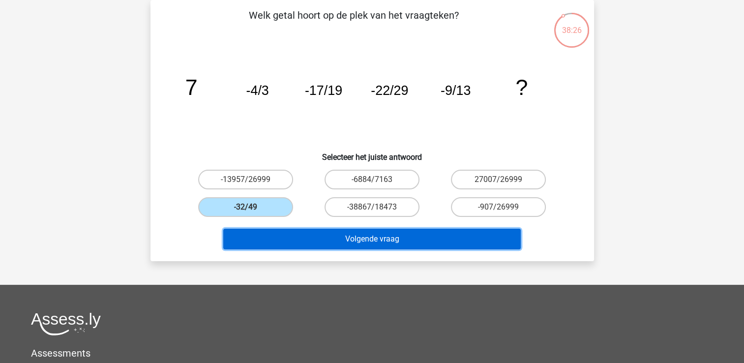
click at [325, 241] on button "Volgende vraag" at bounding box center [372, 239] width 298 height 21
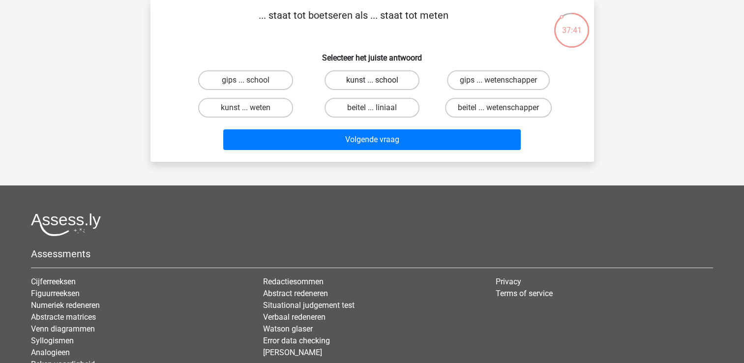
click at [371, 82] on label "kunst ... school" at bounding box center [372, 80] width 95 height 20
click at [372, 82] on input "kunst ... school" at bounding box center [375, 83] width 6 height 6
radio input "true"
click at [388, 118] on div "beitel ... liniaal" at bounding box center [372, 108] width 126 height 28
click at [383, 110] on label "beitel ... liniaal" at bounding box center [372, 108] width 95 height 20
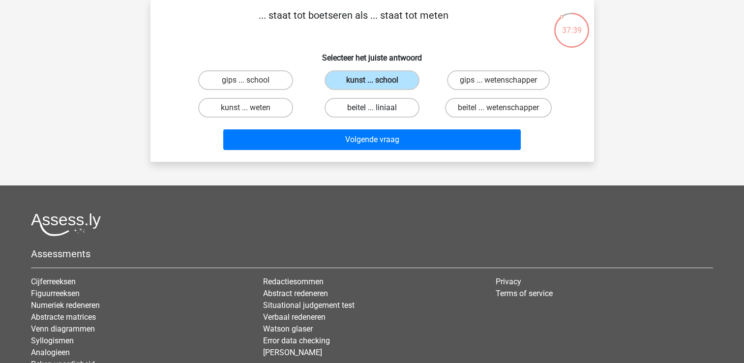
click at [378, 110] on input "beitel ... liniaal" at bounding box center [375, 111] width 6 height 6
radio input "true"
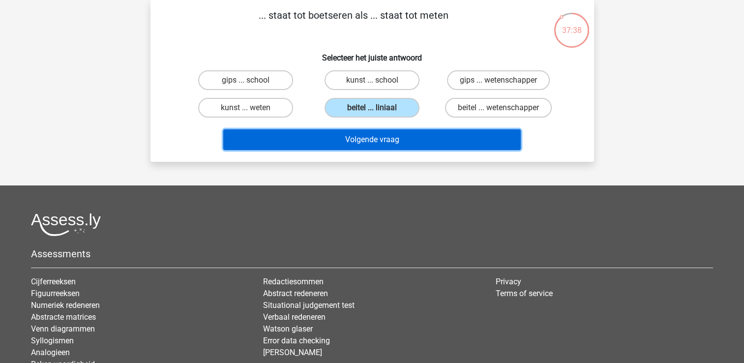
click at [384, 135] on button "Volgende vraag" at bounding box center [372, 139] width 298 height 21
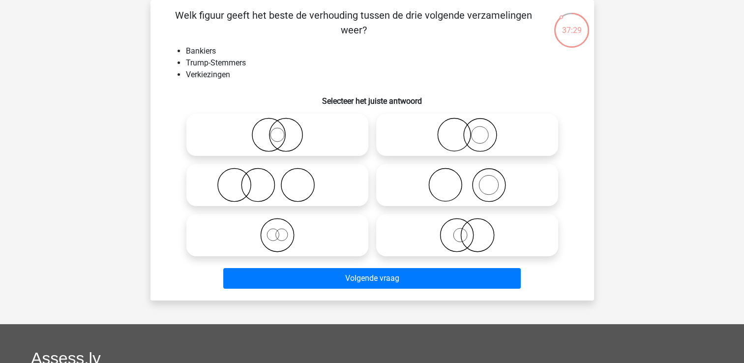
click at [222, 65] on li "Trump-Stemmers" at bounding box center [382, 63] width 392 height 12
click at [331, 38] on div "Welk figuur geeft het beste de verhouding tussen de drie volgende verzamelingen…" at bounding box center [372, 150] width 436 height 285
click at [508, 32] on p "Welk figuur geeft het beste de verhouding tussen de drie volgende verzamelingen…" at bounding box center [353, 23] width 375 height 30
click at [483, 230] on icon at bounding box center [467, 235] width 174 height 34
click at [474, 230] on input "radio" at bounding box center [470, 227] width 6 height 6
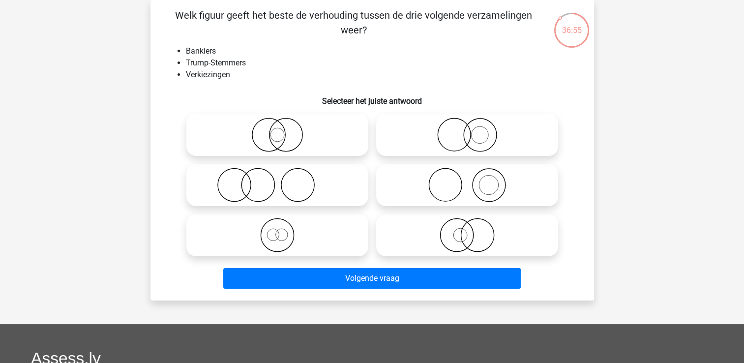
radio input "true"
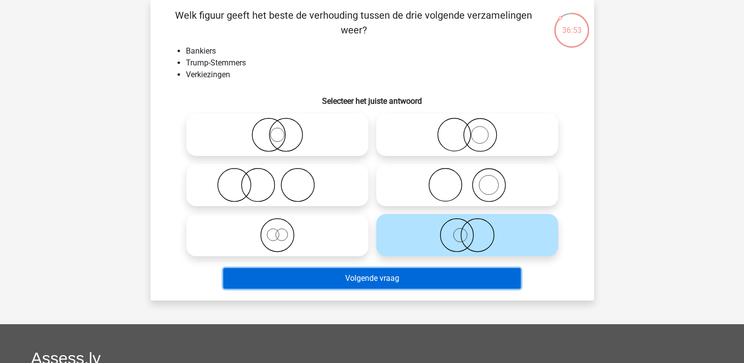
click at [403, 271] on button "Volgende vraag" at bounding box center [372, 278] width 298 height 21
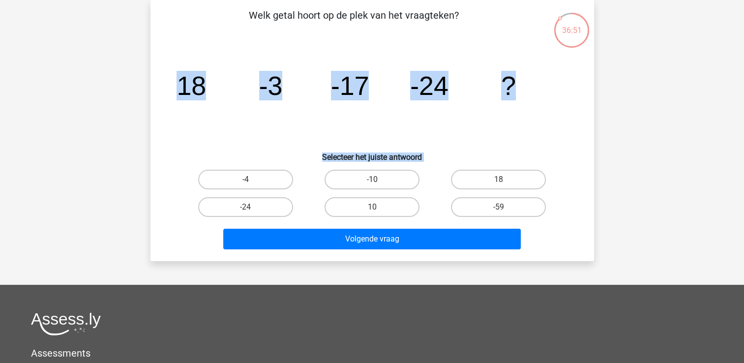
drag, startPoint x: 403, startPoint y: 271, endPoint x: 188, endPoint y: 82, distance: 286.8
click at [188, 82] on div "Kies premium a [EMAIL_ADDRESS][DOMAIN_NAME]" at bounding box center [372, 250] width 744 height 590
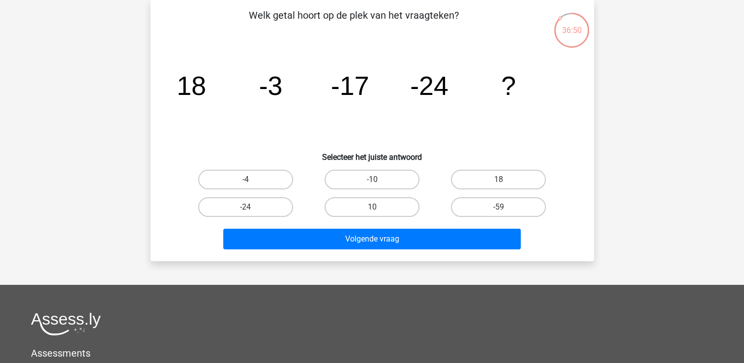
drag, startPoint x: 188, startPoint y: 82, endPoint x: 150, endPoint y: 131, distance: 62.2
click at [150, 131] on div "Welk getal hoort op de plek van het vraagteken? image/svg+xml 18 -3 -17 -24 ? S…" at bounding box center [372, 130] width 444 height 261
click at [279, 208] on label "-24" at bounding box center [245, 207] width 95 height 20
click at [252, 208] on input "-24" at bounding box center [248, 210] width 6 height 6
radio input "true"
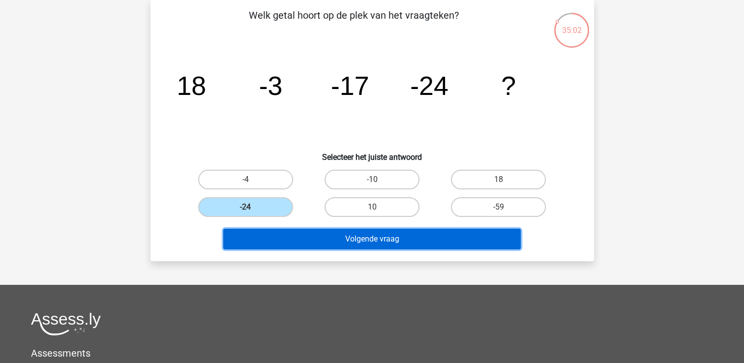
click at [376, 232] on button "Volgende vraag" at bounding box center [372, 239] width 298 height 21
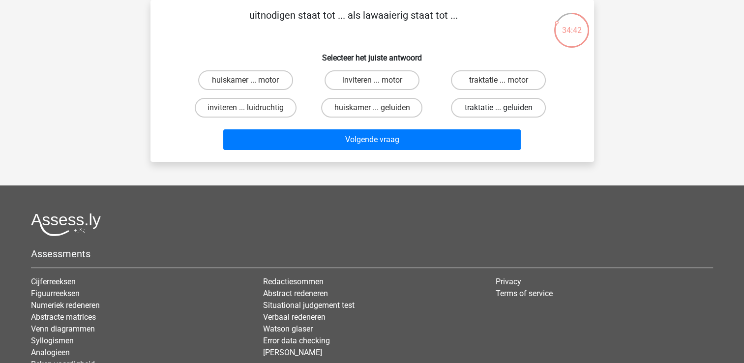
click at [514, 104] on label "traktatie ... geluiden" at bounding box center [498, 108] width 95 height 20
click at [505, 108] on input "traktatie ... geluiden" at bounding box center [502, 111] width 6 height 6
radio input "true"
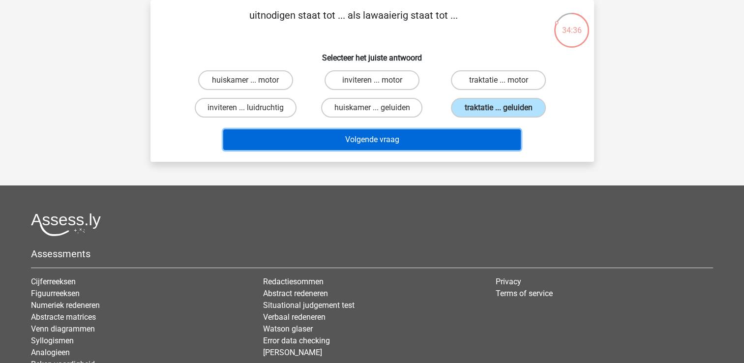
click at [466, 139] on button "Volgende vraag" at bounding box center [372, 139] width 298 height 21
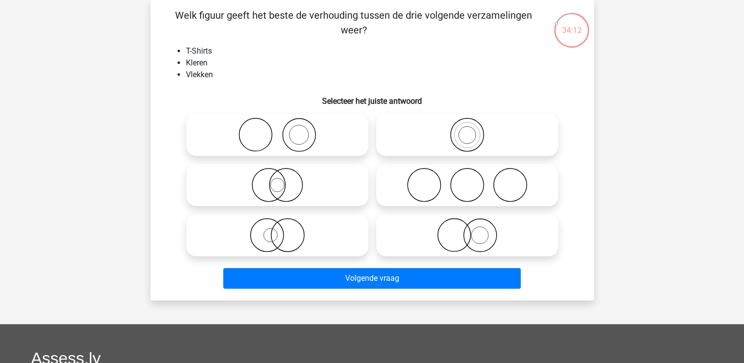
click at [445, 127] on icon at bounding box center [467, 135] width 174 height 34
click at [467, 127] on input "radio" at bounding box center [470, 126] width 6 height 6
radio input "true"
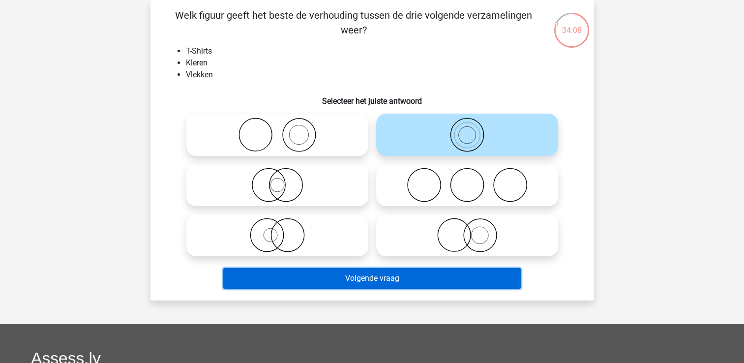
click at [378, 272] on button "Volgende vraag" at bounding box center [372, 278] width 298 height 21
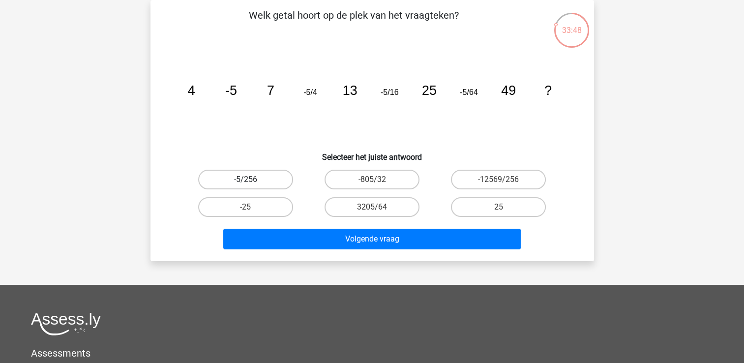
click at [260, 176] on label "-5/256" at bounding box center [245, 180] width 95 height 20
click at [252, 180] on input "-5/256" at bounding box center [248, 183] width 6 height 6
radio input "true"
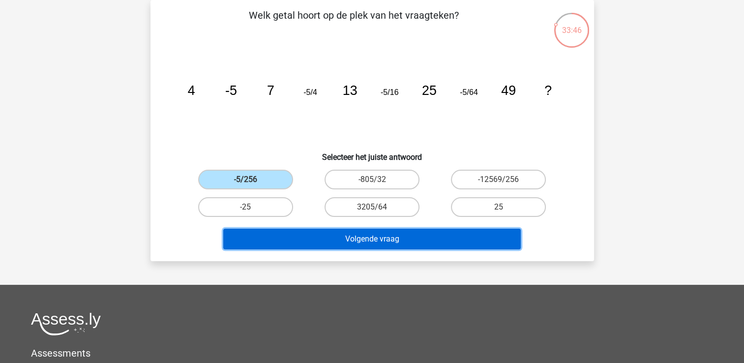
click at [289, 232] on button "Volgende vraag" at bounding box center [372, 239] width 298 height 21
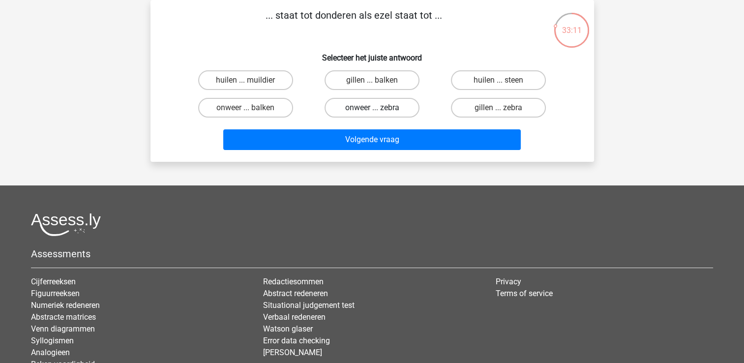
click at [351, 106] on label "onweer ... zebra" at bounding box center [372, 108] width 95 height 20
click at [372, 108] on input "onweer ... zebra" at bounding box center [375, 111] width 6 height 6
radio input "true"
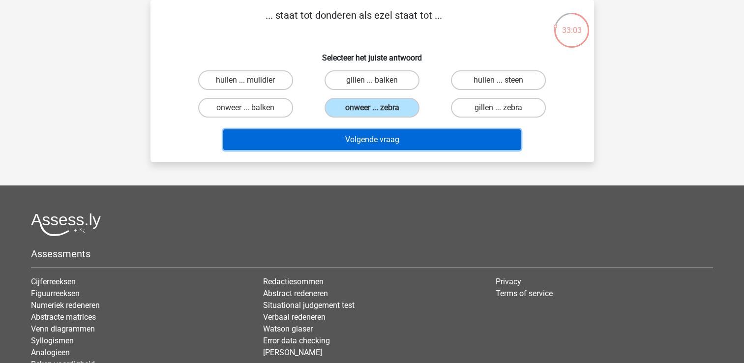
click at [330, 138] on button "Volgende vraag" at bounding box center [372, 139] width 298 height 21
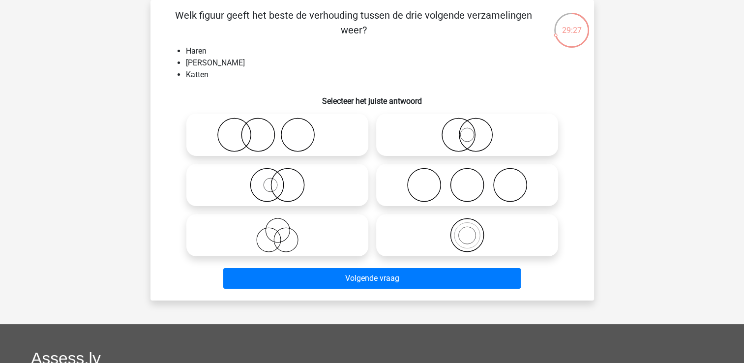
click at [302, 147] on icon at bounding box center [277, 135] width 174 height 34
click at [284, 130] on input "radio" at bounding box center [280, 126] width 6 height 6
radio input "true"
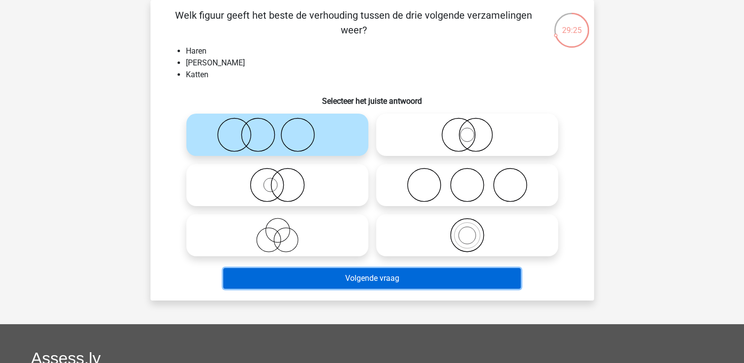
click at [346, 276] on button "Volgende vraag" at bounding box center [372, 278] width 298 height 21
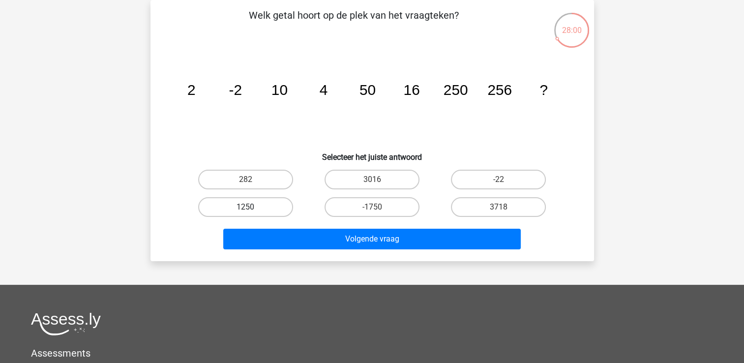
click at [240, 210] on label "1250" at bounding box center [245, 207] width 95 height 20
click at [245, 210] on input "1250" at bounding box center [248, 210] width 6 height 6
radio input "true"
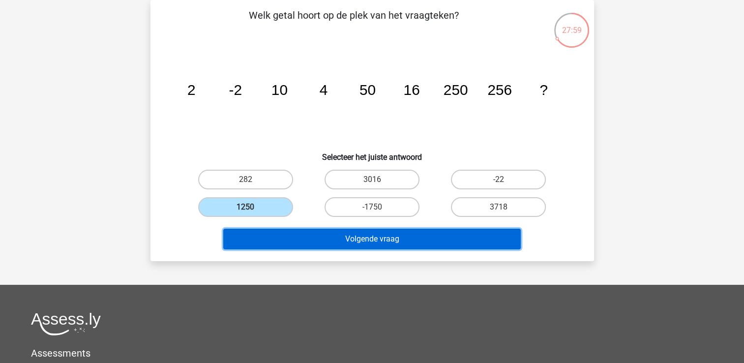
click at [302, 241] on button "Volgende vraag" at bounding box center [372, 239] width 298 height 21
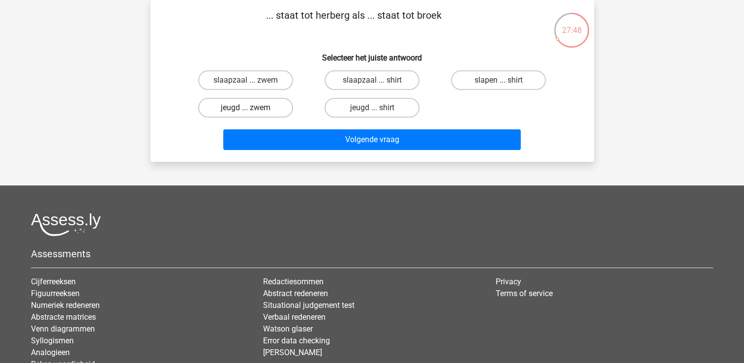
click at [265, 105] on label "jeugd ... zwem" at bounding box center [245, 108] width 95 height 20
click at [252, 108] on input "jeugd ... zwem" at bounding box center [248, 111] width 6 height 6
radio input "true"
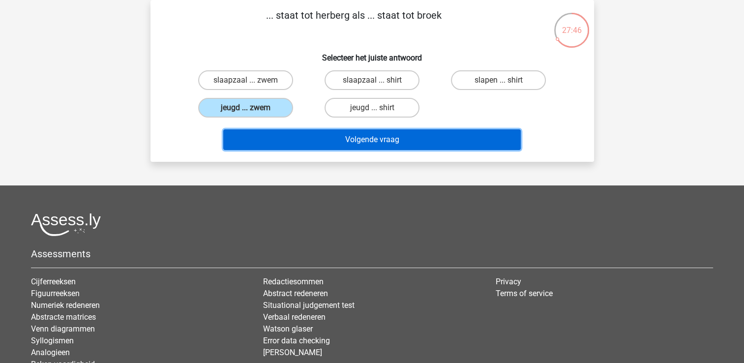
click at [324, 133] on button "Volgende vraag" at bounding box center [372, 139] width 298 height 21
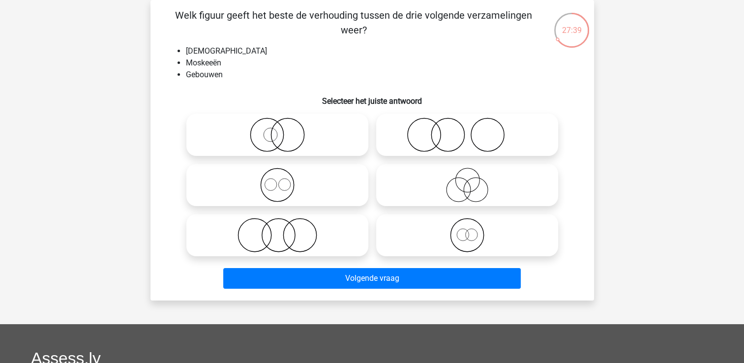
click at [265, 231] on icon at bounding box center [277, 235] width 174 height 34
click at [277, 230] on input "radio" at bounding box center [280, 227] width 6 height 6
radio input "true"
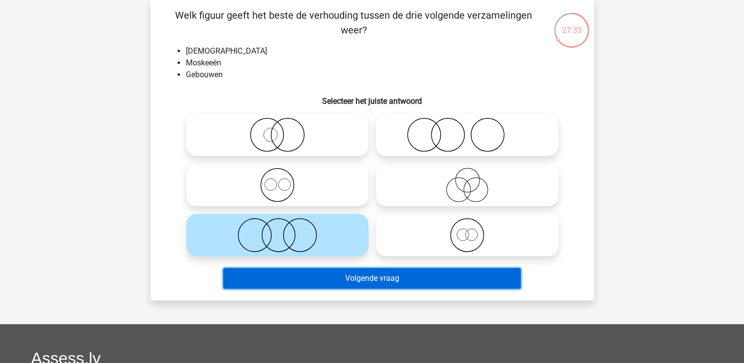
click at [368, 283] on button "Volgende vraag" at bounding box center [372, 278] width 298 height 21
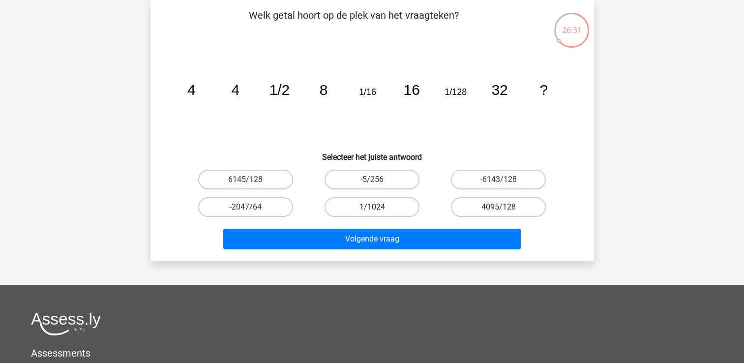
click at [355, 210] on label "1/1024" at bounding box center [372, 207] width 95 height 20
click at [372, 210] on input "1/1024" at bounding box center [375, 210] width 6 height 6
radio input "true"
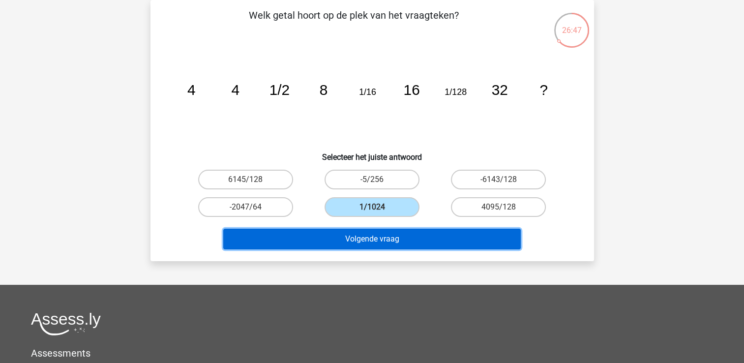
click at [366, 233] on button "Volgende vraag" at bounding box center [372, 239] width 298 height 21
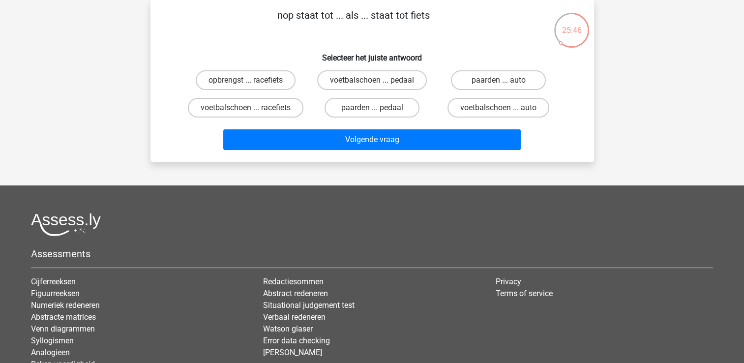
click at [373, 111] on input "paarden ... pedaal" at bounding box center [375, 111] width 6 height 6
radio input "true"
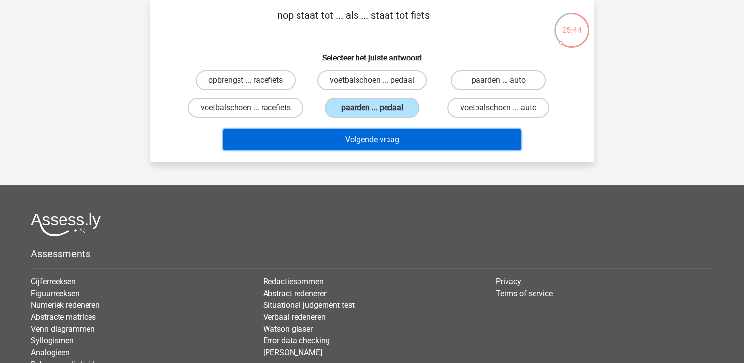
click at [367, 141] on button "Volgende vraag" at bounding box center [372, 139] width 298 height 21
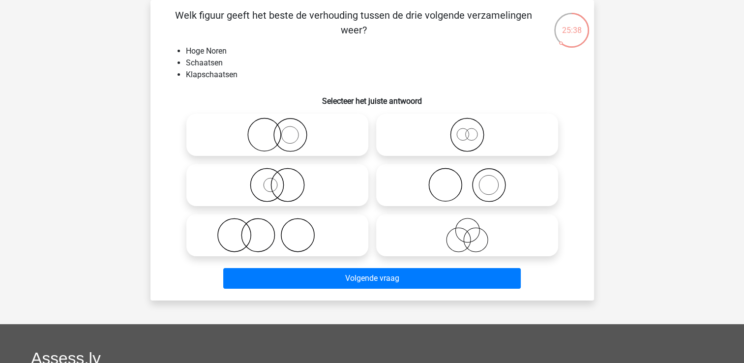
click at [470, 150] on icon at bounding box center [467, 135] width 174 height 34
click at [470, 130] on input "radio" at bounding box center [470, 126] width 6 height 6
radio input "true"
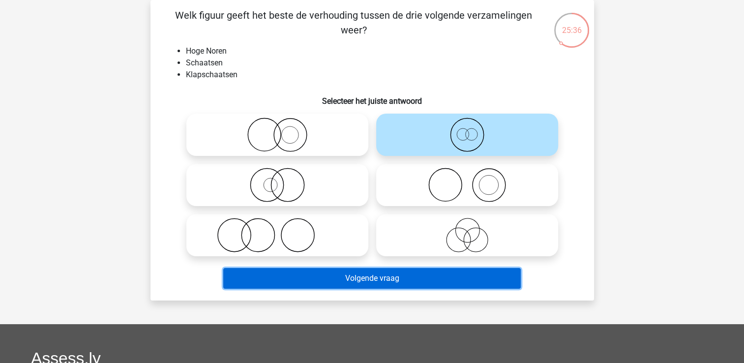
click at [374, 274] on button "Volgende vraag" at bounding box center [372, 278] width 298 height 21
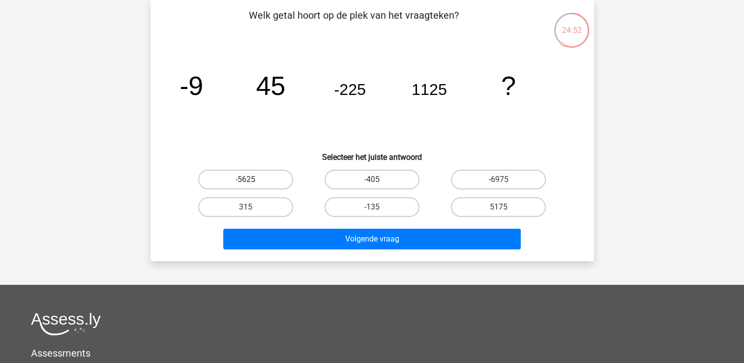
click at [260, 180] on label "-5625" at bounding box center [245, 180] width 95 height 20
click at [252, 180] on input "-5625" at bounding box center [248, 183] width 6 height 6
radio input "true"
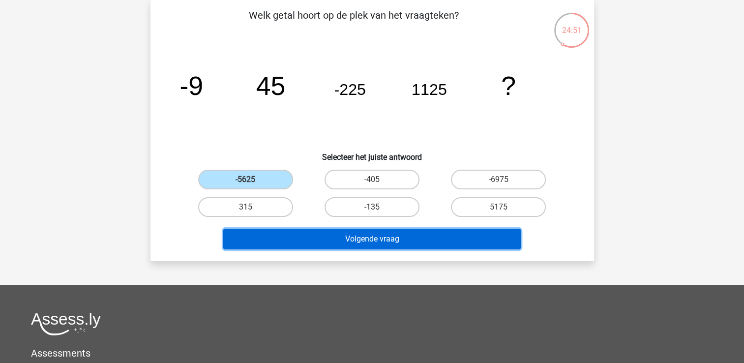
click at [317, 233] on button "Volgende vraag" at bounding box center [372, 239] width 298 height 21
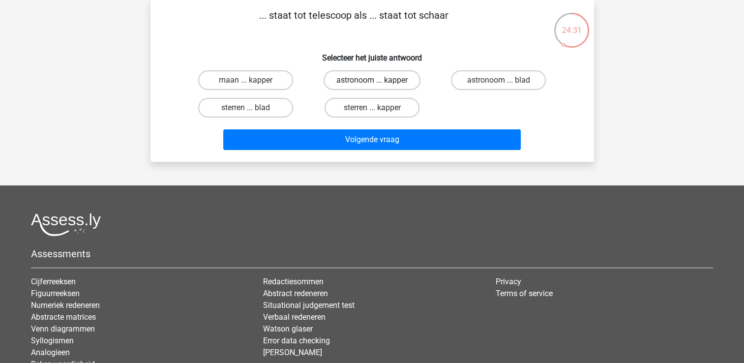
click at [388, 75] on label "astronoom ... kapper" at bounding box center [372, 80] width 97 height 20
click at [378, 80] on input "astronoom ... kapper" at bounding box center [375, 83] width 6 height 6
radio input "true"
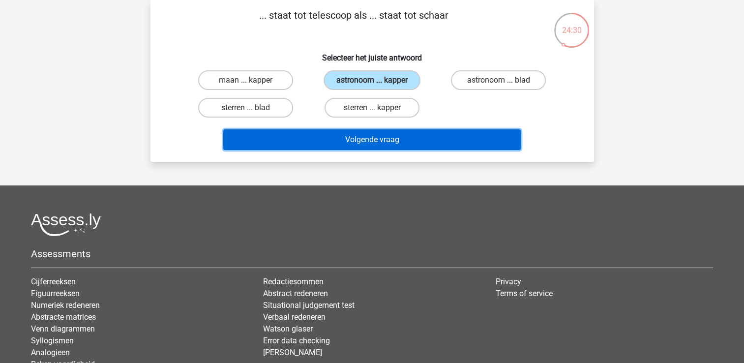
click at [398, 133] on button "Volgende vraag" at bounding box center [372, 139] width 298 height 21
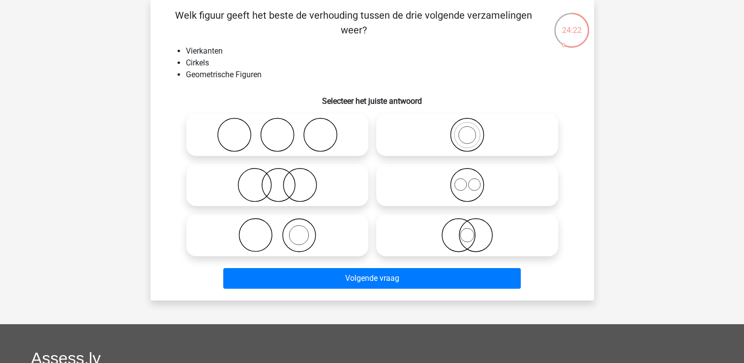
click at [285, 129] on icon at bounding box center [277, 135] width 174 height 34
click at [284, 129] on input "radio" at bounding box center [280, 126] width 6 height 6
radio input "true"
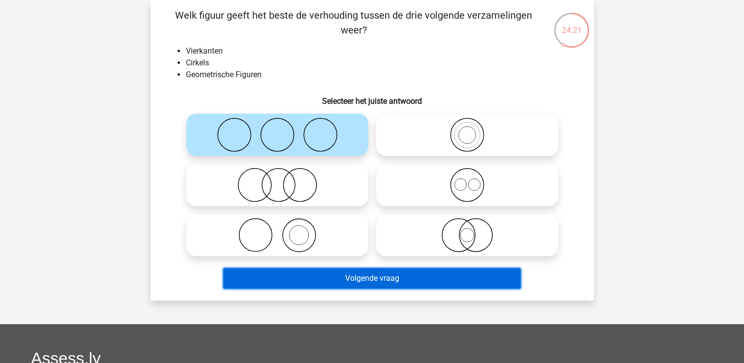
click at [296, 287] on button "Volgende vraag" at bounding box center [372, 278] width 298 height 21
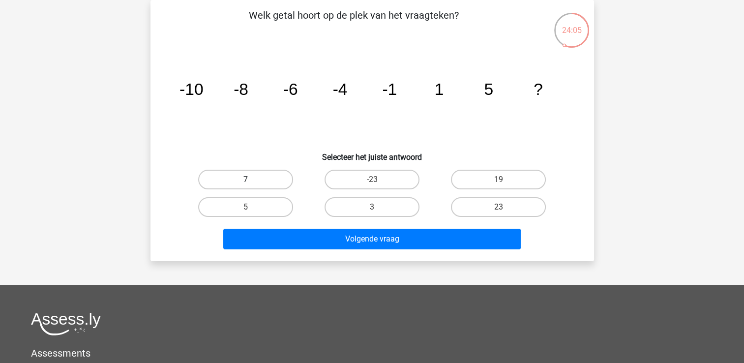
click at [231, 175] on label "7" at bounding box center [245, 180] width 95 height 20
click at [245, 180] on input "7" at bounding box center [248, 183] width 6 height 6
radio input "true"
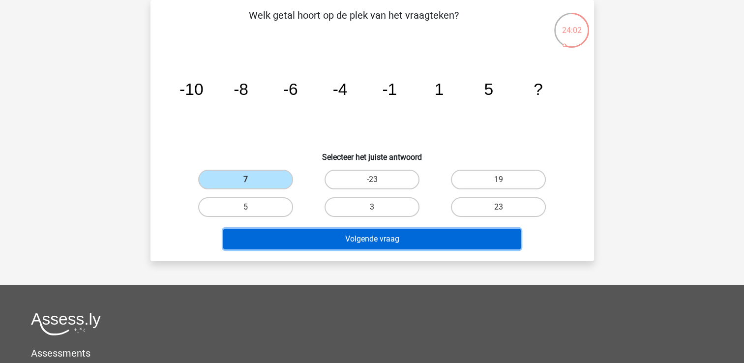
click at [295, 242] on button "Volgende vraag" at bounding box center [372, 239] width 298 height 21
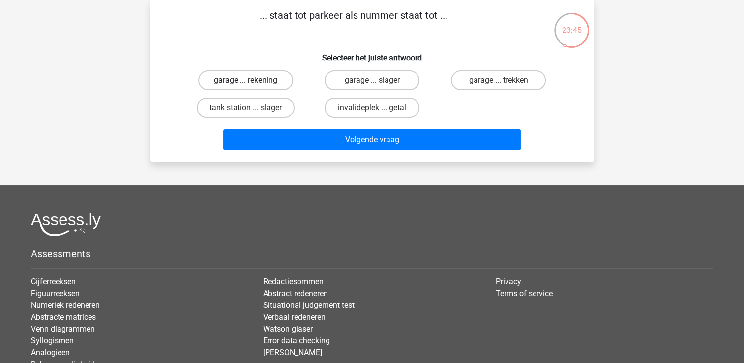
click at [273, 84] on label "garage ... rekening" at bounding box center [245, 80] width 95 height 20
click at [252, 84] on input "garage ... rekening" at bounding box center [248, 83] width 6 height 6
radio input "true"
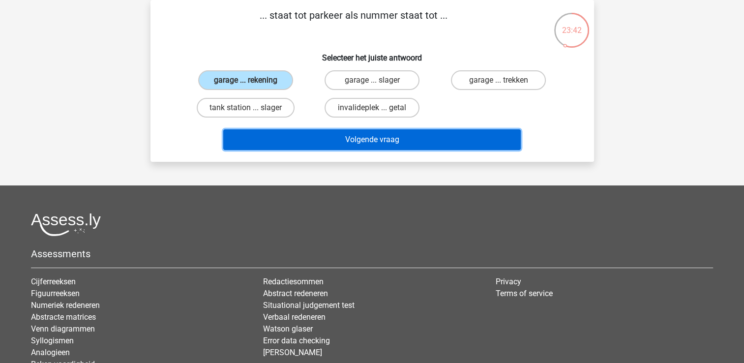
click at [297, 138] on button "Volgende vraag" at bounding box center [372, 139] width 298 height 21
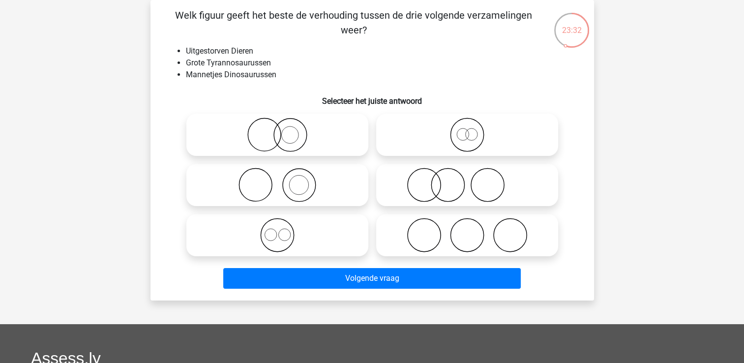
click at [305, 144] on icon at bounding box center [277, 135] width 174 height 34
click at [284, 130] on input "radio" at bounding box center [280, 126] width 6 height 6
radio input "true"
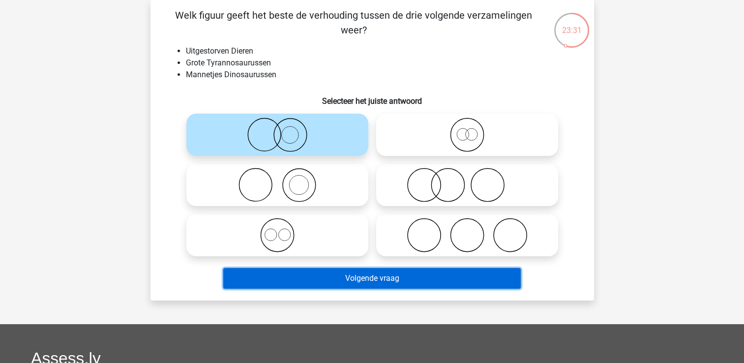
click at [324, 271] on button "Volgende vraag" at bounding box center [372, 278] width 298 height 21
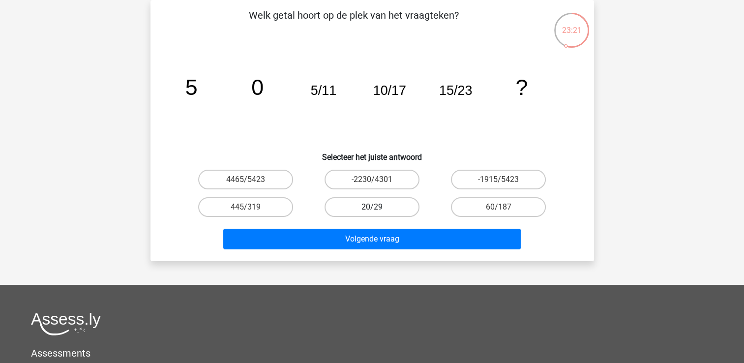
click at [378, 200] on label "20/29" at bounding box center [372, 207] width 95 height 20
click at [378, 207] on input "20/29" at bounding box center [375, 210] width 6 height 6
radio input "true"
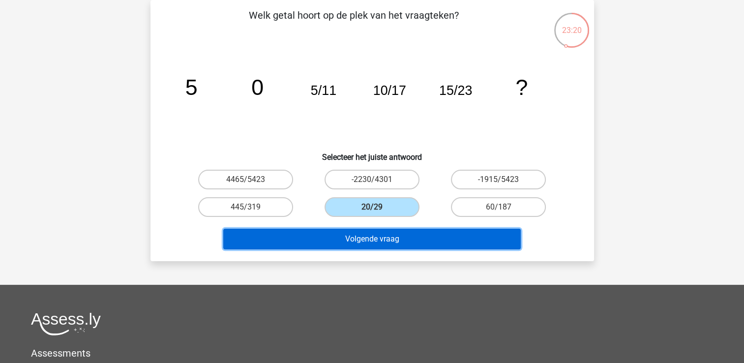
click at [376, 239] on button "Volgende vraag" at bounding box center [372, 239] width 298 height 21
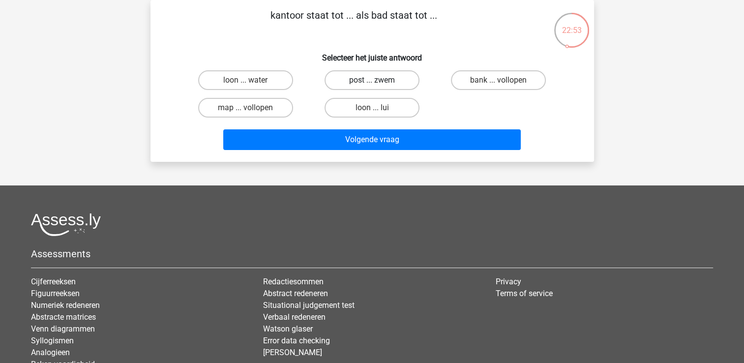
click at [366, 85] on label "post ... zwem" at bounding box center [372, 80] width 95 height 20
click at [372, 85] on input "post ... zwem" at bounding box center [375, 83] width 6 height 6
radio input "true"
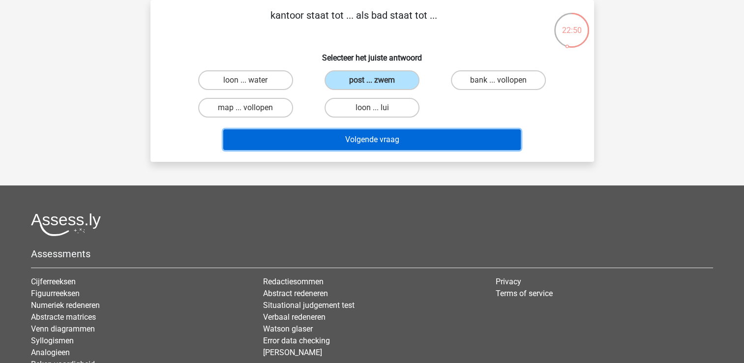
click at [364, 131] on button "Volgende vraag" at bounding box center [372, 139] width 298 height 21
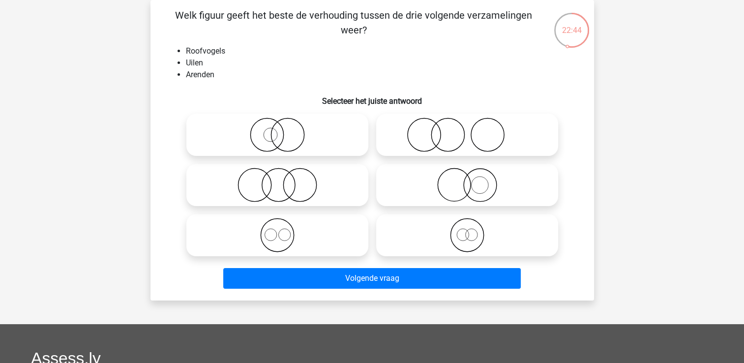
click at [271, 177] on icon at bounding box center [277, 185] width 174 height 34
click at [277, 177] on input "radio" at bounding box center [280, 177] width 6 height 6
radio input "true"
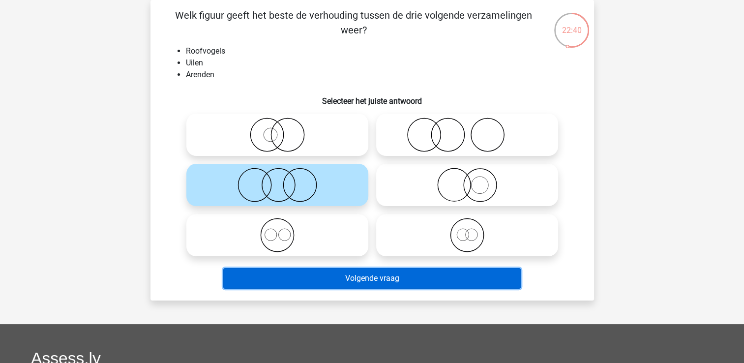
click at [428, 276] on button "Volgende vraag" at bounding box center [372, 278] width 298 height 21
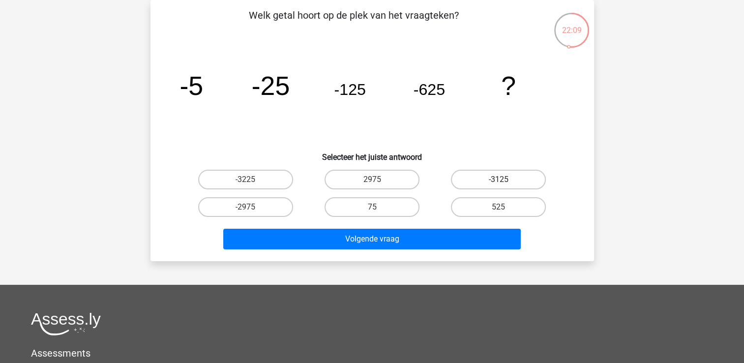
click at [468, 178] on label "-3125" at bounding box center [498, 180] width 95 height 20
click at [499, 180] on input "-3125" at bounding box center [502, 183] width 6 height 6
radio input "true"
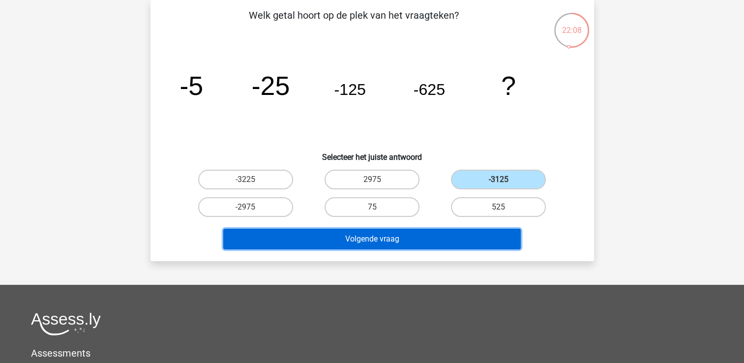
click at [399, 239] on button "Volgende vraag" at bounding box center [372, 239] width 298 height 21
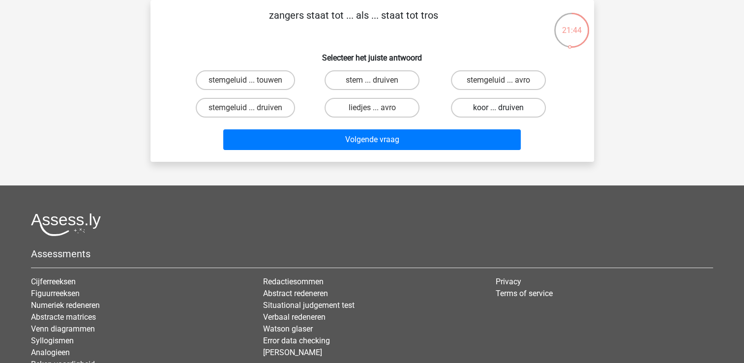
click at [478, 113] on label "koor ... druiven" at bounding box center [498, 108] width 95 height 20
click at [499, 113] on input "koor ... druiven" at bounding box center [502, 111] width 6 height 6
radio input "true"
click at [388, 81] on label "stem ... druiven" at bounding box center [372, 80] width 95 height 20
click at [378, 81] on input "stem ... druiven" at bounding box center [375, 83] width 6 height 6
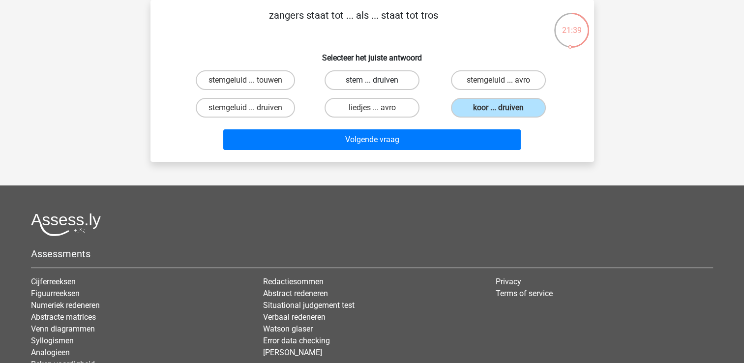
radio input "true"
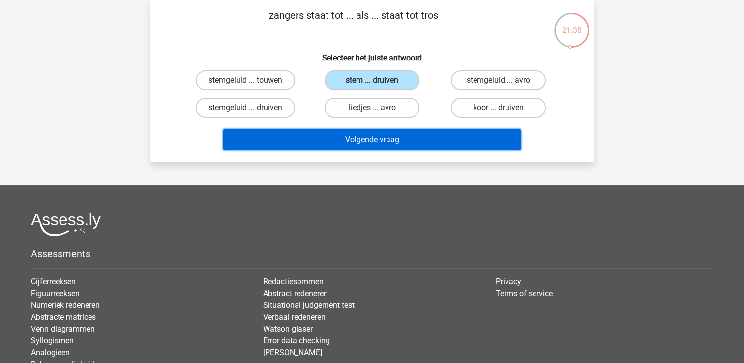
click at [374, 134] on button "Volgende vraag" at bounding box center [372, 139] width 298 height 21
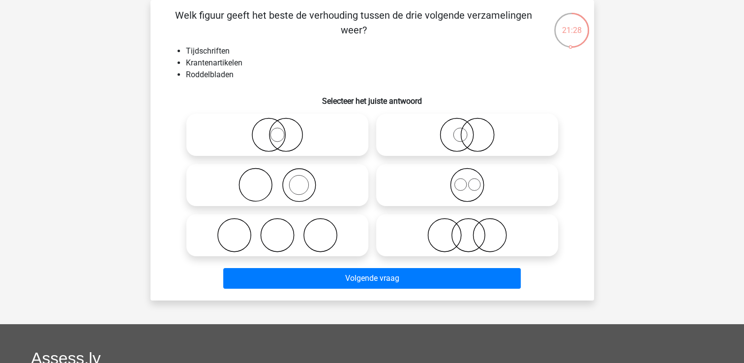
click at [462, 238] on icon at bounding box center [467, 235] width 174 height 34
click at [467, 230] on input "radio" at bounding box center [470, 227] width 6 height 6
radio input "true"
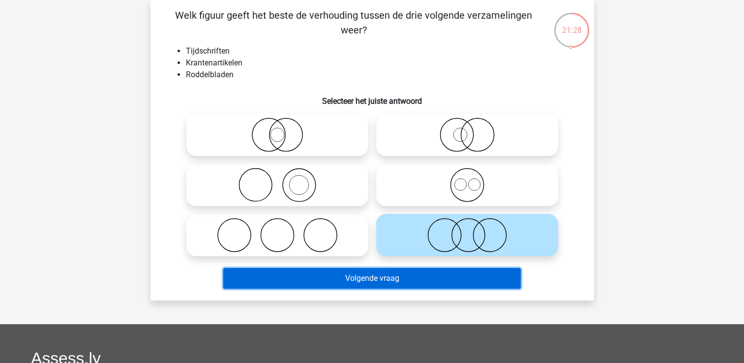
click at [400, 268] on button "Volgende vraag" at bounding box center [372, 278] width 298 height 21
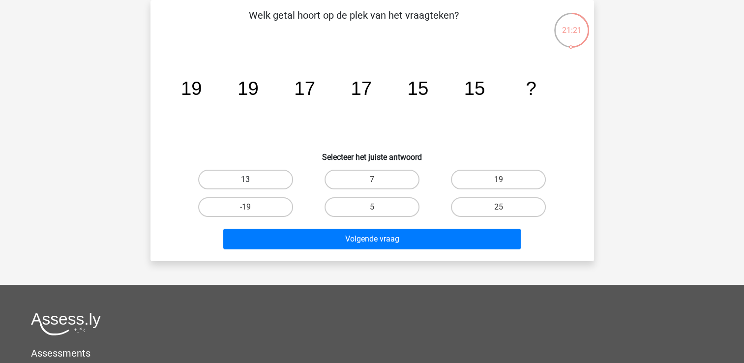
click at [241, 178] on label "13" at bounding box center [245, 180] width 95 height 20
click at [245, 180] on input "13" at bounding box center [248, 183] width 6 height 6
radio input "true"
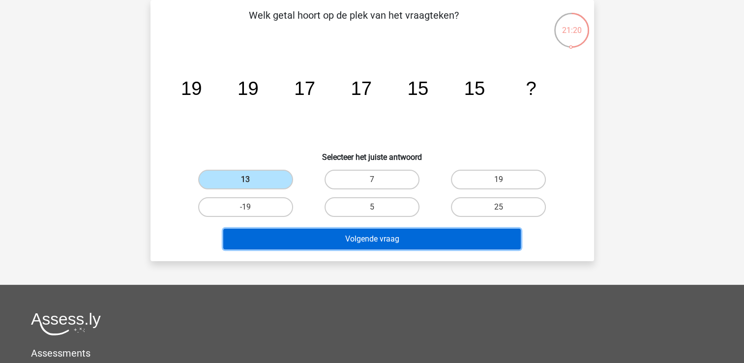
click at [307, 237] on button "Volgende vraag" at bounding box center [372, 239] width 298 height 21
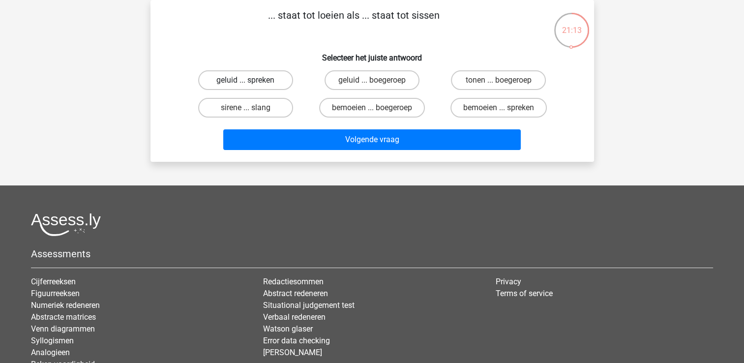
click at [254, 77] on label "geluid ... spreken" at bounding box center [245, 80] width 95 height 20
click at [252, 80] on input "geluid ... spreken" at bounding box center [248, 83] width 6 height 6
radio input "true"
click at [478, 83] on label "tonen ... boegeroep" at bounding box center [498, 80] width 95 height 20
click at [499, 83] on input "tonen ... boegeroep" at bounding box center [502, 83] width 6 height 6
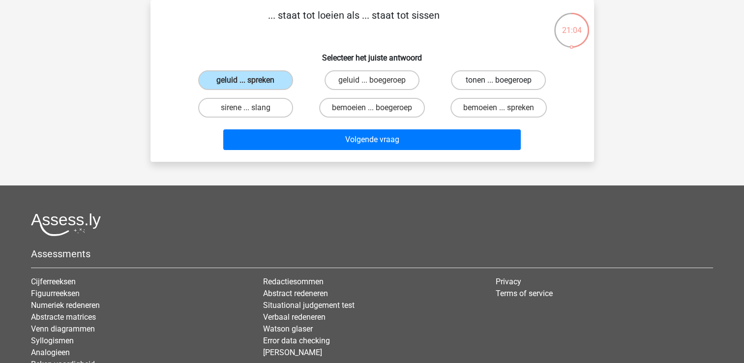
radio input "true"
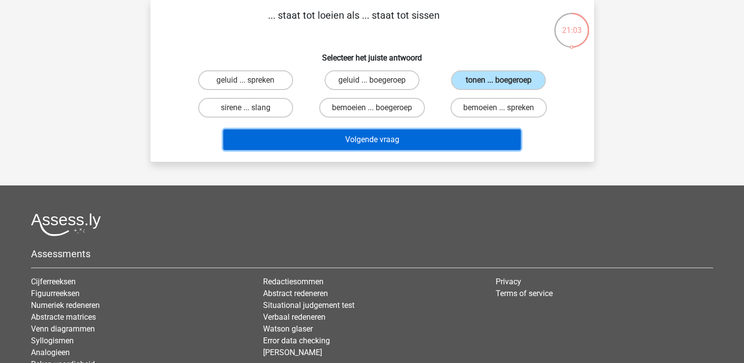
click at [443, 129] on button "Volgende vraag" at bounding box center [372, 139] width 298 height 21
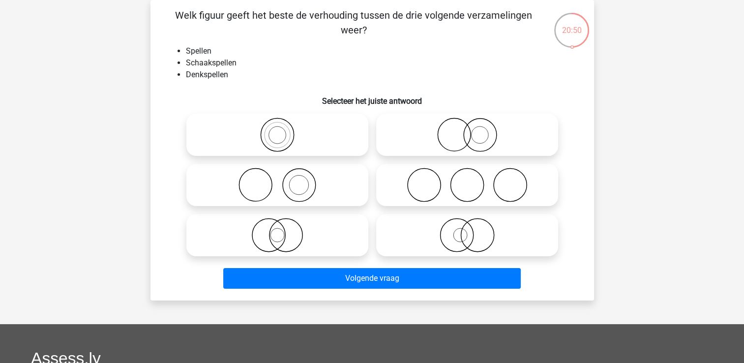
click at [469, 237] on icon at bounding box center [467, 235] width 174 height 34
click at [469, 230] on input "radio" at bounding box center [470, 227] width 6 height 6
radio input "true"
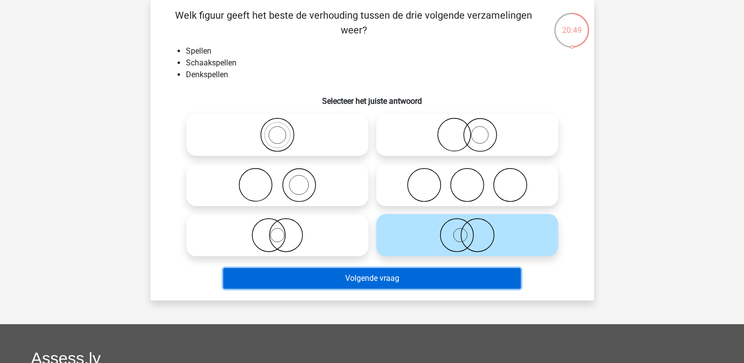
click at [432, 273] on button "Volgende vraag" at bounding box center [372, 278] width 298 height 21
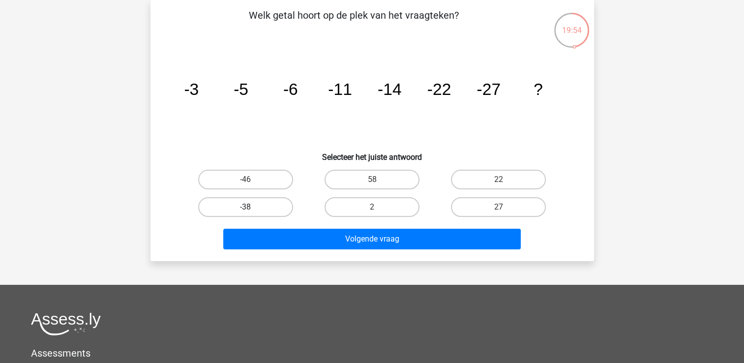
click at [254, 202] on label "-38" at bounding box center [245, 207] width 95 height 20
click at [252, 207] on input "-38" at bounding box center [248, 210] width 6 height 6
radio input "true"
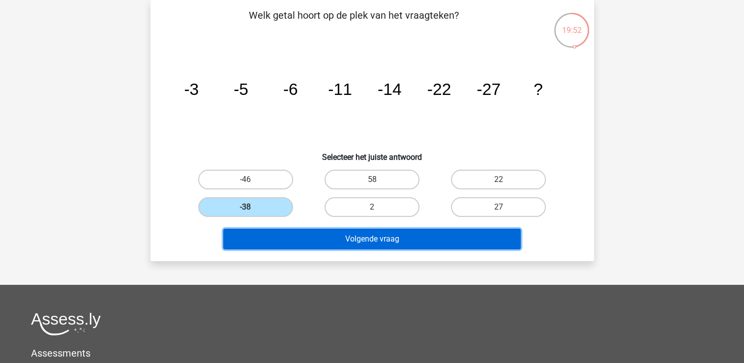
click at [321, 237] on button "Volgende vraag" at bounding box center [372, 239] width 298 height 21
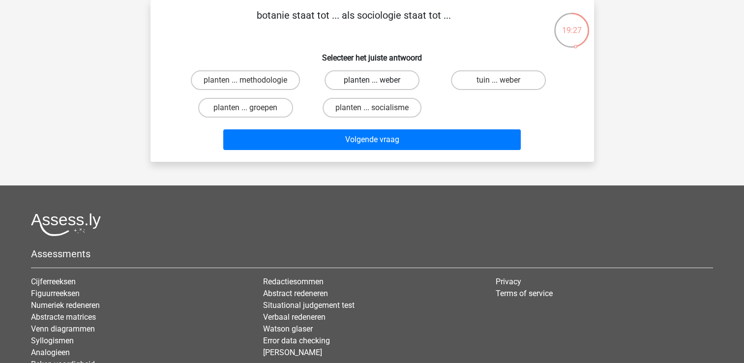
click at [366, 79] on label "planten ... weber" at bounding box center [372, 80] width 95 height 20
click at [372, 80] on input "planten ... weber" at bounding box center [375, 83] width 6 height 6
radio input "true"
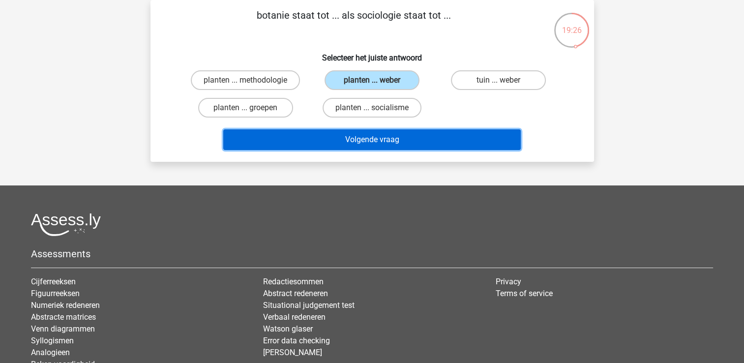
click at [378, 135] on button "Volgende vraag" at bounding box center [372, 139] width 298 height 21
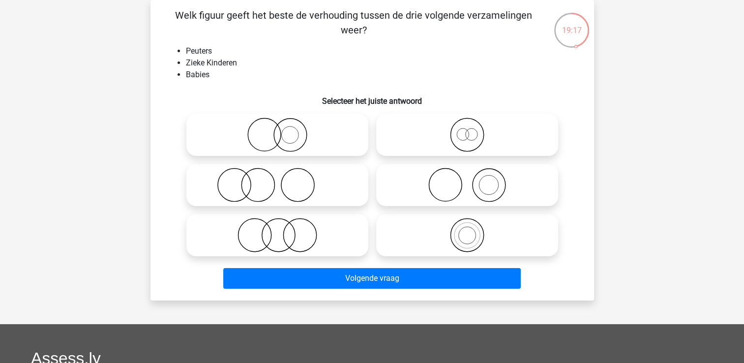
click at [471, 132] on icon at bounding box center [467, 135] width 174 height 34
click at [471, 130] on input "radio" at bounding box center [470, 126] width 6 height 6
radio input "true"
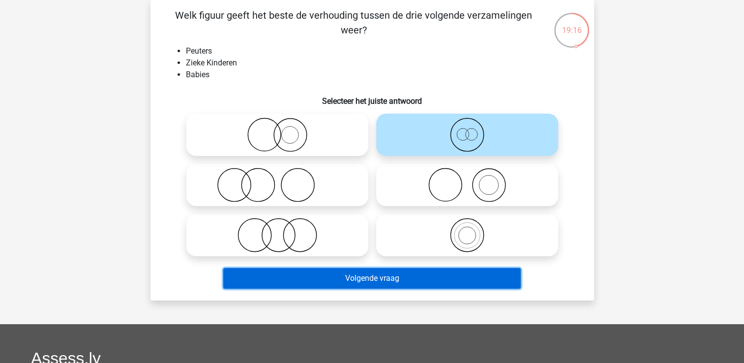
click at [358, 276] on button "Volgende vraag" at bounding box center [372, 278] width 298 height 21
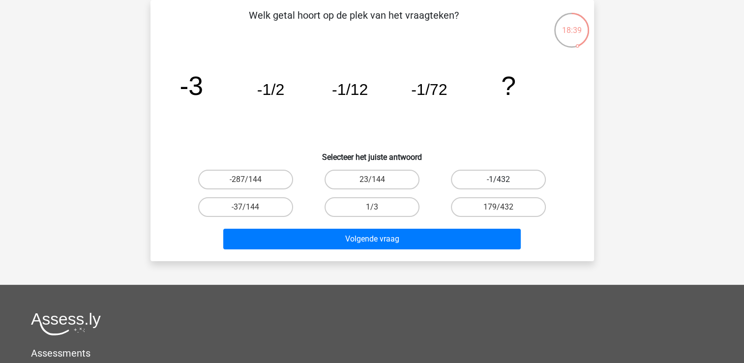
click at [502, 174] on label "-1/432" at bounding box center [498, 180] width 95 height 20
click at [502, 180] on input "-1/432" at bounding box center [502, 183] width 6 height 6
radio input "true"
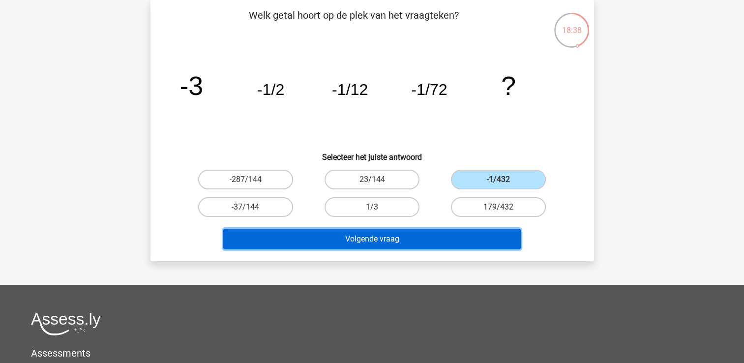
click at [428, 241] on button "Volgende vraag" at bounding box center [372, 239] width 298 height 21
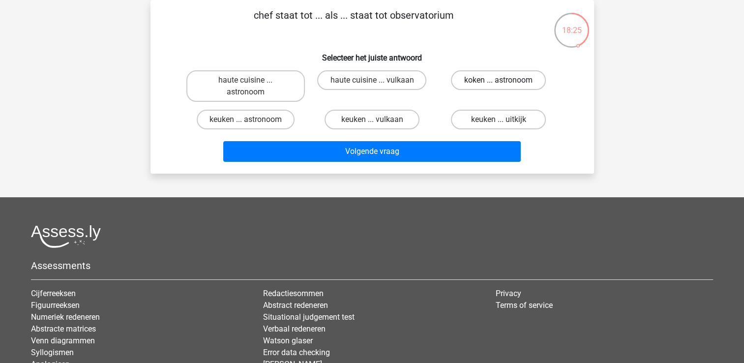
click at [471, 84] on label "koken ... astronoom" at bounding box center [498, 80] width 95 height 20
click at [499, 84] on input "koken ... astronoom" at bounding box center [502, 83] width 6 height 6
radio input "true"
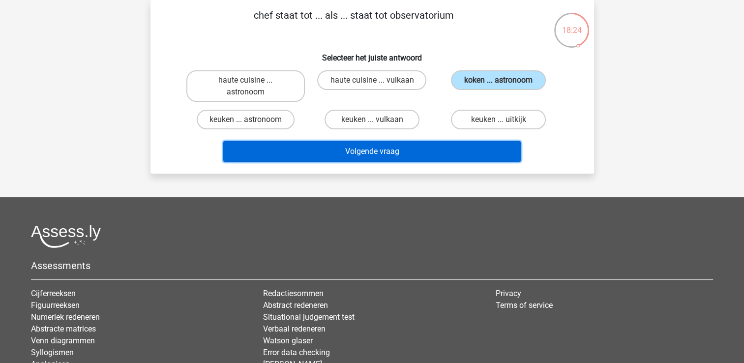
click at [450, 154] on button "Volgende vraag" at bounding box center [372, 151] width 298 height 21
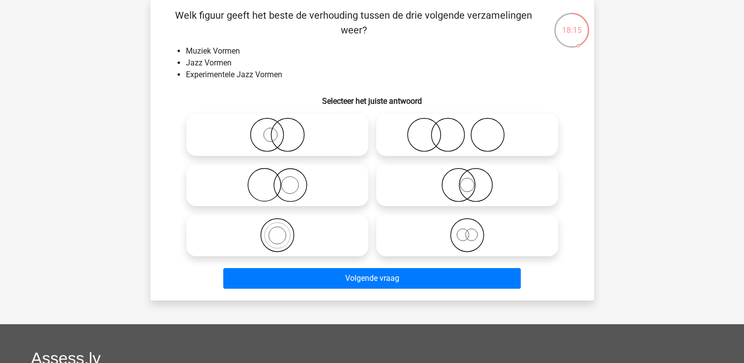
drag, startPoint x: 295, startPoint y: 197, endPoint x: 255, endPoint y: 186, distance: 41.3
click at [255, 186] on icon at bounding box center [277, 185] width 174 height 34
click at [277, 180] on input "radio" at bounding box center [280, 177] width 6 height 6
radio input "true"
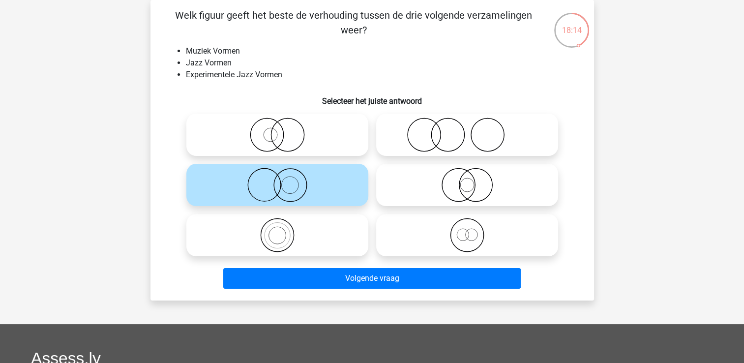
click at [279, 246] on icon at bounding box center [277, 235] width 174 height 34
click at [279, 230] on input "radio" at bounding box center [280, 227] width 6 height 6
radio input "true"
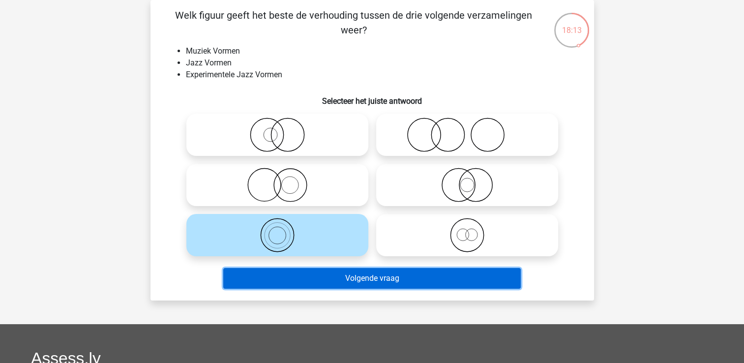
click at [296, 282] on button "Volgende vraag" at bounding box center [372, 278] width 298 height 21
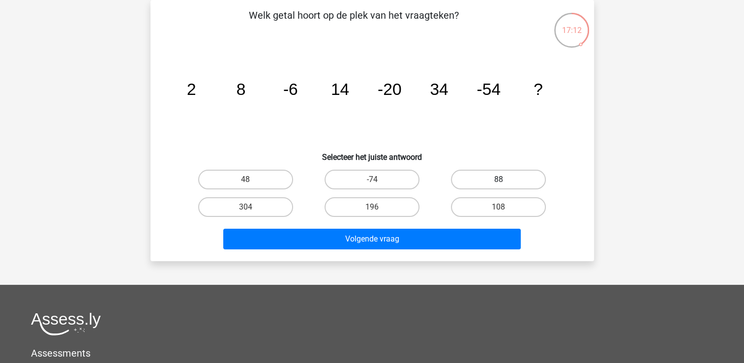
click at [517, 176] on label "88" at bounding box center [498, 180] width 95 height 20
click at [505, 180] on input "88" at bounding box center [502, 183] width 6 height 6
radio input "true"
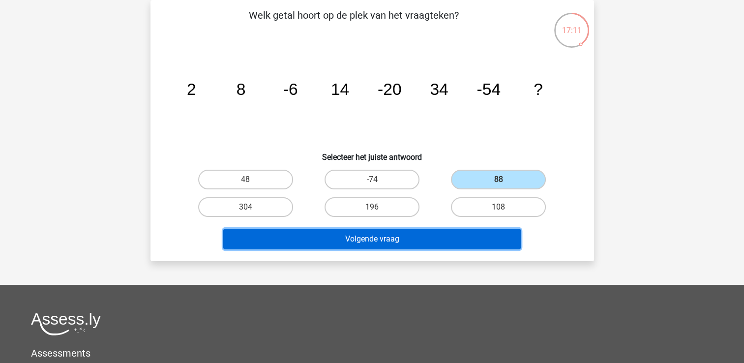
click at [459, 241] on button "Volgende vraag" at bounding box center [372, 239] width 298 height 21
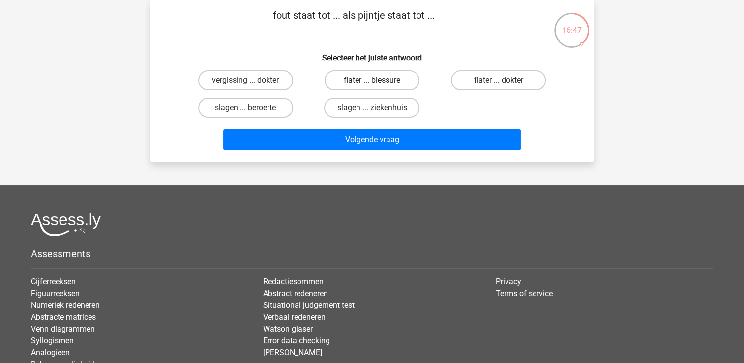
click at [405, 86] on label "flater ... blessure" at bounding box center [372, 80] width 95 height 20
click at [378, 86] on input "flater ... blessure" at bounding box center [375, 83] width 6 height 6
radio input "true"
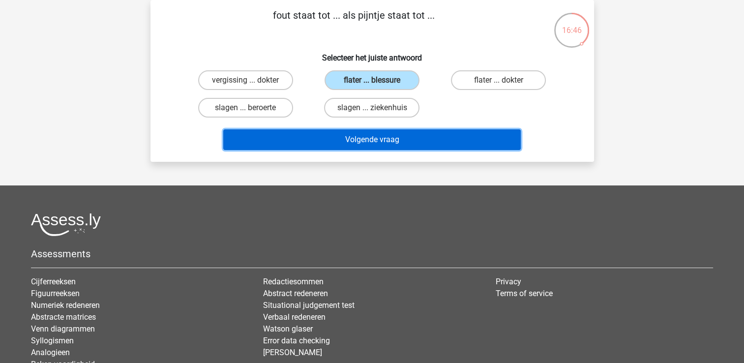
click at [396, 147] on button "Volgende vraag" at bounding box center [372, 139] width 298 height 21
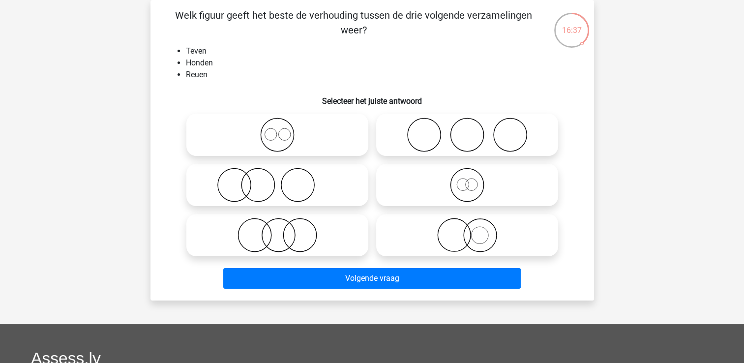
click at [277, 232] on icon at bounding box center [277, 235] width 174 height 34
click at [277, 230] on input "radio" at bounding box center [280, 227] width 6 height 6
radio input "true"
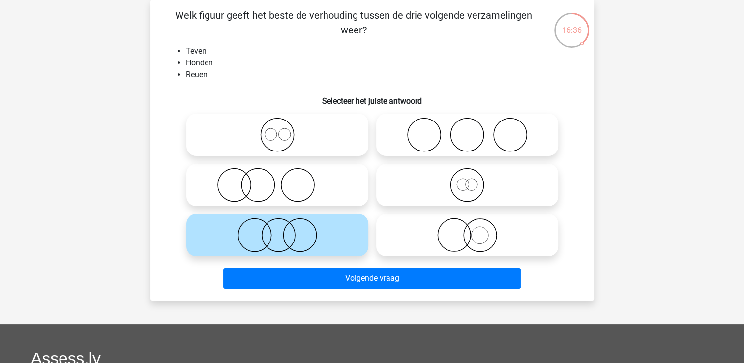
click at [325, 289] on div "Volgende vraag" at bounding box center [372, 280] width 380 height 25
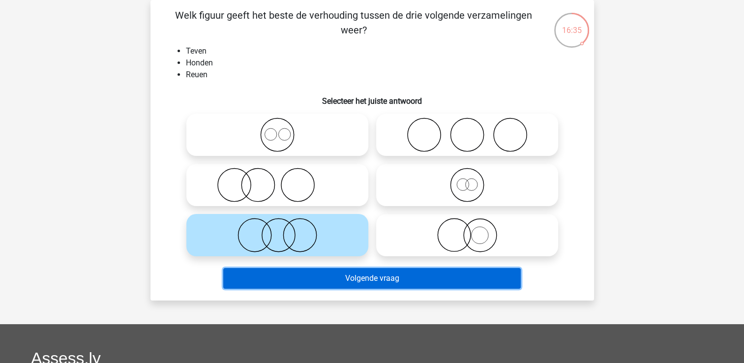
click at [322, 278] on button "Volgende vraag" at bounding box center [372, 278] width 298 height 21
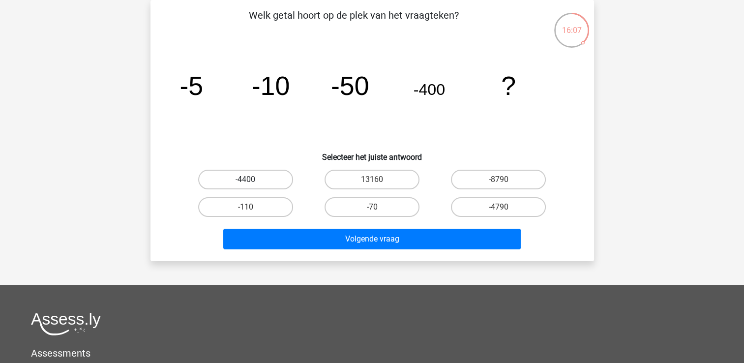
click at [235, 181] on label "-4400" at bounding box center [245, 180] width 95 height 20
click at [245, 181] on input "-4400" at bounding box center [248, 183] width 6 height 6
radio input "true"
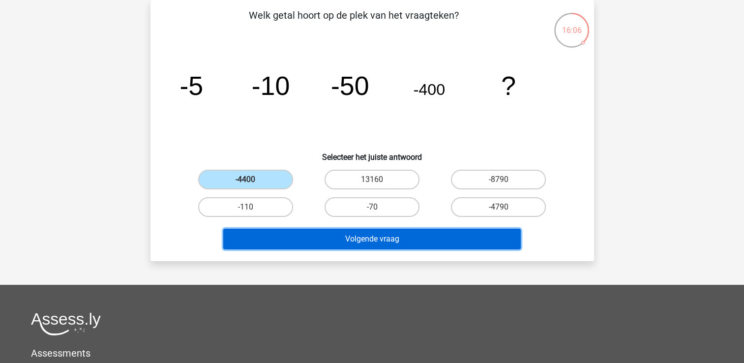
click at [295, 240] on button "Volgende vraag" at bounding box center [372, 239] width 298 height 21
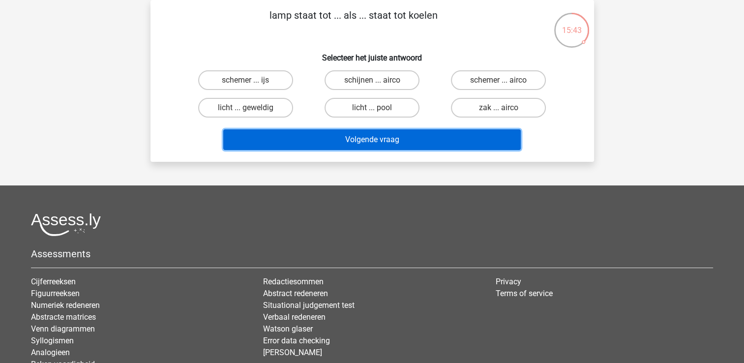
click at [368, 138] on button "Volgende vraag" at bounding box center [372, 139] width 298 height 21
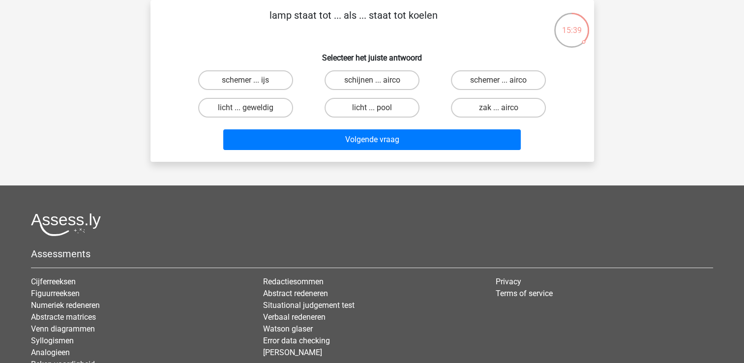
drag, startPoint x: 250, startPoint y: 170, endPoint x: 139, endPoint y: 147, distance: 113.0
click at [139, 147] on div "15:39 Vraag 44 van de 88 Categorie: eelloo makkelijke vragen lamp staat tot ...…" at bounding box center [372, 81] width 467 height 162
click at [355, 109] on label "licht ... pool" at bounding box center [372, 108] width 95 height 20
click at [372, 109] on input "licht ... pool" at bounding box center [375, 111] width 6 height 6
radio input "true"
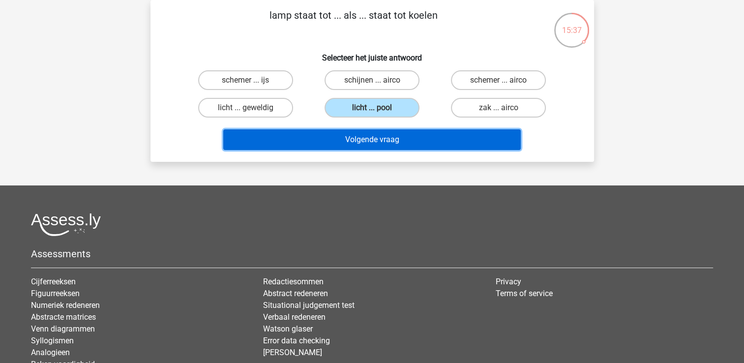
click at [327, 137] on button "Volgende vraag" at bounding box center [372, 139] width 298 height 21
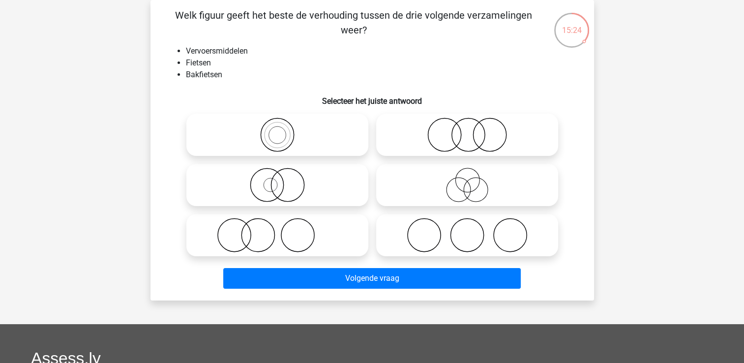
click at [287, 133] on icon at bounding box center [277, 135] width 174 height 34
click at [284, 130] on input "radio" at bounding box center [280, 126] width 6 height 6
radio input "true"
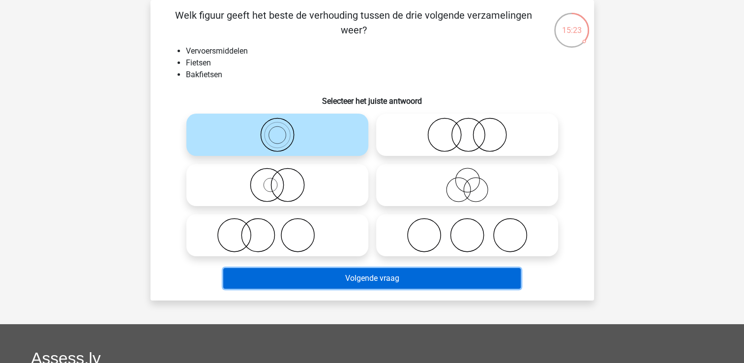
click at [319, 274] on button "Volgende vraag" at bounding box center [372, 278] width 298 height 21
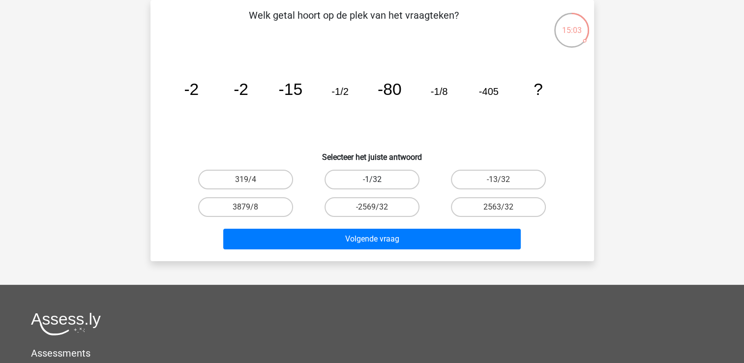
click at [394, 181] on label "-1/32" at bounding box center [372, 180] width 95 height 20
click at [378, 181] on input "-1/32" at bounding box center [375, 183] width 6 height 6
radio input "true"
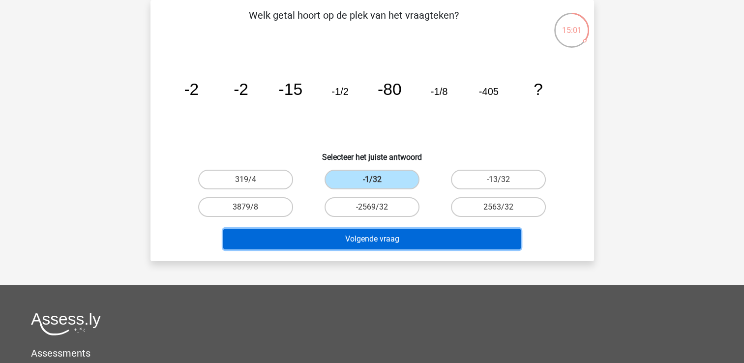
click at [402, 240] on button "Volgende vraag" at bounding box center [372, 239] width 298 height 21
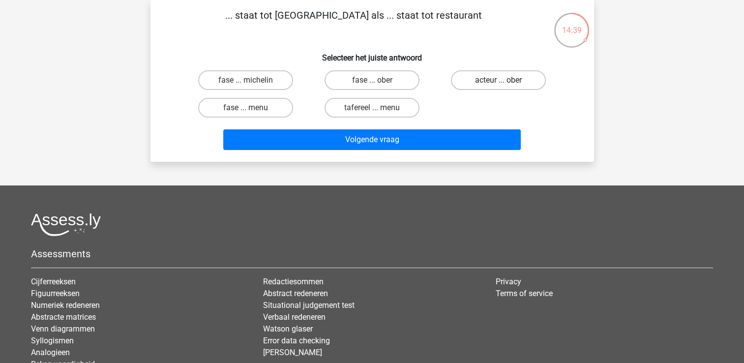
click at [489, 82] on label "acteur ... ober" at bounding box center [498, 80] width 95 height 20
click at [499, 82] on input "acteur ... ober" at bounding box center [502, 83] width 6 height 6
radio input "true"
click at [210, 111] on label "fase ... menu" at bounding box center [245, 108] width 95 height 20
click at [245, 111] on input "fase ... menu" at bounding box center [248, 111] width 6 height 6
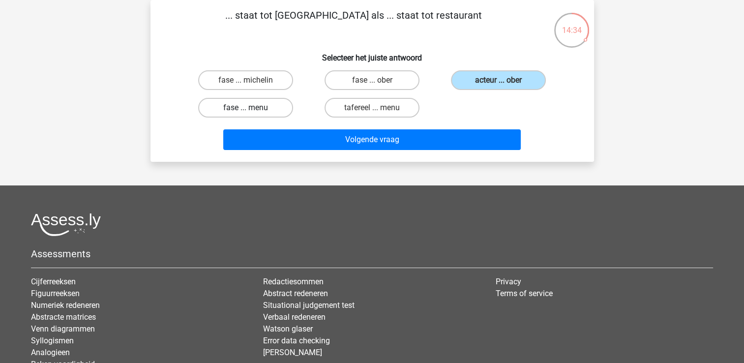
radio input "true"
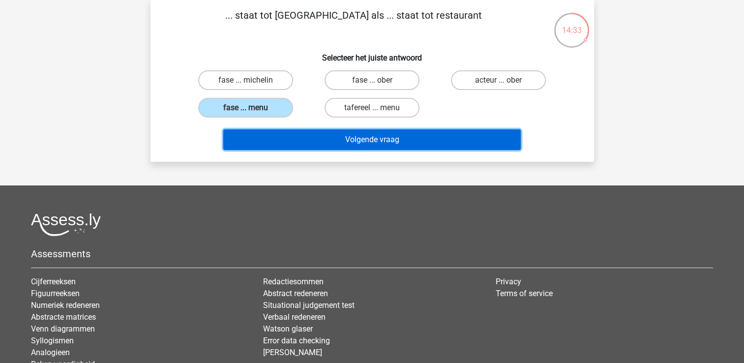
click at [329, 142] on button "Volgende vraag" at bounding box center [372, 139] width 298 height 21
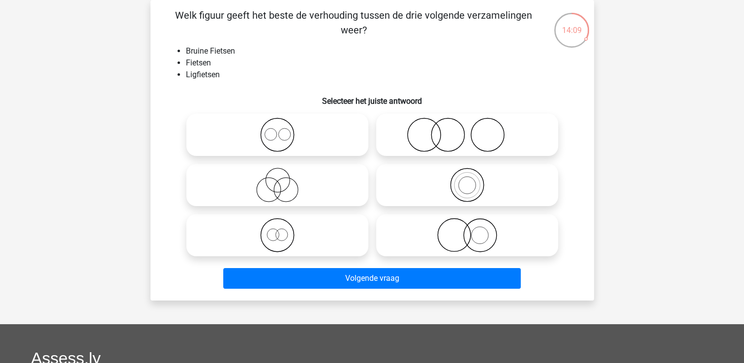
click at [279, 237] on icon at bounding box center [277, 235] width 174 height 34
click at [279, 230] on input "radio" at bounding box center [280, 227] width 6 height 6
radio input "true"
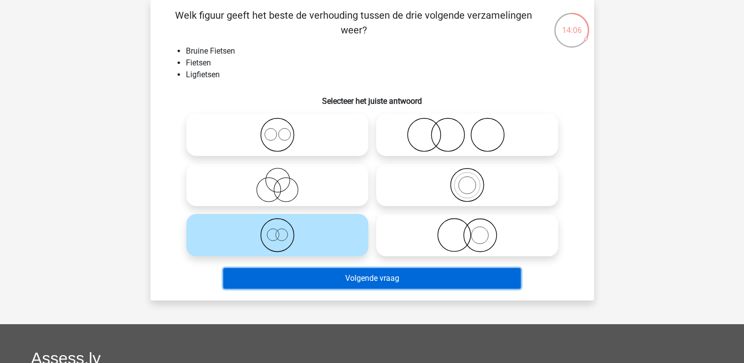
click at [319, 276] on button "Volgende vraag" at bounding box center [372, 278] width 298 height 21
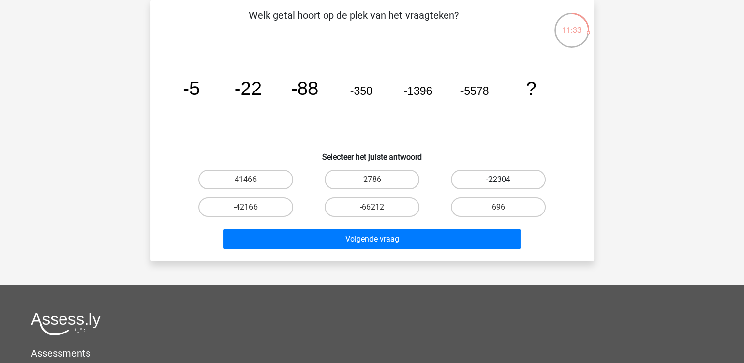
click at [509, 173] on label "-22304" at bounding box center [498, 180] width 95 height 20
click at [505, 180] on input "-22304" at bounding box center [502, 183] width 6 height 6
radio input "true"
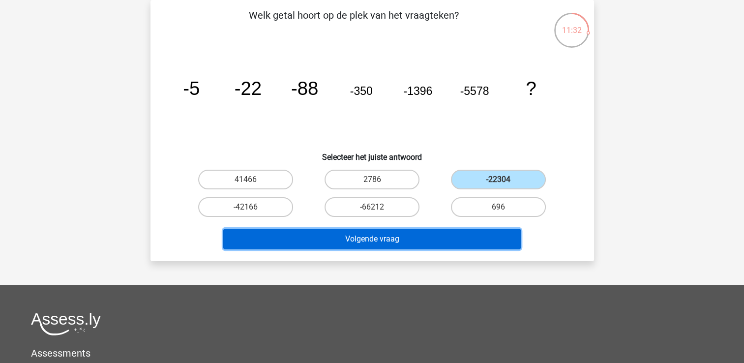
click at [458, 237] on button "Volgende vraag" at bounding box center [372, 239] width 298 height 21
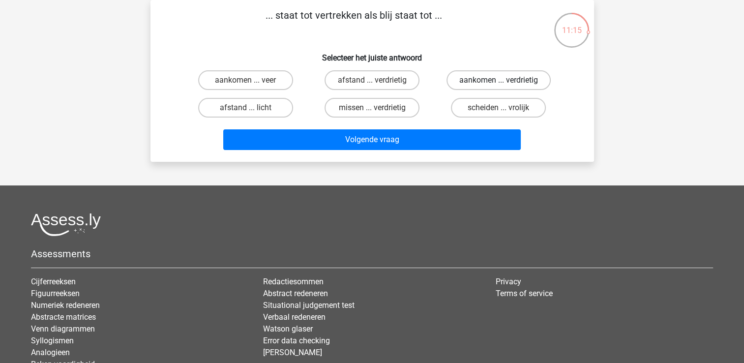
click at [489, 88] on label "aankomen ... verdrietig" at bounding box center [499, 80] width 104 height 20
click at [499, 87] on input "aankomen ... verdrietig" at bounding box center [502, 83] width 6 height 6
radio input "true"
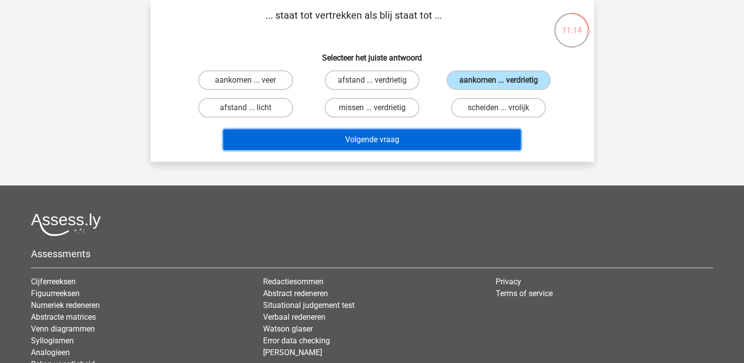
click at [434, 141] on button "Volgende vraag" at bounding box center [372, 139] width 298 height 21
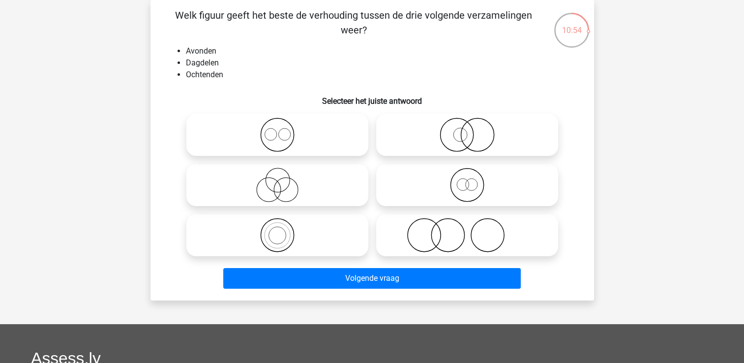
drag, startPoint x: 280, startPoint y: 134, endPoint x: 273, endPoint y: 126, distance: 10.5
click at [273, 126] on icon at bounding box center [277, 135] width 174 height 34
click at [277, 126] on input "radio" at bounding box center [280, 126] width 6 height 6
radio input "true"
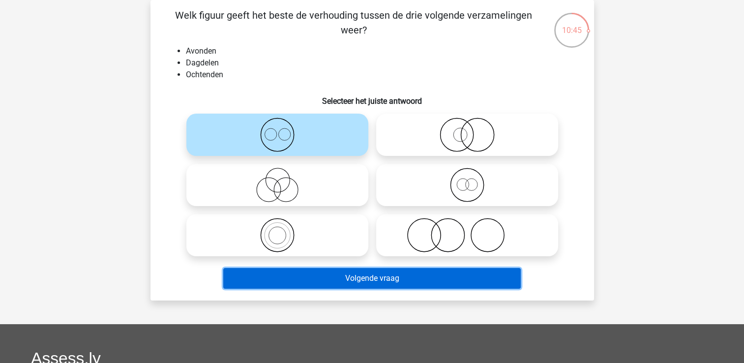
click at [385, 275] on button "Volgende vraag" at bounding box center [372, 278] width 298 height 21
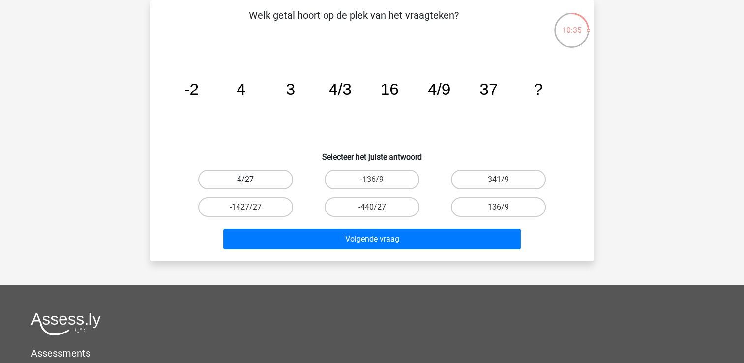
drag, startPoint x: 236, startPoint y: 172, endPoint x: 225, endPoint y: 174, distance: 11.5
click at [225, 174] on label "4/27" at bounding box center [245, 180] width 95 height 20
click at [245, 180] on input "4/27" at bounding box center [248, 183] width 6 height 6
radio input "true"
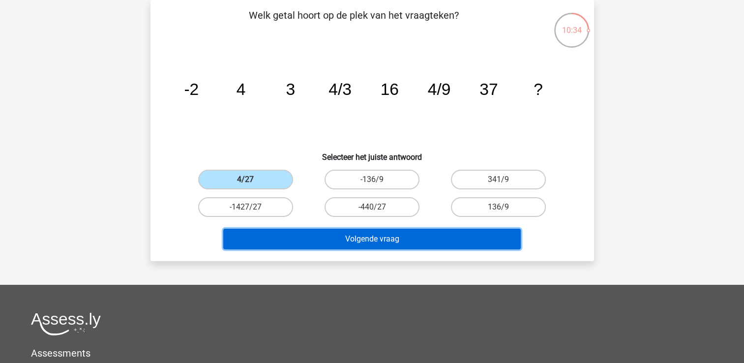
click at [314, 233] on button "Volgende vraag" at bounding box center [372, 239] width 298 height 21
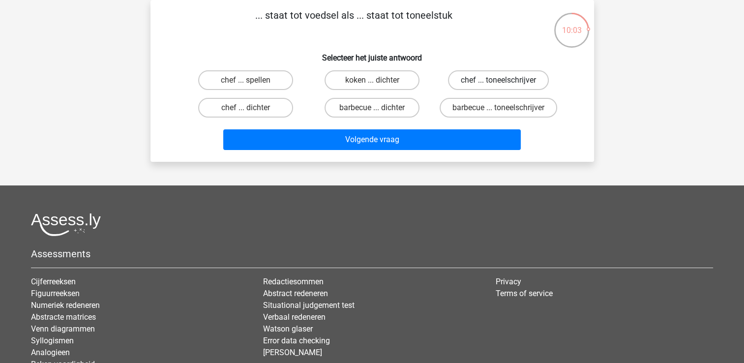
click at [497, 78] on label "chef ... toneelschrijver" at bounding box center [498, 80] width 101 height 20
click at [499, 80] on input "chef ... toneelschrijver" at bounding box center [502, 83] width 6 height 6
radio input "true"
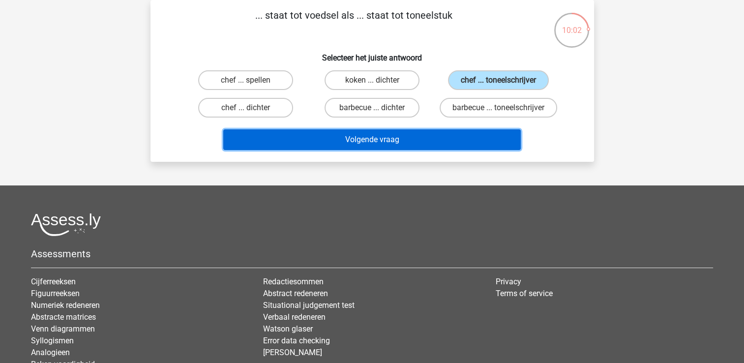
click at [427, 148] on button "Volgende vraag" at bounding box center [372, 139] width 298 height 21
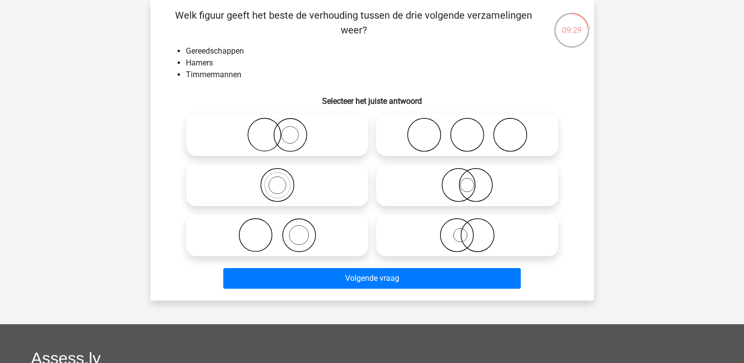
drag, startPoint x: 271, startPoint y: 140, endPoint x: 293, endPoint y: 338, distance: 199.3
click at [293, 338] on div "Kies premium a ahmadezanjeer@gmail.com" at bounding box center [372, 269] width 744 height 629
click at [139, 221] on div "09:28 Vraag 54 van de 88 Categorie: eelloo makkelijke vragen Welk figuur geeft …" at bounding box center [372, 150] width 467 height 300
click at [273, 243] on icon at bounding box center [277, 235] width 174 height 34
click at [277, 230] on input "radio" at bounding box center [280, 227] width 6 height 6
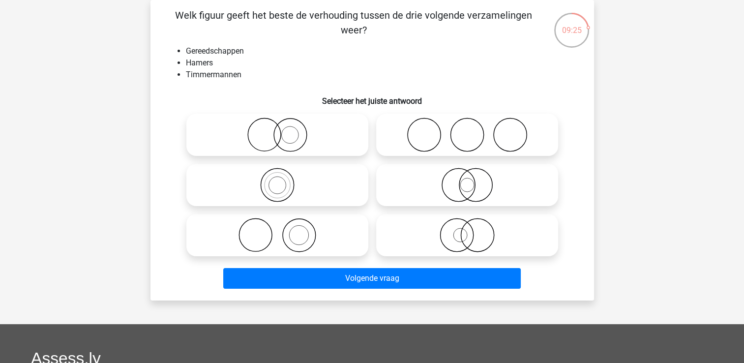
radio input "true"
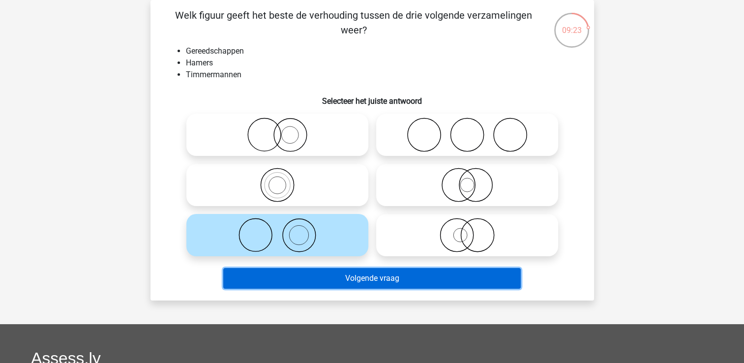
click at [302, 277] on button "Volgende vraag" at bounding box center [372, 278] width 298 height 21
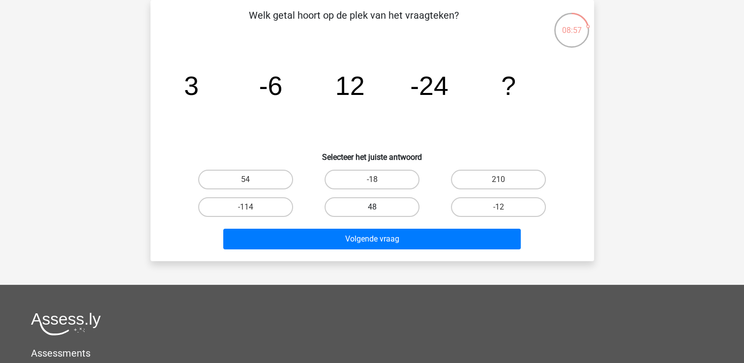
click at [349, 204] on label "48" at bounding box center [372, 207] width 95 height 20
click at [372, 207] on input "48" at bounding box center [375, 210] width 6 height 6
radio input "true"
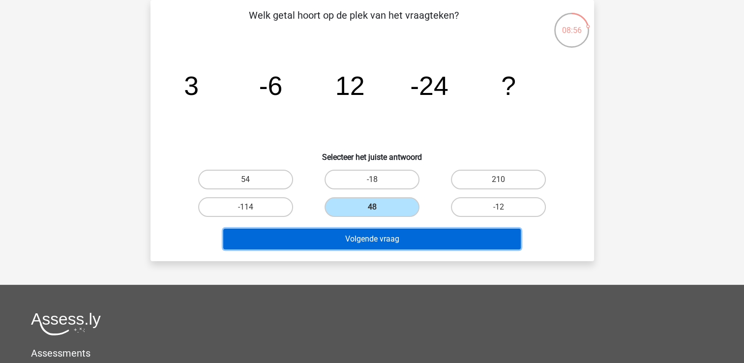
click at [354, 238] on button "Volgende vraag" at bounding box center [372, 239] width 298 height 21
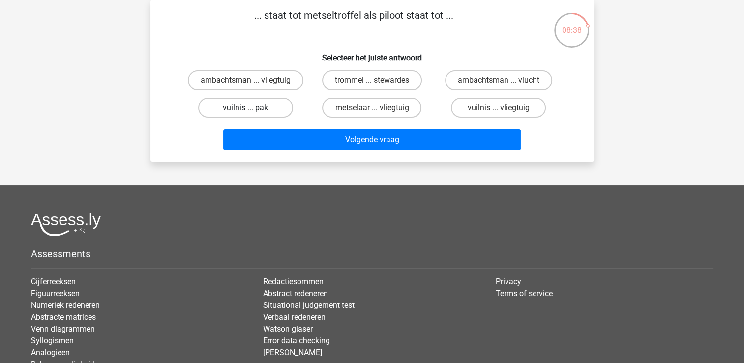
click at [270, 107] on label "vuilnis ... pak" at bounding box center [245, 108] width 95 height 20
click at [252, 108] on input "vuilnis ... pak" at bounding box center [248, 111] width 6 height 6
radio input "true"
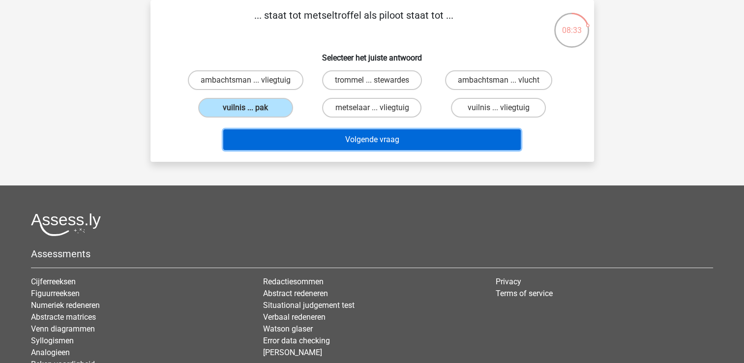
click at [396, 138] on button "Volgende vraag" at bounding box center [372, 139] width 298 height 21
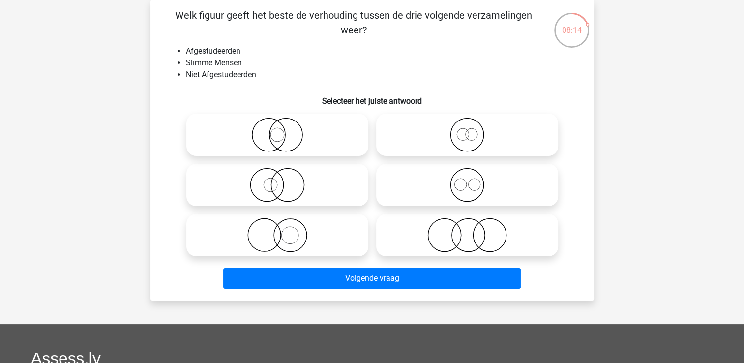
click at [459, 180] on icon at bounding box center [467, 185] width 174 height 34
click at [467, 180] on input "radio" at bounding box center [470, 177] width 6 height 6
radio input "true"
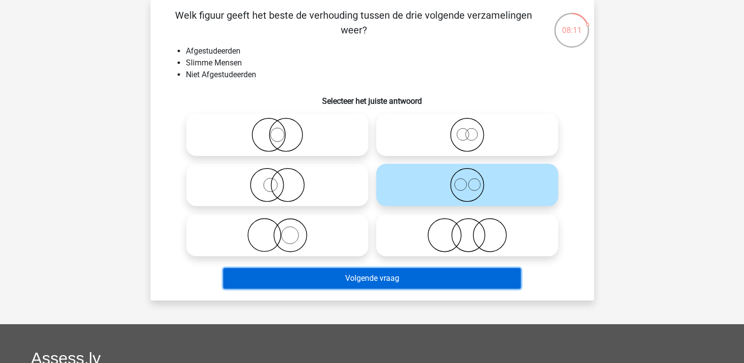
click at [373, 270] on button "Volgende vraag" at bounding box center [372, 278] width 298 height 21
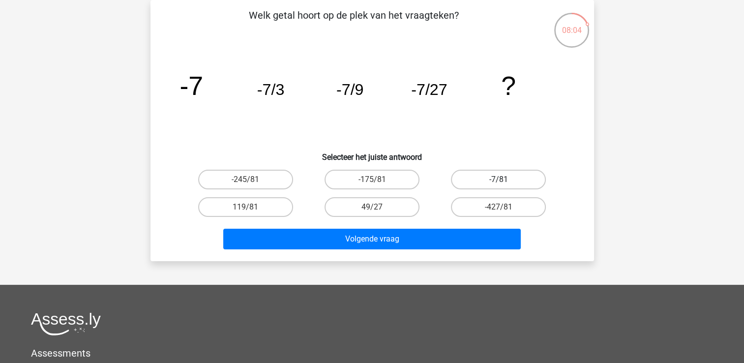
click at [485, 180] on label "-7/81" at bounding box center [498, 180] width 95 height 20
click at [499, 180] on input "-7/81" at bounding box center [502, 183] width 6 height 6
radio input "true"
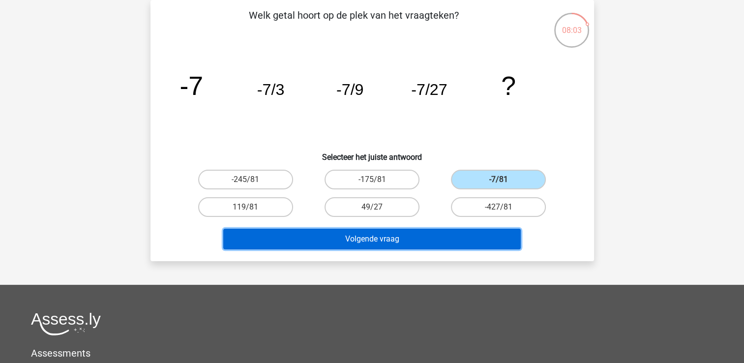
click at [435, 240] on button "Volgende vraag" at bounding box center [372, 239] width 298 height 21
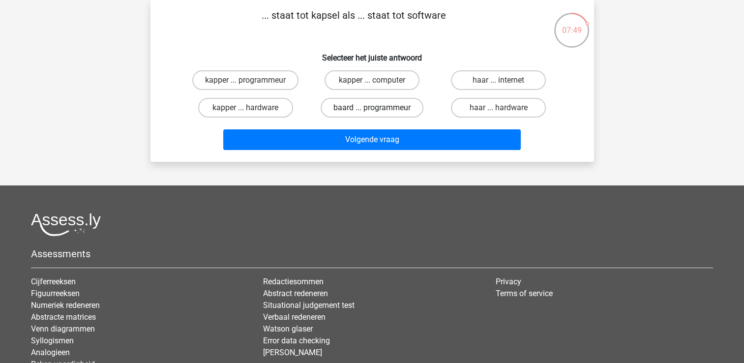
click at [374, 104] on label "baard ... programmeur" at bounding box center [372, 108] width 103 height 20
click at [374, 108] on input "baard ... programmeur" at bounding box center [375, 111] width 6 height 6
radio input "true"
click at [255, 82] on label "kapper ... programmeur" at bounding box center [245, 80] width 106 height 20
click at [252, 82] on input "kapper ... programmeur" at bounding box center [248, 83] width 6 height 6
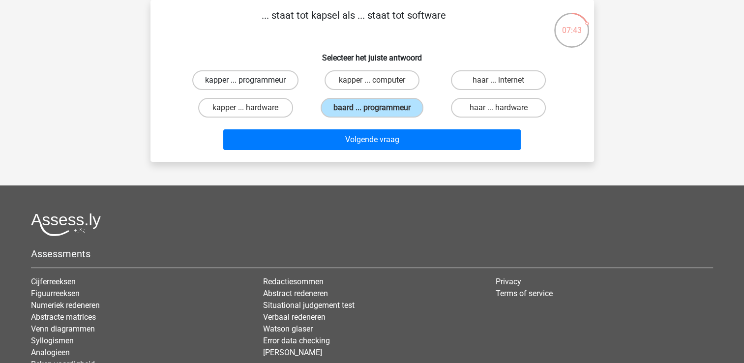
radio input "true"
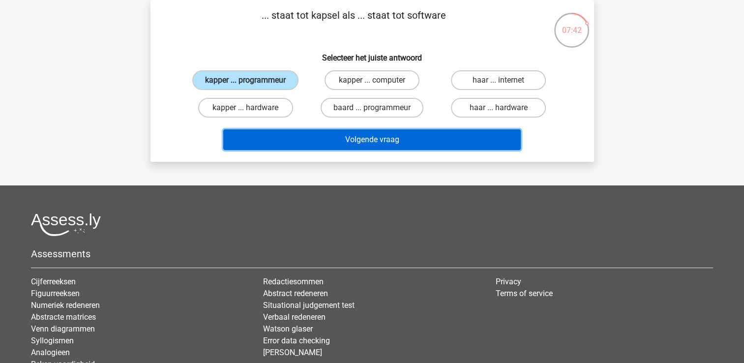
click at [312, 143] on button "Volgende vraag" at bounding box center [372, 139] width 298 height 21
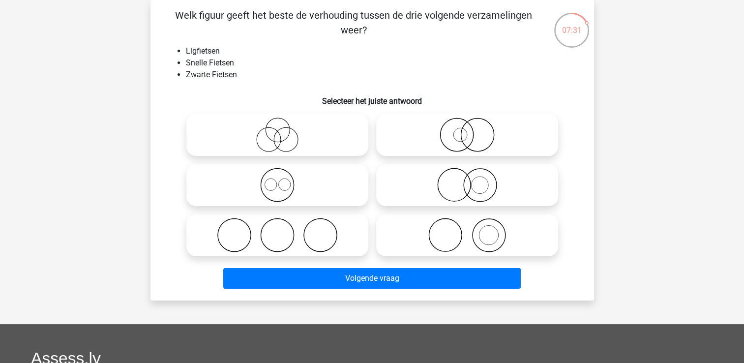
click at [288, 140] on icon at bounding box center [277, 135] width 174 height 34
click at [284, 130] on input "radio" at bounding box center [280, 126] width 6 height 6
radio input "true"
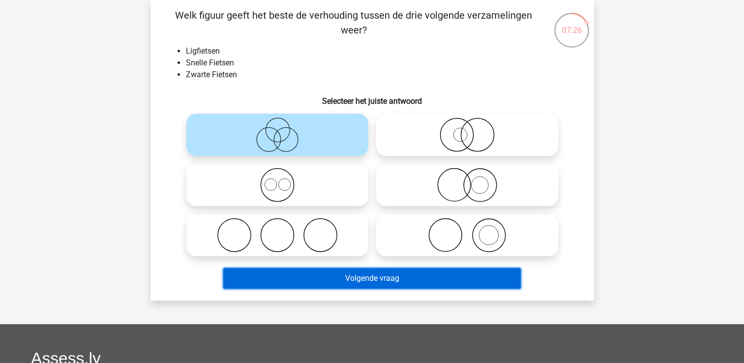
click at [337, 280] on button "Volgende vraag" at bounding box center [372, 278] width 298 height 21
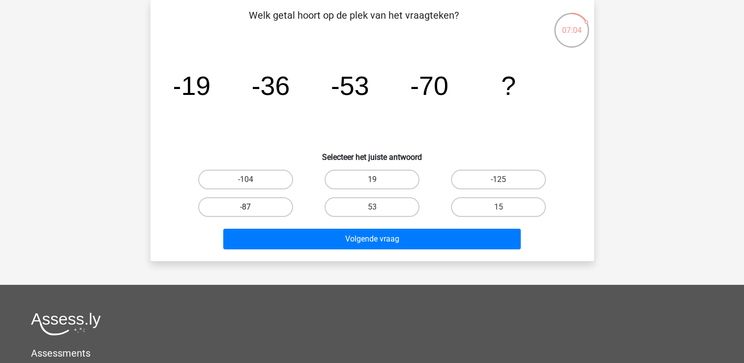
click at [266, 203] on label "-87" at bounding box center [245, 207] width 95 height 20
click at [252, 207] on input "-87" at bounding box center [248, 210] width 6 height 6
radio input "true"
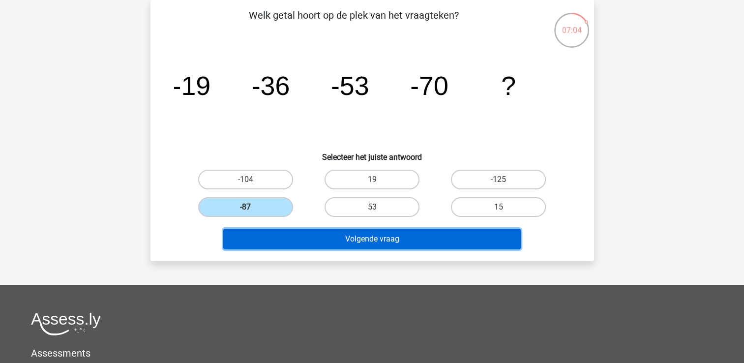
click at [285, 231] on button "Volgende vraag" at bounding box center [372, 239] width 298 height 21
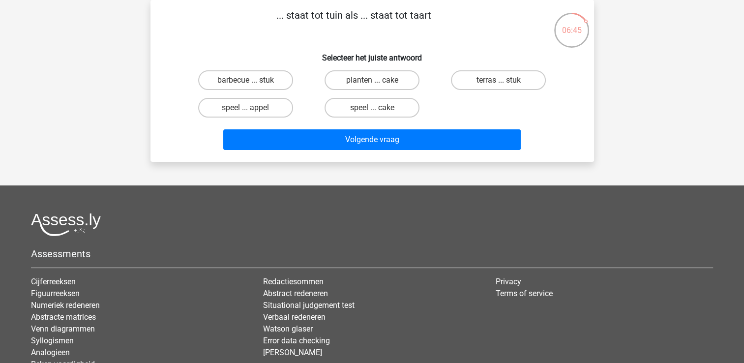
click at [501, 85] on input "terras ... stuk" at bounding box center [502, 83] width 6 height 6
radio input "true"
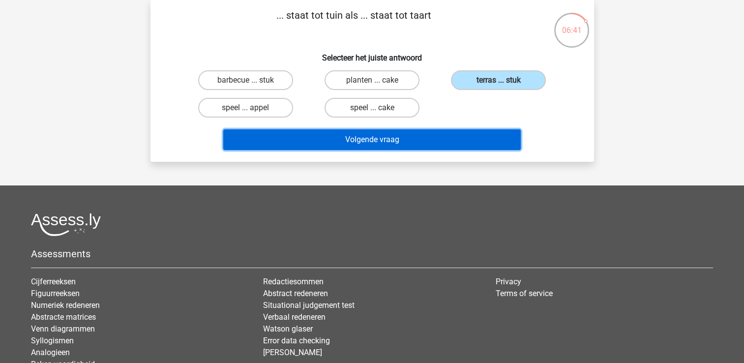
click at [409, 139] on button "Volgende vraag" at bounding box center [372, 139] width 298 height 21
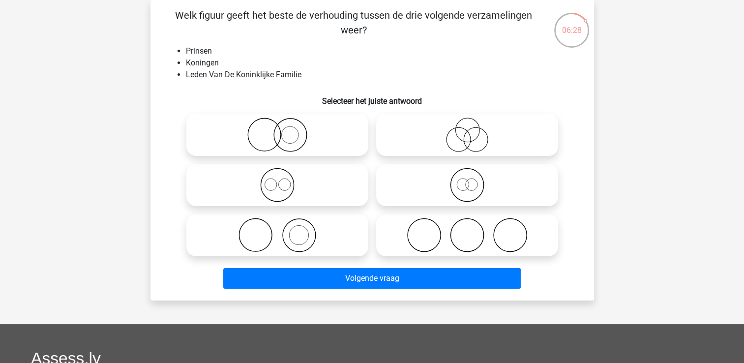
click at [182, 131] on div at bounding box center [277, 135] width 190 height 50
click at [279, 236] on icon at bounding box center [277, 235] width 174 height 34
click at [279, 230] on input "radio" at bounding box center [280, 227] width 6 height 6
radio input "true"
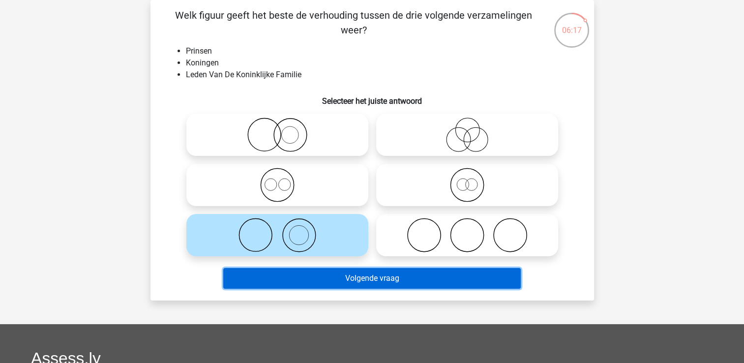
click at [296, 268] on button "Volgende vraag" at bounding box center [372, 278] width 298 height 21
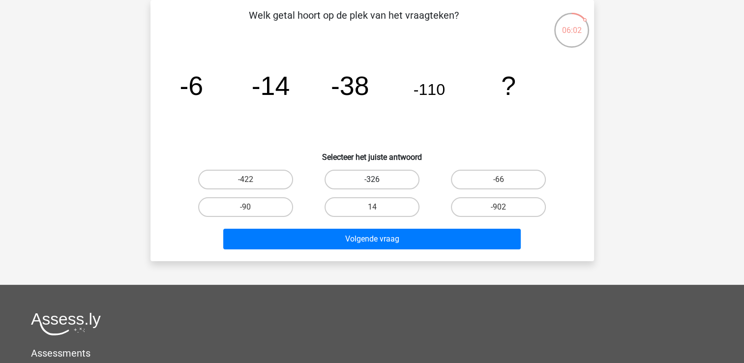
click at [360, 180] on label "-326" at bounding box center [372, 180] width 95 height 20
click at [372, 180] on input "-326" at bounding box center [375, 183] width 6 height 6
radio input "true"
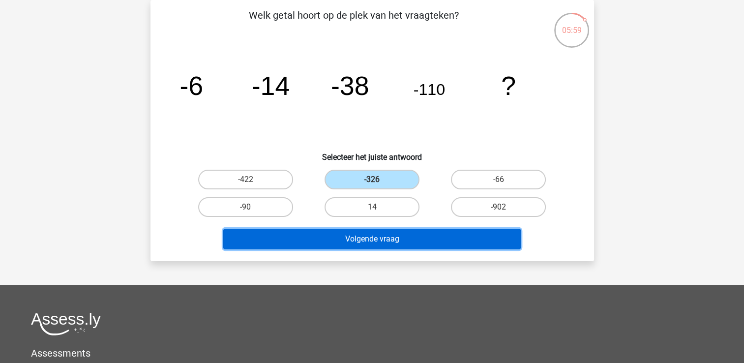
click at [401, 237] on button "Volgende vraag" at bounding box center [372, 239] width 298 height 21
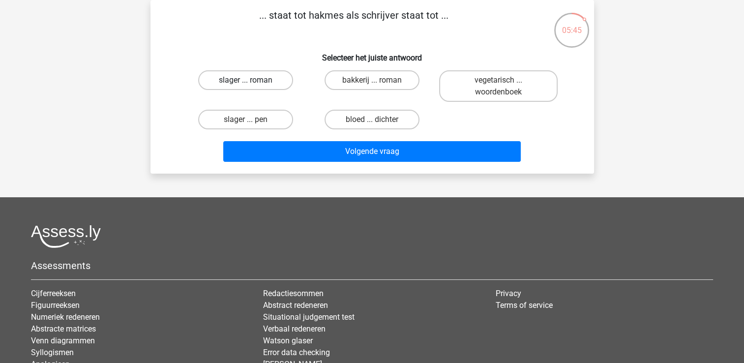
click at [237, 81] on label "slager ... roman" at bounding box center [245, 80] width 95 height 20
click at [245, 81] on input "slager ... roman" at bounding box center [248, 83] width 6 height 6
radio input "true"
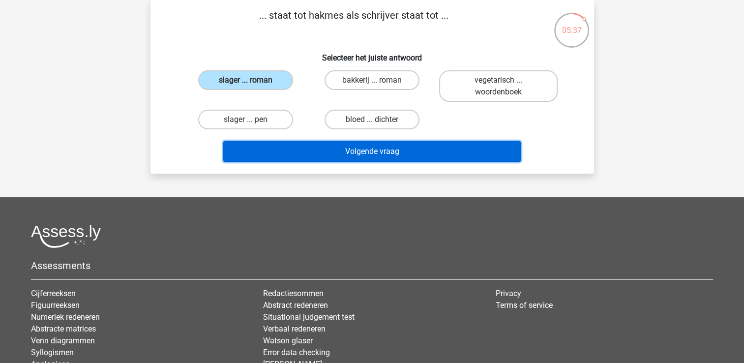
click at [281, 147] on button "Volgende vraag" at bounding box center [372, 151] width 298 height 21
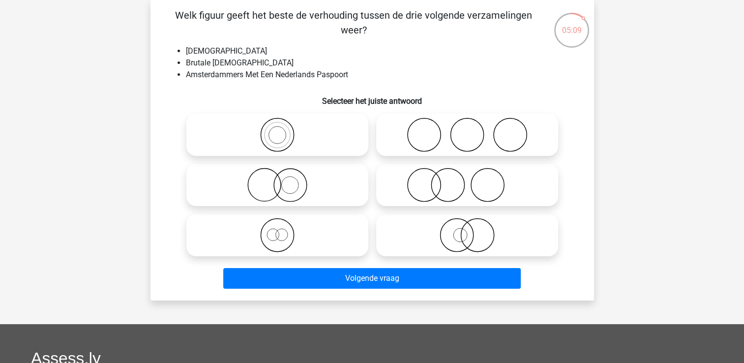
click at [285, 140] on icon at bounding box center [277, 135] width 174 height 34
click at [284, 130] on input "radio" at bounding box center [280, 126] width 6 height 6
radio input "true"
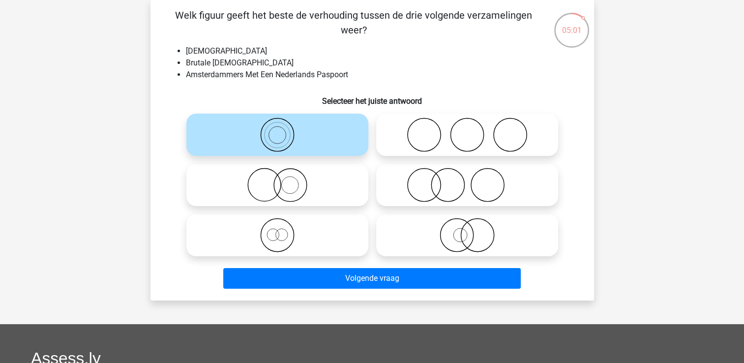
click at [480, 235] on icon at bounding box center [467, 235] width 174 height 34
click at [474, 230] on input "radio" at bounding box center [470, 227] width 6 height 6
radio input "true"
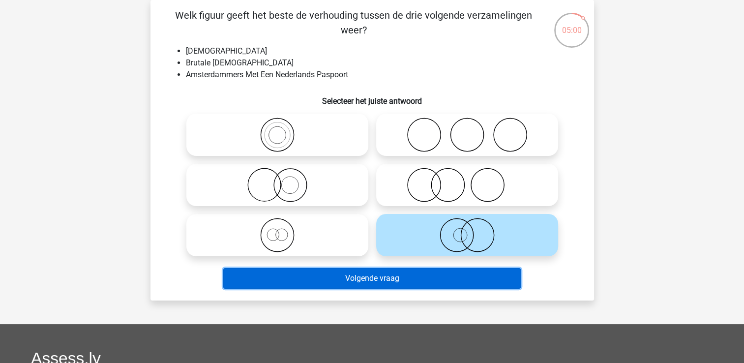
click at [417, 283] on button "Volgende vraag" at bounding box center [372, 278] width 298 height 21
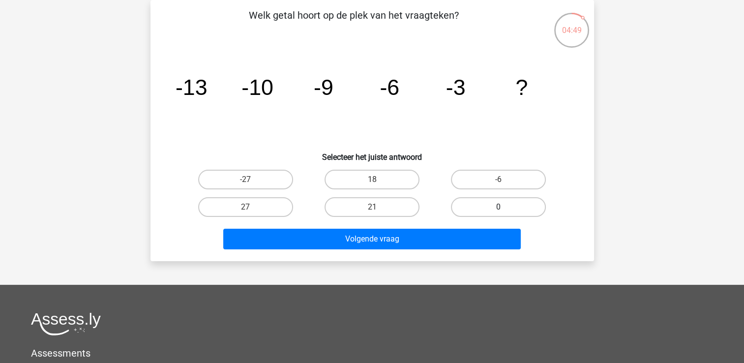
click at [491, 204] on label "0" at bounding box center [498, 207] width 95 height 20
click at [499, 207] on input "0" at bounding box center [502, 210] width 6 height 6
radio input "true"
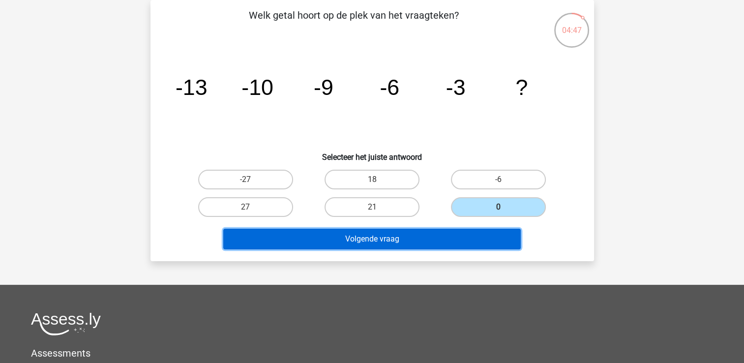
click at [406, 237] on button "Volgende vraag" at bounding box center [372, 239] width 298 height 21
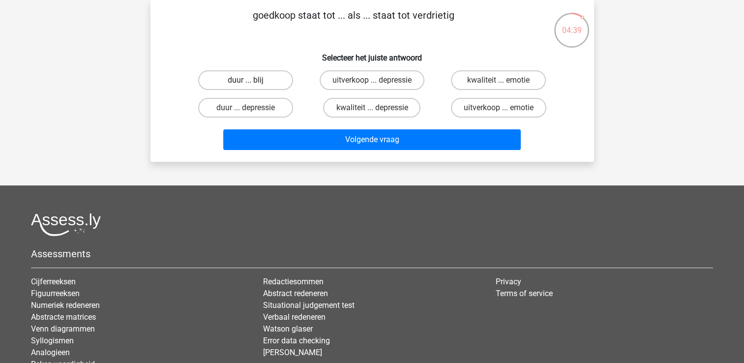
click at [252, 75] on label "duur ... blij" at bounding box center [245, 80] width 95 height 20
click at [252, 80] on input "duur ... blij" at bounding box center [248, 83] width 6 height 6
radio input "true"
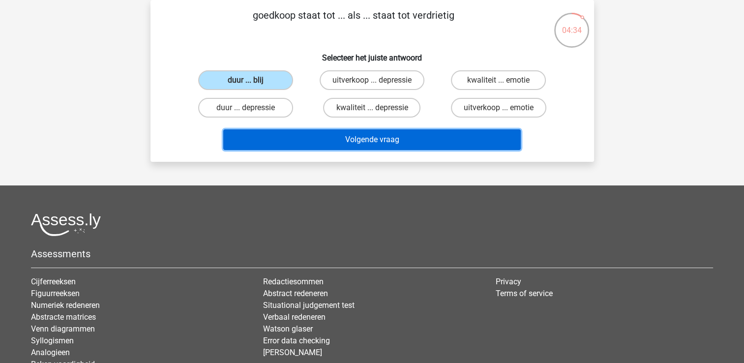
click at [304, 134] on button "Volgende vraag" at bounding box center [372, 139] width 298 height 21
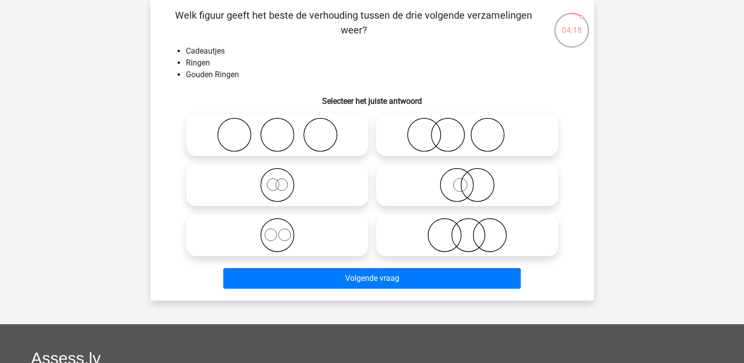
click at [279, 189] on icon at bounding box center [277, 185] width 174 height 34
click at [279, 180] on input "radio" at bounding box center [280, 177] width 6 height 6
radio input "true"
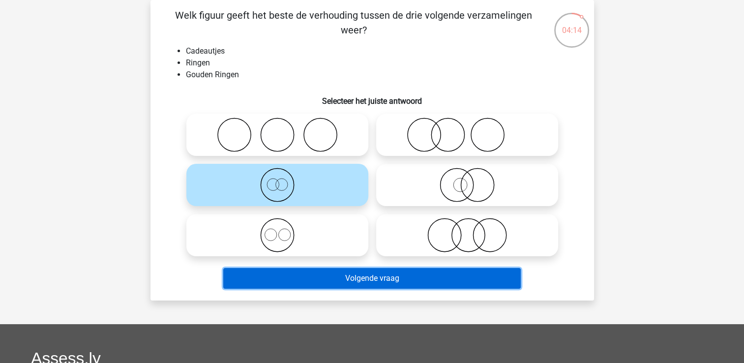
click at [372, 271] on button "Volgende vraag" at bounding box center [372, 278] width 298 height 21
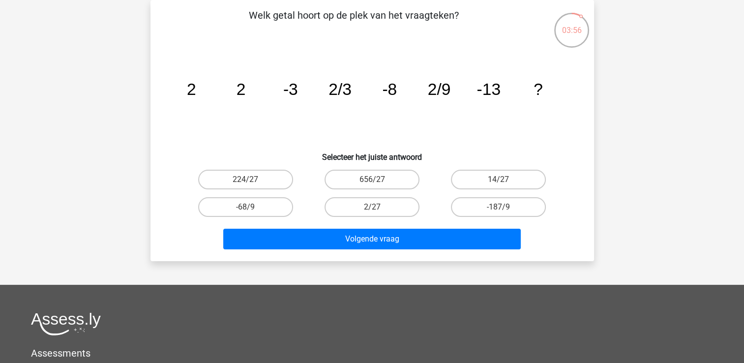
click at [377, 209] on input "2/27" at bounding box center [375, 210] width 6 height 6
radio input "true"
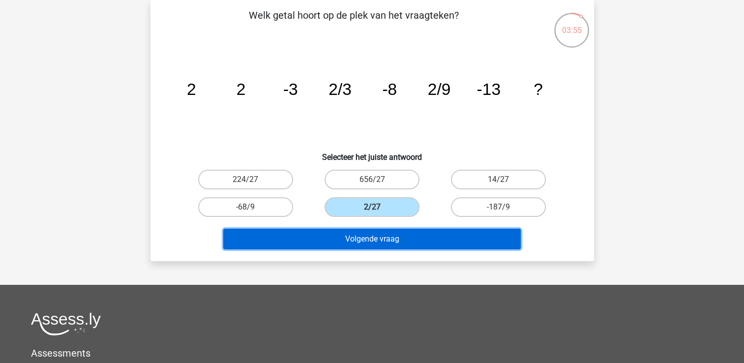
click at [378, 245] on button "Volgende vraag" at bounding box center [372, 239] width 298 height 21
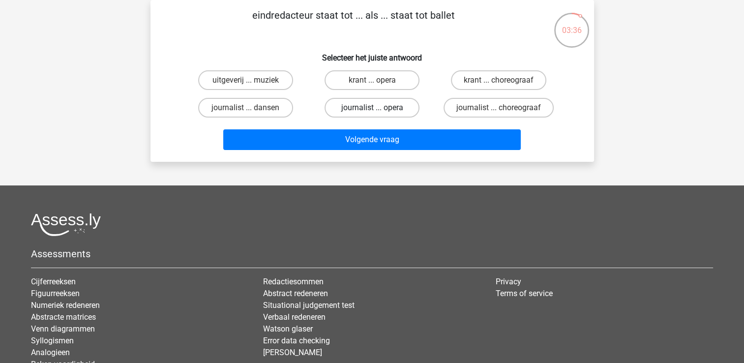
drag, startPoint x: 360, startPoint y: 111, endPoint x: 335, endPoint y: 106, distance: 25.2
click at [335, 106] on label "journalist ... opera" at bounding box center [372, 108] width 95 height 20
click at [372, 108] on input "journalist ... opera" at bounding box center [375, 111] width 6 height 6
radio input "true"
click at [339, 123] on div "Volgende vraag" at bounding box center [372, 137] width 412 height 32
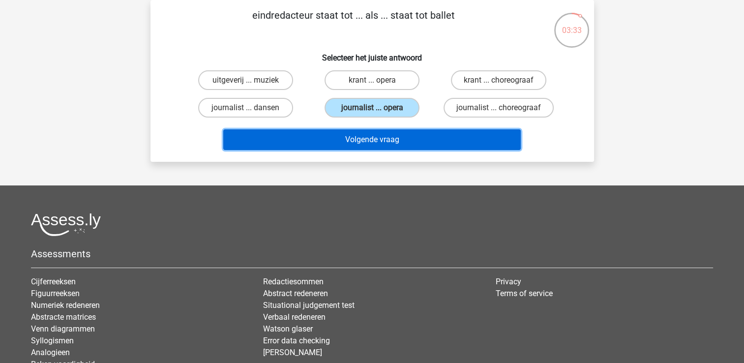
click at [346, 131] on button "Volgende vraag" at bounding box center [372, 139] width 298 height 21
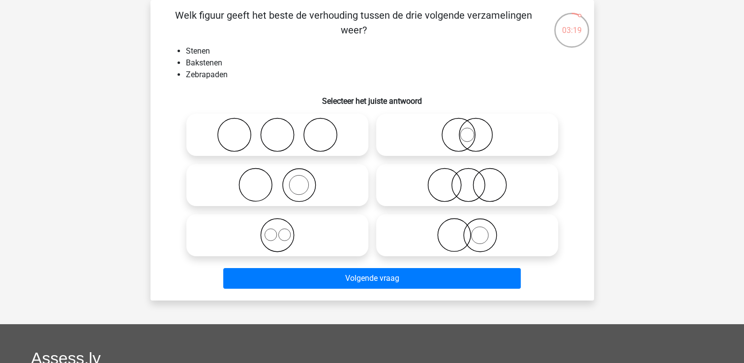
click at [456, 227] on icon at bounding box center [467, 235] width 174 height 34
click at [467, 227] on input "radio" at bounding box center [470, 227] width 6 height 6
radio input "true"
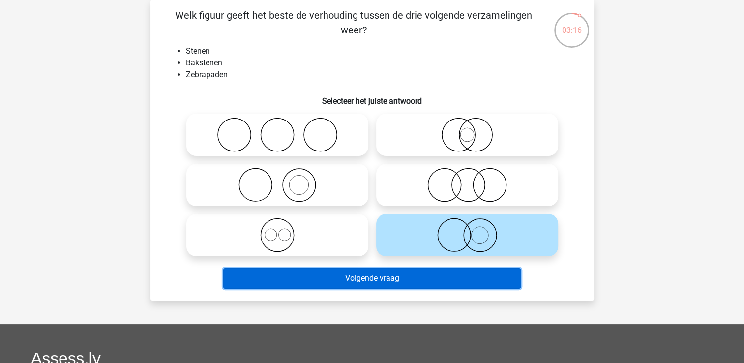
click at [376, 281] on button "Volgende vraag" at bounding box center [372, 278] width 298 height 21
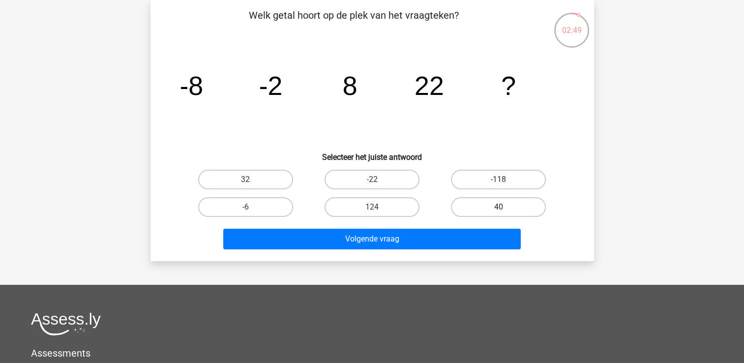
click at [489, 206] on label "40" at bounding box center [498, 207] width 95 height 20
click at [499, 207] on input "40" at bounding box center [502, 210] width 6 height 6
radio input "true"
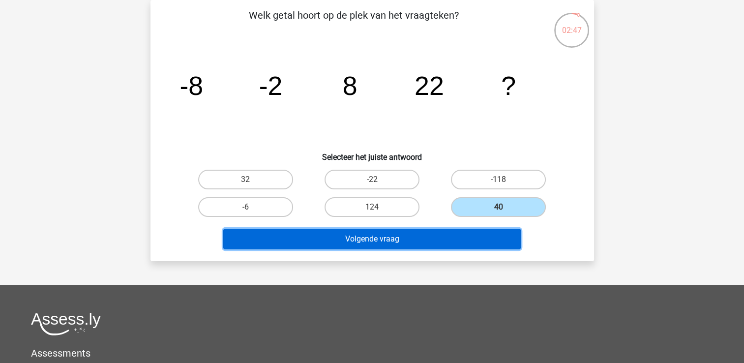
click at [422, 244] on button "Volgende vraag" at bounding box center [372, 239] width 298 height 21
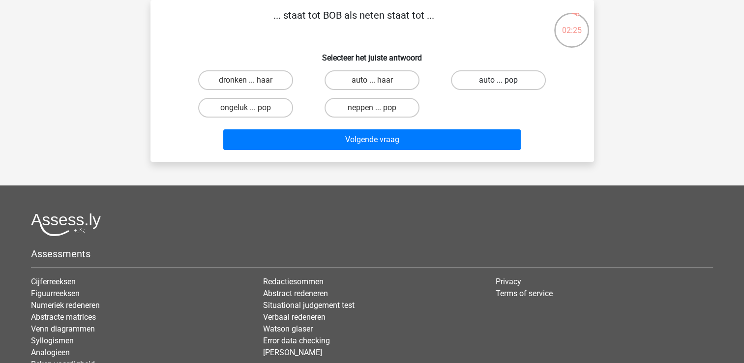
click at [468, 86] on label "auto ... pop" at bounding box center [498, 80] width 95 height 20
click at [499, 86] on input "auto ... pop" at bounding box center [502, 83] width 6 height 6
radio input "true"
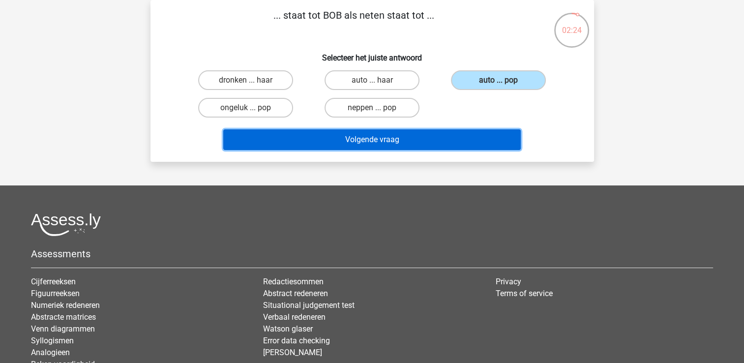
click at [447, 137] on button "Volgende vraag" at bounding box center [372, 139] width 298 height 21
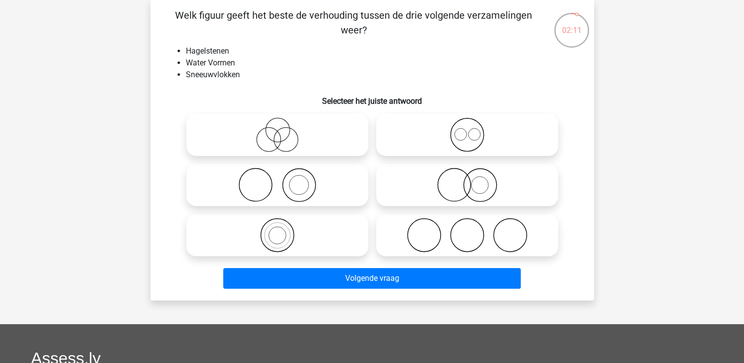
click at [468, 142] on icon at bounding box center [467, 135] width 174 height 34
click at [468, 130] on input "radio" at bounding box center [470, 126] width 6 height 6
radio input "true"
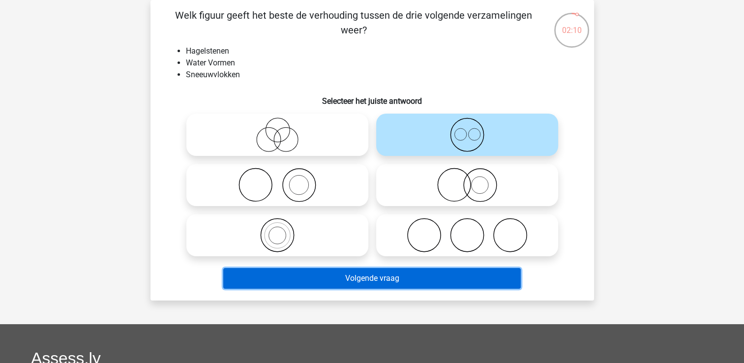
click at [419, 282] on button "Volgende vraag" at bounding box center [372, 278] width 298 height 21
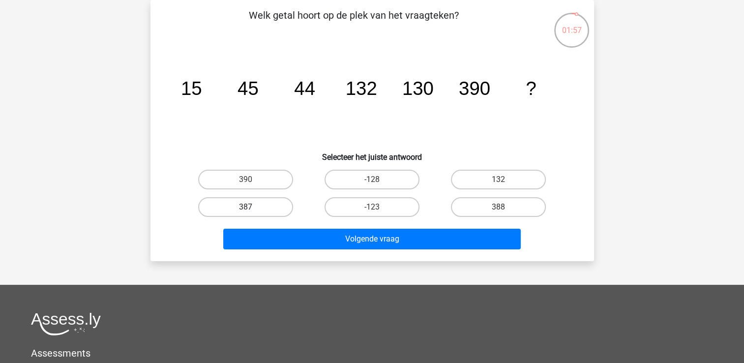
click at [259, 210] on label "387" at bounding box center [245, 207] width 95 height 20
click at [252, 210] on input "387" at bounding box center [248, 210] width 6 height 6
radio input "true"
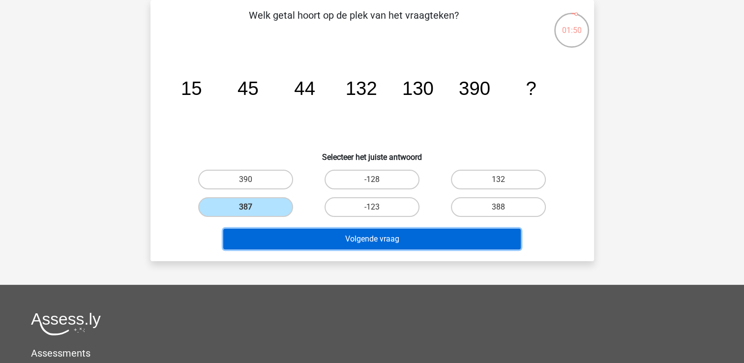
click at [342, 239] on button "Volgende vraag" at bounding box center [372, 239] width 298 height 21
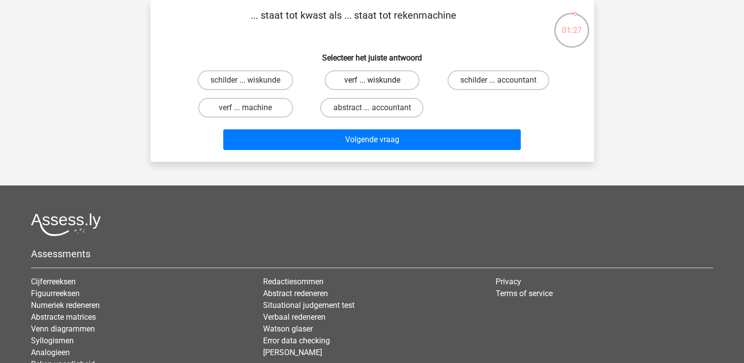
click at [329, 80] on label "verf ... wiskunde" at bounding box center [372, 80] width 95 height 20
click at [372, 80] on input "verf ... wiskunde" at bounding box center [375, 83] width 6 height 6
radio input "true"
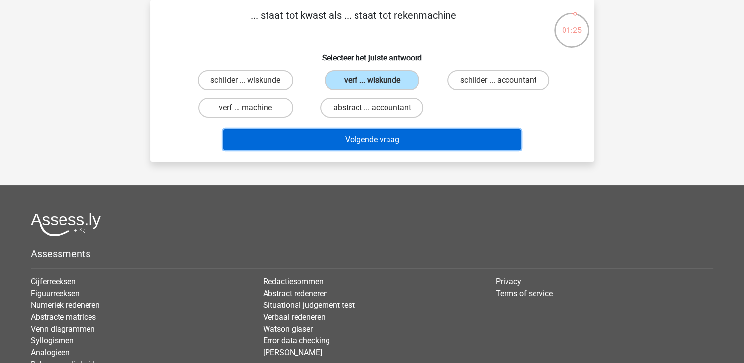
click at [363, 139] on button "Volgende vraag" at bounding box center [372, 139] width 298 height 21
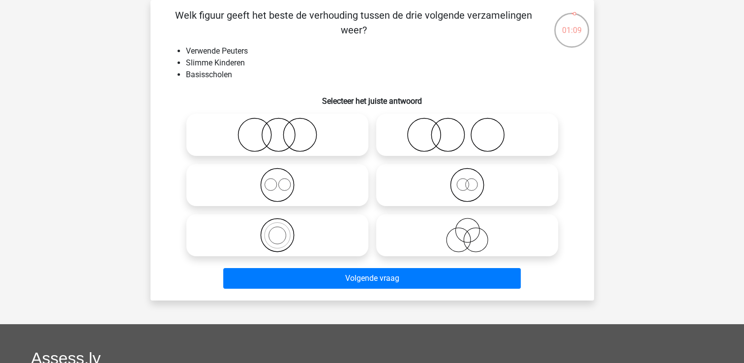
click at [469, 186] on icon at bounding box center [467, 185] width 174 height 34
click at [469, 180] on input "radio" at bounding box center [470, 177] width 6 height 6
radio input "true"
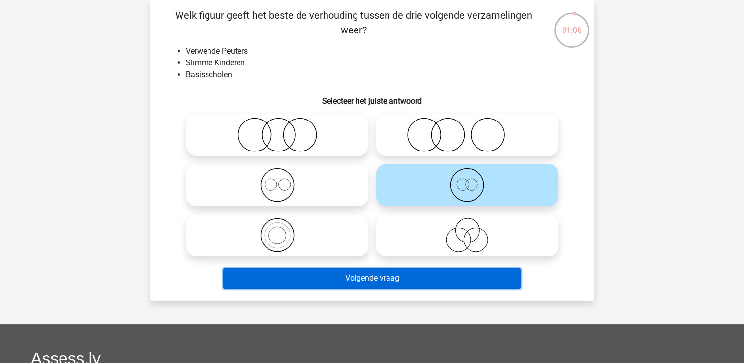
click at [340, 284] on button "Volgende vraag" at bounding box center [372, 278] width 298 height 21
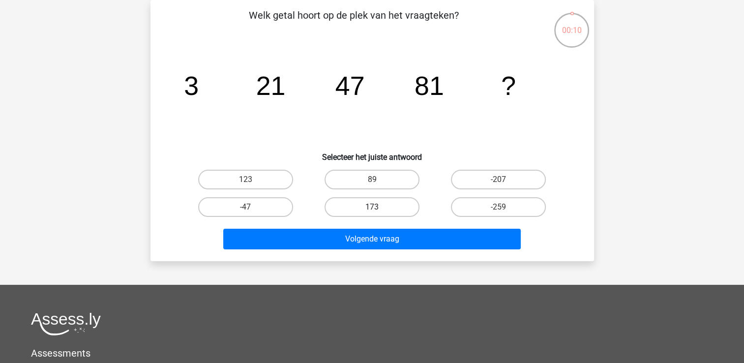
click at [349, 207] on label "173" at bounding box center [372, 207] width 95 height 20
click at [372, 207] on input "173" at bounding box center [375, 210] width 6 height 6
radio input "true"
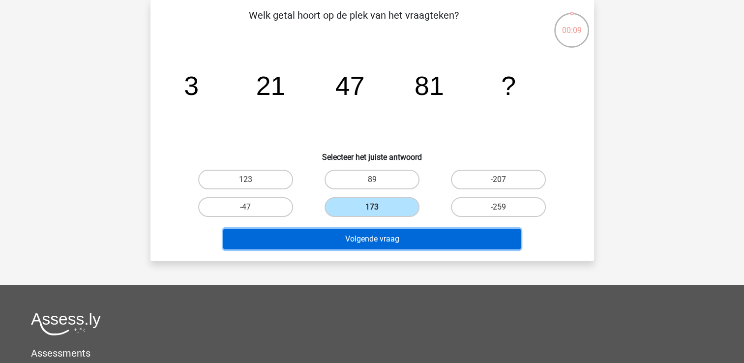
click at [348, 237] on button "Volgende vraag" at bounding box center [372, 239] width 298 height 21
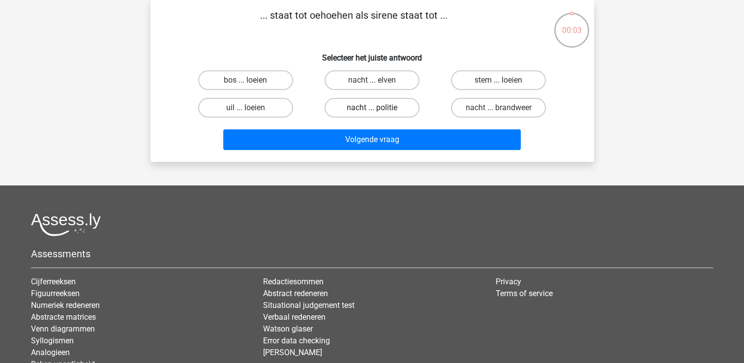
click at [381, 111] on label "nacht ... politie" at bounding box center [372, 108] width 95 height 20
click at [378, 111] on input "nacht ... politie" at bounding box center [375, 111] width 6 height 6
radio input "true"
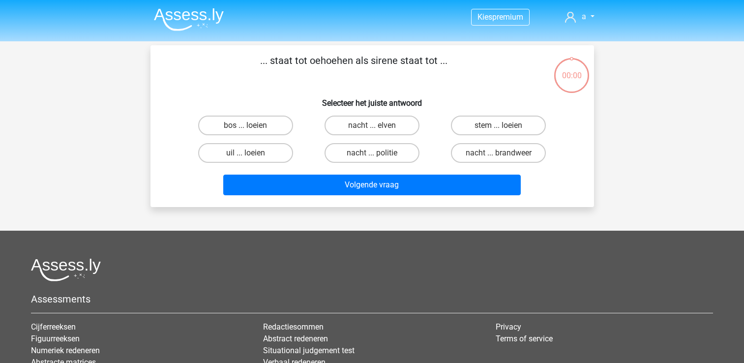
scroll to position [45, 0]
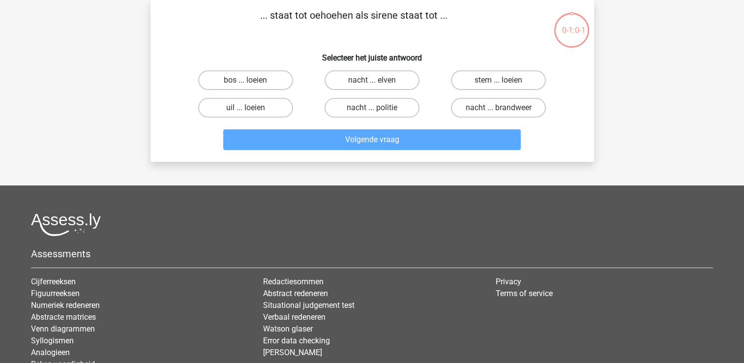
drag, startPoint x: 0, startPoint y: 0, endPoint x: 360, endPoint y: 93, distance: 371.9
click at [360, 94] on div "nacht ... politie" at bounding box center [372, 108] width 126 height 28
click at [363, 107] on label "nacht ... politie" at bounding box center [372, 108] width 95 height 20
click at [372, 108] on input "nacht ... politie" at bounding box center [375, 111] width 6 height 6
radio input "true"
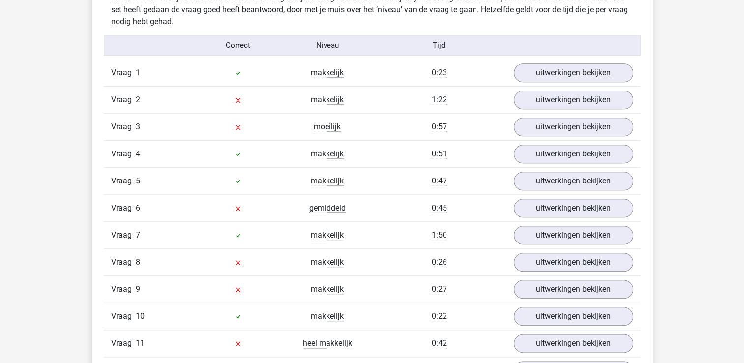
scroll to position [1043, 0]
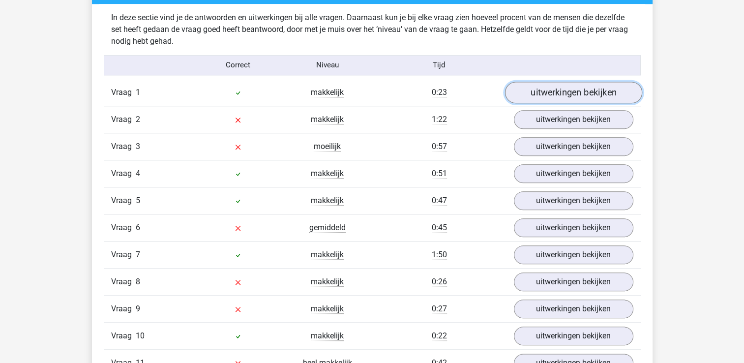
click at [590, 91] on link "uitwerkingen bekijken" at bounding box center [573, 93] width 137 height 22
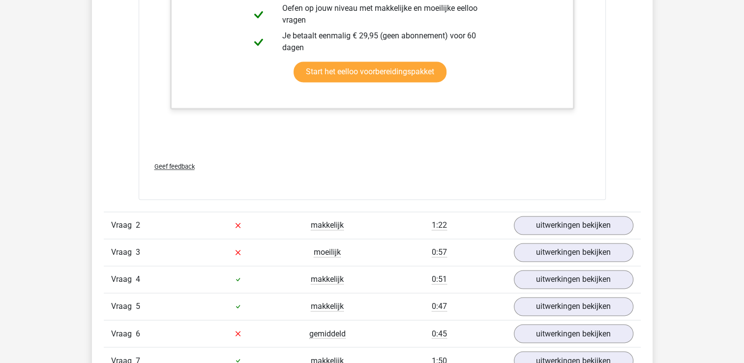
scroll to position [1554, 0]
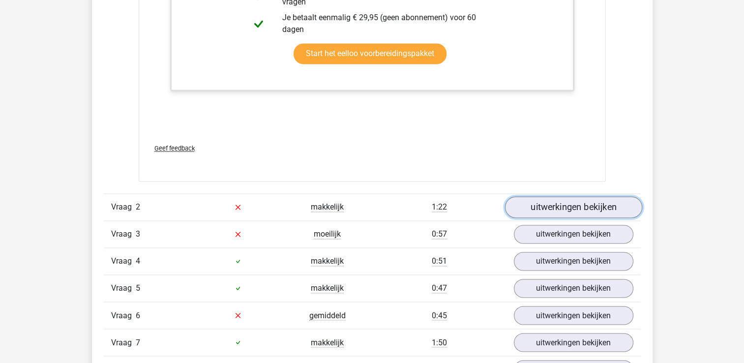
click at [602, 208] on link "uitwerkingen bekijken" at bounding box center [573, 207] width 137 height 22
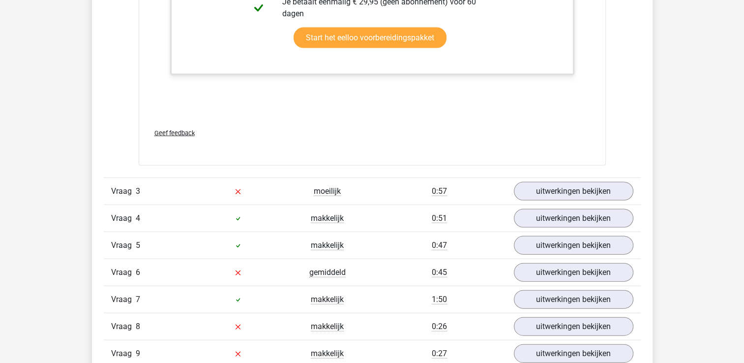
scroll to position [2144, 0]
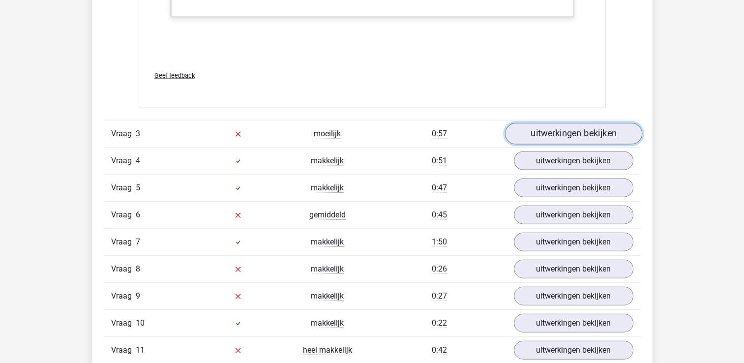
click at [558, 133] on link "uitwerkingen bekijken" at bounding box center [573, 134] width 137 height 22
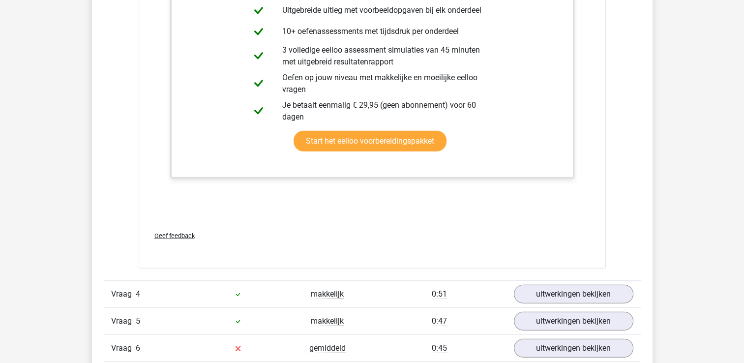
scroll to position [2715, 0]
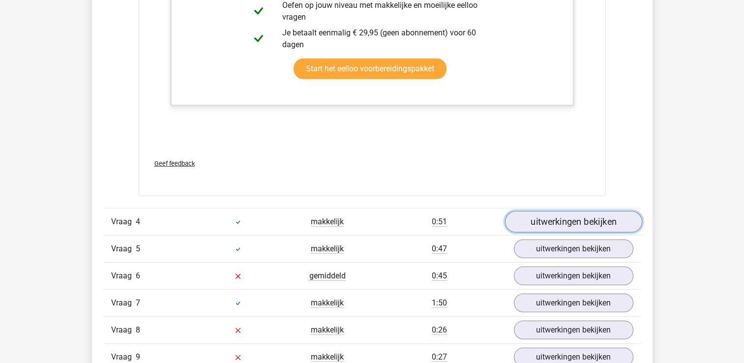
click at [539, 221] on link "uitwerkingen bekijken" at bounding box center [573, 222] width 137 height 22
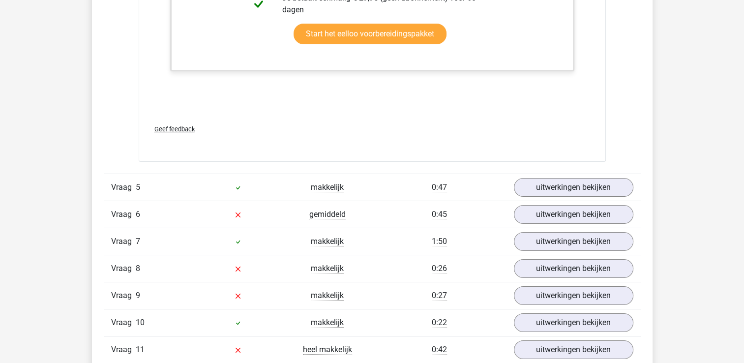
scroll to position [3384, 0]
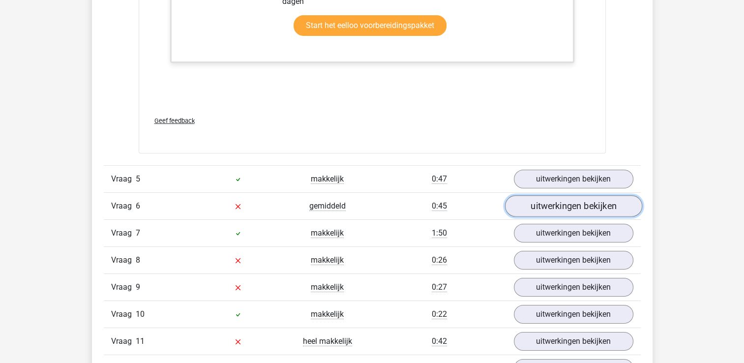
click at [575, 204] on link "uitwerkingen bekijken" at bounding box center [573, 206] width 137 height 22
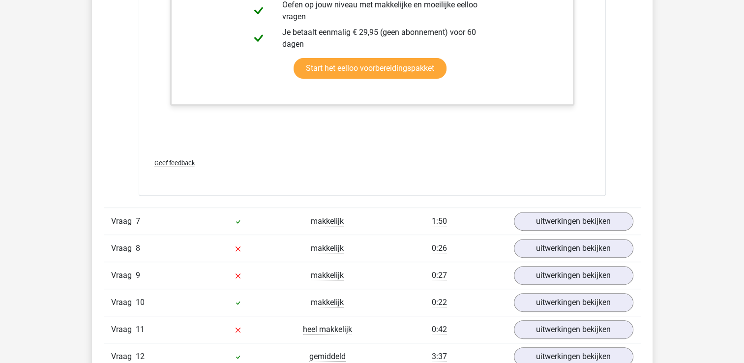
scroll to position [4072, 0]
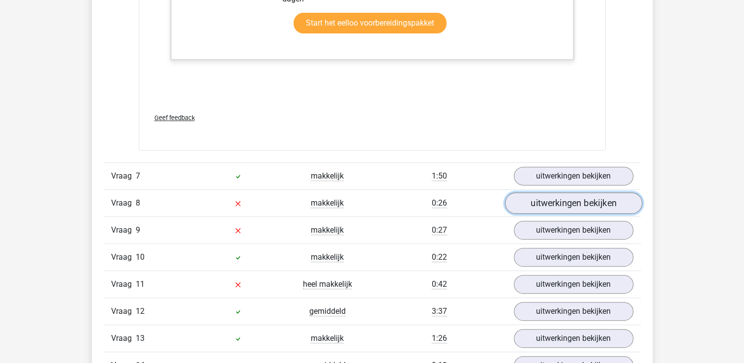
click at [549, 200] on link "uitwerkingen bekijken" at bounding box center [573, 203] width 137 height 22
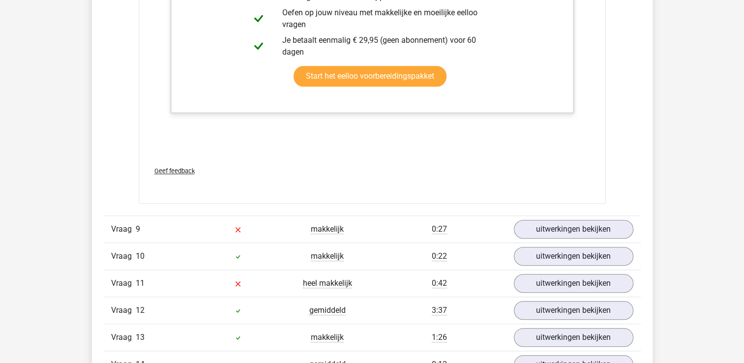
scroll to position [4564, 0]
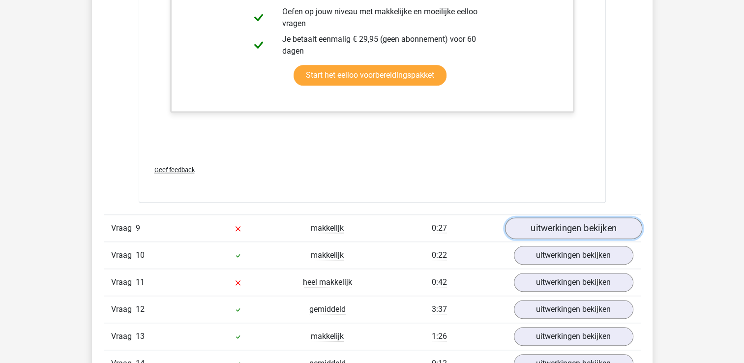
click at [584, 225] on link "uitwerkingen bekijken" at bounding box center [573, 228] width 137 height 22
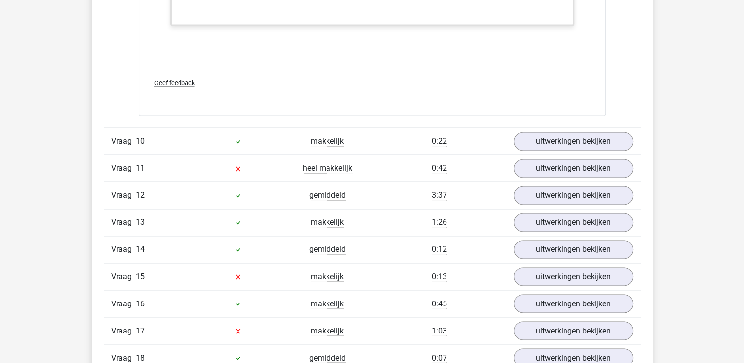
scroll to position [5311, 0]
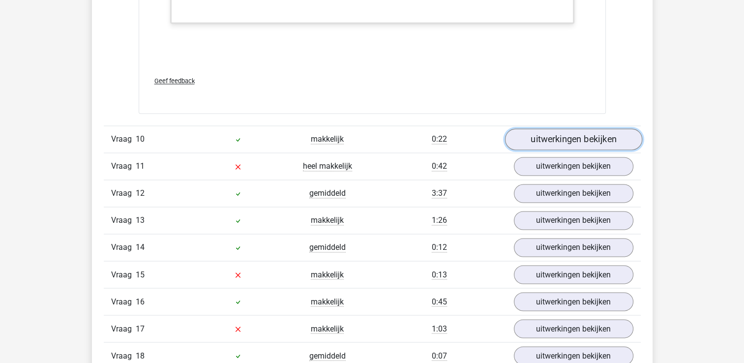
click at [547, 129] on link "uitwerkingen bekijken" at bounding box center [573, 140] width 137 height 22
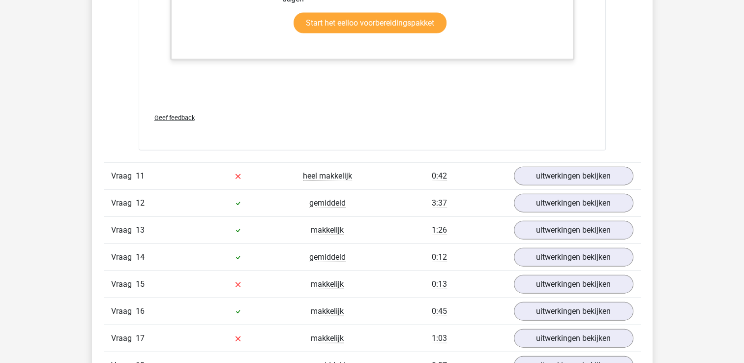
scroll to position [5901, 0]
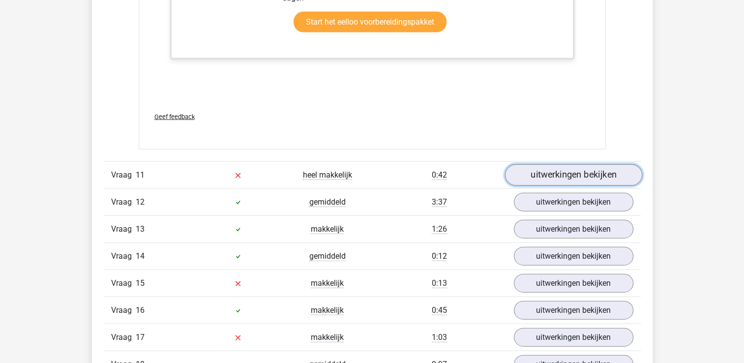
click at [572, 176] on link "uitwerkingen bekijken" at bounding box center [573, 175] width 137 height 22
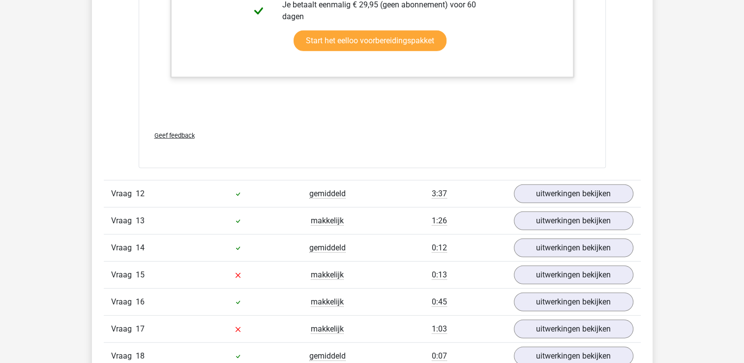
scroll to position [6413, 0]
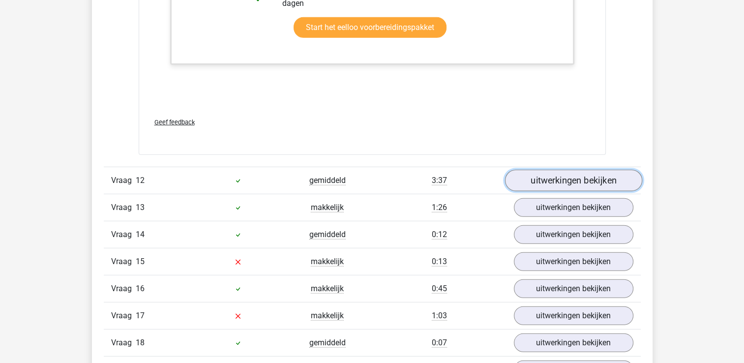
click at [551, 180] on link "uitwerkingen bekijken" at bounding box center [573, 181] width 137 height 22
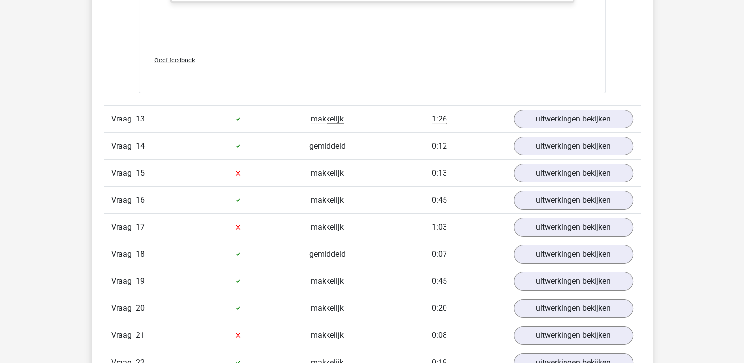
scroll to position [7141, 0]
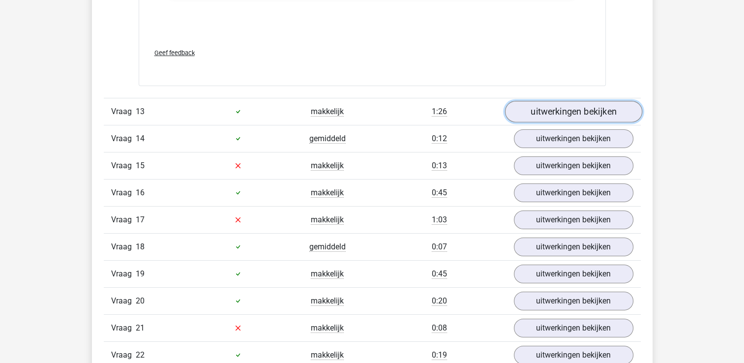
click at [561, 109] on link "uitwerkingen bekijken" at bounding box center [573, 112] width 137 height 22
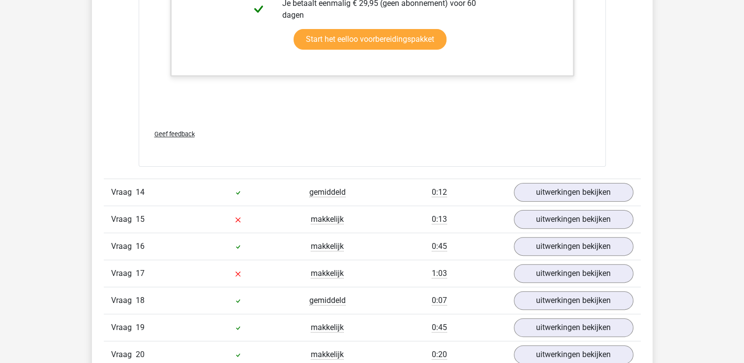
scroll to position [7692, 0]
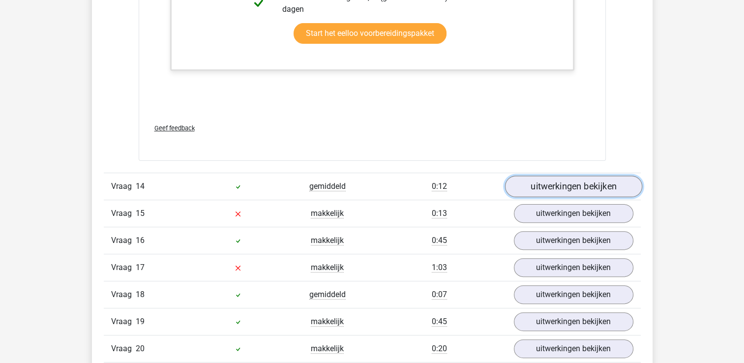
click at [554, 185] on link "uitwerkingen bekijken" at bounding box center [573, 187] width 137 height 22
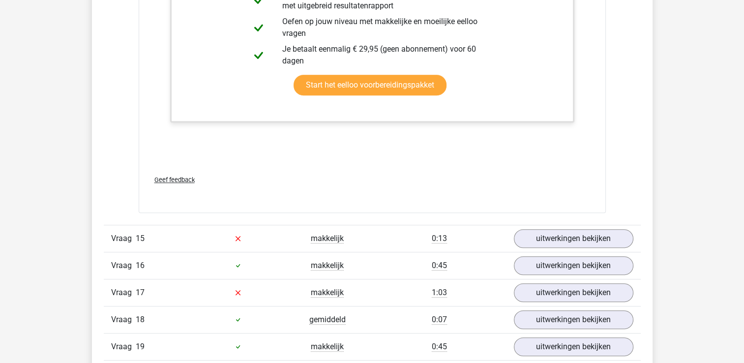
scroll to position [8164, 0]
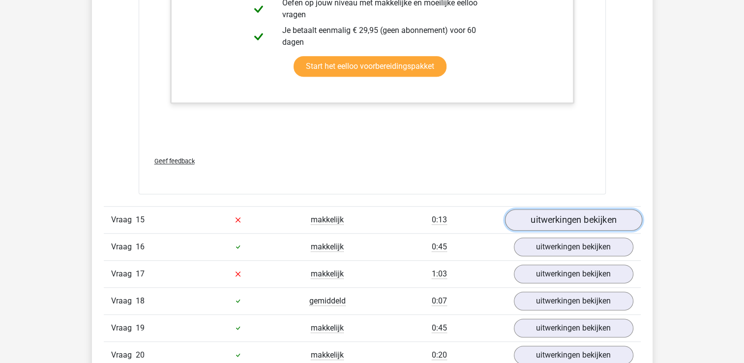
click at [552, 213] on link "uitwerkingen bekijken" at bounding box center [573, 220] width 137 height 22
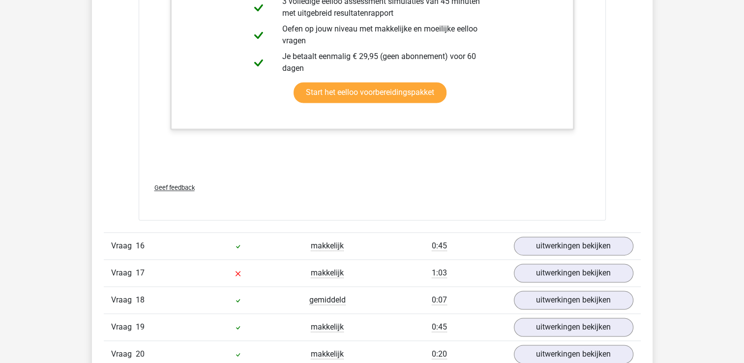
scroll to position [8852, 0]
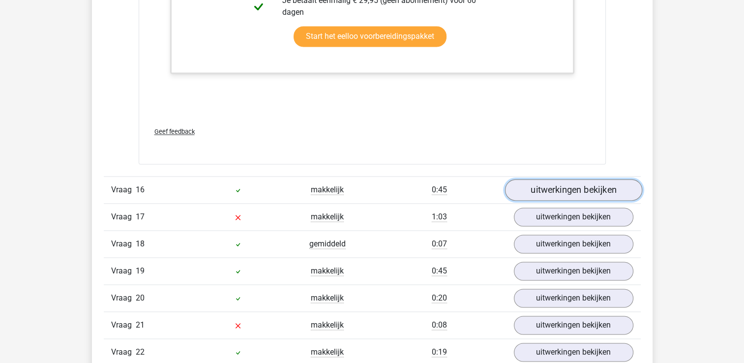
click at [601, 188] on link "uitwerkingen bekijken" at bounding box center [573, 190] width 137 height 22
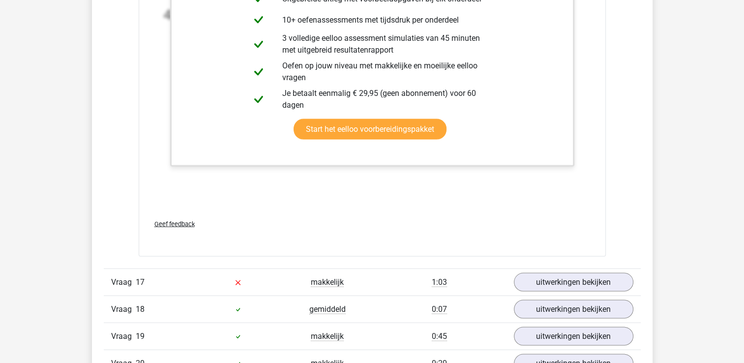
scroll to position [9442, 0]
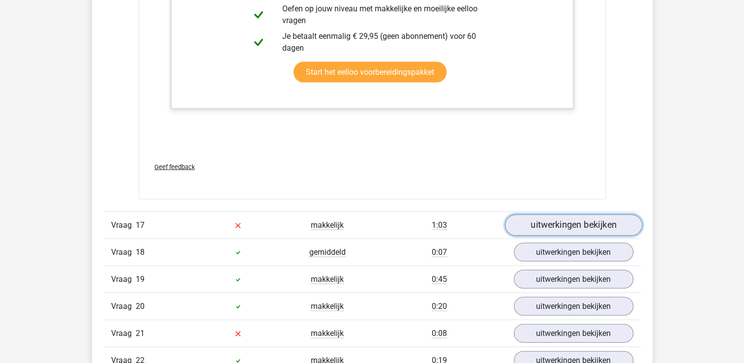
click at [566, 215] on link "uitwerkingen bekijken" at bounding box center [573, 226] width 137 height 22
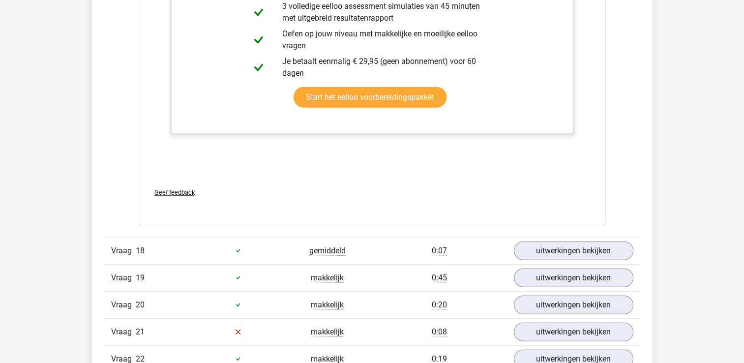
scroll to position [9993, 0]
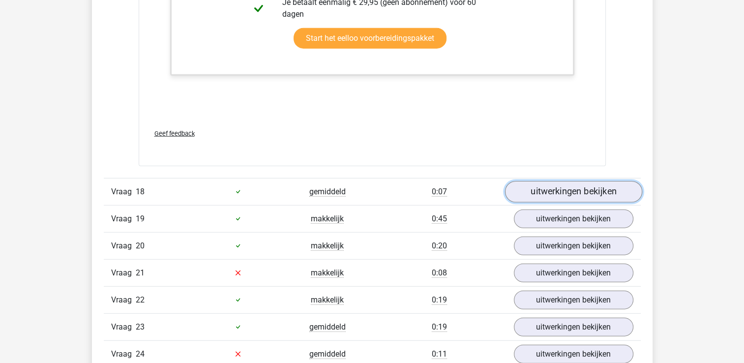
click at [541, 185] on link "uitwerkingen bekijken" at bounding box center [573, 192] width 137 height 22
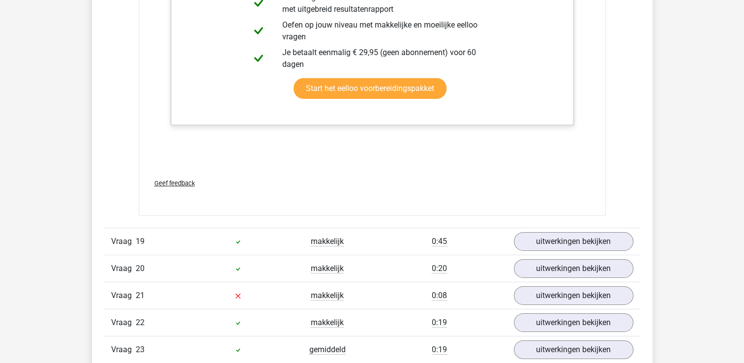
scroll to position [10603, 0]
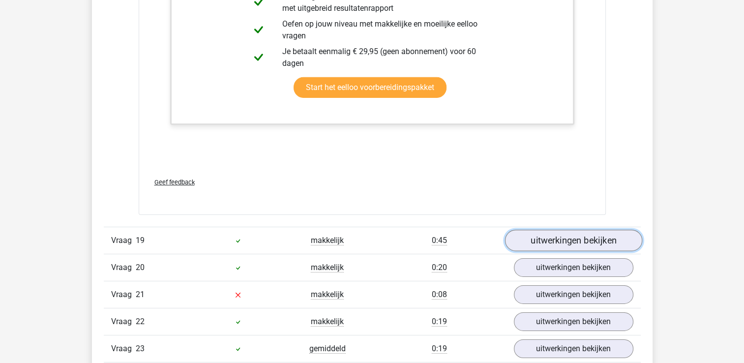
click at [605, 230] on link "uitwerkingen bekijken" at bounding box center [573, 241] width 137 height 22
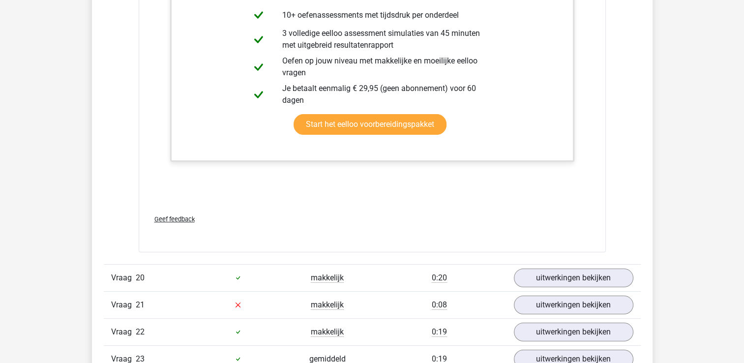
scroll to position [11193, 0]
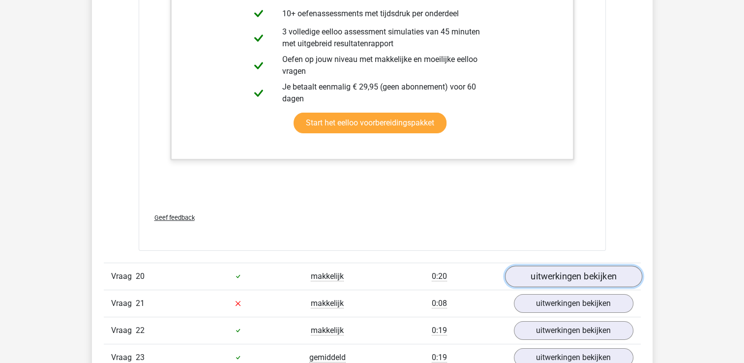
click at [572, 268] on link "uitwerkingen bekijken" at bounding box center [573, 277] width 137 height 22
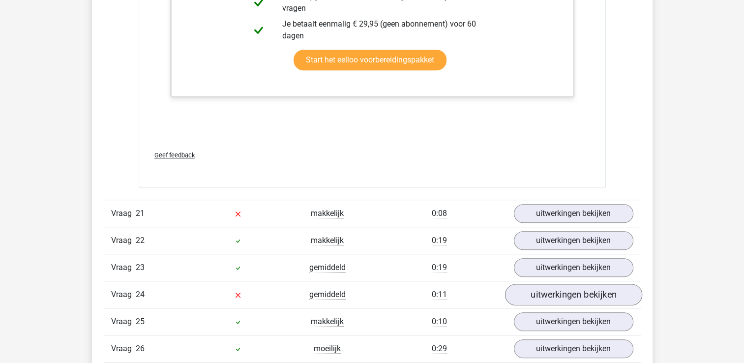
scroll to position [11783, 0]
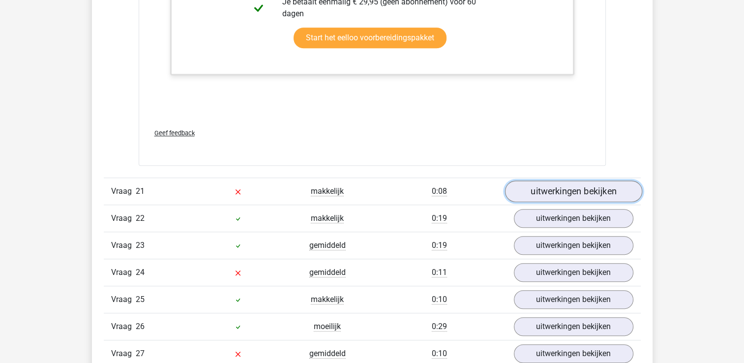
click at [563, 184] on link "uitwerkingen bekijken" at bounding box center [573, 191] width 137 height 22
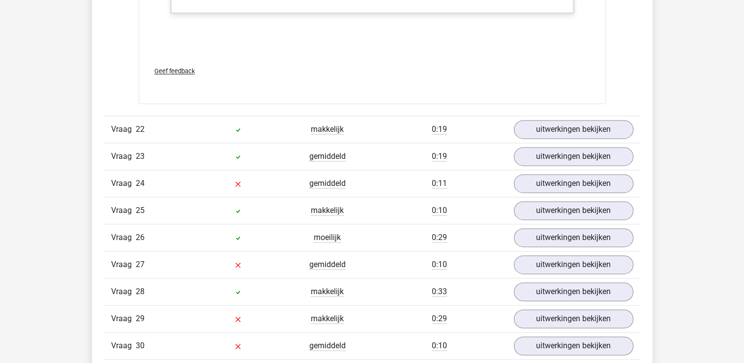
scroll to position [12511, 0]
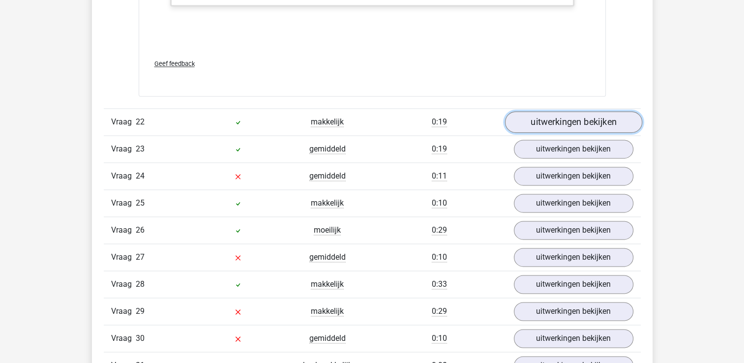
click at [567, 120] on link "uitwerkingen bekijken" at bounding box center [573, 122] width 137 height 22
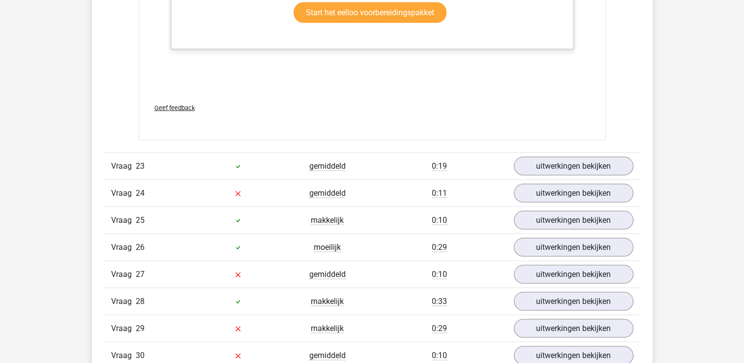
scroll to position [13160, 0]
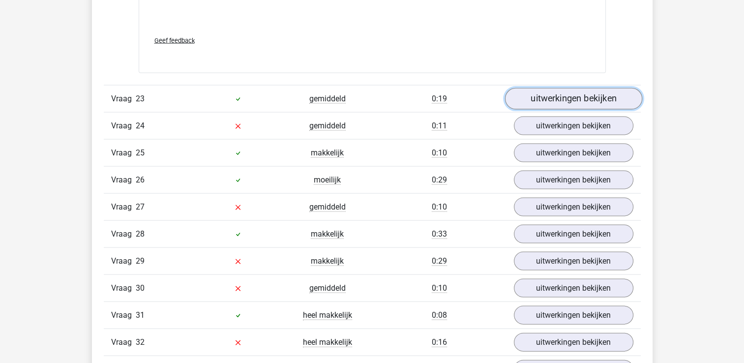
click at [567, 91] on link "uitwerkingen bekijken" at bounding box center [573, 99] width 137 height 22
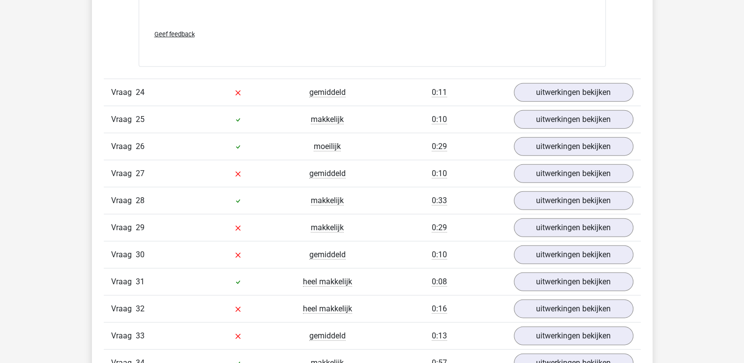
scroll to position [13711, 0]
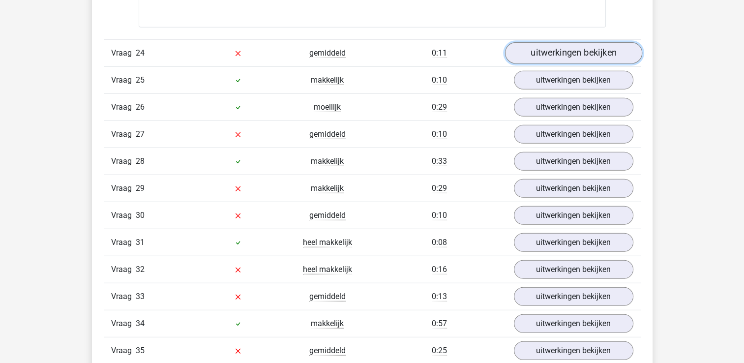
click at [551, 49] on link "uitwerkingen bekijken" at bounding box center [573, 53] width 137 height 22
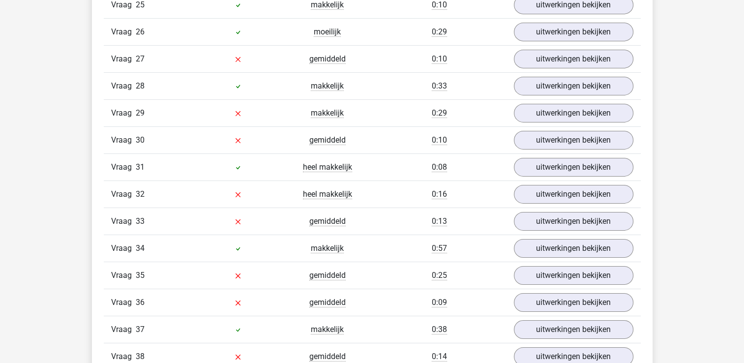
scroll to position [14419, 0]
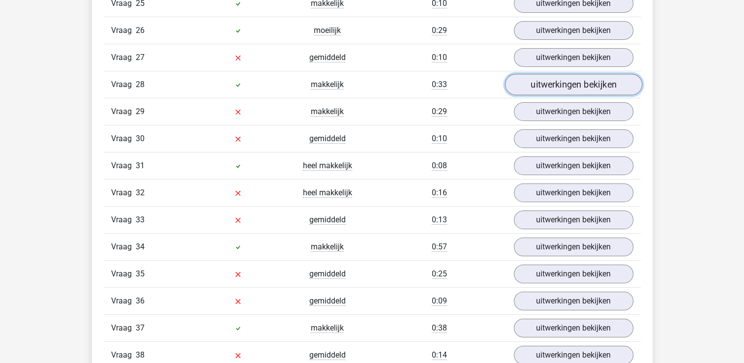
click at [570, 76] on link "uitwerkingen bekijken" at bounding box center [573, 85] width 137 height 22
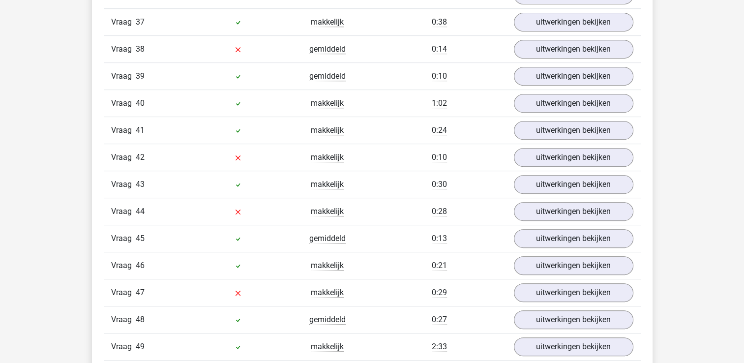
scroll to position [15344, 0]
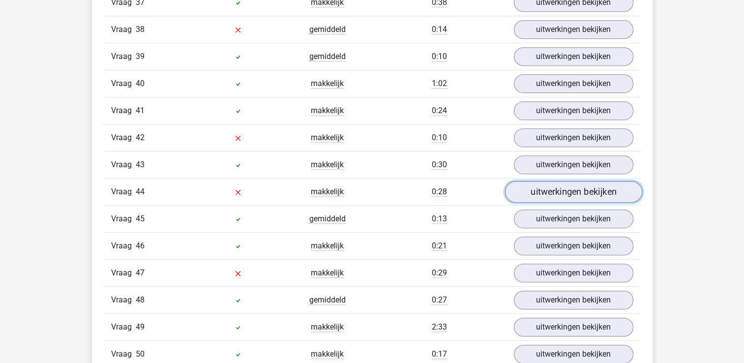
click at [534, 181] on link "uitwerkingen bekijken" at bounding box center [573, 192] width 137 height 22
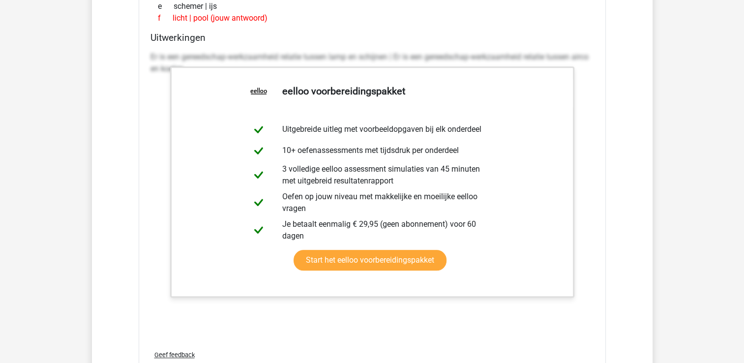
scroll to position [15639, 0]
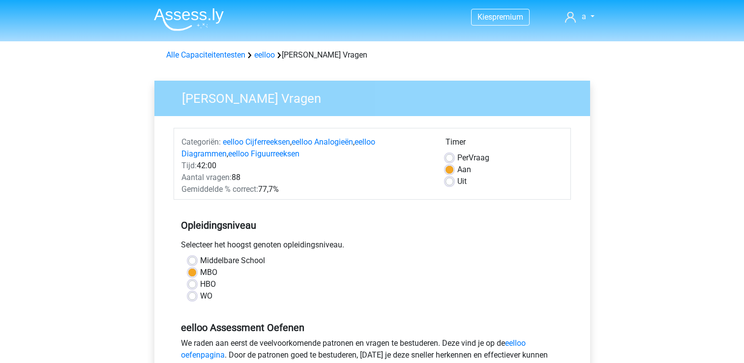
scroll to position [147, 0]
